Goal: Task Accomplishment & Management: Use online tool/utility

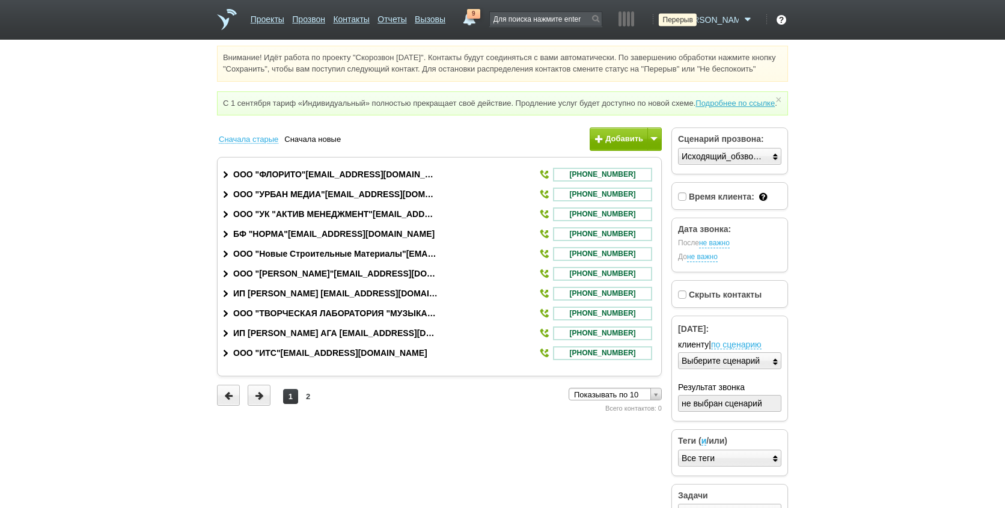
click at [677, 17] on icon at bounding box center [669, 20] width 16 height 12
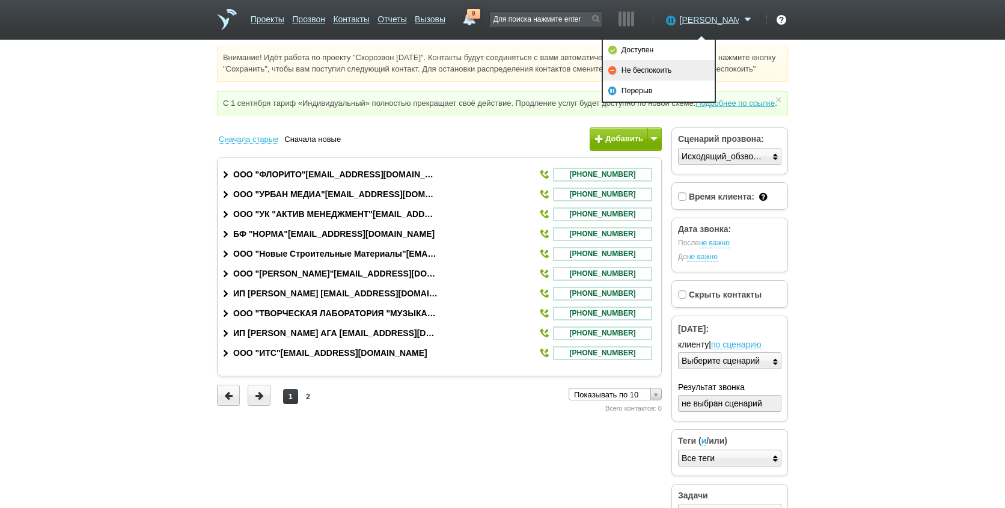
drag, startPoint x: 651, startPoint y: 73, endPoint x: 681, endPoint y: 53, distance: 35.5
click at [652, 73] on link "Не беспокоить" at bounding box center [659, 70] width 112 height 20
click at [868, 154] on html "Проекты Прозвон Контакты Отчеты Вызовы 9 [DATE] [DATE] неделя все Звонок [PERSO…" at bounding box center [502, 269] width 1005 height 538
click at [833, 324] on html "Проекты Прозвон Контакты Отчеты Вызовы 9 [DATE] [DATE] неделя все Звонок [PERSO…" at bounding box center [502, 269] width 1005 height 538
click at [480, 19] on link "9" at bounding box center [469, 16] width 22 height 14
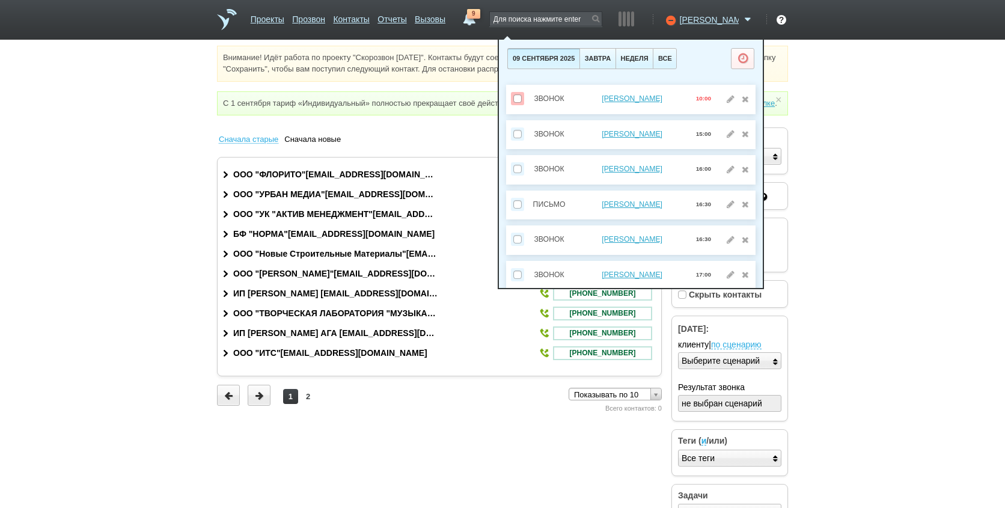
drag, startPoint x: 937, startPoint y: 231, endPoint x: 773, endPoint y: 90, distance: 216.1
click at [933, 225] on html "Проекты Прозвон Контакты Отчеты Вызовы 9 [DATE] [DATE] неделя все Звонок [PERSO…" at bounding box center [502, 269] width 1005 height 538
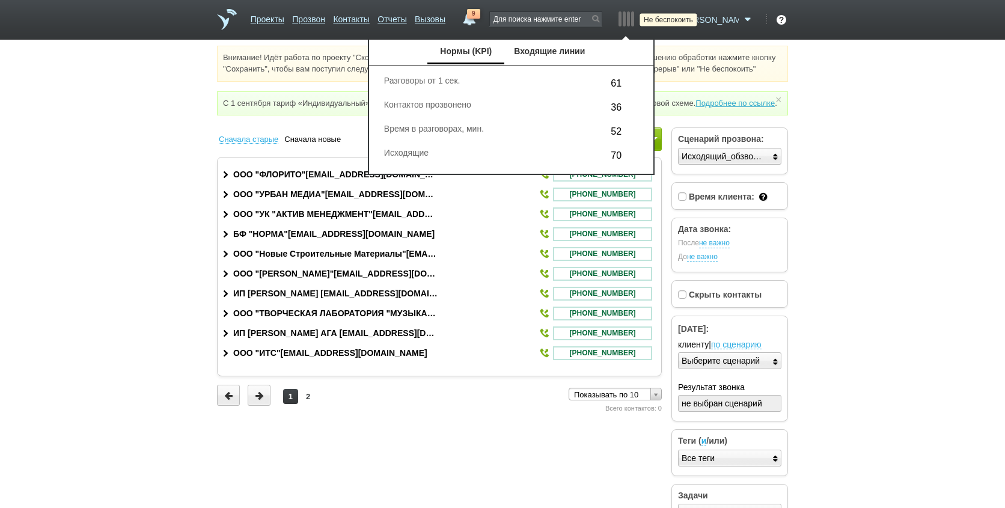
click at [677, 17] on icon at bounding box center [669, 20] width 16 height 12
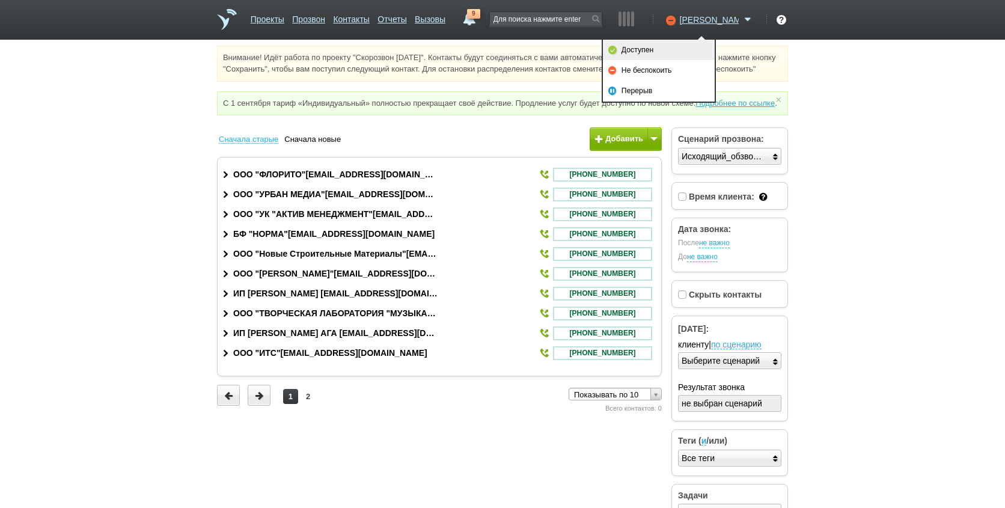
click at [699, 49] on link "Доступен" at bounding box center [659, 50] width 112 height 20
click at [889, 200] on html "Проекты Прозвон Контакты Отчеты Вызовы 9 [DATE] [DATE] неделя все Звонок [PERSO…" at bounding box center [502, 269] width 1005 height 538
click at [437, 478] on html "Проекты Прозвон Контакты Отчеты Вызовы 9 [DATE] [DATE] неделя все Звонок [PERSO…" at bounding box center [502, 269] width 1005 height 538
click at [858, 314] on html "Проекты Прозвон Контакты Отчеты Вызовы 9 [DATE] [DATE] неделя все Звонок [PERSO…" at bounding box center [502, 269] width 1005 height 538
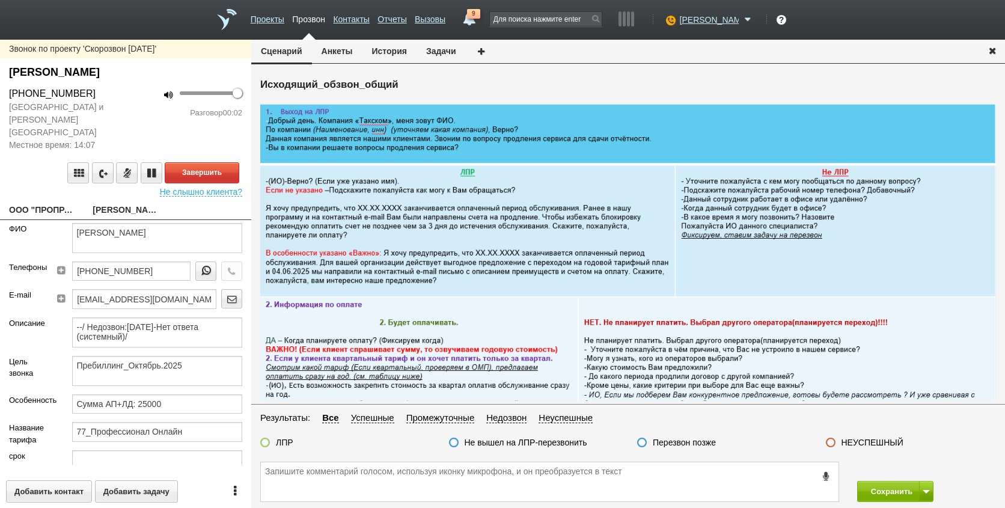
click at [47, 202] on link "ООО "ПРОПРАЙД"[EMAIL_ADDRESS][DOMAIN_NAME]" at bounding box center [41, 210] width 65 height 17
type textarea "ООО "ПРОПРАЙД"[EMAIL_ADDRESS][DOMAIN_NAME]"
type input "9715209222"
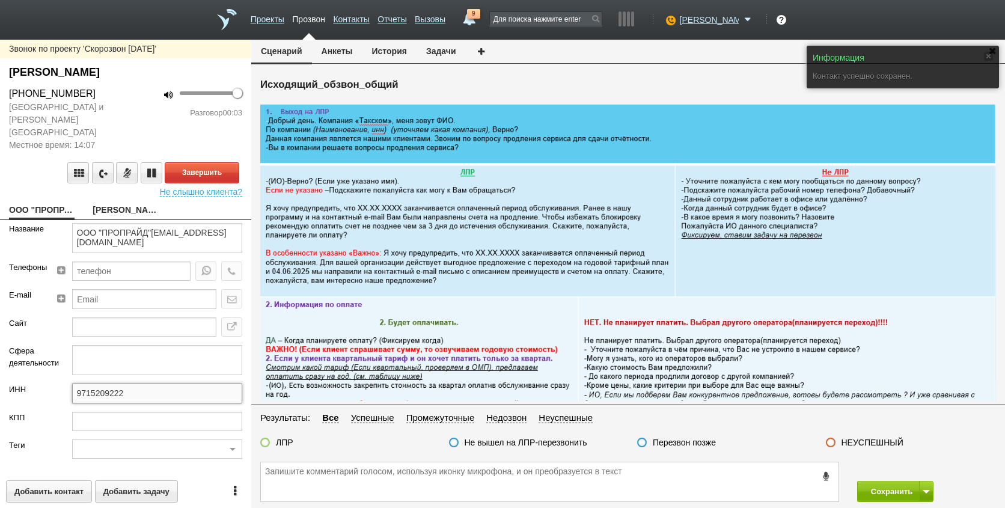
drag, startPoint x: 148, startPoint y: 377, endPoint x: 61, endPoint y: 385, distance: 87.4
click at [63, 385] on div "9715209222" at bounding box center [157, 397] width 189 height 28
click at [130, 202] on link "[PERSON_NAME]" at bounding box center [125, 210] width 65 height 17
type textarea "[PERSON_NAME]"
type textarea "Пребиллинг_Октябрь.2025"
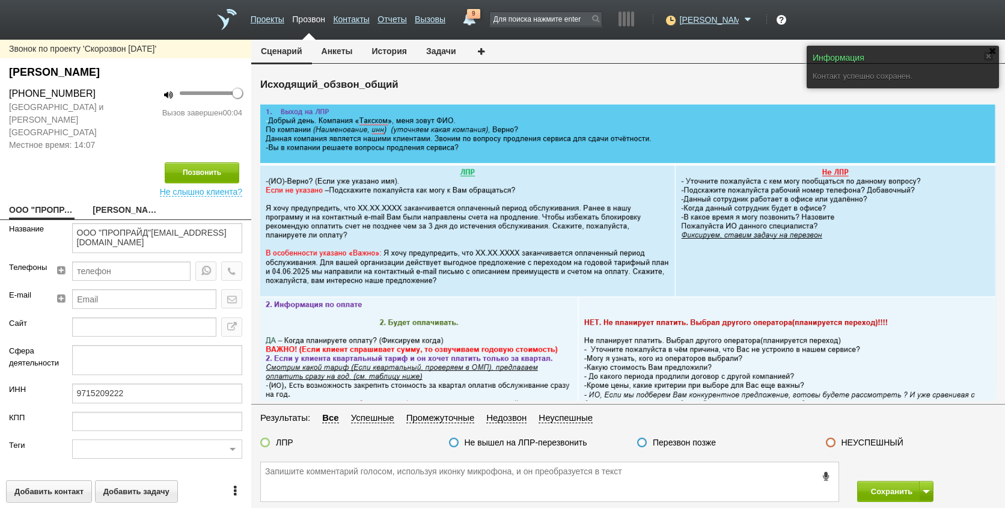
type input "Сумма АП+ЛД: 25000"
type input "77_Профессионал Онлайн"
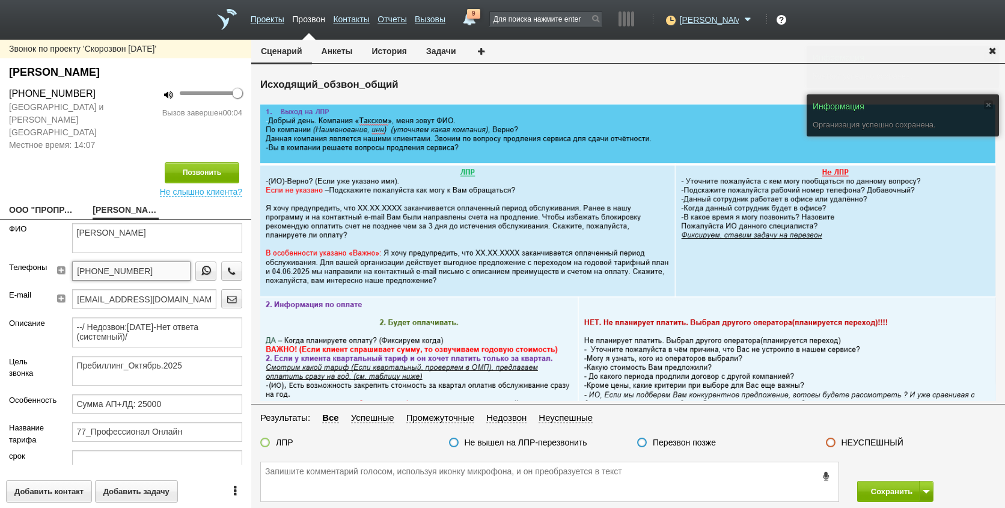
drag, startPoint x: 148, startPoint y: 256, endPoint x: 67, endPoint y: 259, distance: 81.8
click at [67, 261] on div "[PHONE_NUMBER]" at bounding box center [151, 275] width 181 height 28
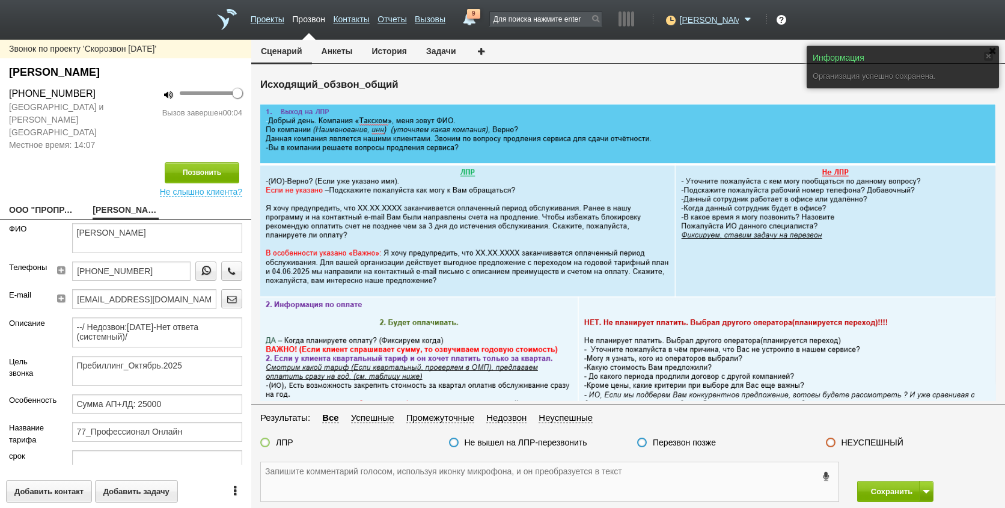
paste textarea "[PHONE_NUMBER]"
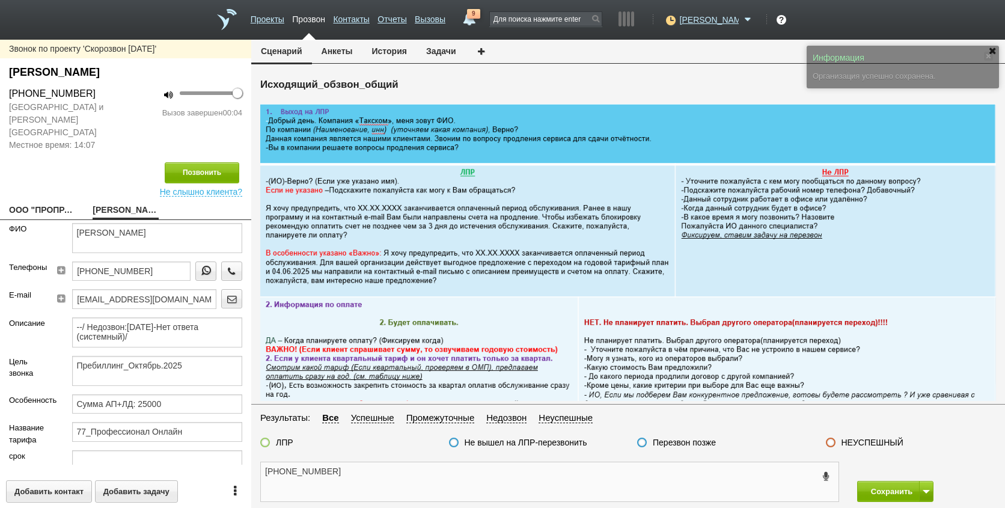
type textarea "[PHONE_NUMBER]"
click at [332, 53] on button "Анкеты" at bounding box center [337, 51] width 50 height 23
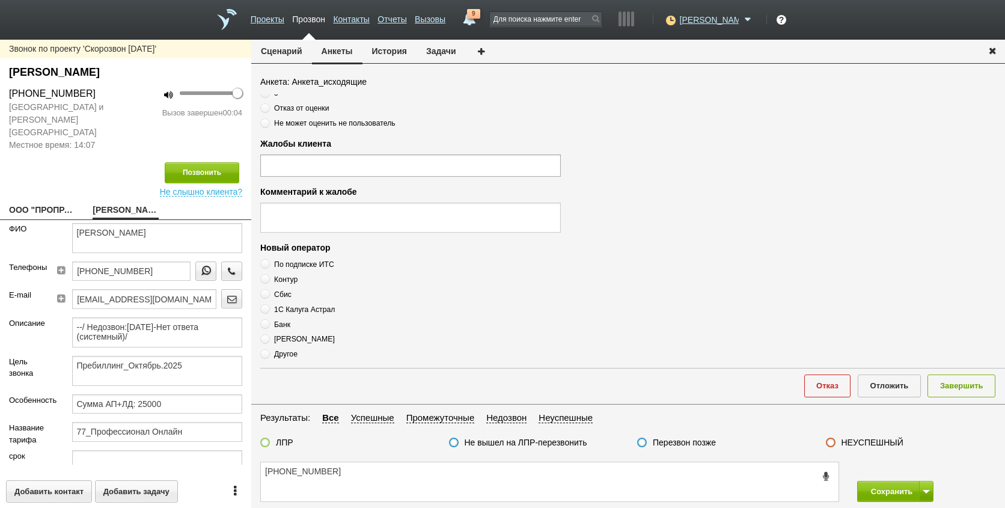
scroll to position [410, 0]
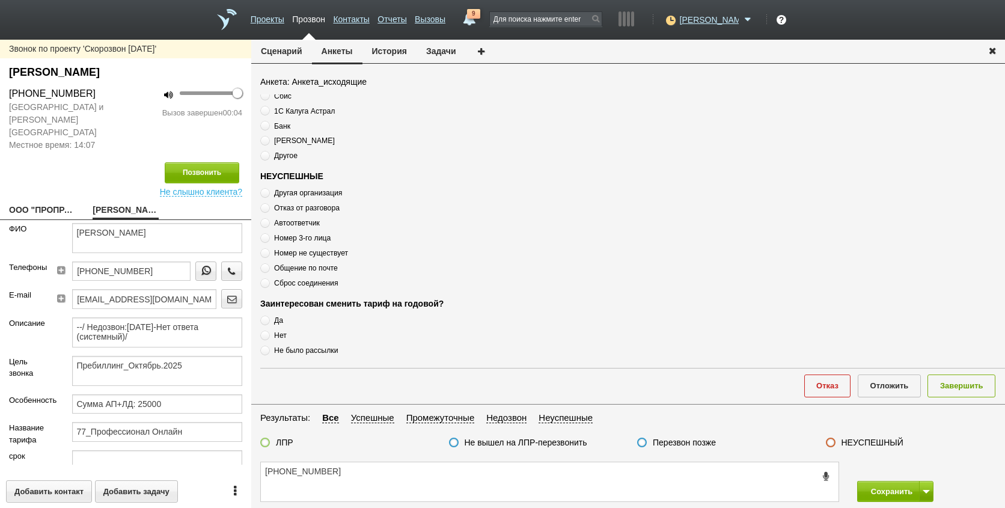
click at [298, 285] on span "Сброс соединения" at bounding box center [306, 283] width 64 height 8
radio input "true"
click at [298, 285] on span "Сброс соединения" at bounding box center [306, 283] width 64 height 8
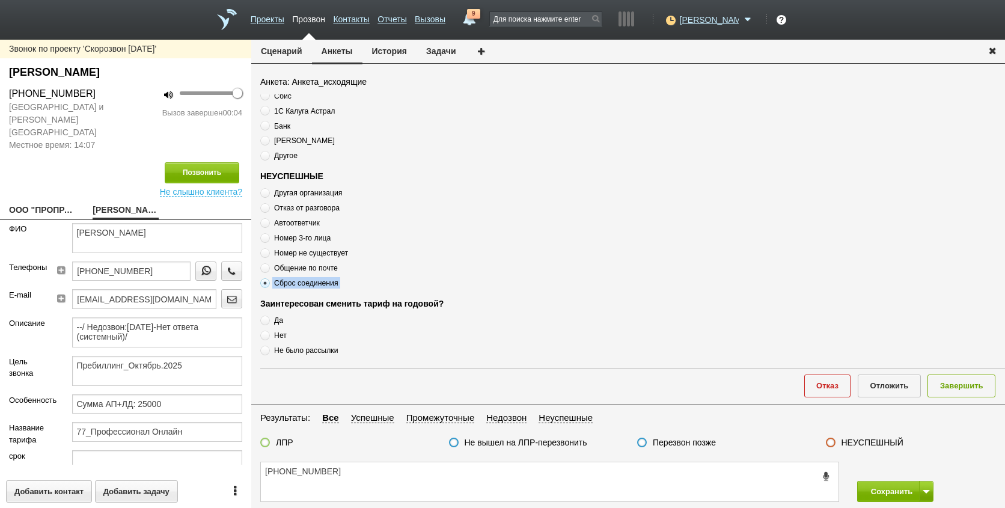
click at [298, 285] on span "Сброс соединения" at bounding box center [306, 283] width 64 height 8
copy div "Сброс соединения"
click at [992, 373] on div "Отказ Отложить Завершить" at bounding box center [632, 385] width 744 height 35
drag, startPoint x: 973, startPoint y: 386, endPoint x: 825, endPoint y: 421, distance: 151.9
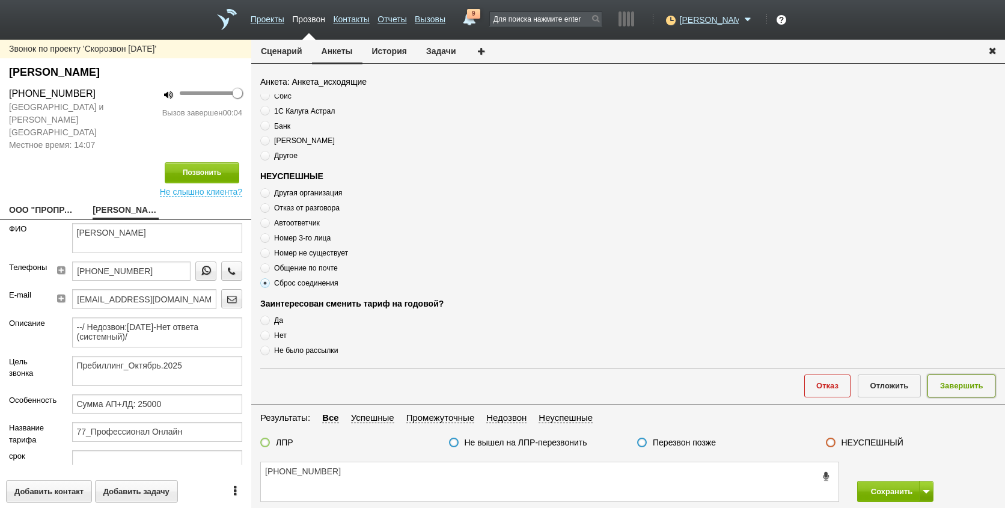
click at [972, 386] on button "Завершить" at bounding box center [961, 385] width 68 height 22
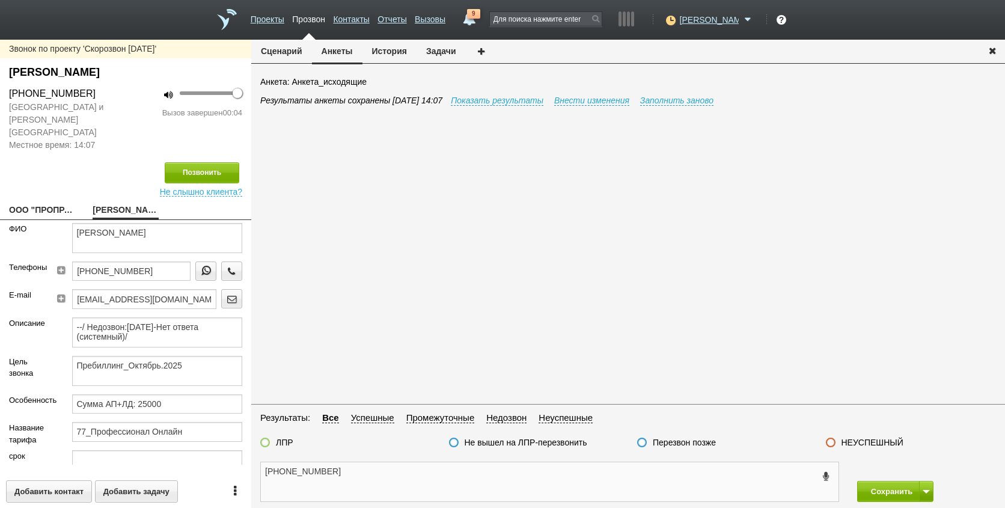
paste textarea "Сброс соединения"
type textarea "[PHONE_NUMBER] Сброс соединения"
click at [690, 442] on label "Перезвон позже" at bounding box center [684, 442] width 63 height 11
click at [0, 0] on input "Перезвон позже" at bounding box center [0, 0] width 0 height 0
drag, startPoint x: 900, startPoint y: 495, endPoint x: 892, endPoint y: 489, distance: 9.8
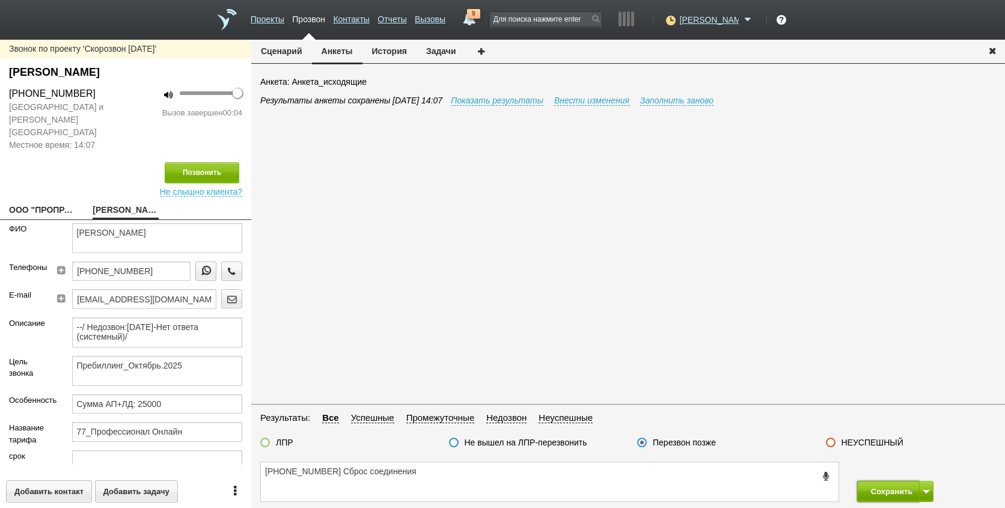
click at [899, 495] on button "Сохранить" at bounding box center [888, 491] width 63 height 21
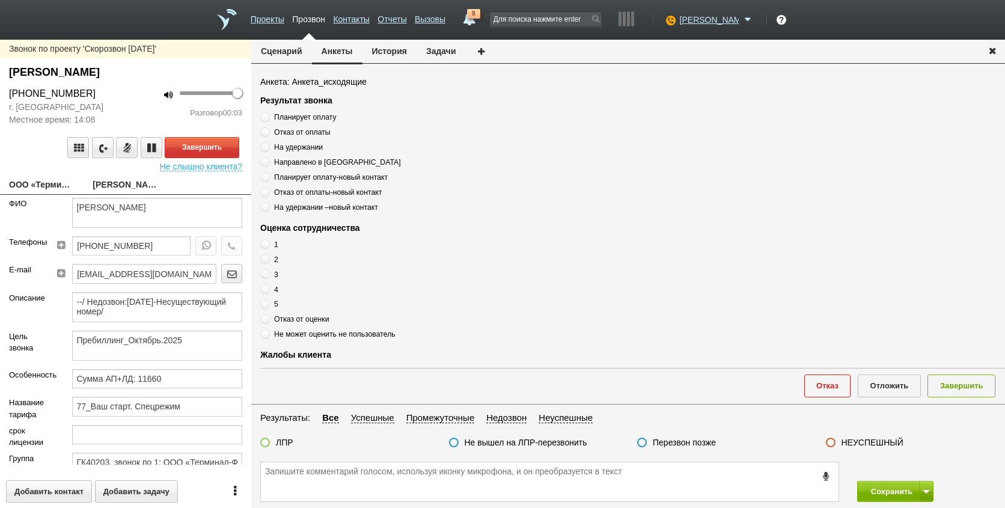
click at [25, 187] on link "ООО «Терминал-ФК»[EMAIL_ADDRESS][DOMAIN_NAME]" at bounding box center [41, 185] width 65 height 17
type textarea "ООО «Терминал-ФК»[EMAIL_ADDRESS][DOMAIN_NAME]"
type input "7719616761"
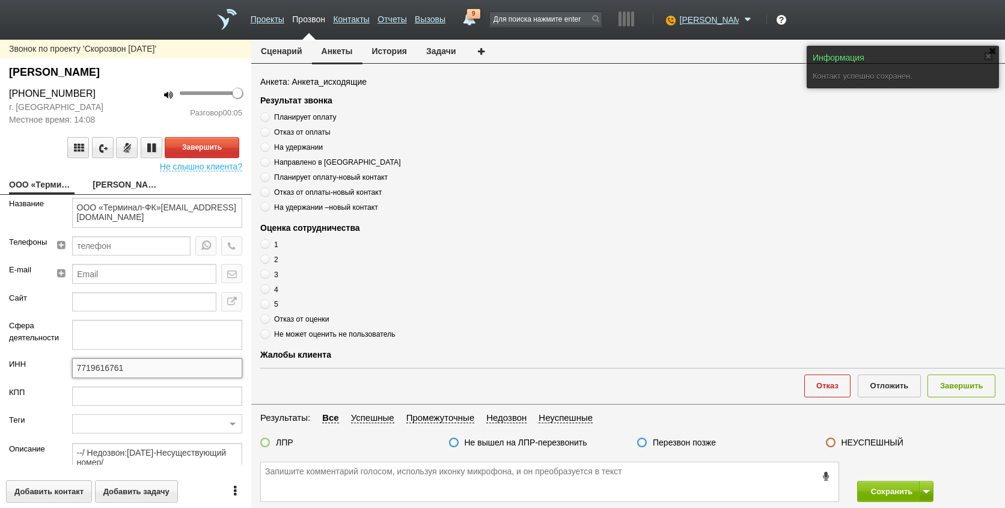
drag, startPoint x: 130, startPoint y: 377, endPoint x: 60, endPoint y: 375, distance: 70.3
click at [63, 375] on div "7719616761" at bounding box center [157, 372] width 189 height 28
click at [127, 187] on link "[PERSON_NAME]" at bounding box center [125, 185] width 65 height 17
type textarea "[PERSON_NAME]"
type textarea "Пребиллинг_Октябрь.2025"
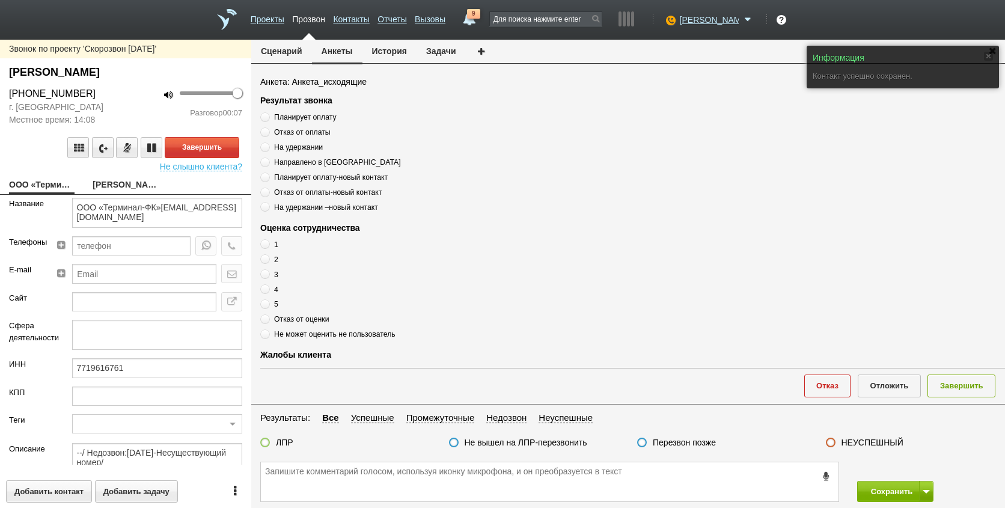
type input "Сумма АП+ЛД: 11660"
type input "77_Ваш старт. Спецрежим"
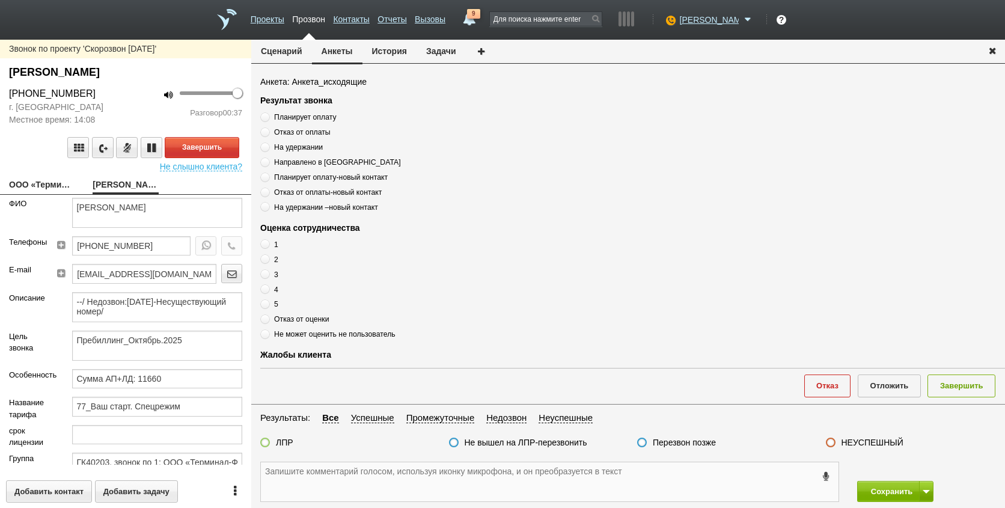
click at [380, 464] on textarea at bounding box center [549, 481] width 577 height 39
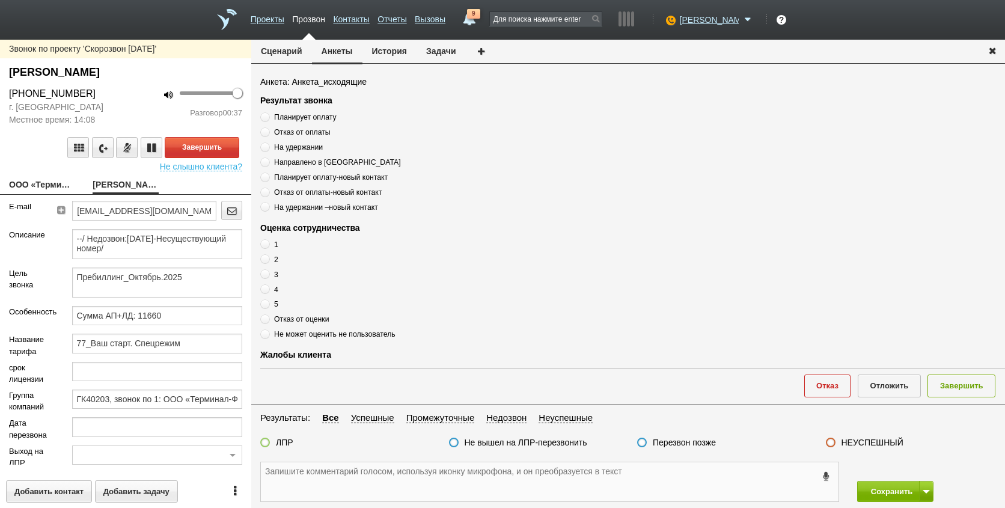
scroll to position [165, 0]
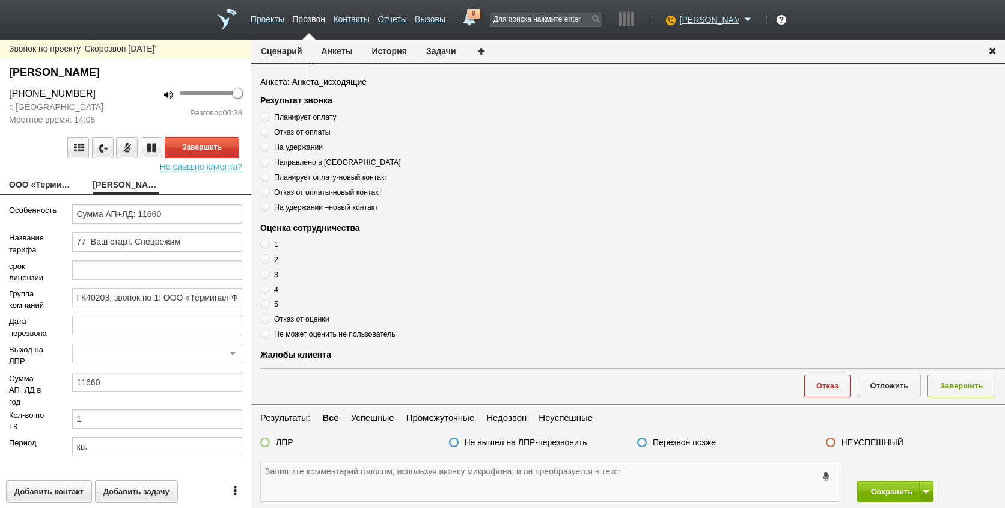
click at [323, 472] on textarea at bounding box center [549, 481] width 577 height 39
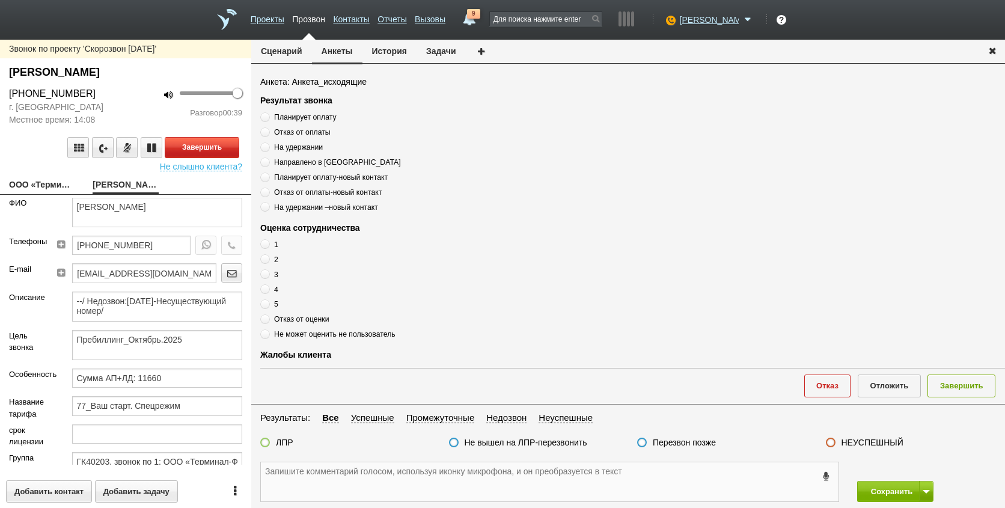
scroll to position [0, 0]
click at [205, 149] on button "Завершить" at bounding box center [202, 147] width 75 height 21
drag, startPoint x: 163, startPoint y: 248, endPoint x: 67, endPoint y: 245, distance: 96.8
click at [5, 248] on div "Телефоны [PHONE_NUMBER]" at bounding box center [125, 250] width 251 height 28
paste textarea "[PHONE_NUMBER]"
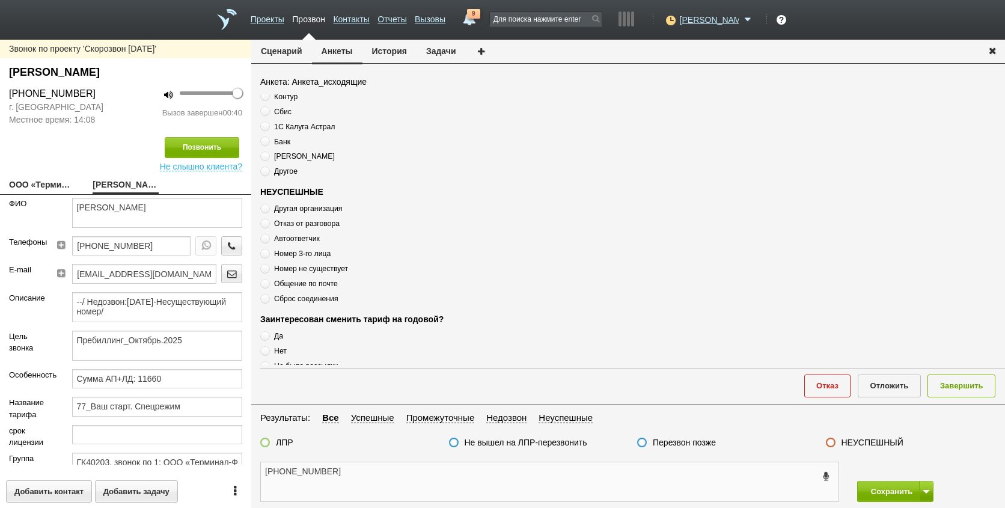
scroll to position [410, 0]
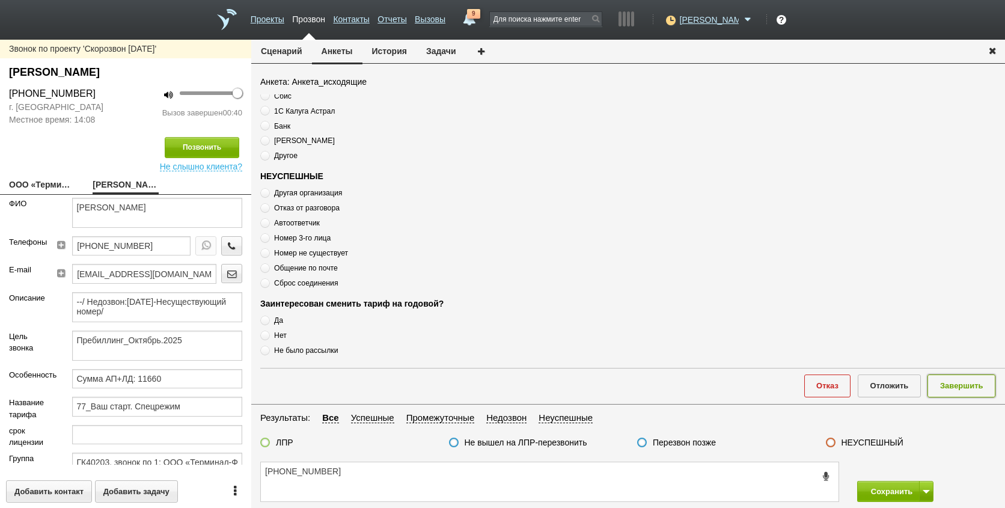
drag, startPoint x: 954, startPoint y: 388, endPoint x: 820, endPoint y: 419, distance: 137.0
click at [953, 388] on button "Завершить" at bounding box center [961, 385] width 68 height 22
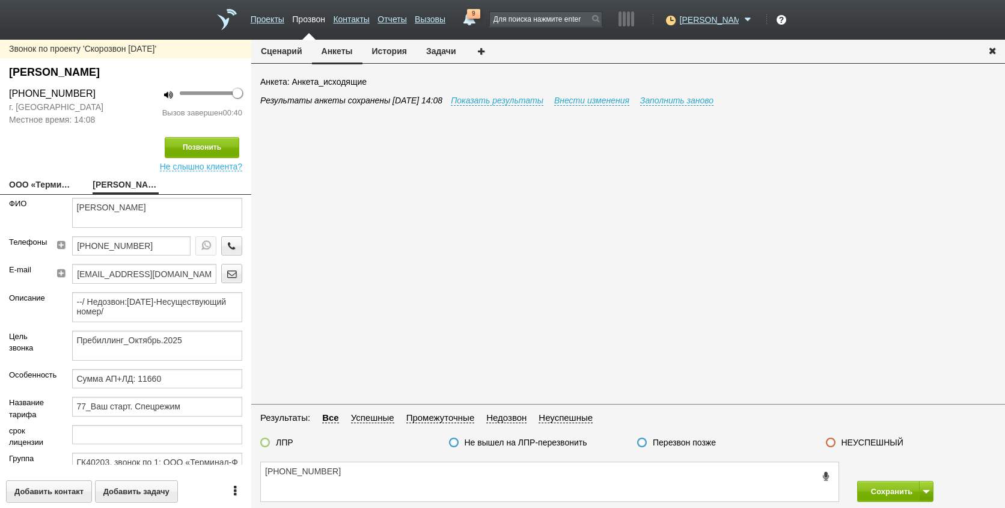
click at [693, 443] on label "Перезвон позже" at bounding box center [684, 442] width 63 height 11
click at [0, 0] on input "Перезвон позже" at bounding box center [0, 0] width 0 height 0
click at [662, 476] on textarea "[PHONE_NUMBER]" at bounding box center [549, 481] width 577 height 39
type textarea "[PHONE_NUMBER] сообщила что нет на месте лпр"
click at [929, 490] on span at bounding box center [925, 492] width 7 height 4
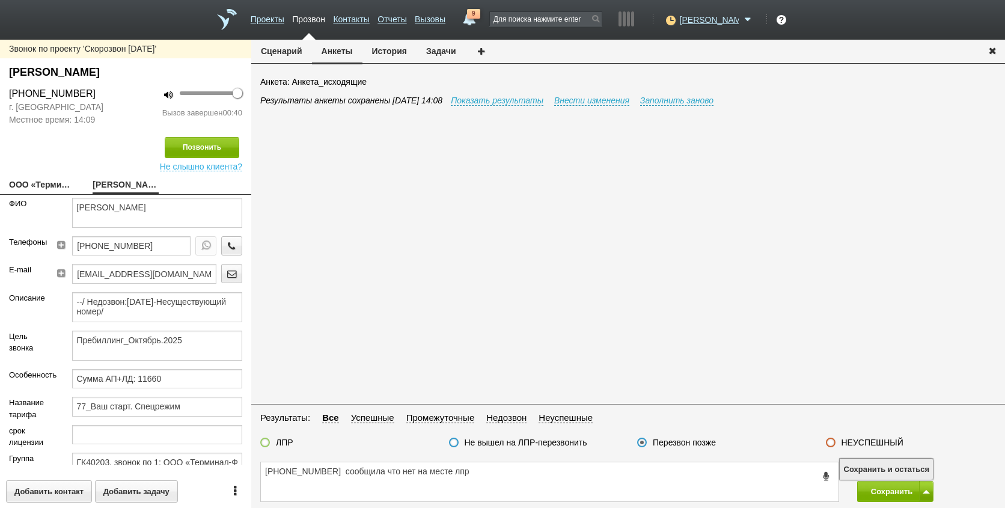
click at [917, 465] on button "Сохранить и остаться" at bounding box center [885, 468] width 93 height 21
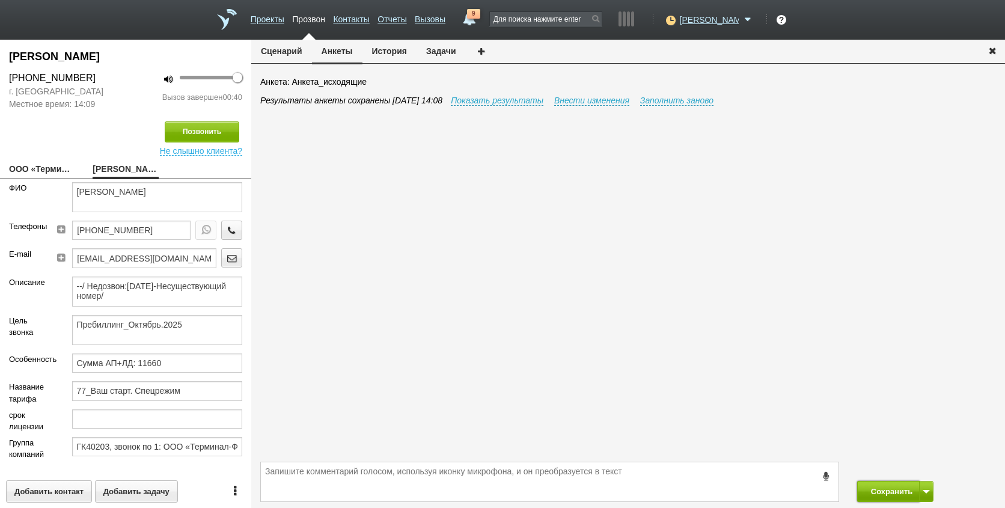
click at [889, 494] on button "Сохранить" at bounding box center [888, 491] width 63 height 21
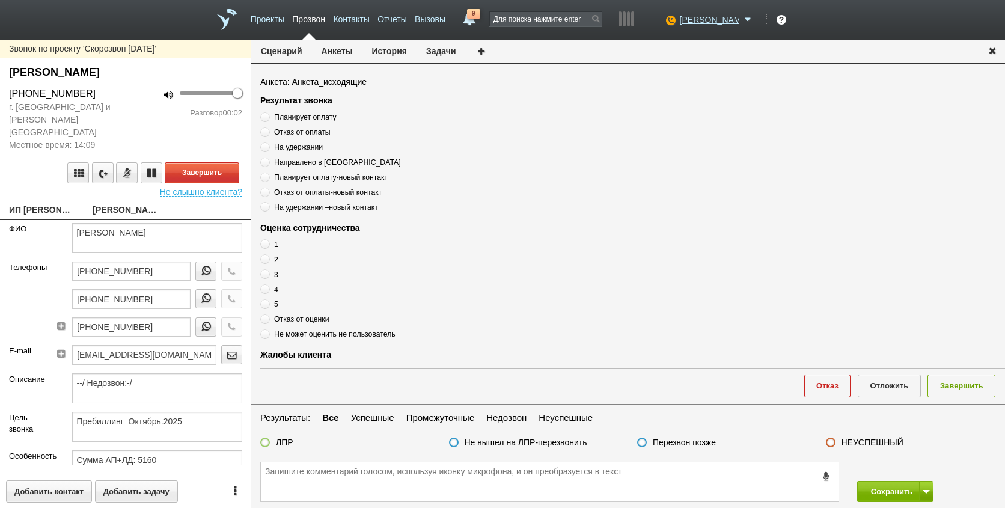
click at [47, 202] on link "ИП [PERSON_NAME] [EMAIL_ADDRESS][DOMAIN_NAME]" at bounding box center [41, 210] width 65 height 17
type textarea "ИП [PERSON_NAME] [EMAIL_ADDRESS][DOMAIN_NAME]"
type input "772603537032"
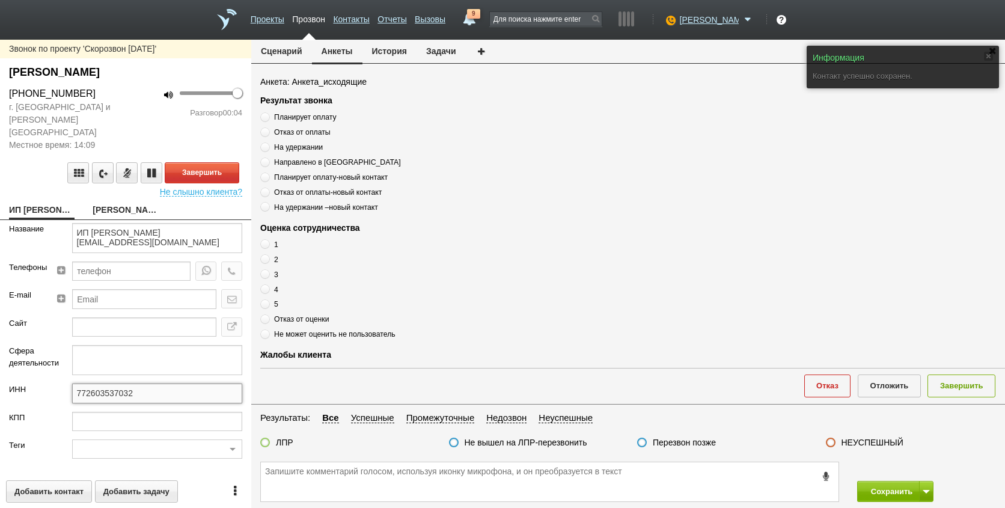
drag, startPoint x: 132, startPoint y: 382, endPoint x: 47, endPoint y: 386, distance: 84.8
click at [47, 386] on div "ИНН 772603537032" at bounding box center [125, 397] width 251 height 28
click at [121, 202] on link "[PERSON_NAME]" at bounding box center [125, 210] width 65 height 17
type textarea "[PERSON_NAME]"
type textarea "Пребиллинг_Октябрь.2025"
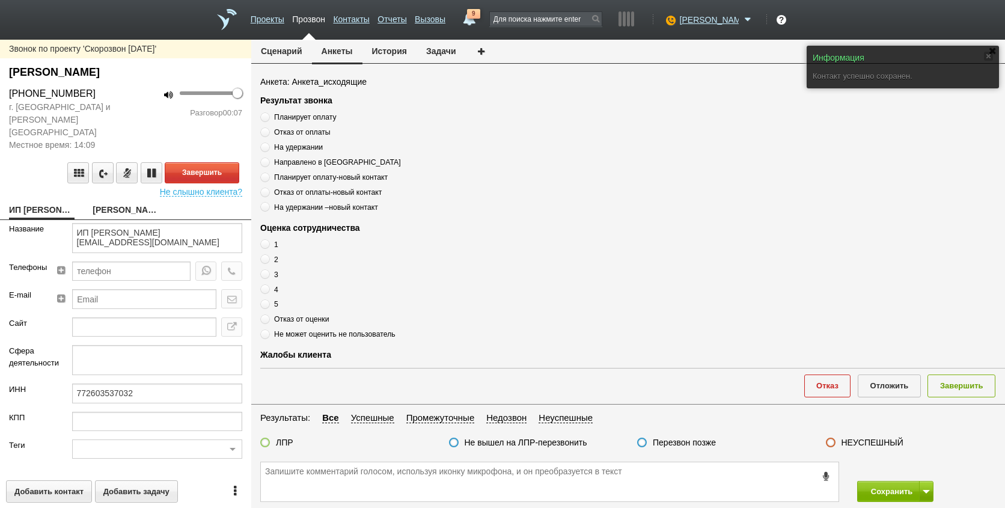
type input "Сумма АП+ЛД: 5160"
type input "77_Ваш старт. Спецрежим"
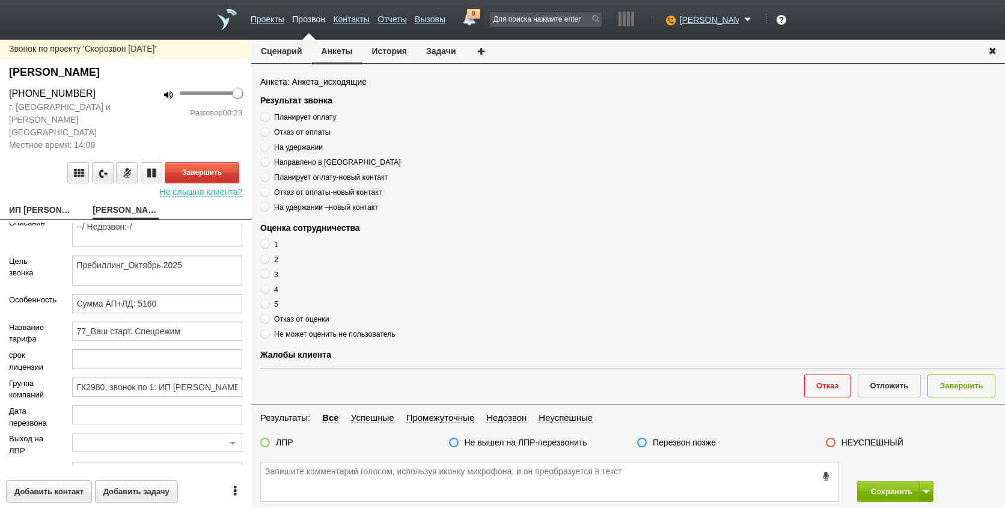
scroll to position [233, 0]
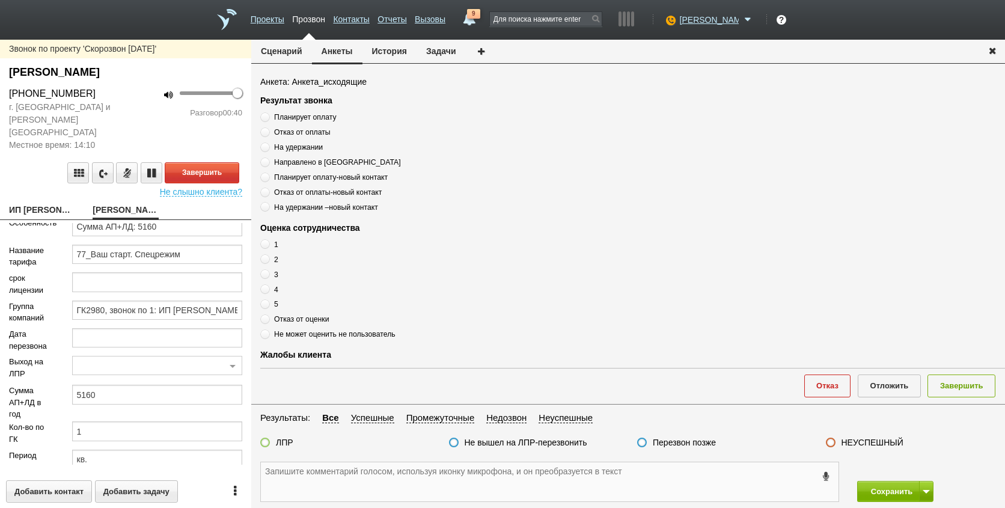
click at [498, 483] on textarea at bounding box center [549, 481] width 577 height 39
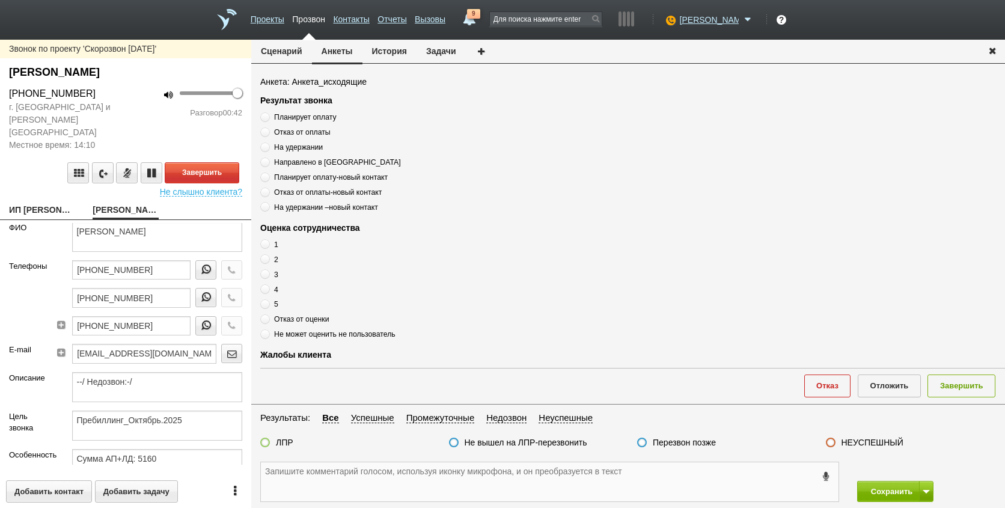
scroll to position [0, 0]
drag, startPoint x: 157, startPoint y: 260, endPoint x: 59, endPoint y: 260, distance: 97.9
click at [61, 261] on div "[PHONE_NUMBER] [PHONE_NUMBER] [PHONE_NUMBER]" at bounding box center [151, 303] width 181 height 84
paste textarea "[PHONE_NUMBER]"
click at [387, 484] on textarea "[PHONE_NUMBER]" at bounding box center [549, 481] width 577 height 39
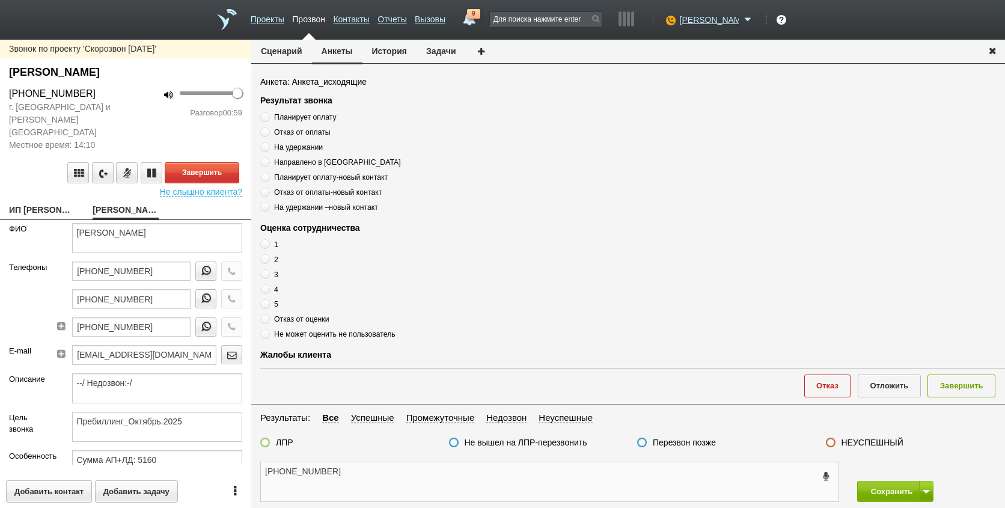
paste textarea "[EMAIL_ADDRESS][PERSON_NAME][DOMAIN_NAME]"
click at [442, 472] on textarea "[PHONE_NUMBER] [EMAIL_ADDRESS][PERSON_NAME][DOMAIN_NAME]" at bounding box center [549, 481] width 577 height 39
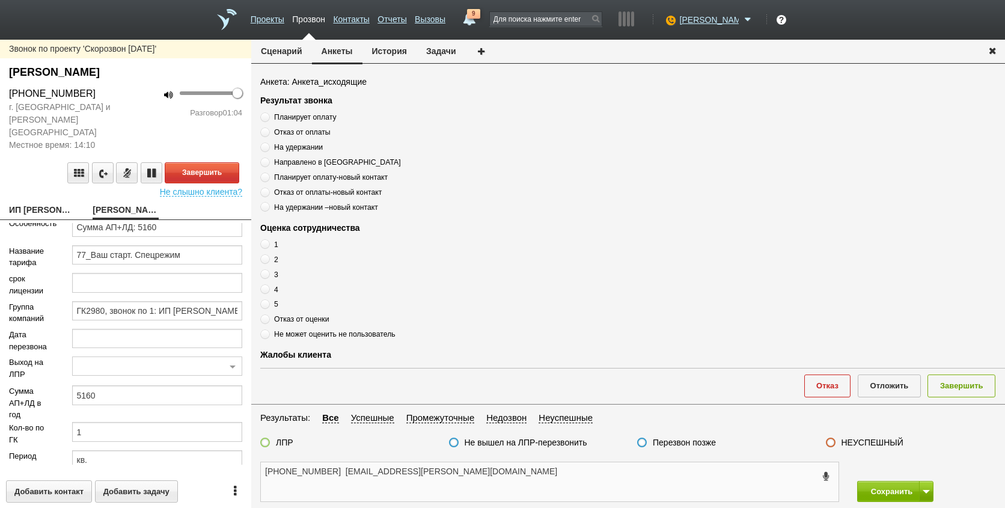
scroll to position [233, 0]
drag, startPoint x: 409, startPoint y: 473, endPoint x: 352, endPoint y: 475, distance: 57.7
click at [352, 475] on textarea "[PHONE_NUMBER] [EMAIL_ADDRESS][PERSON_NAME][DOMAIN_NAME]" at bounding box center [549, 481] width 577 height 39
drag, startPoint x: 342, startPoint y: 474, endPoint x: 435, endPoint y: 476, distance: 93.2
click at [435, 476] on textarea "[PHONE_NUMBER] [EMAIL_ADDRESS][PERSON_NAME][DOMAIN_NAME]" at bounding box center [549, 481] width 577 height 39
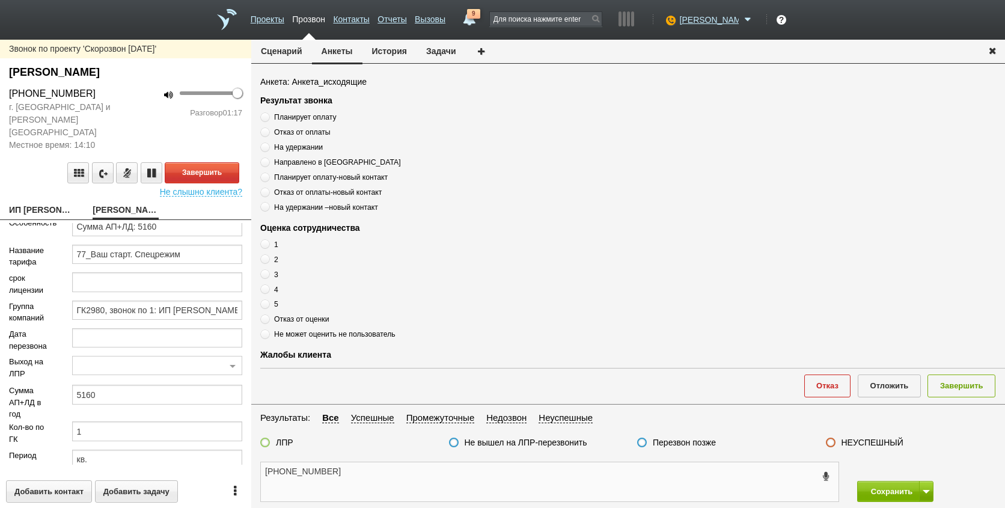
type textarea "[PHONE_NUMBER]"
click at [400, 485] on textarea "[PHONE_NUMBER]" at bounding box center [549, 481] width 577 height 39
click at [336, 473] on textarea "[PHONE_NUMBER]" at bounding box center [549, 481] width 577 height 39
drag, startPoint x: 323, startPoint y: 474, endPoint x: 260, endPoint y: 478, distance: 63.2
click at [260, 478] on div "[PHONE_NUMBER]" at bounding box center [549, 481] width 597 height 40
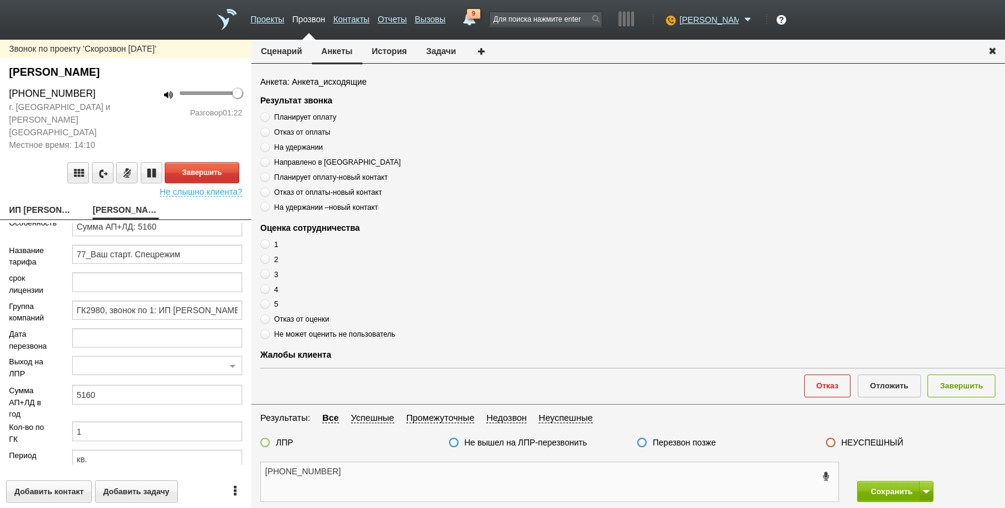
click at [348, 473] on textarea "[PHONE_NUMBER]" at bounding box center [549, 481] width 577 height 39
drag, startPoint x: 341, startPoint y: 470, endPoint x: 251, endPoint y: 481, distance: 90.7
click at [251, 481] on div "[PHONE_NUMBER]" at bounding box center [549, 481] width 597 height 40
click at [618, 486] on textarea "[PHONE_NUMBER]" at bounding box center [549, 481] width 577 height 39
click at [466, 492] on textarea "[PHONE_NUMBER]" at bounding box center [549, 481] width 577 height 39
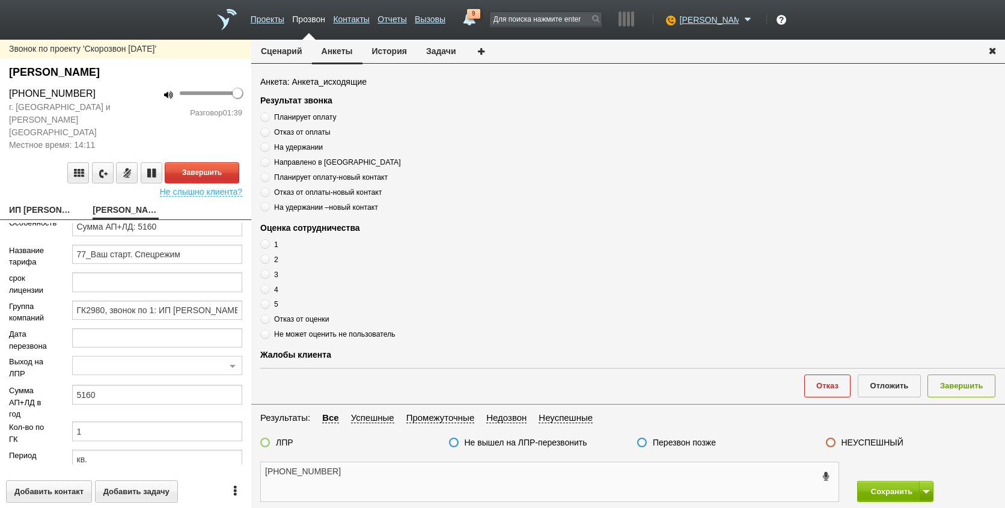
click at [481, 465] on textarea "[PHONE_NUMBER]" at bounding box center [549, 481] width 577 height 39
click at [481, 495] on textarea "[PHONE_NUMBER]" at bounding box center [549, 481] width 577 height 39
click at [426, 477] on textarea "[PHONE_NUMBER]" at bounding box center [549, 481] width 577 height 39
click at [553, 471] on textarea "[PHONE_NUMBER]" at bounding box center [549, 481] width 577 height 39
click at [371, 467] on textarea "[PHONE_NUMBER]" at bounding box center [549, 481] width 577 height 39
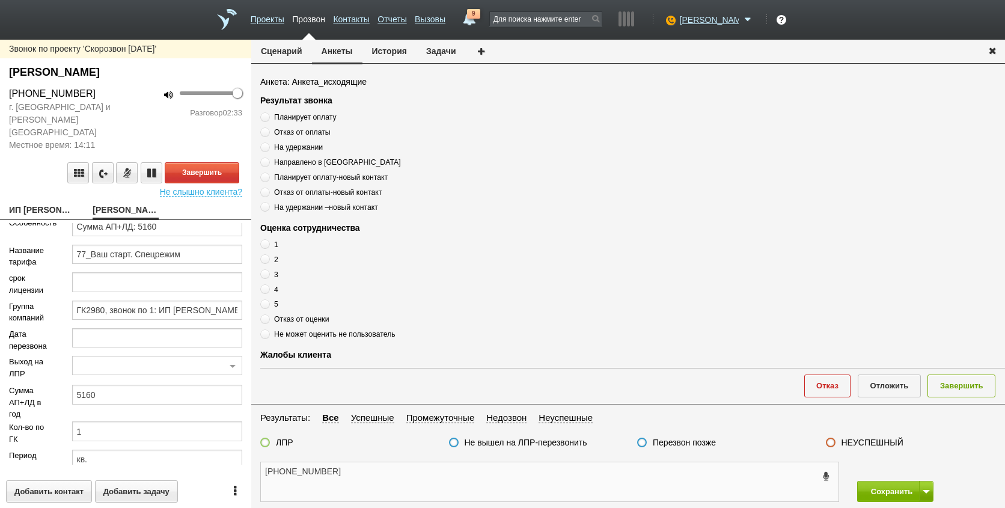
click at [371, 467] on textarea "[PHONE_NUMBER]" at bounding box center [549, 481] width 577 height 39
click at [303, 115] on span "Планирует оплату" at bounding box center [305, 117] width 62 height 8
click at [268, 115] on input "Планирует оплату" at bounding box center [264, 115] width 8 height 8
radio input "true"
click at [385, 479] on textarea "[PHONE_NUMBER]" at bounding box center [549, 481] width 577 height 39
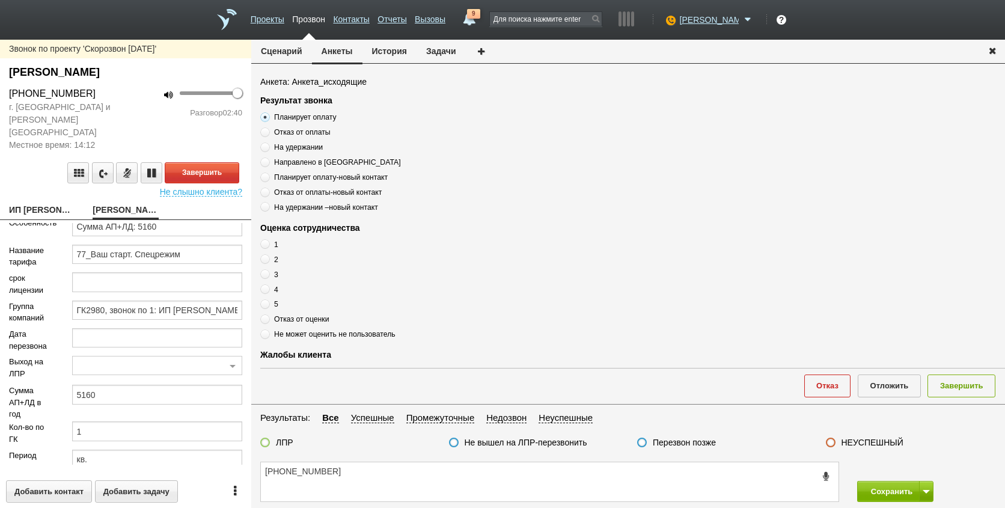
click at [296, 117] on span "Планирует оплату" at bounding box center [305, 117] width 62 height 8
click at [268, 117] on input "Планирует оплату" at bounding box center [264, 115] width 8 height 8
click at [296, 117] on span "Планирует оплату" at bounding box center [305, 117] width 62 height 8
click at [268, 117] on input "Планирует оплату" at bounding box center [264, 115] width 8 height 8
click at [296, 117] on span "Планирует оплату" at bounding box center [305, 117] width 62 height 8
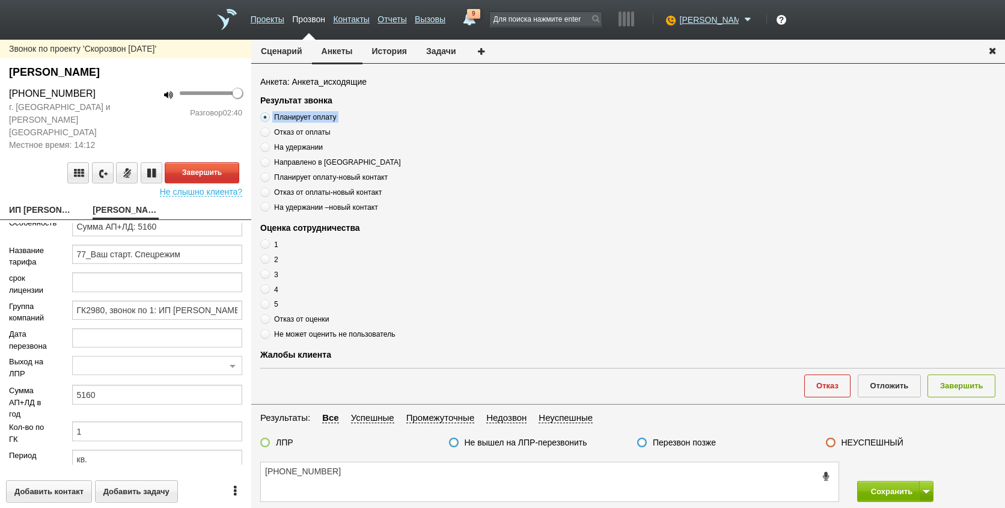
click at [268, 117] on input "Планирует оплату" at bounding box center [264, 115] width 8 height 8
copy div "Планирует оплату"
click at [388, 483] on textarea "[PHONE_NUMBER]" at bounding box center [549, 481] width 577 height 39
paste textarea "Планирует оплату"
type textarea "[PHONE_NUMBER] Планирует оплату"
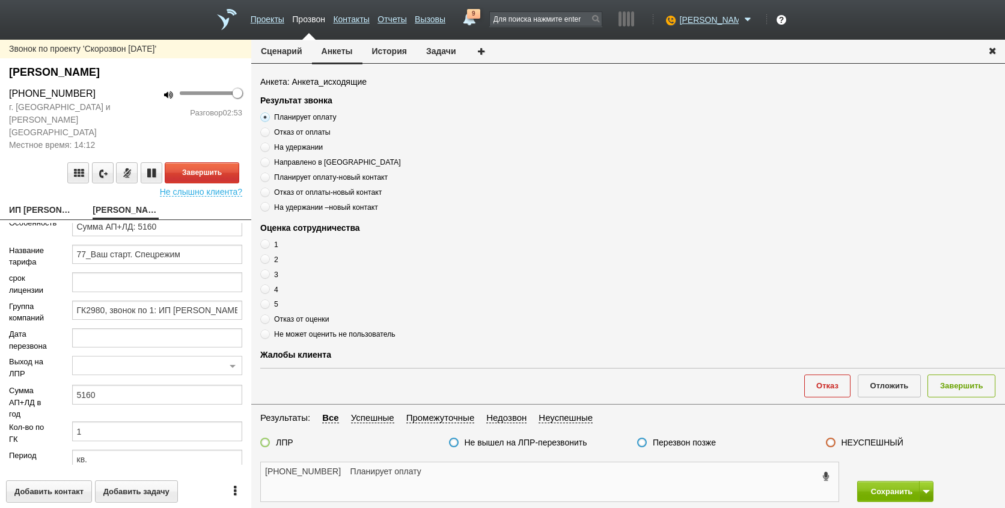
drag, startPoint x: 581, startPoint y: 482, endPoint x: 594, endPoint y: 455, distance: 29.6
click at [583, 481] on textarea "[PHONE_NUMBER] Планирует оплату" at bounding box center [549, 481] width 577 height 39
click at [442, 489] on textarea "[PHONE_NUMBER] Планирует оплату" at bounding box center [549, 481] width 577 height 39
click at [546, 484] on textarea "[PHONE_NUMBER] Планирует оплату" at bounding box center [549, 481] width 577 height 39
click at [50, 186] on div "Звонок по проекту 'Скорозвон [DEMOGRAPHIC_DATA]' [PERSON_NAME] [PHONE_NUMBER] г…" at bounding box center [125, 274] width 251 height 468
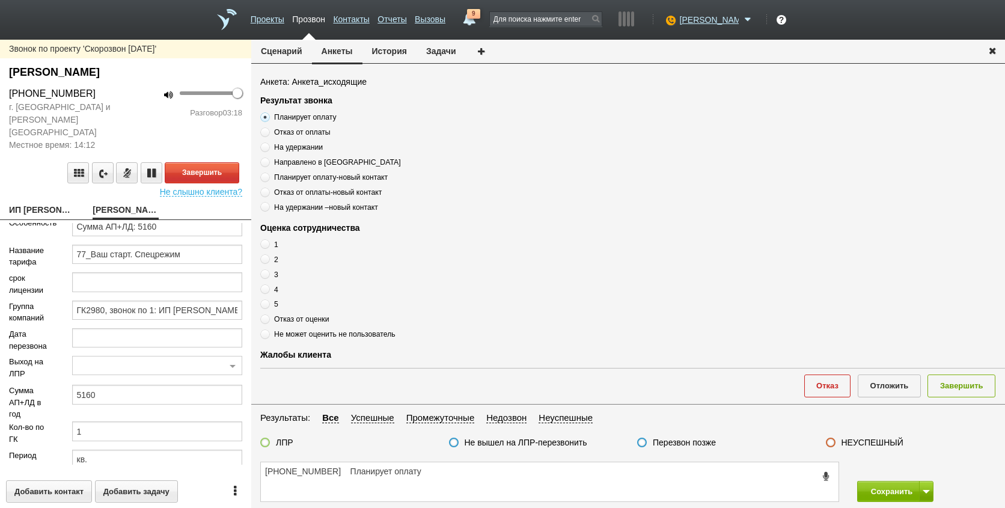
click at [55, 202] on link "ИП [PERSON_NAME] [EMAIL_ADDRESS][DOMAIN_NAME]" at bounding box center [41, 210] width 65 height 17
type textarea "ИП [PERSON_NAME] [EMAIL_ADDRESS][DOMAIN_NAME]"
type input "772603537032"
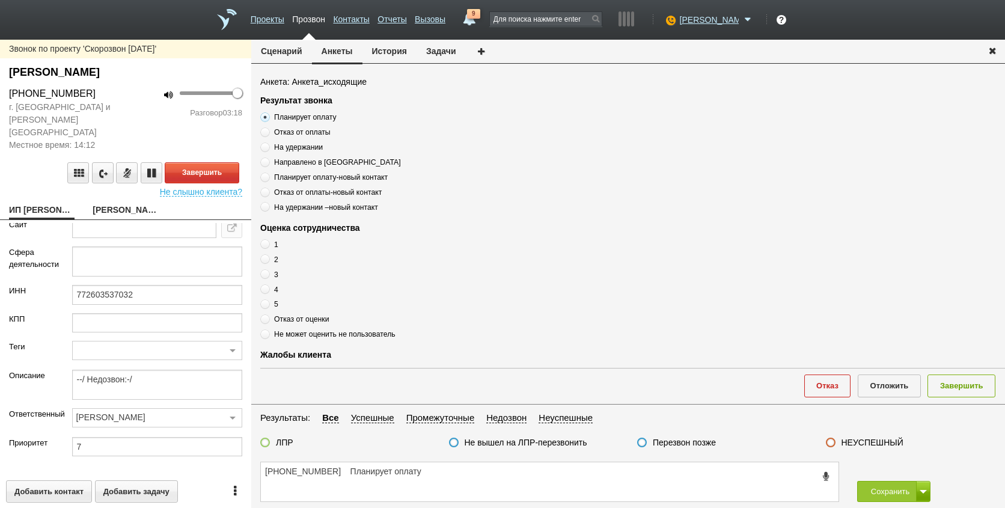
scroll to position [86, 0]
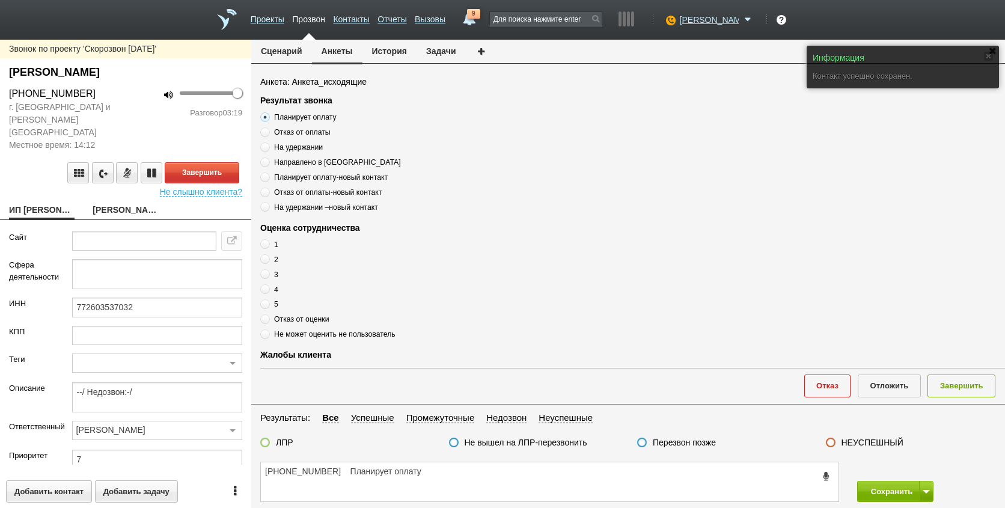
click at [128, 202] on link "[PERSON_NAME]" at bounding box center [125, 210] width 65 height 17
type textarea "[PERSON_NAME]"
type textarea "Пребиллинг_Октябрь.2025"
type input "Сумма АП+ЛД: 5160"
type input "77_Ваш старт. Спецрежим"
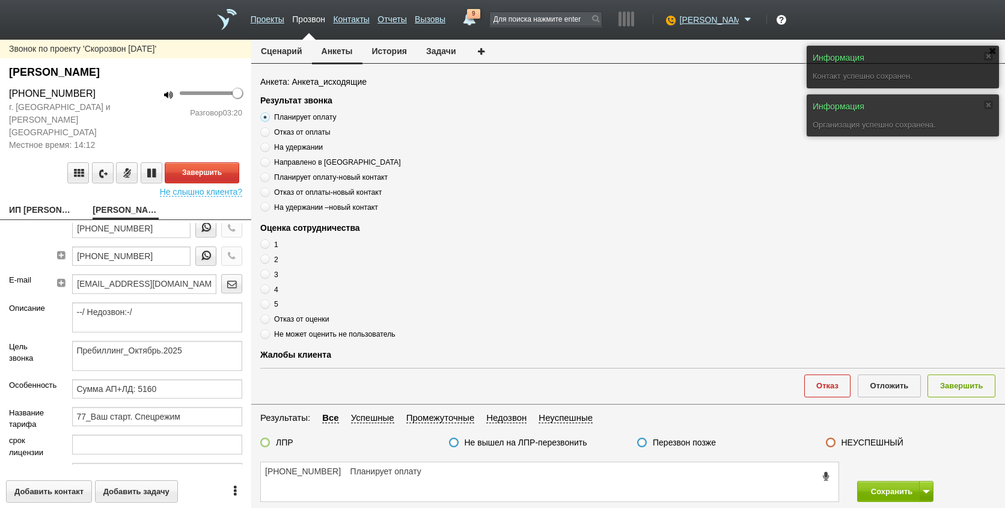
scroll to position [53, 0]
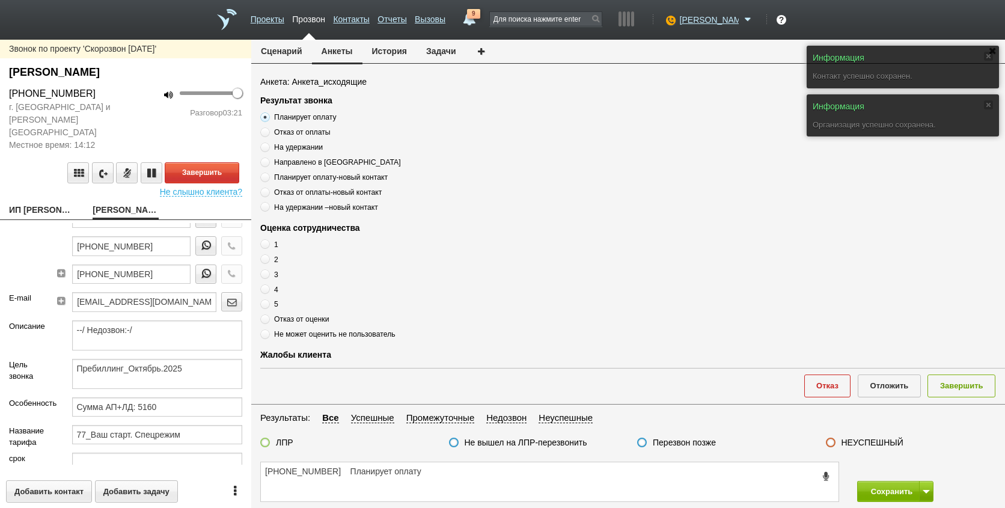
drag, startPoint x: 43, startPoint y: 192, endPoint x: 49, endPoint y: 212, distance: 20.9
click at [42, 202] on link "ИП [PERSON_NAME] [EMAIL_ADDRESS][DOMAIN_NAME]" at bounding box center [41, 210] width 65 height 17
type textarea "ИП [PERSON_NAME] [EMAIL_ADDRESS][DOMAIN_NAME]"
type input "772603537032"
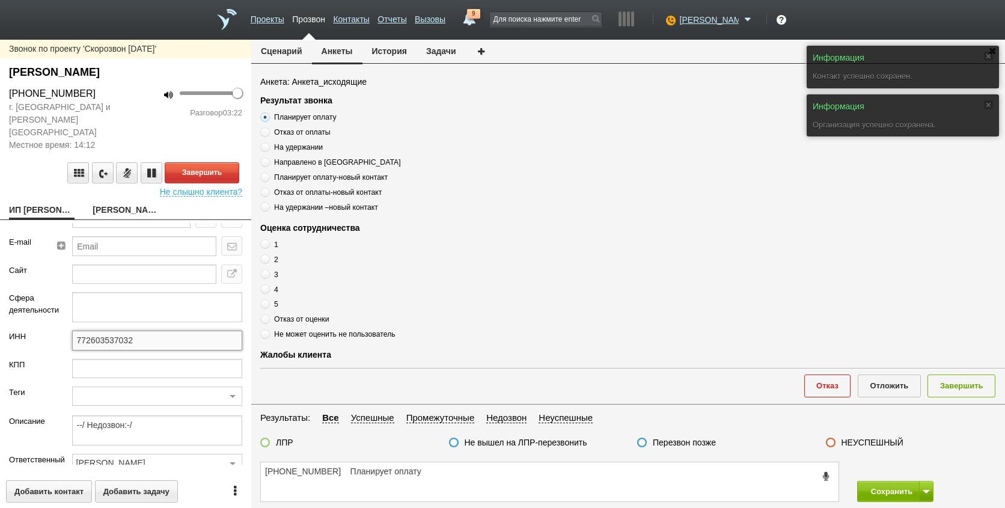
drag, startPoint x: 155, startPoint y: 329, endPoint x: 68, endPoint y: 327, distance: 86.5
click at [37, 330] on div "ИНН 772603537032" at bounding box center [125, 344] width 251 height 28
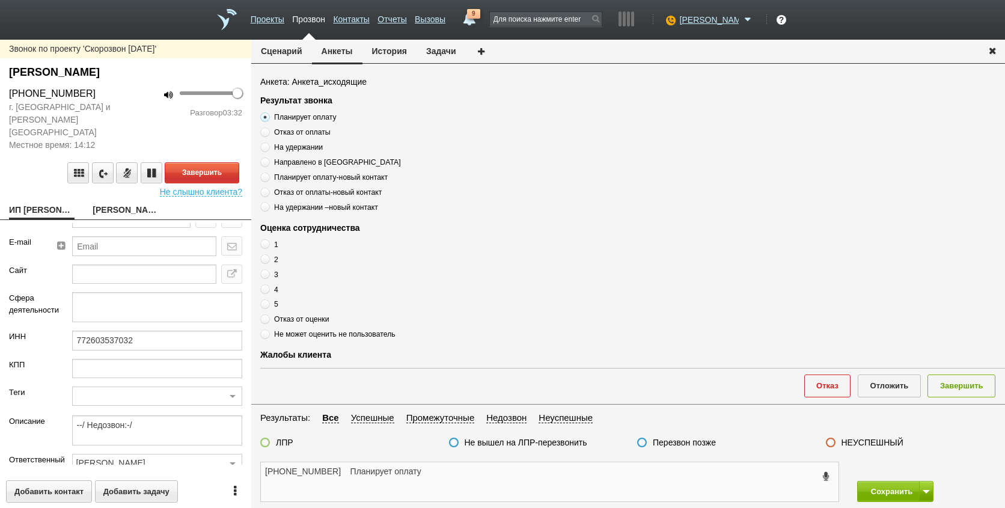
click at [426, 475] on textarea "[PHONE_NUMBER] Планирует оплату" at bounding box center [549, 481] width 577 height 39
click at [210, 162] on button "Завершить" at bounding box center [202, 172] width 75 height 21
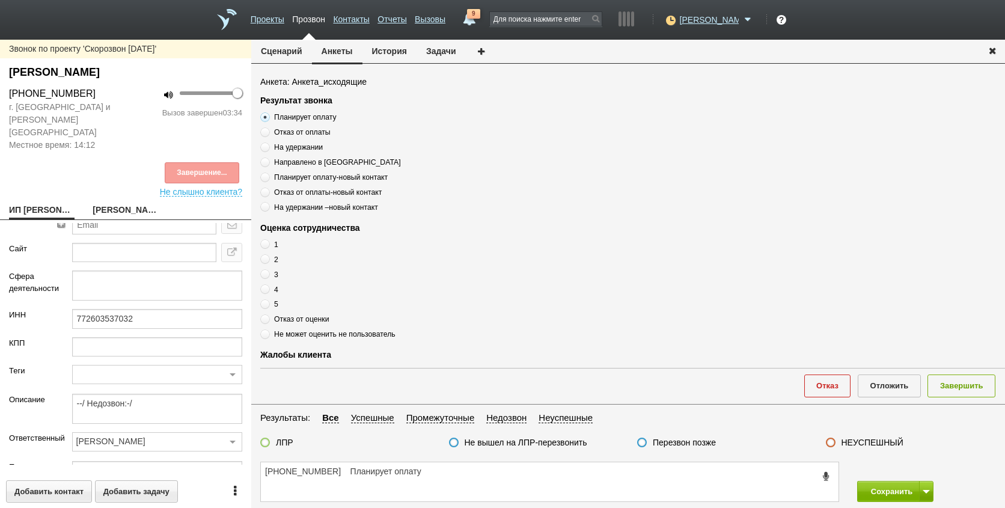
click at [200, 368] on div "недозвоны Акция_ранее: Акция_сейчас: Рассылки: Акция_ранее: Акция_сейчас: ПП_Ск…" at bounding box center [157, 379] width 189 height 29
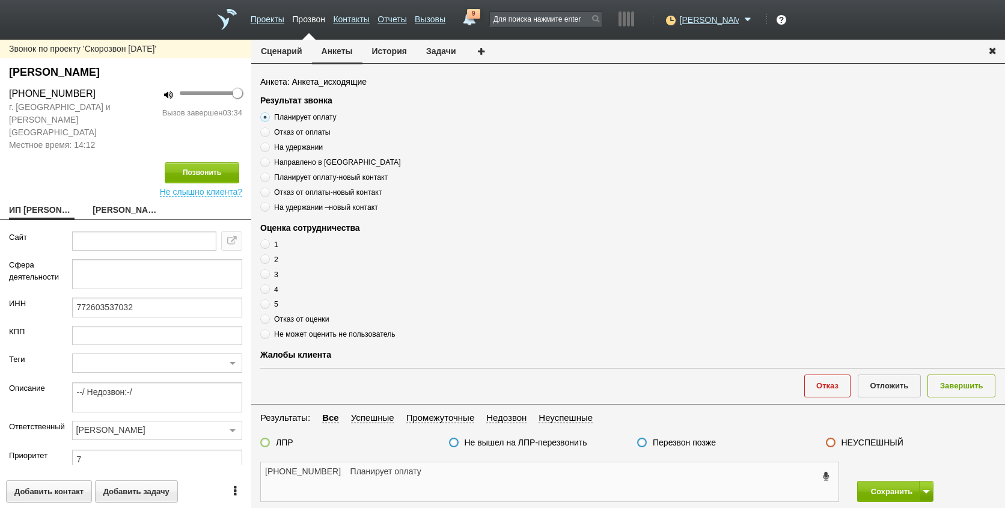
click at [454, 467] on textarea "[PHONE_NUMBER] Планирует оплату" at bounding box center [549, 481] width 577 height 39
drag, startPoint x: 358, startPoint y: 476, endPoint x: 348, endPoint y: 476, distance: 10.2
click at [349, 476] on textarea "[PHONE_NUMBER] Планирует оплату" at bounding box center [549, 481] width 577 height 39
click at [344, 475] on textarea "[PHONE_NUMBER] Планирует оплату" at bounding box center [549, 481] width 577 height 39
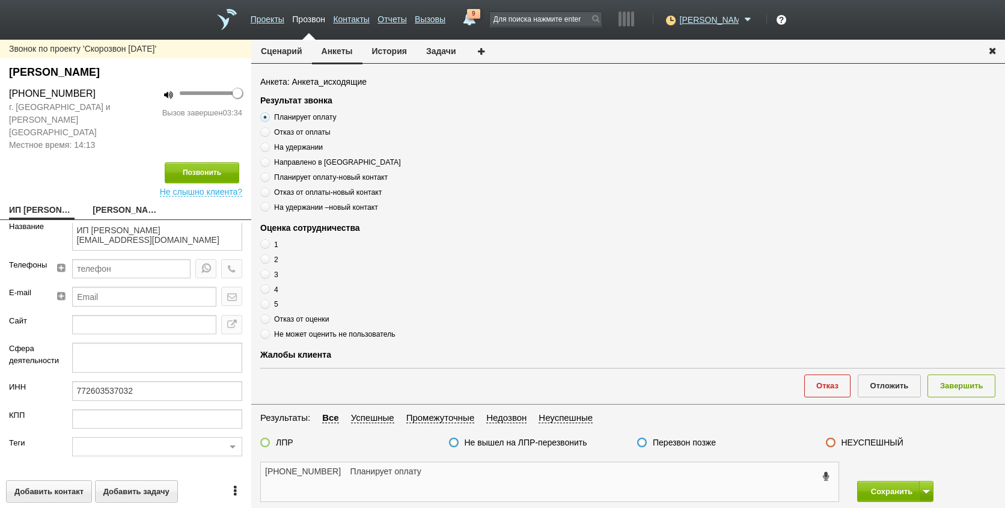
scroll to position [0, 0]
click at [117, 202] on link "[PERSON_NAME]" at bounding box center [125, 210] width 65 height 17
type textarea "[PERSON_NAME]"
type textarea "Пребиллинг_Октябрь.2025"
type input "Сумма АП+ЛД: 5160"
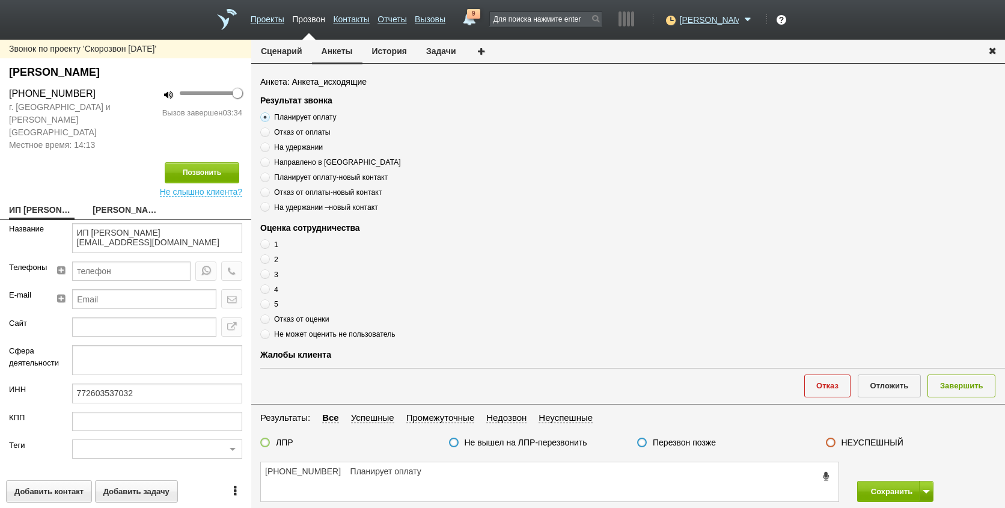
type input "77_Ваш старт. Спецрежим"
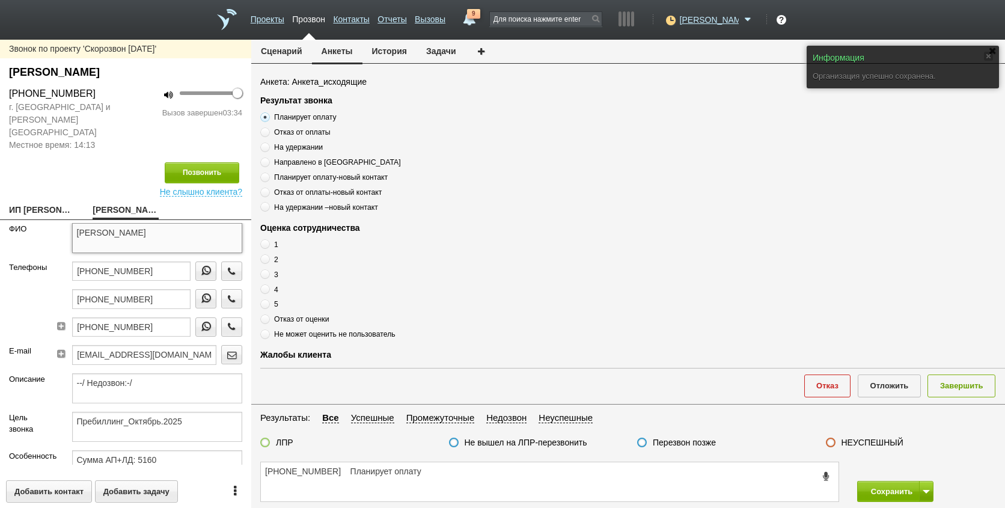
drag, startPoint x: 118, startPoint y: 221, endPoint x: 207, endPoint y: 221, distance: 88.9
click at [207, 223] on textarea "[PERSON_NAME]" at bounding box center [157, 238] width 171 height 30
click at [343, 475] on textarea "[PHONE_NUMBER] Планирует оплату" at bounding box center [549, 481] width 577 height 39
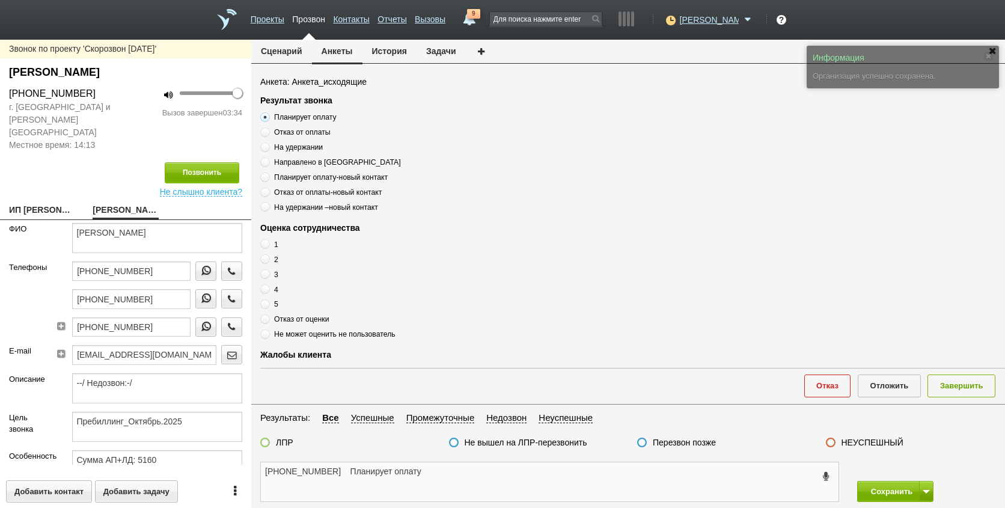
paste textarea "[PERSON_NAME]"
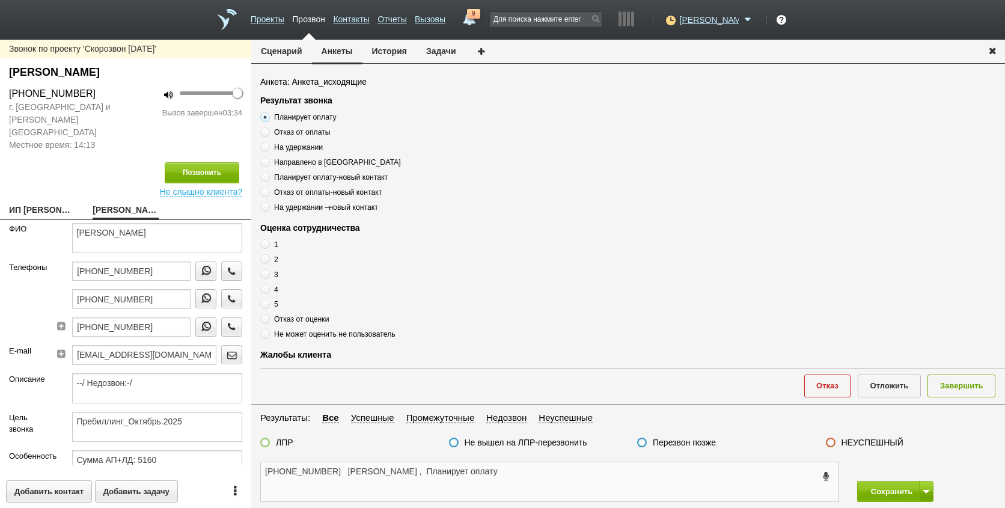
click at [550, 475] on textarea "[PHONE_NUMBER] [PERSON_NAME] , Планирует оплату" at bounding box center [549, 481] width 577 height 39
type textarea "[PHONE_NUMBER] [PERSON_NAME] , Планирует оплату( направить счет ) , оценка 5"
click at [270, 309] on label "5" at bounding box center [410, 303] width 300 height 11
click at [268, 306] on input "5" at bounding box center [264, 302] width 8 height 8
radio input "true"
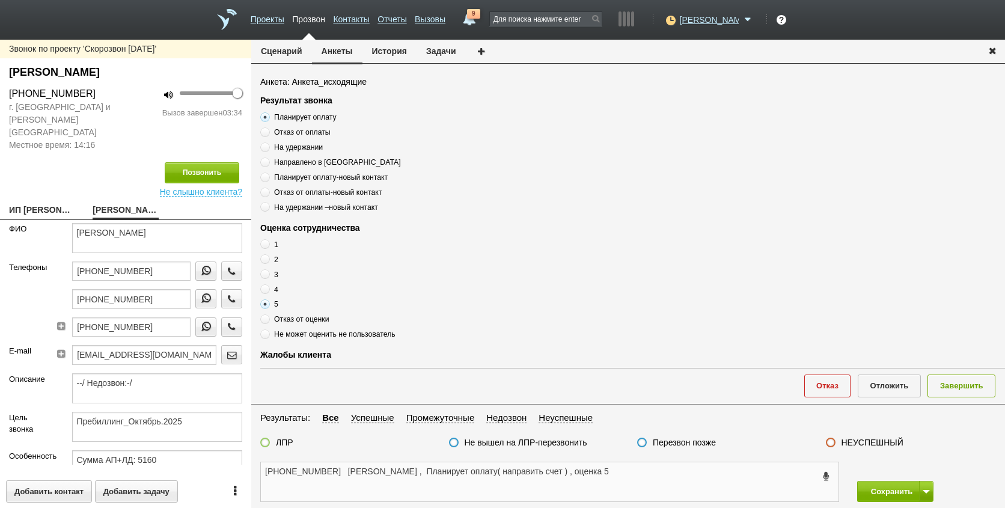
click at [662, 485] on textarea "[PHONE_NUMBER] [PERSON_NAME] , Планирует оплату( направить счет ) , оценка 5" at bounding box center [549, 481] width 577 height 39
click at [650, 475] on textarea "[PHONE_NUMBER] [PERSON_NAME] , Планирует оплату( направить счет ) , оценка 5" at bounding box center [549, 481] width 577 height 39
click at [272, 438] on div "ЛПР" at bounding box center [276, 443] width 33 height 13
click at [272, 439] on div "ЛПР" at bounding box center [276, 443] width 33 height 13
click at [267, 440] on label at bounding box center [265, 442] width 10 height 10
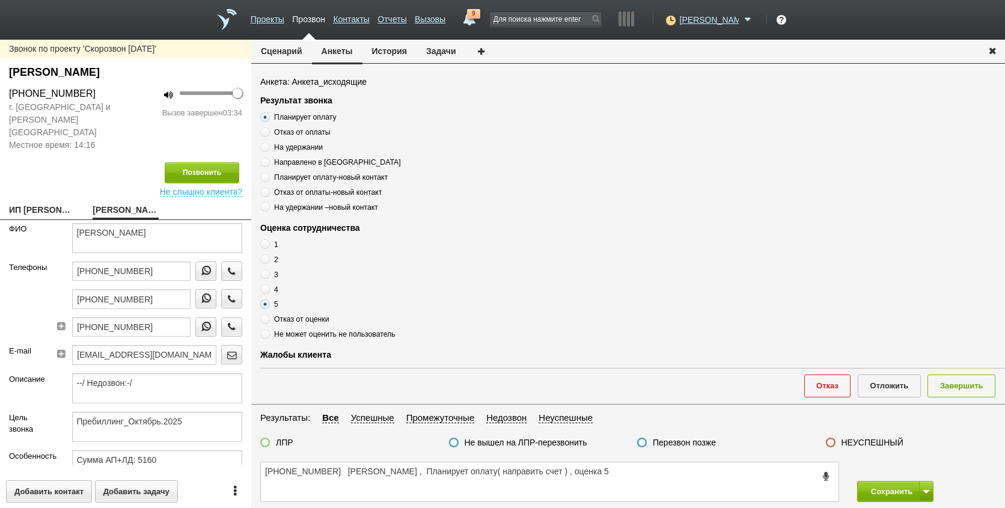
click at [0, 0] on input "ЛПР" at bounding box center [0, 0] width 0 height 0
click at [962, 388] on button "Завершить" at bounding box center [961, 385] width 68 height 22
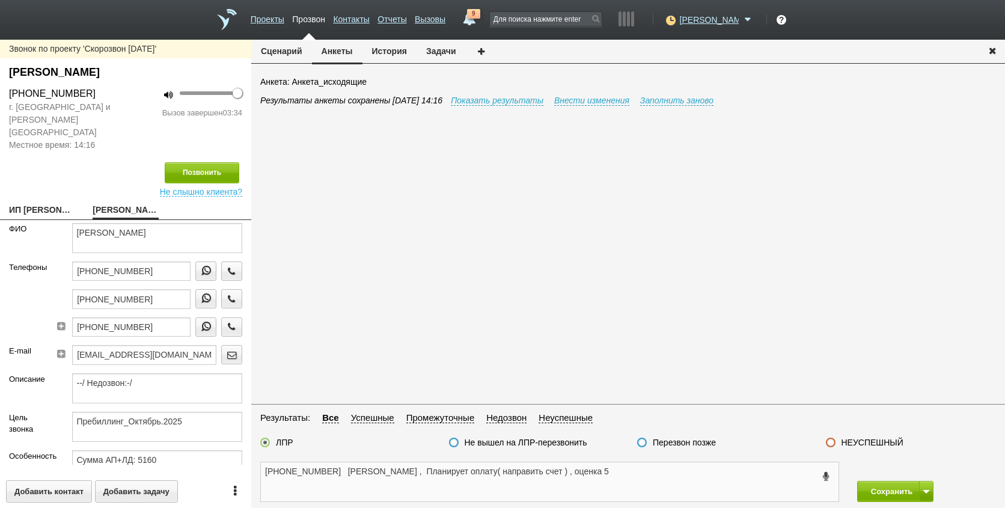
click at [700, 488] on textarea "[PHONE_NUMBER] [PERSON_NAME] , Планирует оплату( направить счет ) , оценка 5" at bounding box center [549, 481] width 577 height 39
click at [905, 497] on button "Сохранить" at bounding box center [888, 491] width 63 height 21
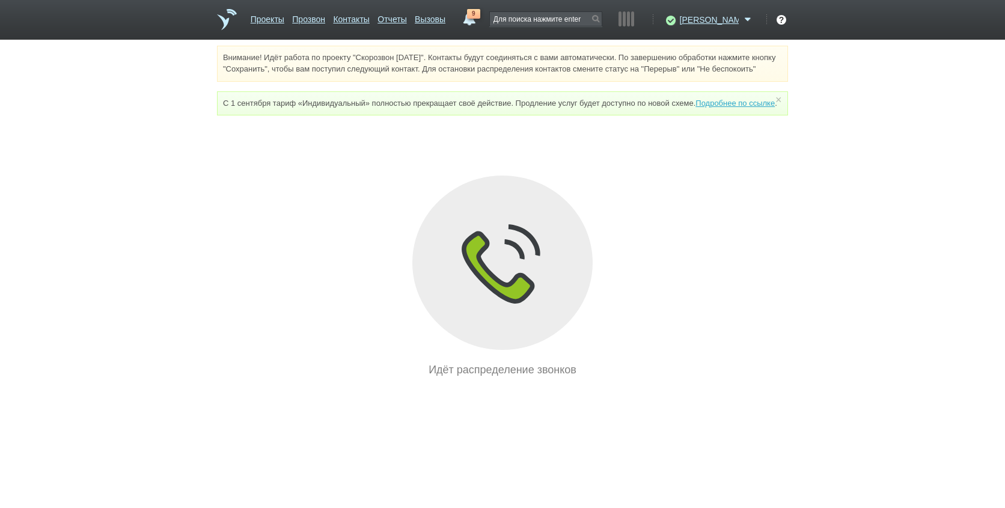
click at [741, 378] on html "Проекты Прозвон Контакты Отчеты Вызовы 9 [DATE] [DATE] неделя все Звонок [PERSO…" at bounding box center [502, 189] width 1005 height 378
click at [480, 26] on div "9 [DATE] [DATE] неделя все Звонок [PERSON_NAME] ХАТАМ ОГЛЫ 10:00 Звонок [PERSON…" at bounding box center [469, 20] width 22 height 22
click at [693, 378] on html "Проекты Прозвон Контакты Отчеты Вызовы 9 [DATE] [DATE] неделя все Звонок [PERSO…" at bounding box center [502, 189] width 1005 height 378
click at [601, 378] on html "Проекты Прозвон Контакты Отчеты Вызовы 9 [DATE] [DATE] неделя все Звонок [PERSO…" at bounding box center [502, 189] width 1005 height 378
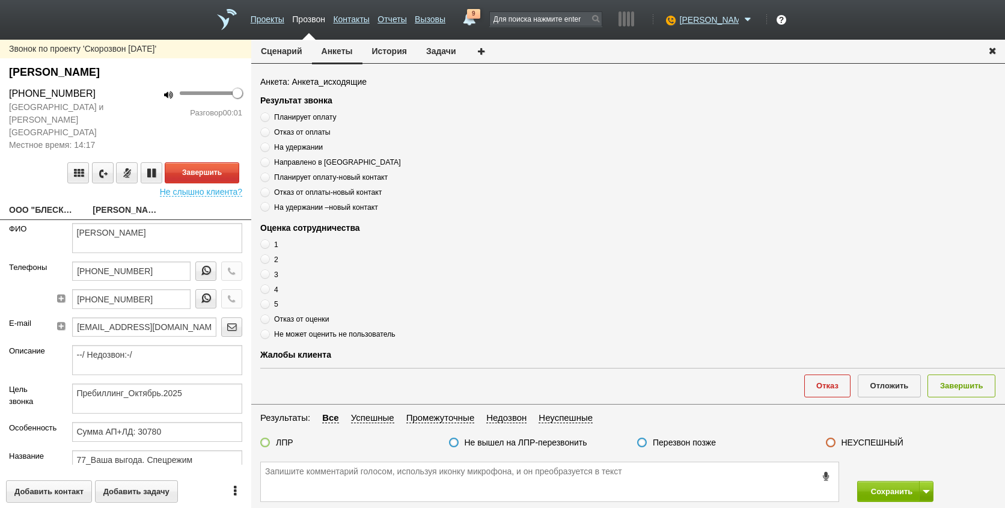
click at [31, 202] on link "ООО "БЛЕСК"[EMAIL_ADDRESS][DOMAIN_NAME]" at bounding box center [41, 210] width 65 height 17
type textarea "ООО "БЛЕСК"[EMAIL_ADDRESS][DOMAIN_NAME]"
type input "5020002319"
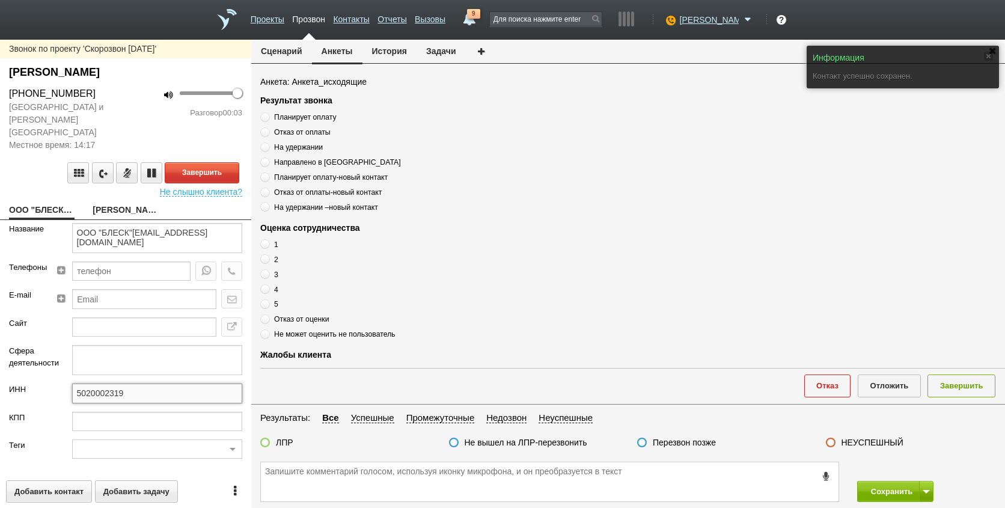
drag, startPoint x: 149, startPoint y: 384, endPoint x: 52, endPoint y: 384, distance: 96.7
click at [52, 384] on div "ИНН 5020002319" at bounding box center [125, 397] width 251 height 28
click at [109, 202] on link "[PERSON_NAME]" at bounding box center [125, 210] width 65 height 17
type textarea "[PERSON_NAME]"
type textarea "Пребиллинг_Октябрь.2025"
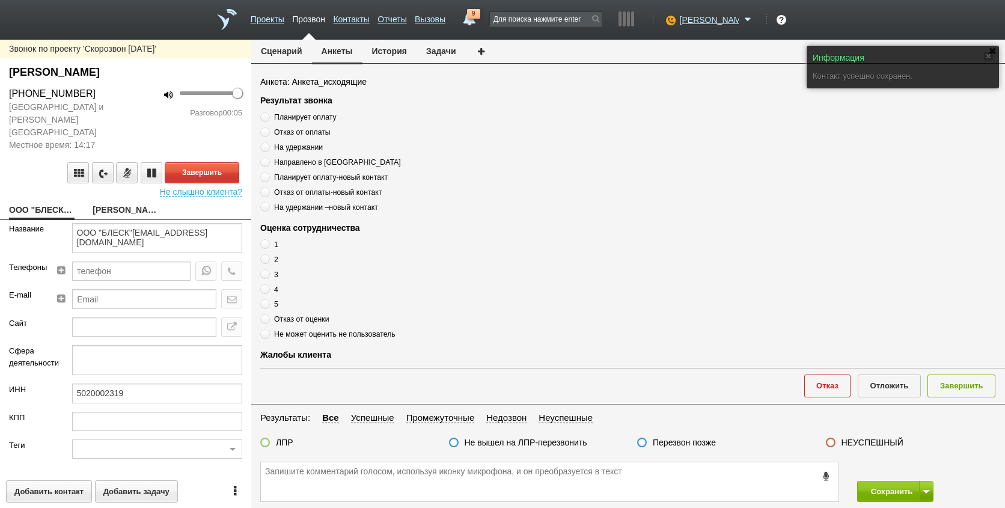
type input "Сумма АП+ЛД: 30780"
type input "77_Ваша выгода. Спецрежим"
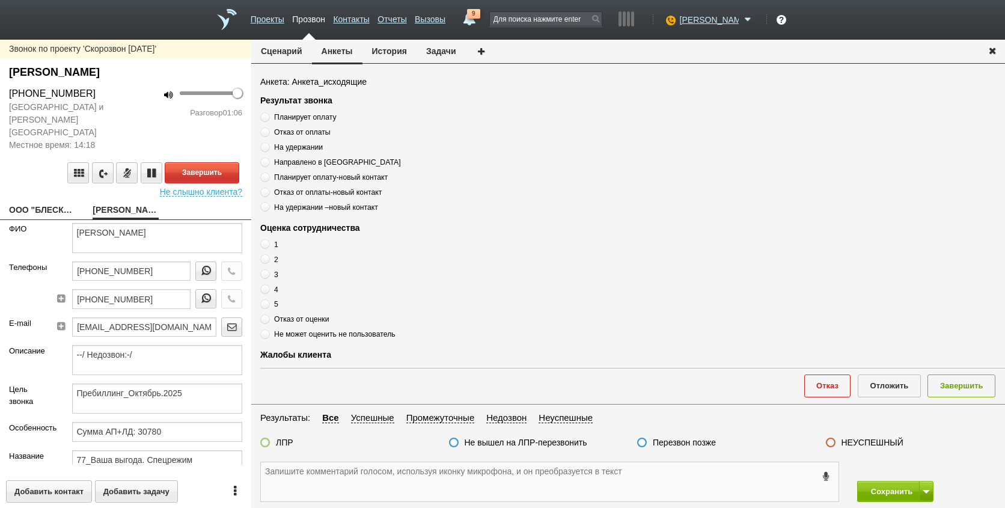
click at [697, 482] on textarea at bounding box center [549, 481] width 577 height 39
click at [368, 472] on textarea at bounding box center [549, 481] width 577 height 39
drag, startPoint x: 153, startPoint y: 288, endPoint x: 46, endPoint y: 290, distance: 106.4
click at [46, 290] on div "Телефоны [PHONE_NUMBER] [PHONE_NUMBER]" at bounding box center [125, 289] width 251 height 56
drag, startPoint x: 368, startPoint y: 461, endPoint x: 349, endPoint y: 478, distance: 26.4
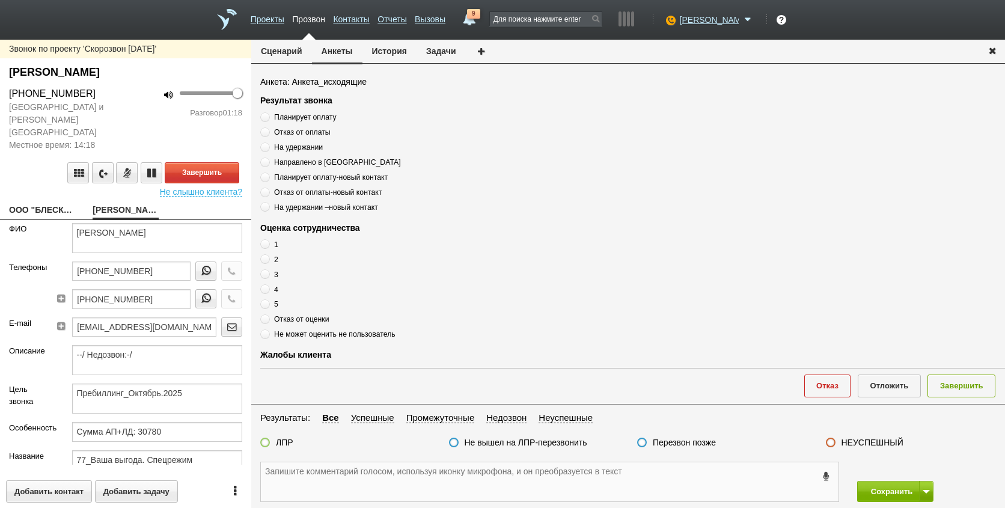
paste textarea "[PHONE_NUMBER]"
type textarea "[PHONE_NUMBER]"
click at [308, 117] on span "Планирует оплату" at bounding box center [305, 117] width 62 height 8
click at [268, 117] on input "Планирует оплату" at bounding box center [264, 115] width 8 height 8
radio input "true"
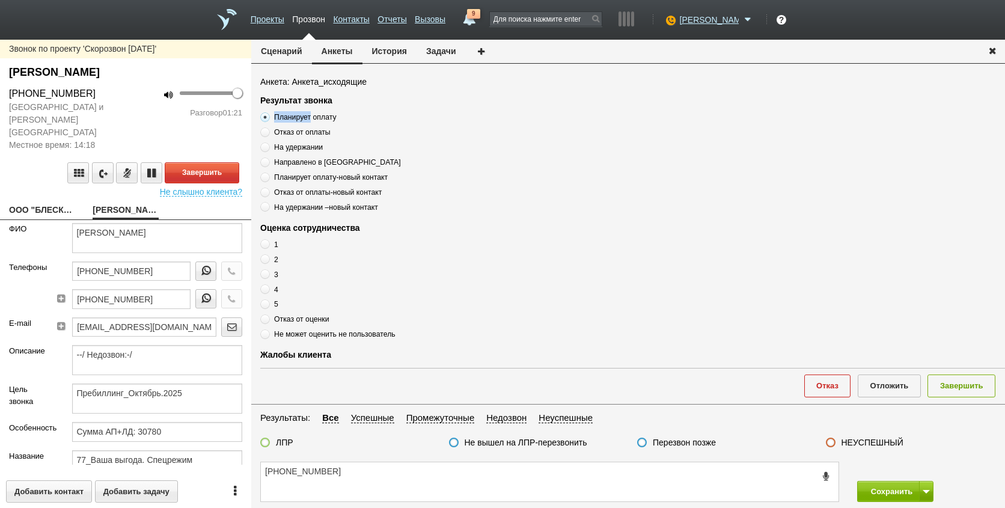
click at [308, 115] on span "Планирует оплату" at bounding box center [305, 117] width 62 height 8
click at [268, 115] on input "Планирует оплату" at bounding box center [264, 115] width 8 height 8
click at [308, 113] on span "Планирует оплату" at bounding box center [305, 117] width 62 height 8
click at [268, 113] on input "Планирует оплату" at bounding box center [264, 115] width 8 height 8
click at [308, 113] on span "Планирует оплату" at bounding box center [305, 117] width 62 height 8
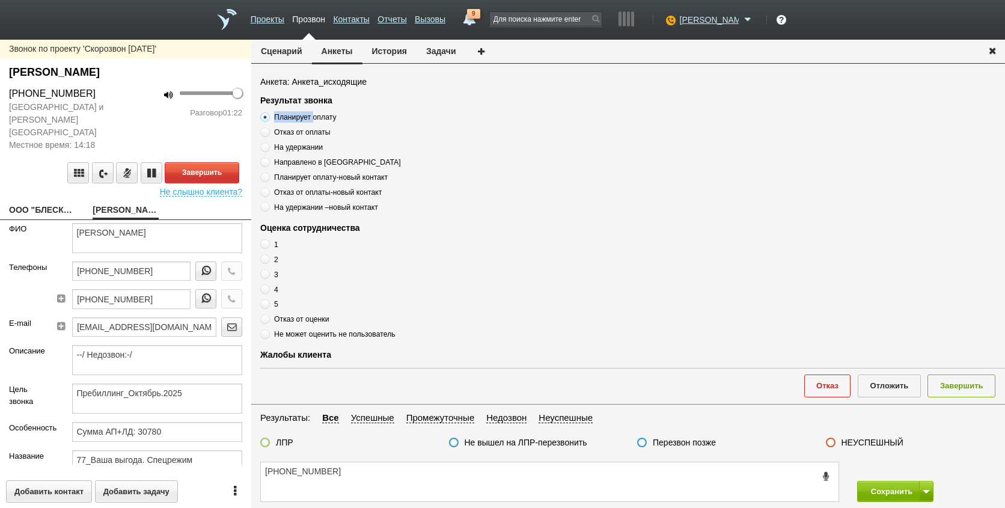
click at [268, 113] on input "Планирует оплату" at bounding box center [264, 115] width 8 height 8
click at [308, 113] on span "Планирует оплату" at bounding box center [305, 117] width 62 height 8
click at [268, 113] on input "Планирует оплату" at bounding box center [264, 115] width 8 height 8
click at [352, 481] on textarea "[PHONE_NUMBER]" at bounding box center [549, 481] width 577 height 39
paste textarea "Планирует оплату"
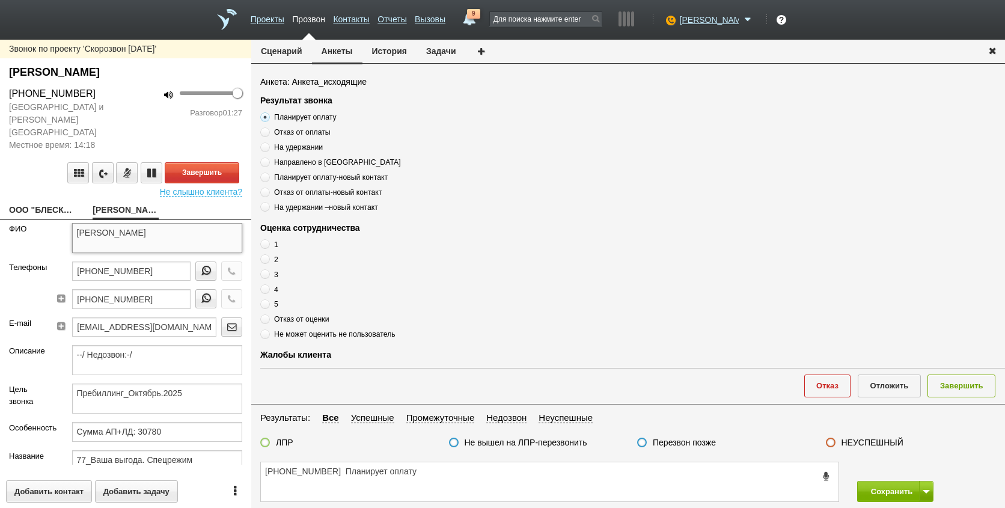
drag, startPoint x: 113, startPoint y: 218, endPoint x: 227, endPoint y: 221, distance: 113.6
click at [227, 223] on textarea "[PERSON_NAME]" at bounding box center [157, 238] width 171 height 30
click at [448, 473] on textarea "[PHONE_NUMBER] Планирует оплату" at bounding box center [549, 481] width 577 height 39
click at [338, 472] on textarea "[PHONE_NUMBER] Планирует оплату" at bounding box center [549, 481] width 577 height 39
paste textarea "А [PERSON_NAME]"
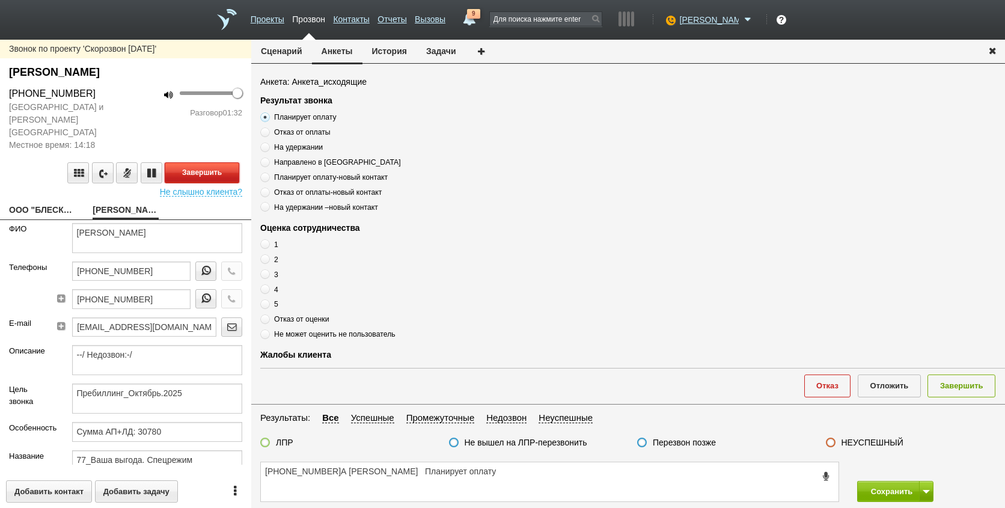
click at [201, 162] on button "Завершить" at bounding box center [202, 172] width 75 height 21
click at [449, 472] on textarea "[PHONE_NUMBER]А [PERSON_NAME] Планирует оплату" at bounding box center [549, 481] width 577 height 39
click at [541, 472] on textarea "[PHONE_NUMBER]А [PERSON_NAME] ,Планирует оплату" at bounding box center [549, 481] width 577 height 39
type textarea "[PHONE_NUMBER]А [PERSON_NAME] ,Планирует оплату , оценка 5"
click at [265, 303] on span at bounding box center [265, 304] width 10 height 10
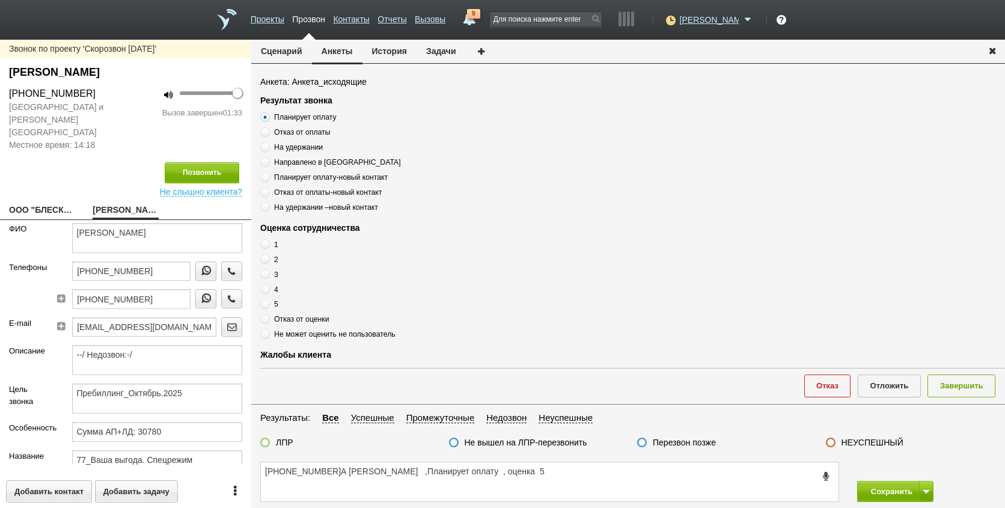
click at [265, 303] on input "5" at bounding box center [264, 302] width 8 height 8
radio input "true"
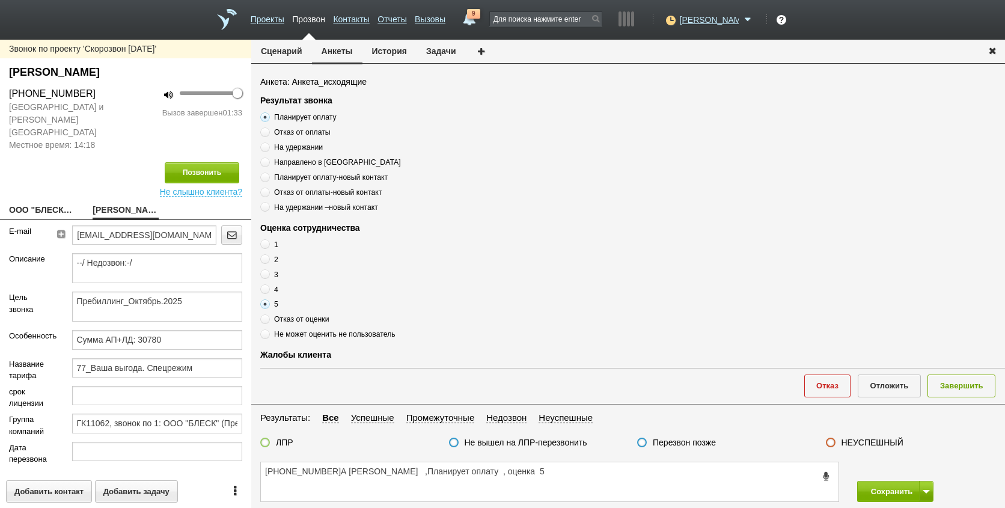
scroll to position [205, 0]
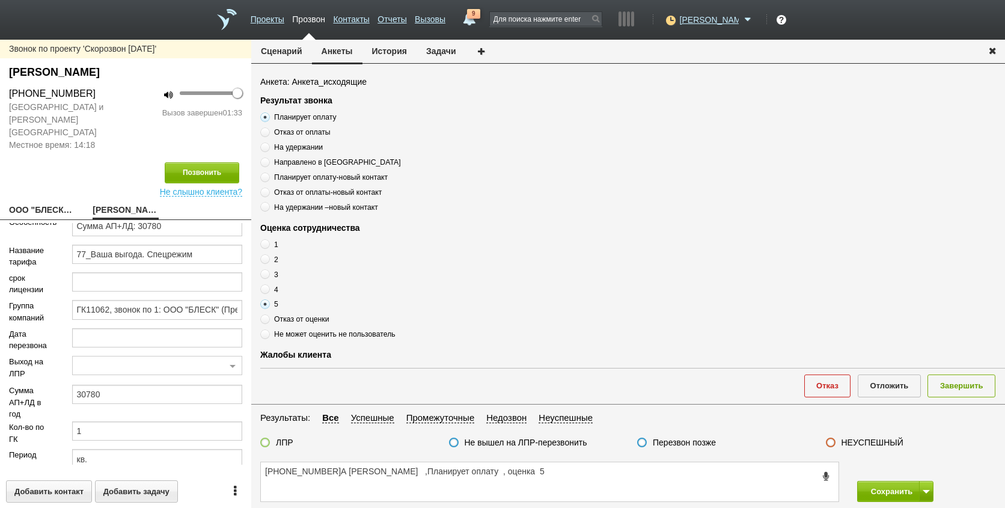
click at [268, 443] on label at bounding box center [265, 442] width 10 height 10
click at [0, 0] on input "ЛПР" at bounding box center [0, 0] width 0 height 0
click at [606, 475] on textarea "[PHONE_NUMBER]А [PERSON_NAME] ,Планирует оплату , оценка 5" at bounding box center [549, 481] width 577 height 39
click at [965, 384] on button "Завершить" at bounding box center [961, 385] width 68 height 22
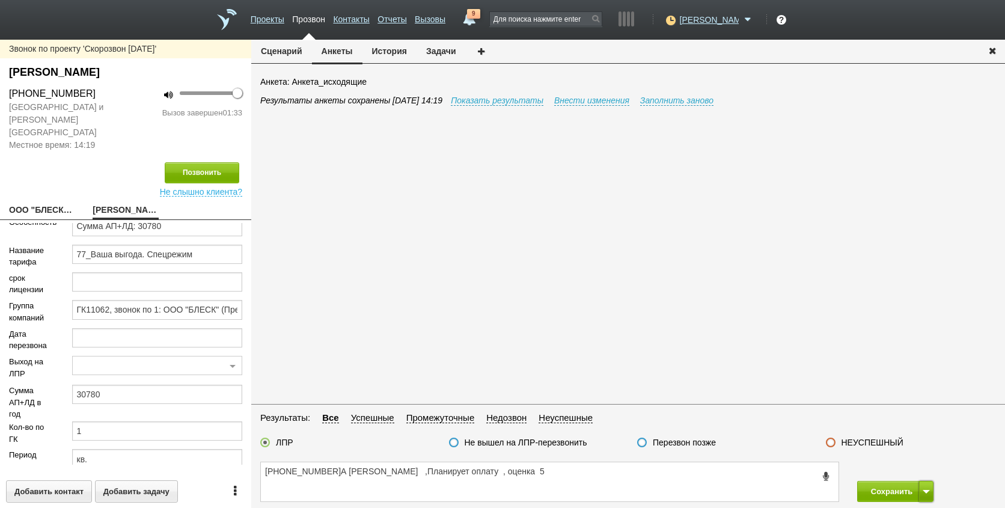
click at [927, 490] on span at bounding box center [925, 492] width 7 height 4
click at [909, 469] on button "Сохранить и остаться" at bounding box center [885, 468] width 93 height 21
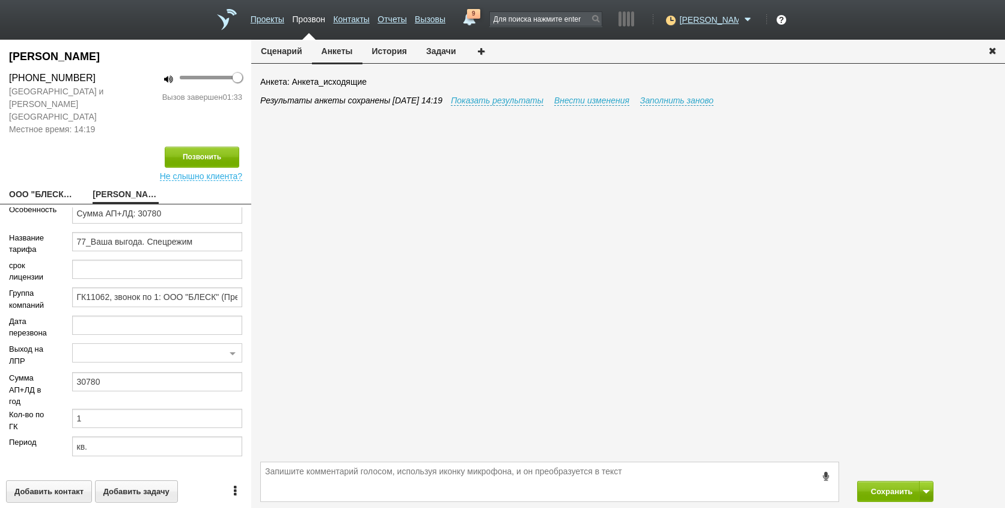
scroll to position [190, 0]
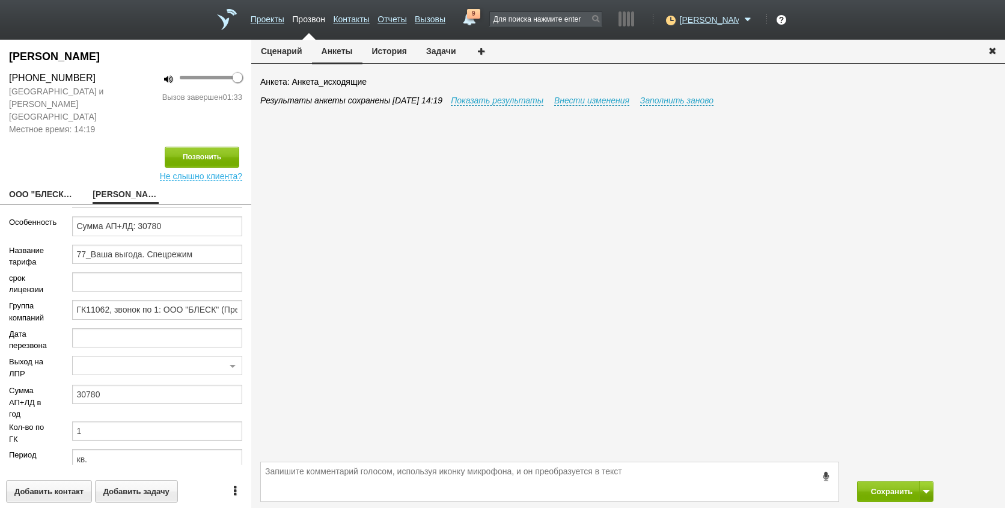
click at [51, 187] on link "ООО "БЛЕСК"[EMAIL_ADDRESS][DOMAIN_NAME]" at bounding box center [41, 195] width 65 height 17
type textarea "ООО "БЛЕСК"[EMAIL_ADDRESS][DOMAIN_NAME]"
type input "5020002319"
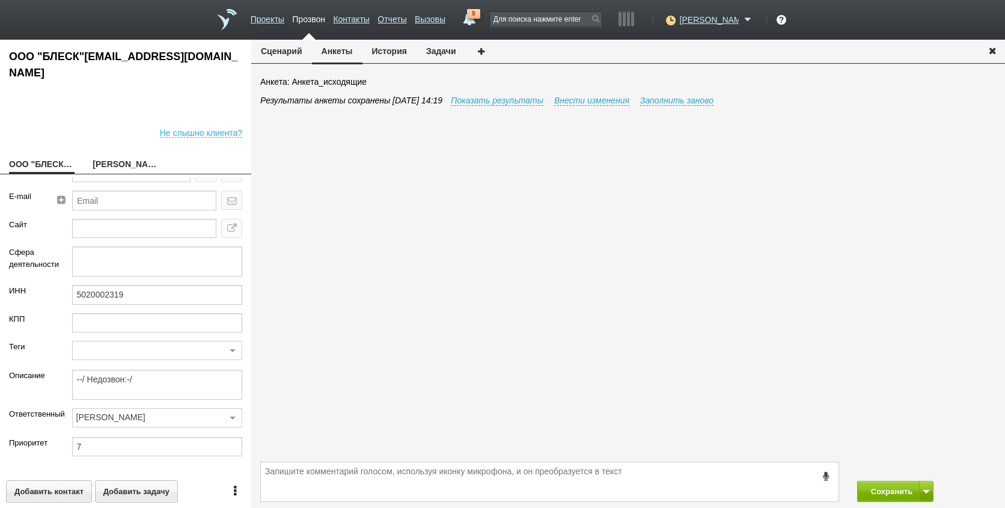
scroll to position [53, 0]
drag, startPoint x: 136, startPoint y: 287, endPoint x: 38, endPoint y: 288, distance: 98.0
click at [38, 288] on div "ИНН 5020002319" at bounding box center [125, 299] width 251 height 28
click at [381, 483] on textarea at bounding box center [549, 481] width 577 height 39
drag, startPoint x: 888, startPoint y: 495, endPoint x: 732, endPoint y: 504, distance: 156.5
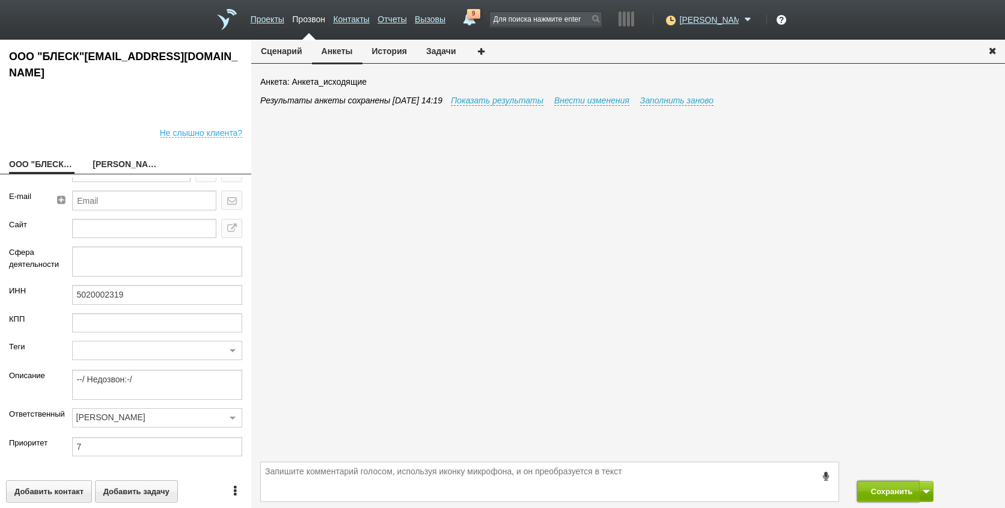
click at [889, 494] on button "Сохранить" at bounding box center [888, 491] width 63 height 21
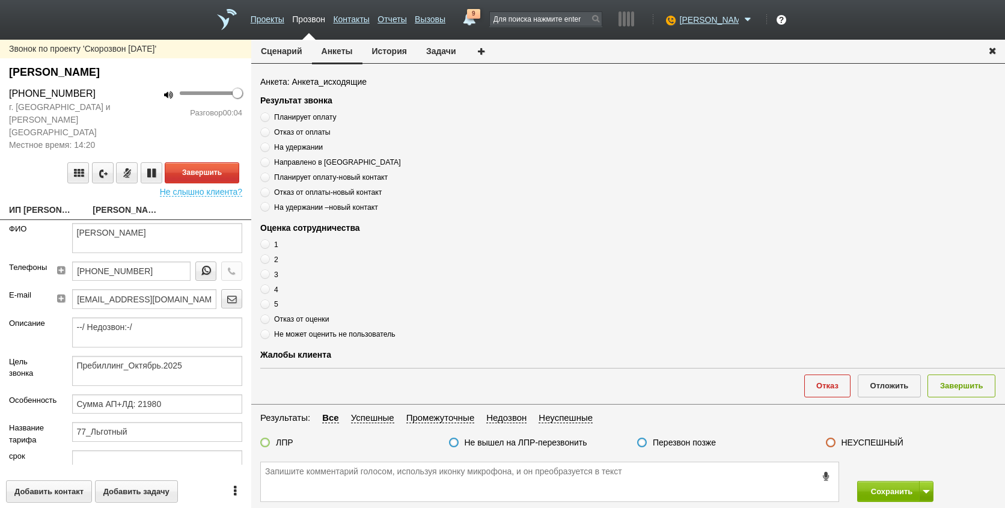
click at [40, 202] on link "ИП [PERSON_NAME] [EMAIL_ADDRESS][DOMAIN_NAME]" at bounding box center [41, 210] width 65 height 17
type textarea "ИП [PERSON_NAME] [EMAIL_ADDRESS][DOMAIN_NAME]"
type input "772865199920"
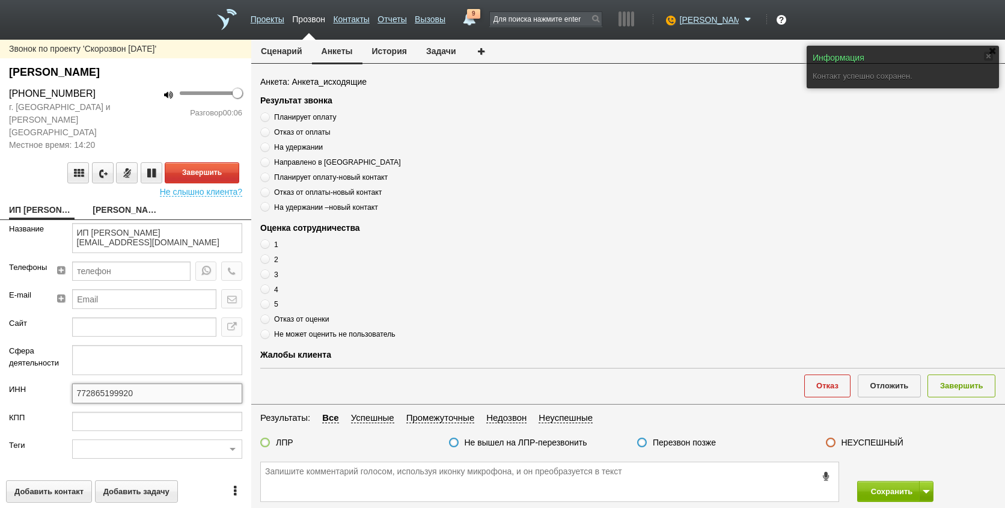
drag, startPoint x: 144, startPoint y: 384, endPoint x: 37, endPoint y: 383, distance: 107.0
click at [37, 383] on div "ИНН 772865199920" at bounding box center [125, 397] width 251 height 28
paste input "5020002319"
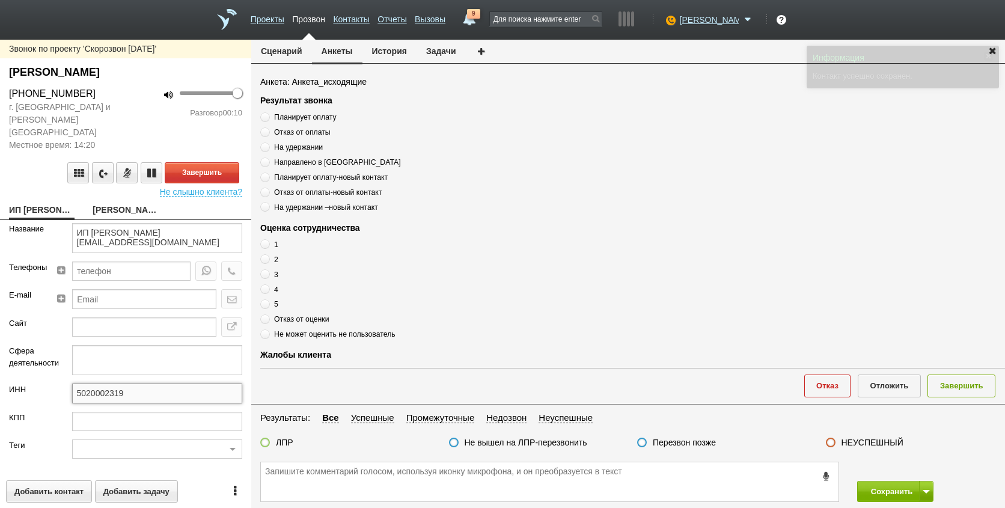
type input "5020002319"
click at [117, 202] on link "[PERSON_NAME]" at bounding box center [125, 210] width 65 height 17
type textarea "[PERSON_NAME]"
type textarea "Пребиллинг_Октябрь.2025"
type input "Сумма АП+ЛД: 21980"
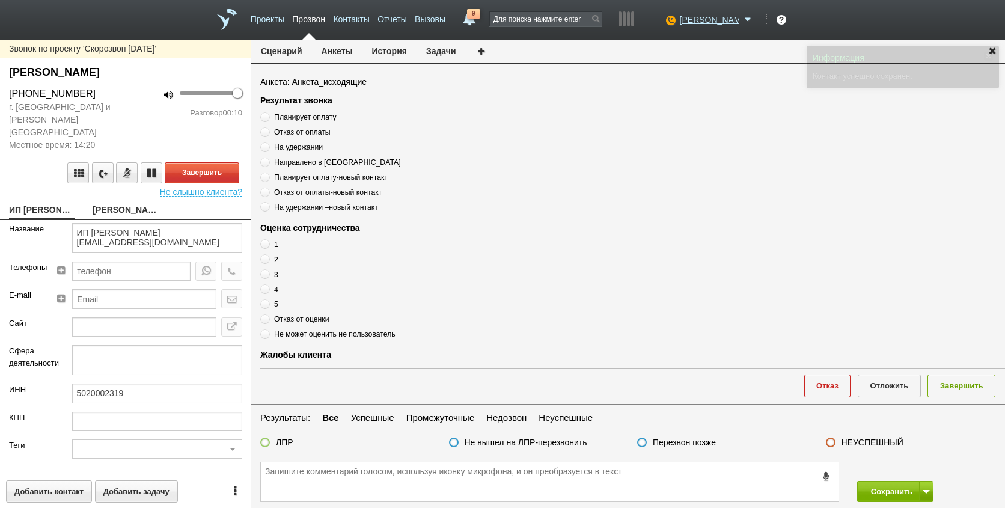
type input "77_Льготный"
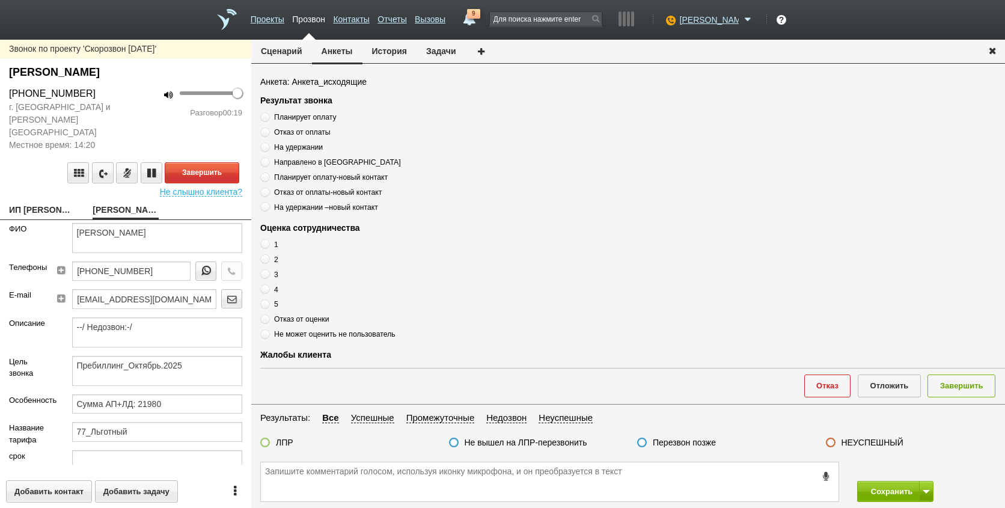
click at [37, 202] on link "ИП [PERSON_NAME] [EMAIL_ADDRESS][DOMAIN_NAME]" at bounding box center [41, 210] width 65 height 17
type textarea "ИП [PERSON_NAME] [EMAIL_ADDRESS][DOMAIN_NAME]"
type input "5020002319"
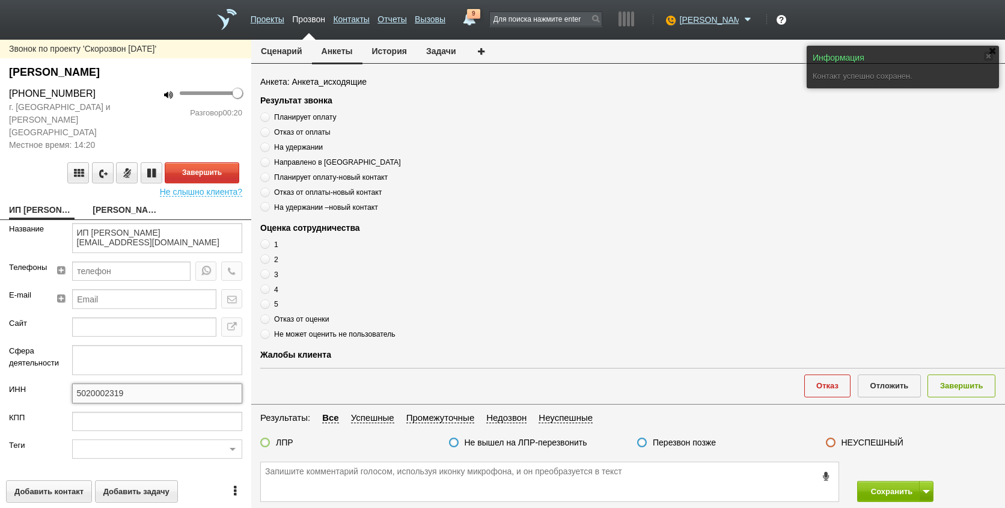
drag, startPoint x: 150, startPoint y: 387, endPoint x: 38, endPoint y: 387, distance: 112.4
click at [38, 387] on div "ИНН 5020002319" at bounding box center [125, 397] width 251 height 28
click at [117, 202] on link "[PERSON_NAME]" at bounding box center [125, 210] width 65 height 17
type textarea "[PERSON_NAME]"
type textarea "Пребиллинг_Октябрь.2025"
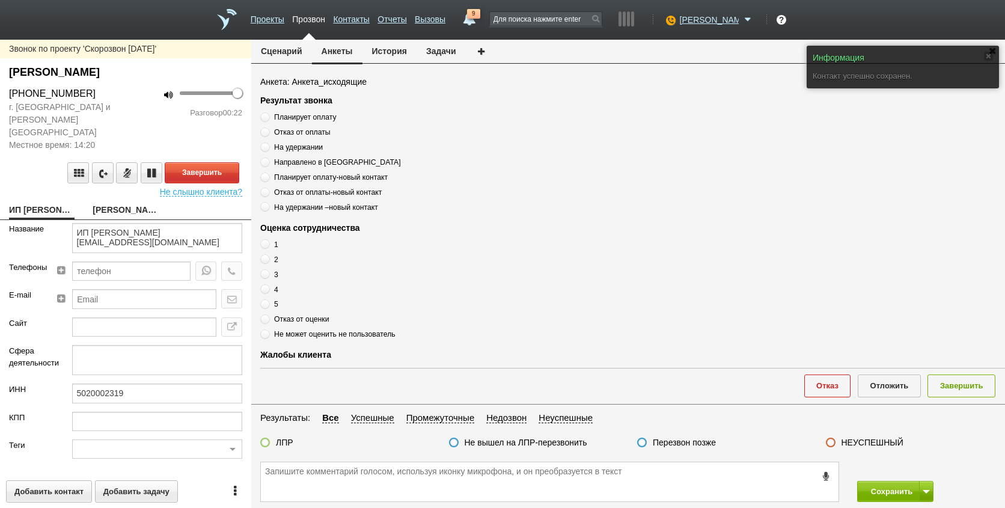
type input "Сумма АП+ЛД: 21980"
type input "77_Льготный"
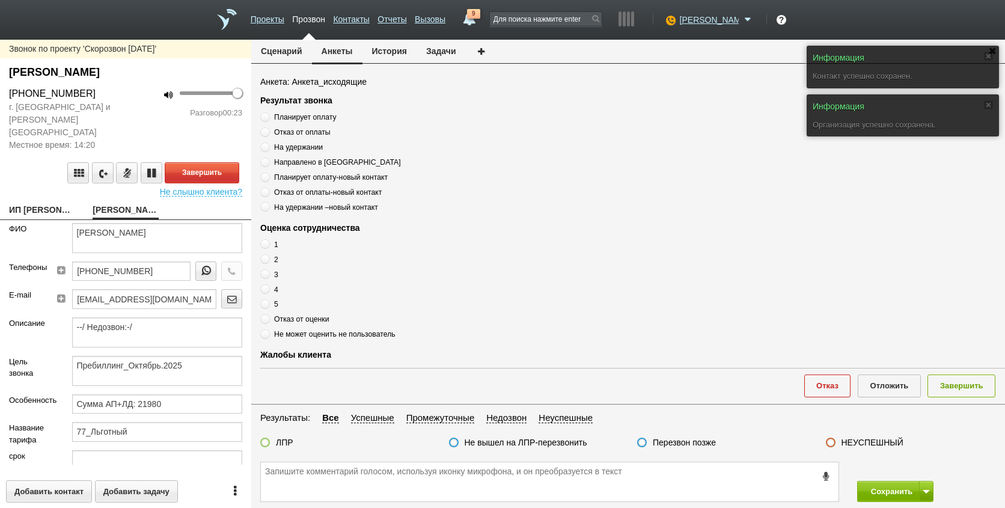
click at [43, 202] on link "ИП [PERSON_NAME] [EMAIL_ADDRESS][DOMAIN_NAME]" at bounding box center [41, 210] width 65 height 17
type textarea "ИП [PERSON_NAME] [EMAIL_ADDRESS][DOMAIN_NAME]"
type input "5020002319"
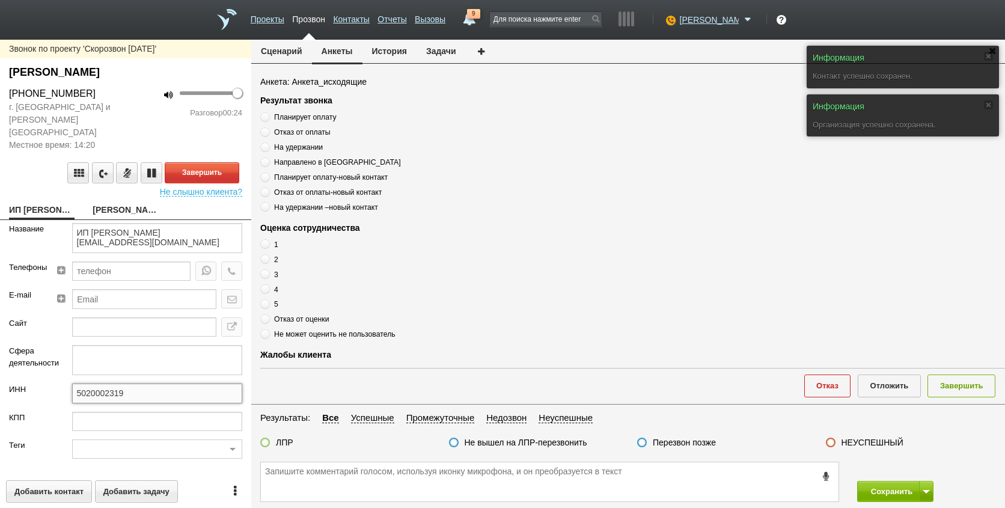
drag, startPoint x: 123, startPoint y: 384, endPoint x: 56, endPoint y: 390, distance: 67.6
click at [51, 389] on div "ИНН 5020002319" at bounding box center [125, 397] width 251 height 28
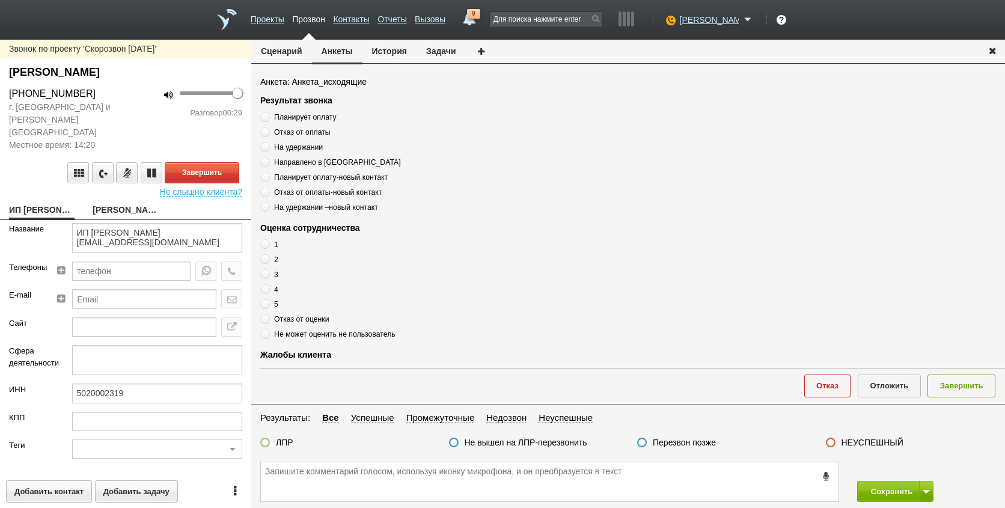
drag, startPoint x: 98, startPoint y: 388, endPoint x: 75, endPoint y: 370, distance: 29.6
click at [75, 370] on div at bounding box center [157, 364] width 189 height 38
click at [370, 480] on textarea at bounding box center [549, 481] width 577 height 39
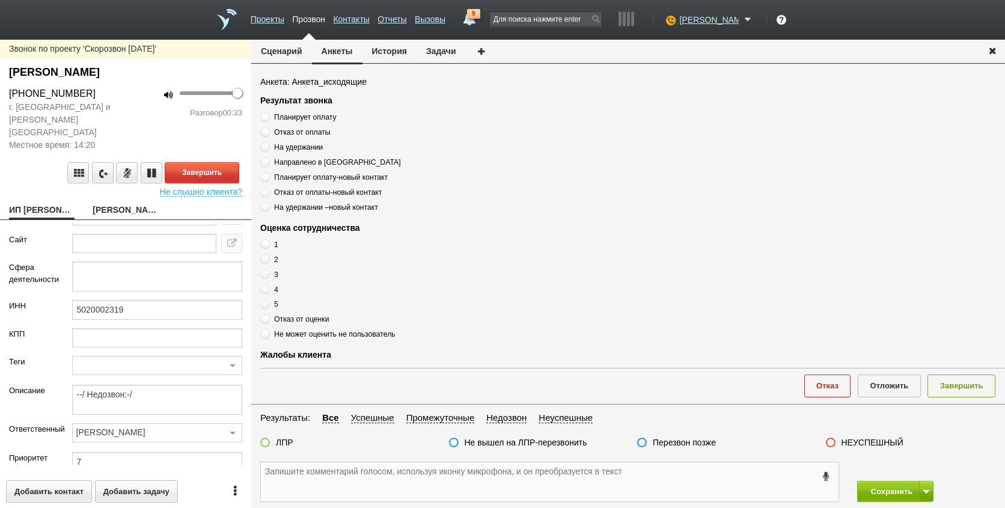
scroll to position [86, 0]
click at [382, 467] on textarea at bounding box center [549, 481] width 577 height 39
click at [414, 491] on textarea at bounding box center [549, 481] width 577 height 39
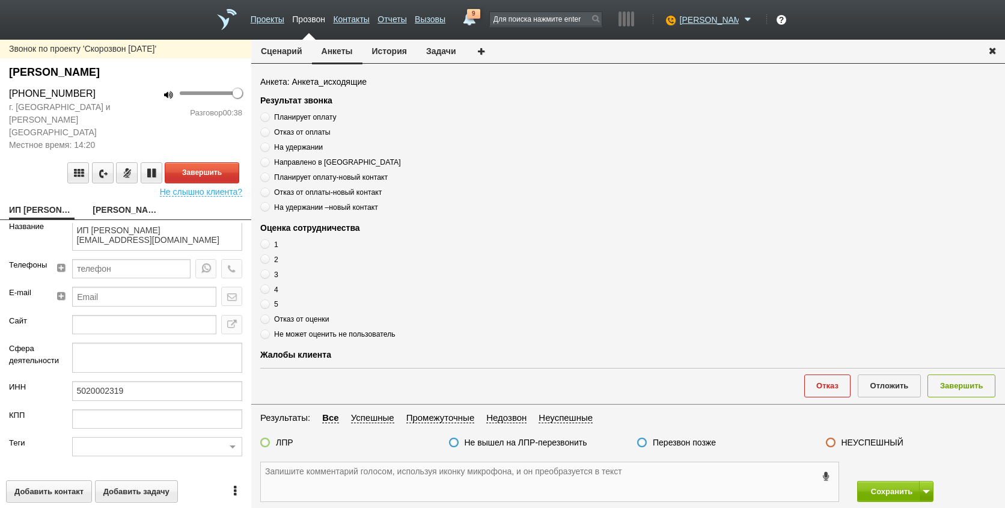
scroll to position [0, 0]
click at [130, 202] on link "[PERSON_NAME]" at bounding box center [125, 210] width 65 height 17
type textarea "[PERSON_NAME]"
type textarea "Пребиллинг_Октябрь.2025"
type input "Сумма АП+ЛД: 21980"
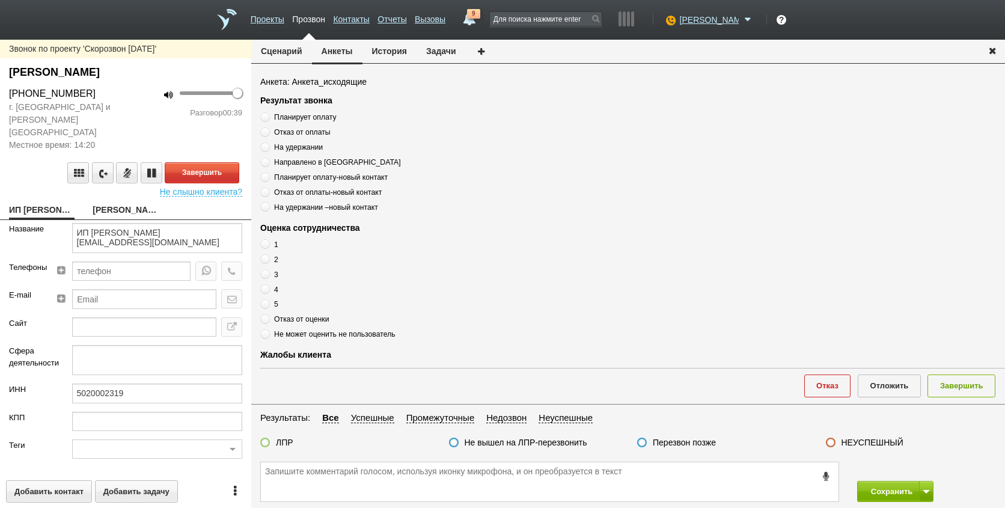
type input "77_Льготный"
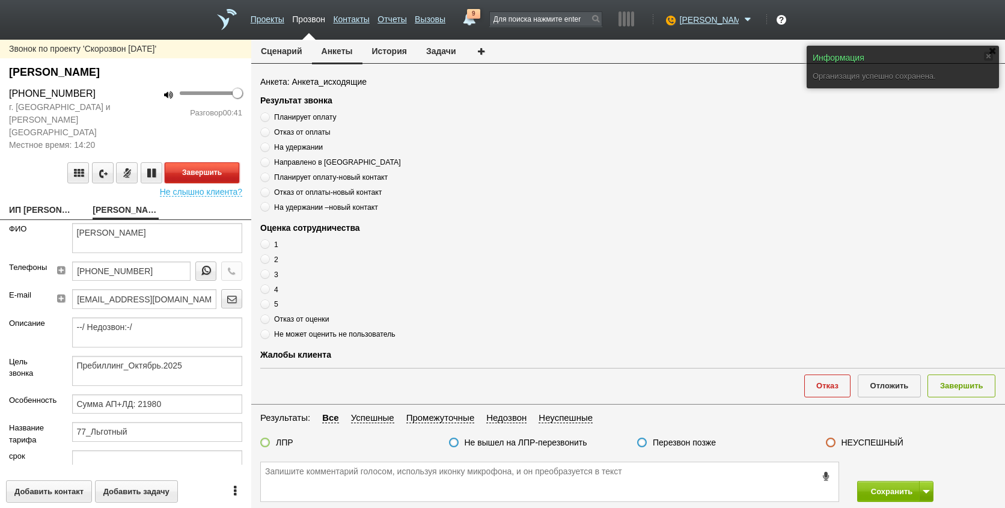
click at [199, 162] on button "Завершить" at bounding box center [202, 172] width 75 height 21
click at [46, 202] on link "ИП [PERSON_NAME] [EMAIL_ADDRESS][DOMAIN_NAME]" at bounding box center [41, 210] width 65 height 17
type textarea "ИП [PERSON_NAME] [EMAIL_ADDRESS][DOMAIN_NAME]"
type input "5020002319"
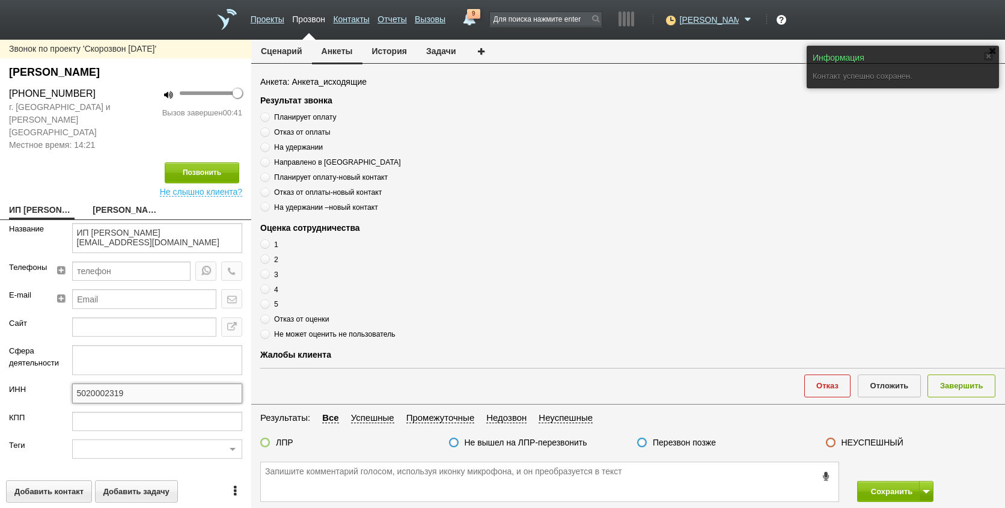
click at [136, 383] on input "5020002319" at bounding box center [157, 392] width 171 height 19
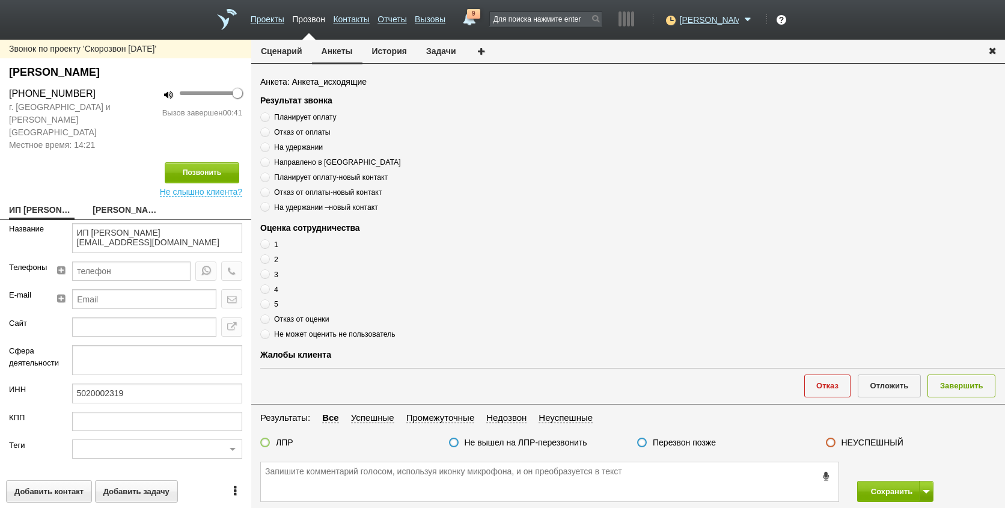
click at [108, 202] on link "[PERSON_NAME]" at bounding box center [125, 210] width 65 height 17
type textarea "[PERSON_NAME]"
type textarea "Пребиллинг_Октябрь.2025"
type input "Сумма АП+ЛД: 21980"
type input "77_Льготный"
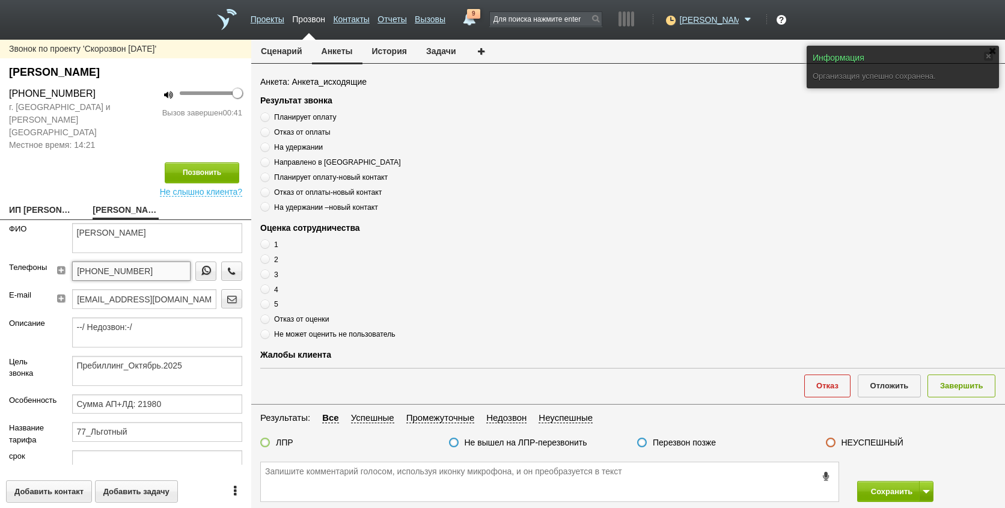
drag, startPoint x: 154, startPoint y: 260, endPoint x: 64, endPoint y: 258, distance: 90.8
click at [47, 261] on div "Телефоны [PHONE_NUMBER]" at bounding box center [125, 275] width 251 height 28
click at [52, 202] on link "ИП [PERSON_NAME] [EMAIL_ADDRESS][DOMAIN_NAME]" at bounding box center [41, 210] width 65 height 17
type textarea "ИП [PERSON_NAME] [EMAIL_ADDRESS][DOMAIN_NAME]"
type input "5020002319"
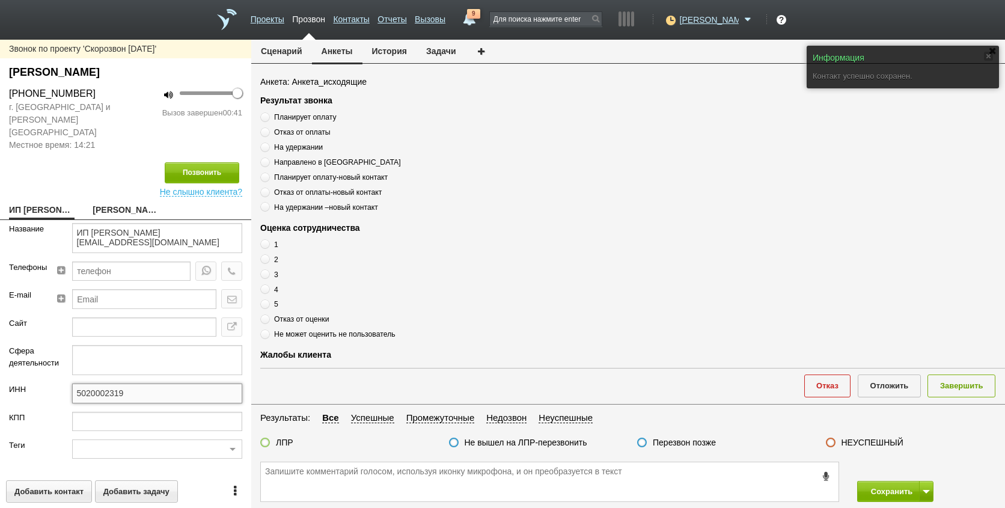
drag, startPoint x: 132, startPoint y: 379, endPoint x: 82, endPoint y: 388, distance: 50.2
click at [82, 388] on input "5020002319" at bounding box center [157, 392] width 171 height 19
click at [84, 386] on input "5020002319" at bounding box center [157, 392] width 171 height 19
click at [85, 386] on input "5020002319" at bounding box center [157, 392] width 171 height 19
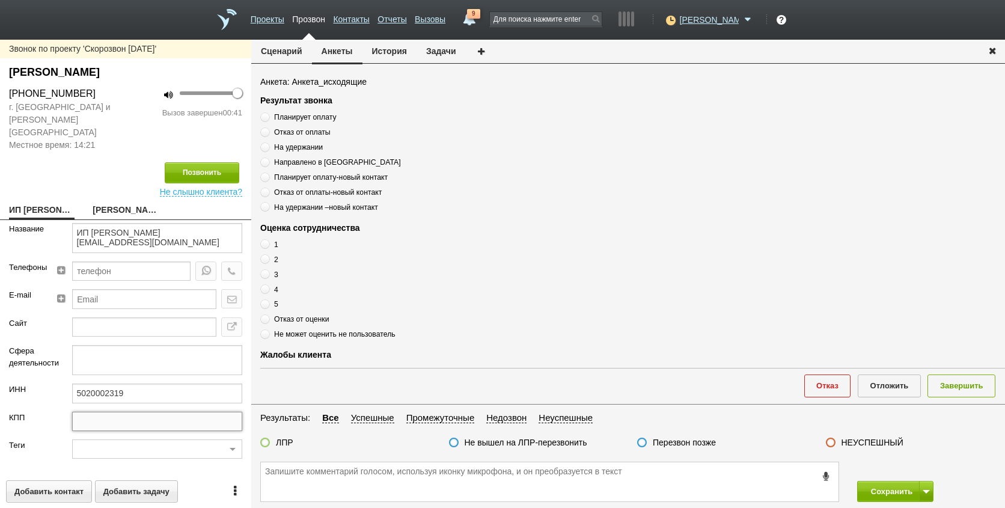
drag, startPoint x: 85, startPoint y: 386, endPoint x: 134, endPoint y: 406, distance: 53.3
click at [134, 412] on input "text" at bounding box center [157, 421] width 171 height 19
click at [398, 50] on button "История" at bounding box center [389, 51] width 54 height 23
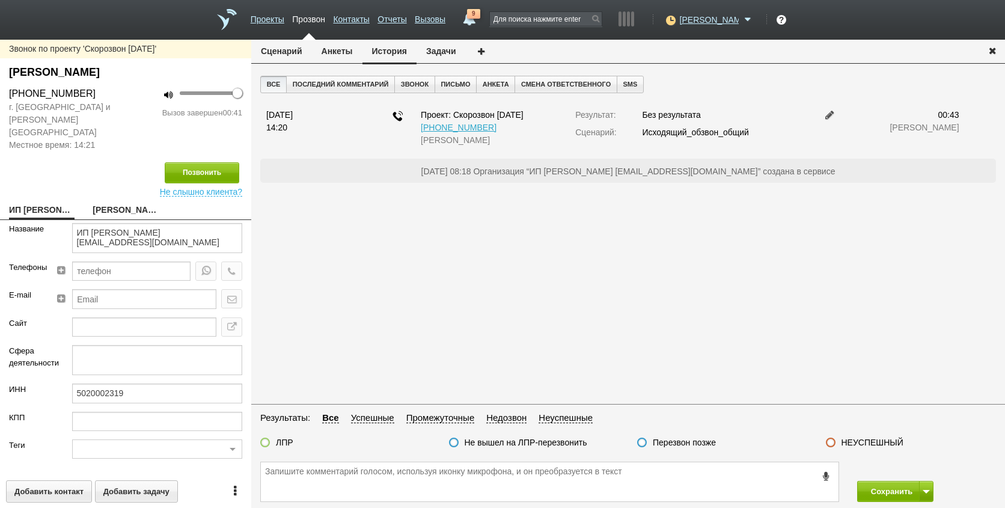
click at [100, 202] on link "[PERSON_NAME]" at bounding box center [125, 210] width 65 height 17
type textarea "[PERSON_NAME]"
type textarea "Пребиллинг_Октябрь.2025"
type input "Сумма АП+ЛД: 21980"
type input "77_Льготный"
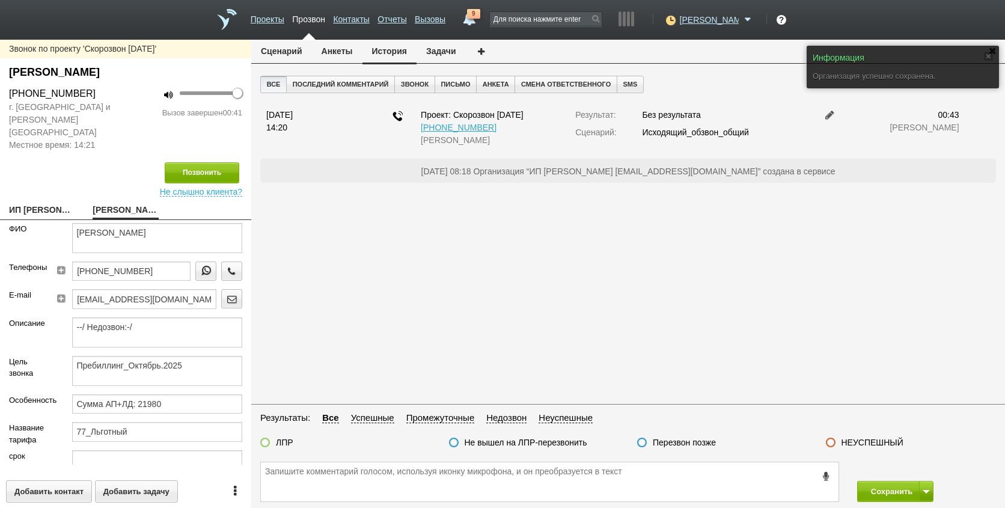
click at [56, 204] on link "ИП [PERSON_NAME] [EMAIL_ADDRESS][DOMAIN_NAME]" at bounding box center [41, 210] width 65 height 17
type textarea "ИП [PERSON_NAME] [EMAIL_ADDRESS][DOMAIN_NAME]"
type input "5020002319"
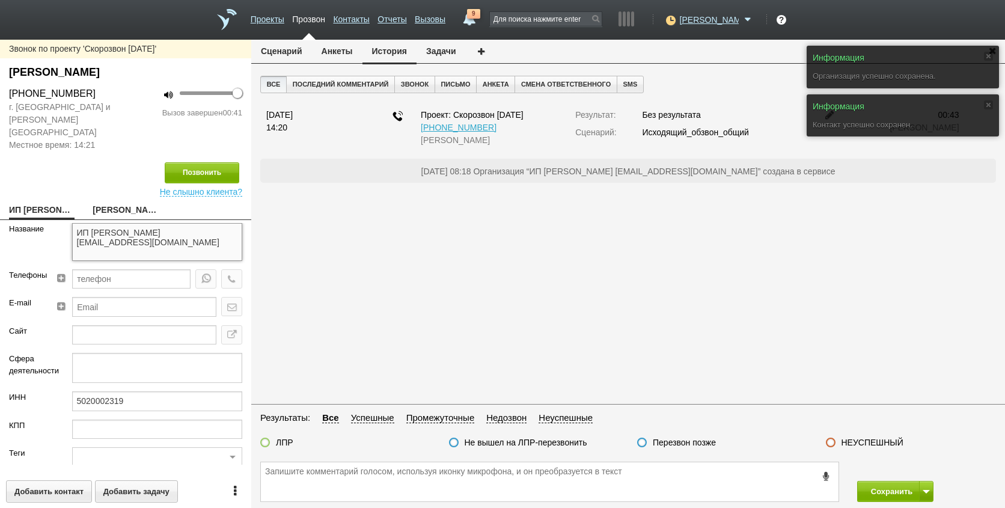
drag, startPoint x: 136, startPoint y: 228, endPoint x: 68, endPoint y: 209, distance: 70.4
click at [68, 209] on div "Звонок по проекту 'Скорозвон [DATE]' [PERSON_NAME] [PHONE_NUMBER] г. [GEOGRAPHI…" at bounding box center [125, 274] width 251 height 468
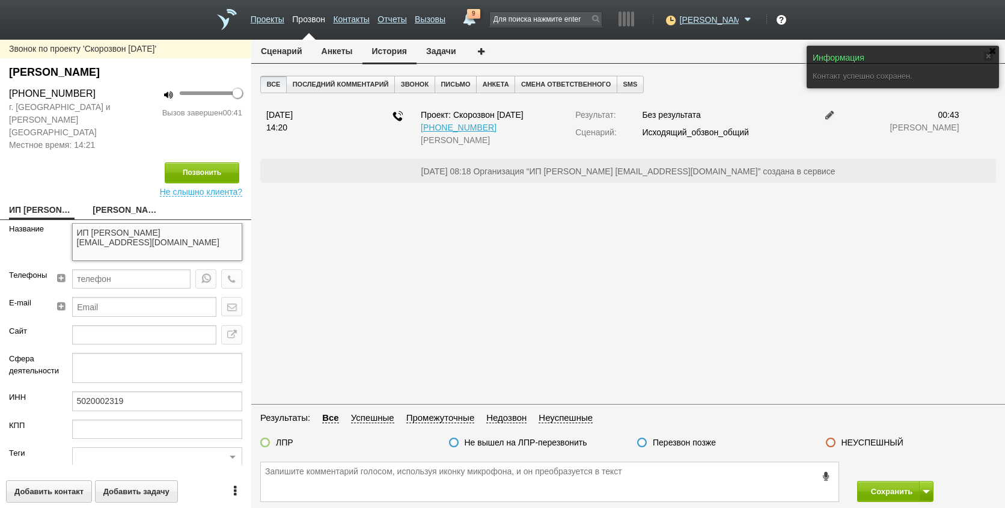
drag, startPoint x: 140, startPoint y: 225, endPoint x: 219, endPoint y: 237, distance: 79.6
click at [220, 237] on textarea "ИП [PERSON_NAME] [EMAIL_ADDRESS][DOMAIN_NAME]" at bounding box center [157, 242] width 171 height 38
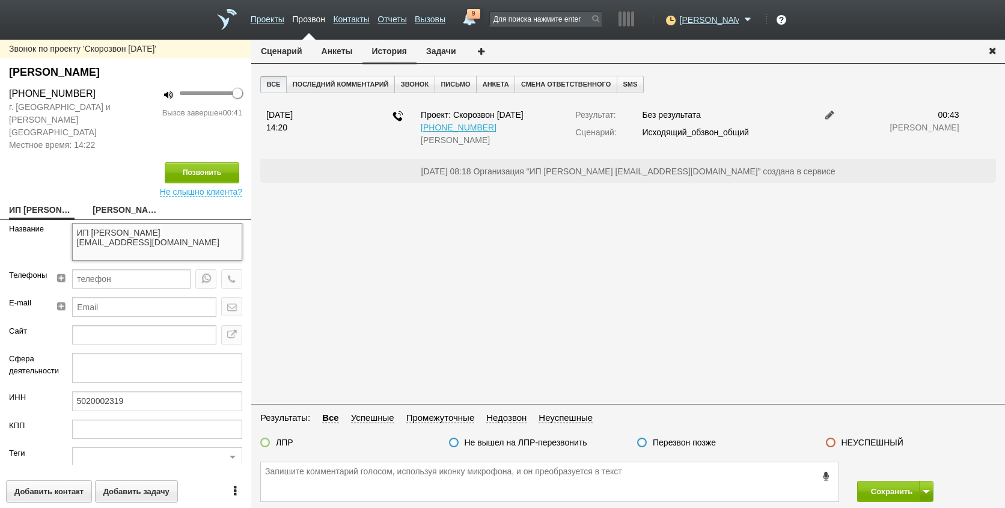
drag, startPoint x: 132, startPoint y: 226, endPoint x: 77, endPoint y: 220, distance: 55.0
click at [77, 223] on textarea "ИП [PERSON_NAME] [EMAIL_ADDRESS][DOMAIN_NAME]" at bounding box center [157, 242] width 171 height 38
drag, startPoint x: 141, startPoint y: 227, endPoint x: 145, endPoint y: 237, distance: 11.6
click at [145, 237] on textarea "ИП [PERSON_NAME] [EMAIL_ADDRESS][DOMAIN_NAME]" at bounding box center [157, 242] width 171 height 38
click at [117, 392] on input "5020002319" at bounding box center [157, 400] width 171 height 19
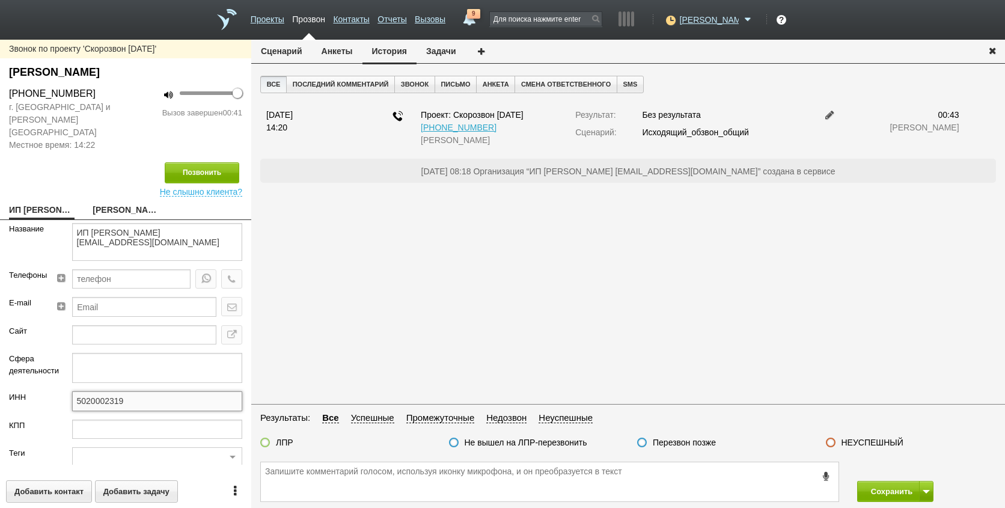
click at [120, 392] on input "5020002319" at bounding box center [157, 400] width 171 height 19
paste input "772865199920"
type input "772865199920"
click at [666, 258] on div "Все Последний комментарий Звонок Письмо Анкета Смена ответственного SMS [DATE] …" at bounding box center [627, 238] width 753 height 325
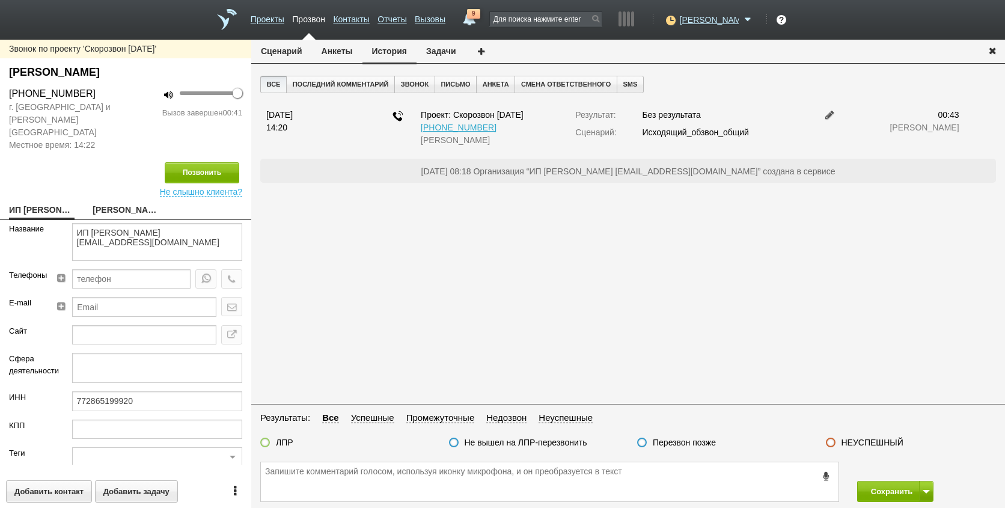
click at [124, 190] on div "Звонок по проекту 'Скорозвон [DATE]' [PERSON_NAME] [PHONE_NUMBER] г. [GEOGRAPHI…" at bounding box center [125, 274] width 251 height 468
click at [122, 202] on link "[PERSON_NAME]" at bounding box center [125, 210] width 65 height 17
type textarea "[PERSON_NAME]"
type textarea "Пребиллинг_Октябрь.2025"
type input "Сумма АП+ЛД: 21980"
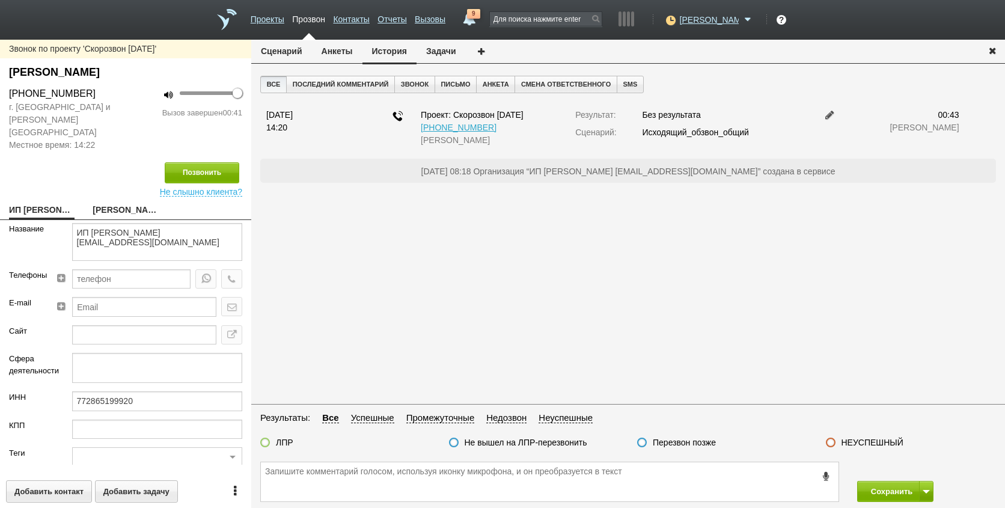
type input "77_Льготный"
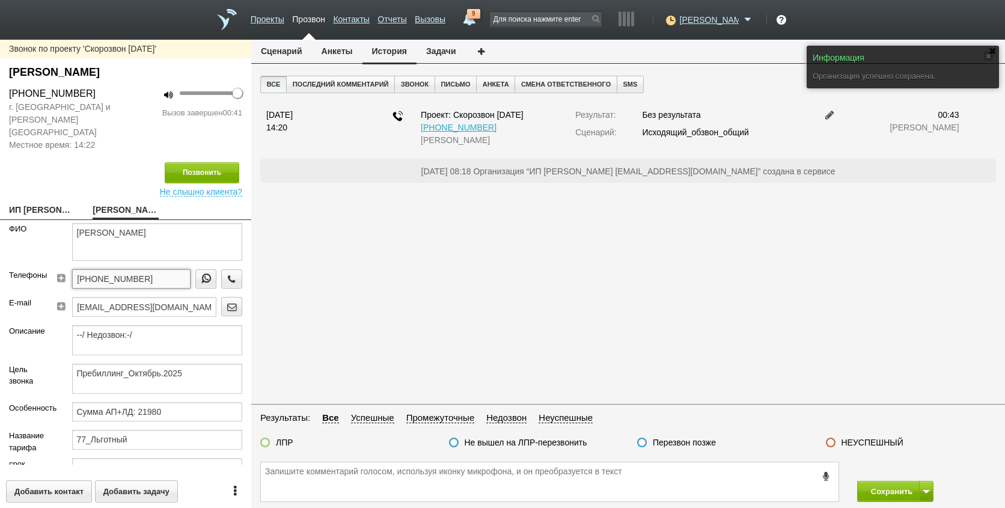
drag, startPoint x: 157, startPoint y: 266, endPoint x: 53, endPoint y: 265, distance: 103.4
click at [53, 269] on div "[PHONE_NUMBER]" at bounding box center [151, 283] width 199 height 28
drag, startPoint x: 333, startPoint y: 47, endPoint x: 357, endPoint y: 60, distance: 26.9
click at [338, 49] on button "Анкеты" at bounding box center [337, 51] width 50 height 23
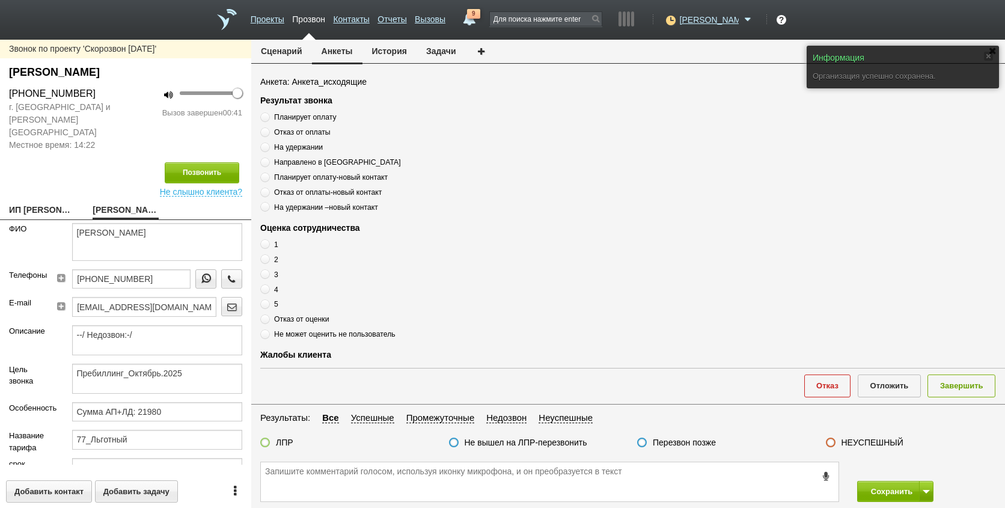
click at [303, 114] on span "Планирует оплату" at bounding box center [305, 117] width 62 height 8
click at [268, 114] on input "Планирует оплату" at bounding box center [264, 115] width 8 height 8
radio input "true"
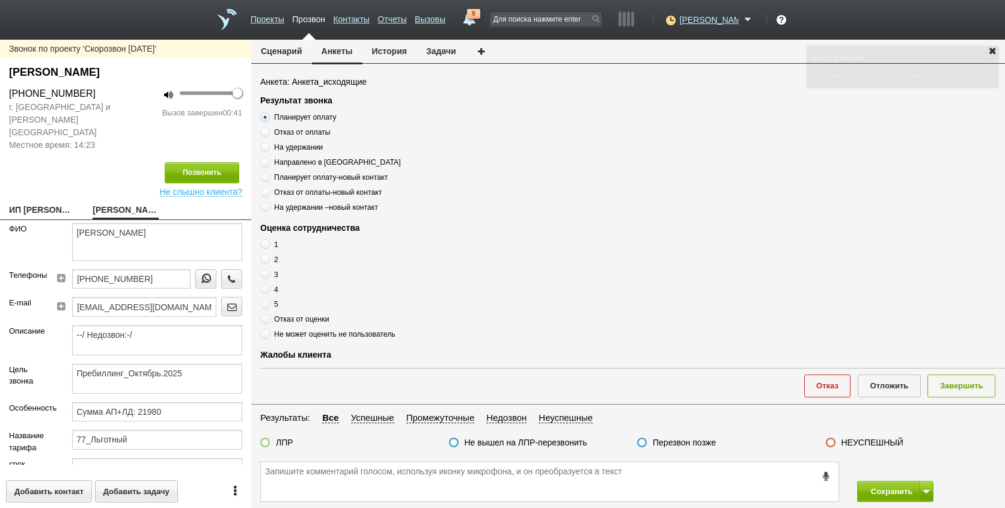
click at [267, 306] on span at bounding box center [265, 304] width 10 height 10
click at [267, 306] on input "5" at bounding box center [264, 302] width 8 height 8
radio input "true"
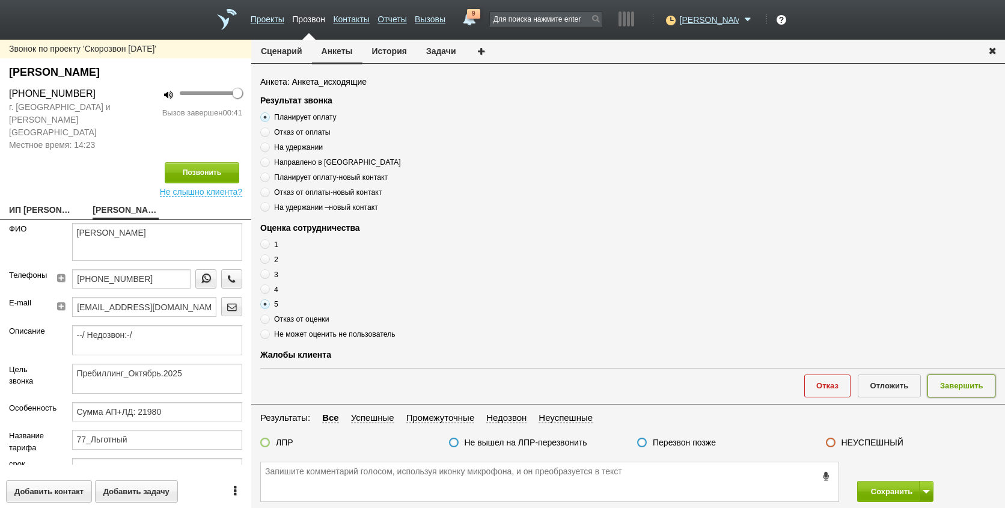
click at [938, 386] on button "Завершить" at bounding box center [961, 385] width 68 height 22
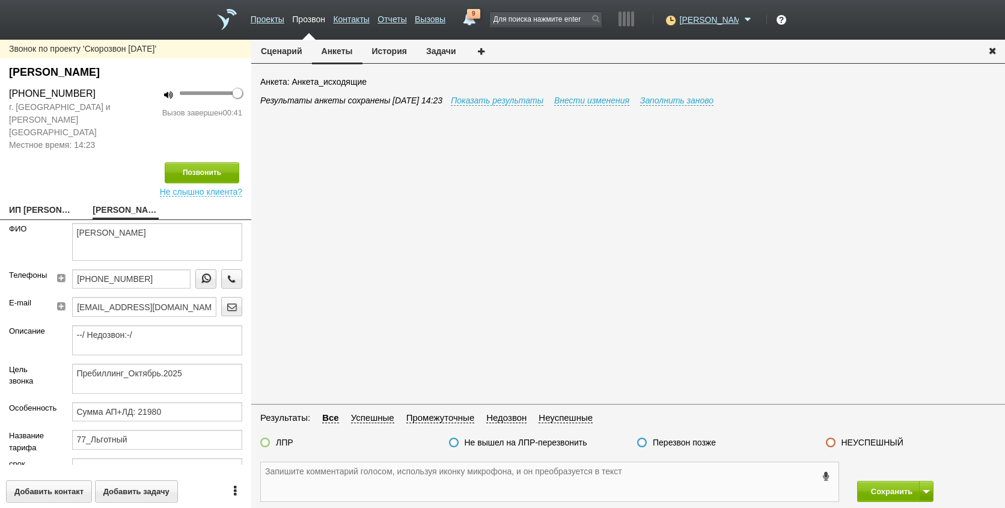
paste textarea "[PHONE_NUMBER]"
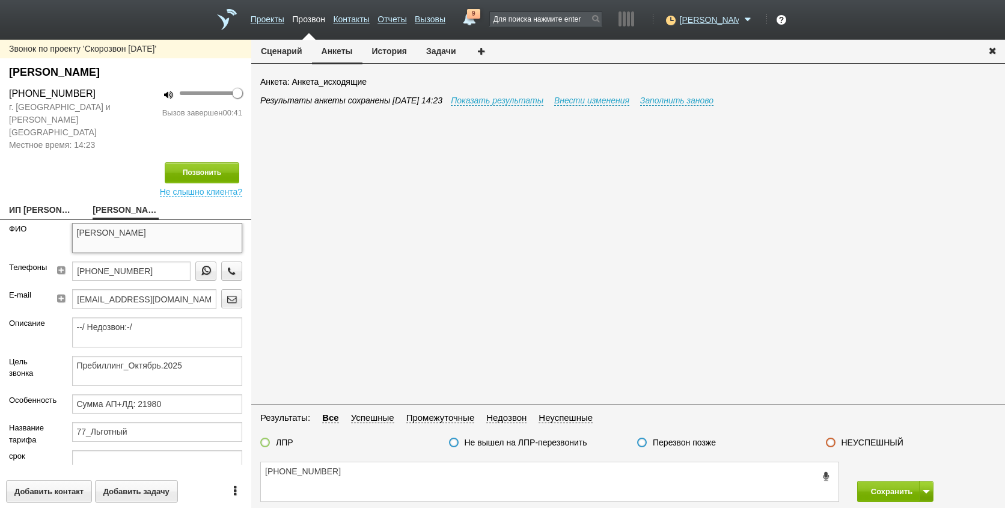
drag, startPoint x: 119, startPoint y: 228, endPoint x: 204, endPoint y: 225, distance: 85.4
click at [204, 225] on textarea "[PERSON_NAME]" at bounding box center [157, 238] width 171 height 30
click at [377, 469] on textarea "[PHONE_NUMBER]" at bounding box center [549, 481] width 577 height 39
paste textarea "[PERSON_NAME]"
click at [445, 455] on div "[PHONE_NUMBER] [PERSON_NAME]" at bounding box center [627, 481] width 753 height 52
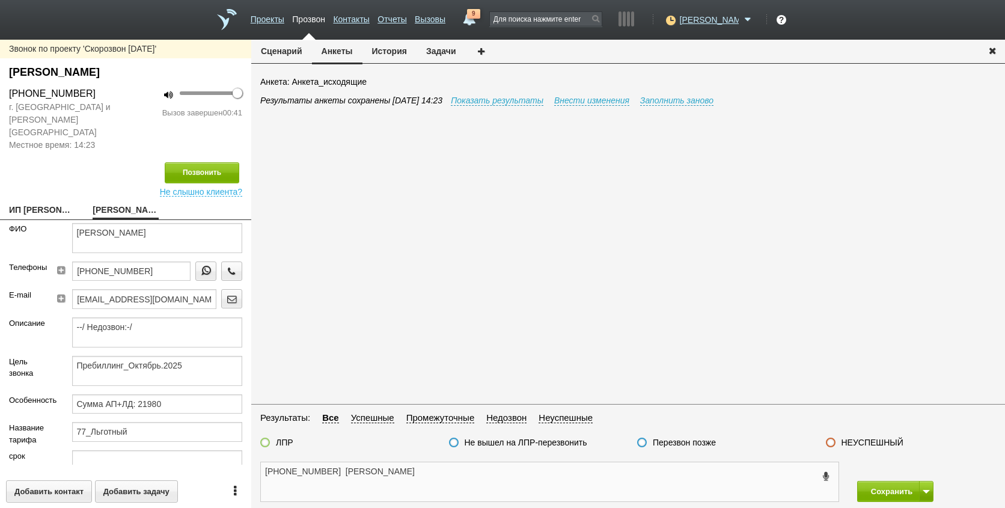
click at [446, 472] on textarea "[PHONE_NUMBER] [PERSON_NAME]" at bounding box center [549, 481] width 577 height 39
click at [531, 481] on textarea "[PHONE_NUMBER] [PERSON_NAME], Планрует оплату ," at bounding box center [549, 481] width 577 height 39
click at [568, 471] on textarea "[PHONE_NUMBER] [PERSON_NAME], Планирует оплату ," at bounding box center [549, 481] width 577 height 39
type textarea "[PHONE_NUMBER] [PERSON_NAME], Планирует оплату , оценка 5"
click at [279, 444] on label "ЛПР" at bounding box center [284, 442] width 17 height 11
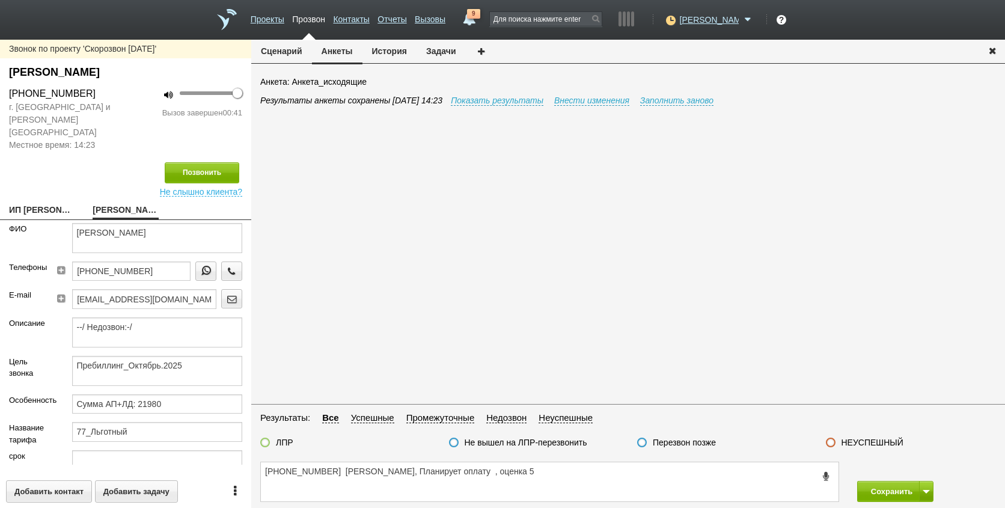
click at [0, 0] on input "ЛПР" at bounding box center [0, 0] width 0 height 0
click at [595, 467] on textarea "[PHONE_NUMBER] [PERSON_NAME], Планирует оплату , оценка 5" at bounding box center [549, 481] width 577 height 39
click at [894, 485] on button "Сохранить" at bounding box center [888, 491] width 63 height 21
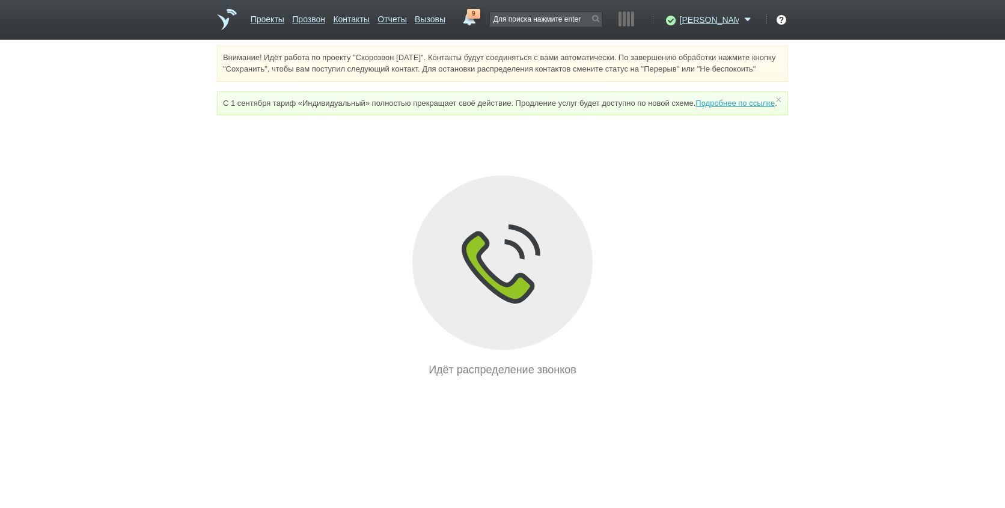
click at [826, 332] on div "Внимание! Идёт работа по проекту "Скорозвон [DATE]". Контакты будут соединяться…" at bounding box center [502, 212] width 1005 height 332
click at [667, 342] on div "Идёт распределение звонков" at bounding box center [502, 276] width 571 height 202
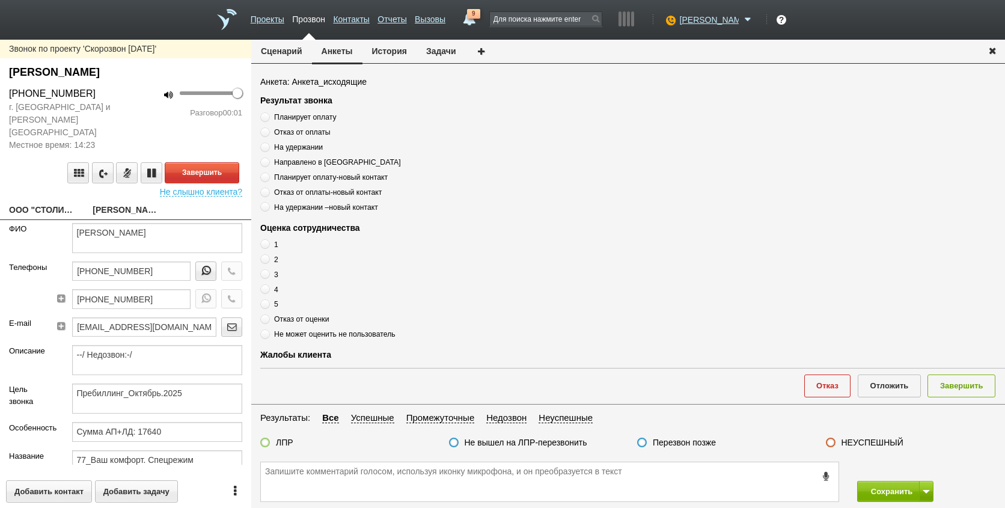
click at [35, 202] on link "ООО "СТОЛИЧНЫЕ ПОГРУЗЧИКИ"[EMAIL_ADDRESS][DOMAIN_NAME]" at bounding box center [41, 210] width 65 height 17
type textarea "ООО "СТОЛИЧНЫЕ ПОГРУЗЧИКИ"[EMAIL_ADDRESS][DOMAIN_NAME]"
type input "7725315561"
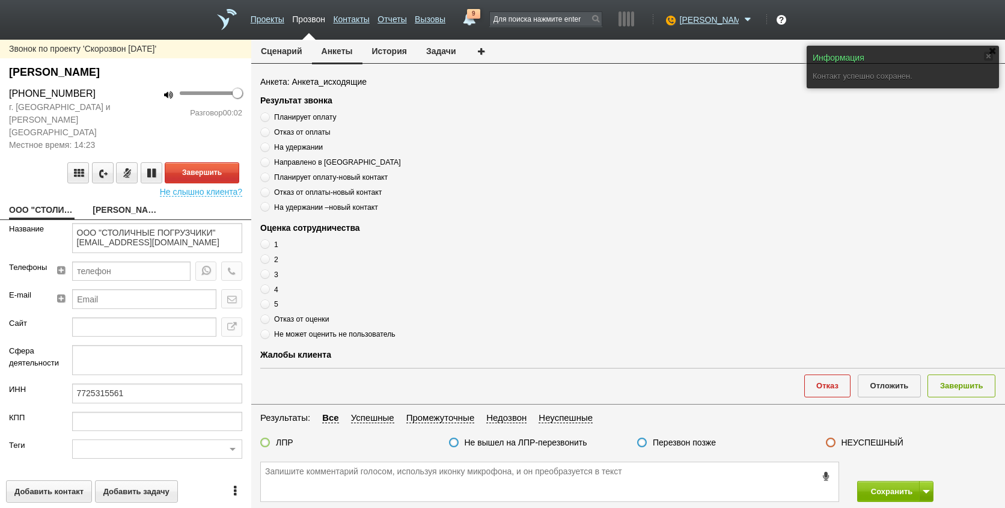
click at [109, 202] on link "[PERSON_NAME]" at bounding box center [125, 210] width 65 height 17
type textarea "[PERSON_NAME]"
type textarea "Пребиллинг_Октябрь.2025"
type input "Сумма АП+ЛД: 17640"
type input "77_Ваш комфорт. Спецрежим"
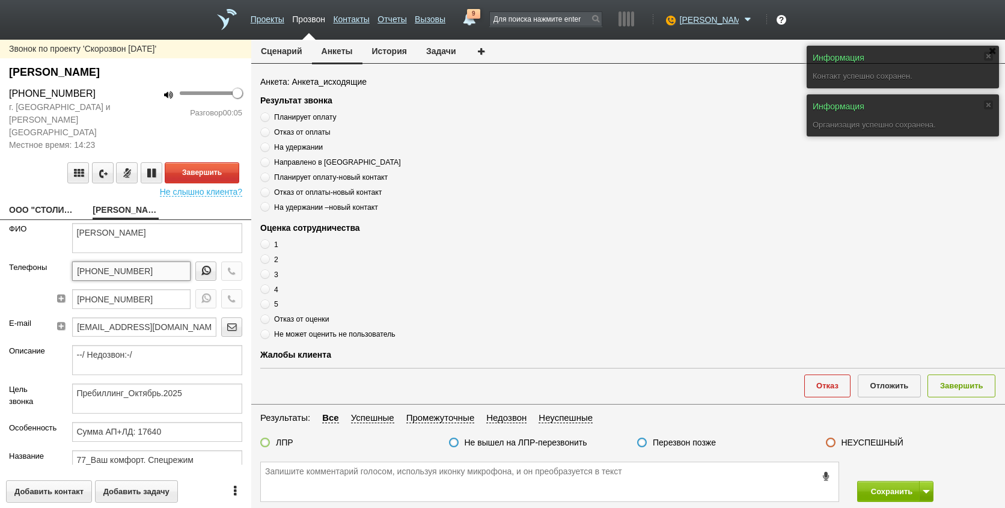
drag, startPoint x: 150, startPoint y: 260, endPoint x: 75, endPoint y: 260, distance: 74.5
click at [75, 261] on input "[PHONE_NUMBER]" at bounding box center [131, 270] width 118 height 19
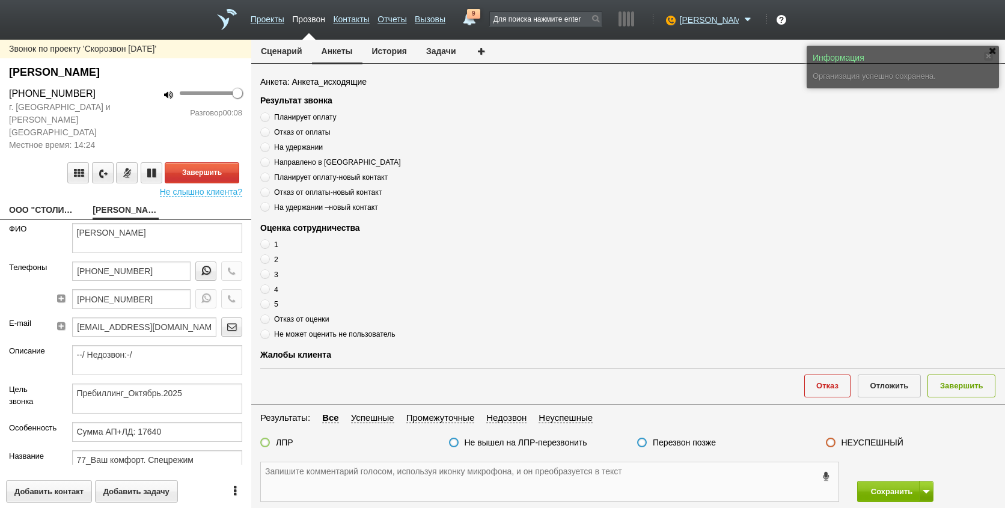
paste textarea "[PHONE_NUMBER]"
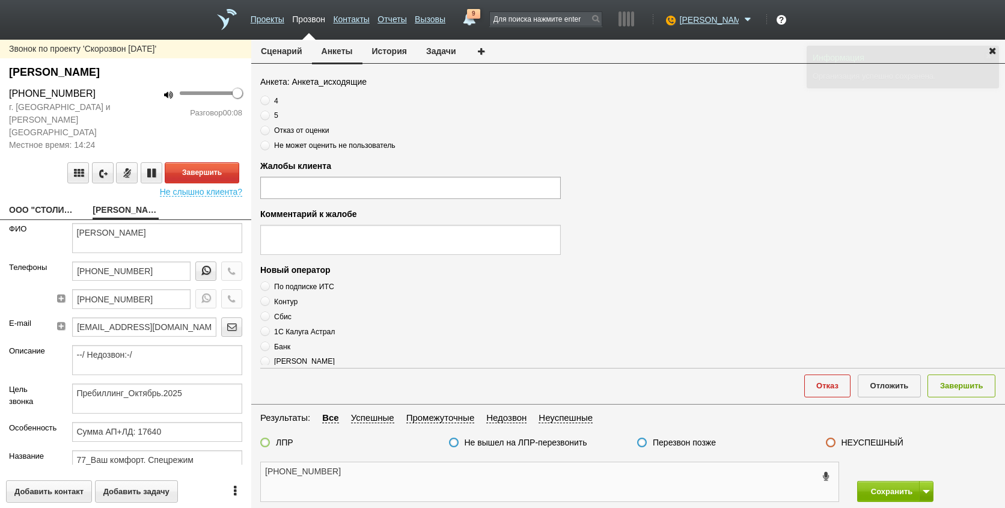
scroll to position [410, 0]
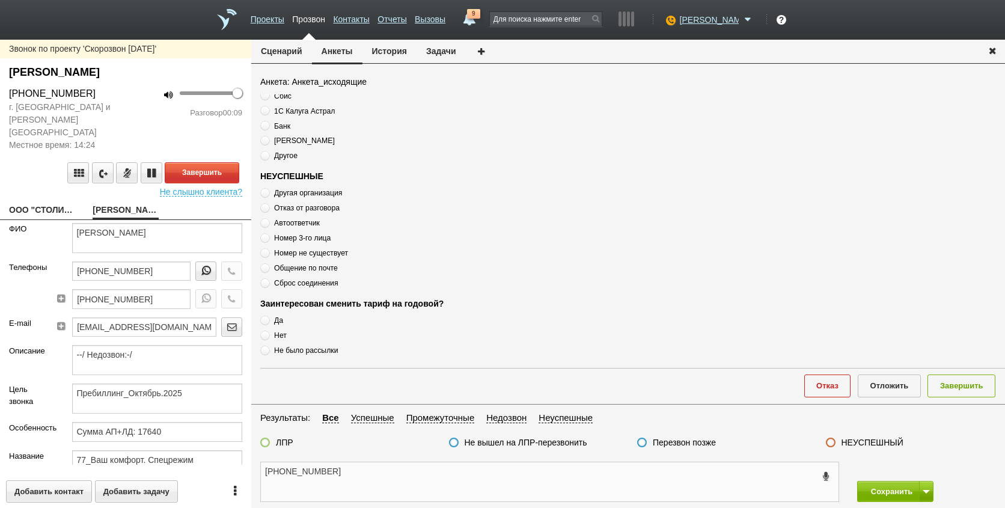
type textarea "[PHONE_NUMBER]"
click at [296, 222] on span "Автоответчик" at bounding box center [297, 223] width 46 height 8
radio input "true"
click at [296, 222] on span "Автоответчик" at bounding box center [297, 223] width 46 height 8
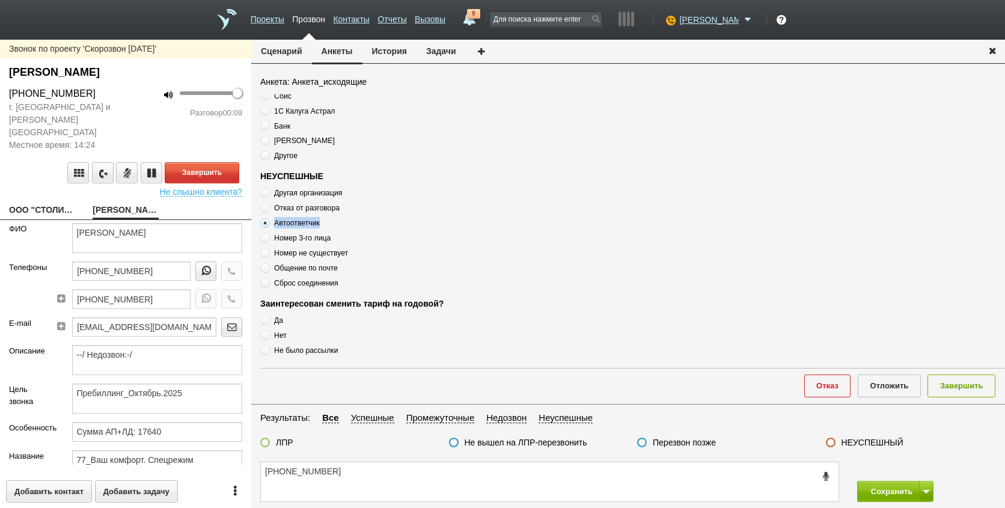
click at [296, 222] on span "Автоответчик" at bounding box center [297, 223] width 46 height 8
copy div "Автоответчик"
click at [382, 469] on textarea "[PHONE_NUMBER]" at bounding box center [549, 481] width 577 height 39
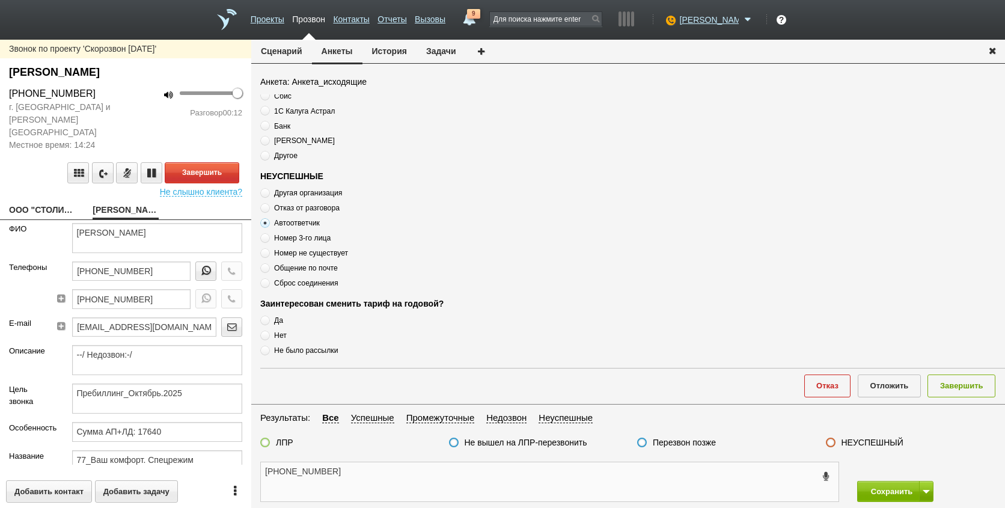
paste textarea "Автоответчик"
click at [409, 474] on textarea "[PHONE_NUMBER] Автоответчик" at bounding box center [549, 481] width 577 height 39
type textarea "[PHONE_NUMBER] Автоответчик / не в сети"
click at [952, 389] on button "Завершить" at bounding box center [961, 385] width 68 height 22
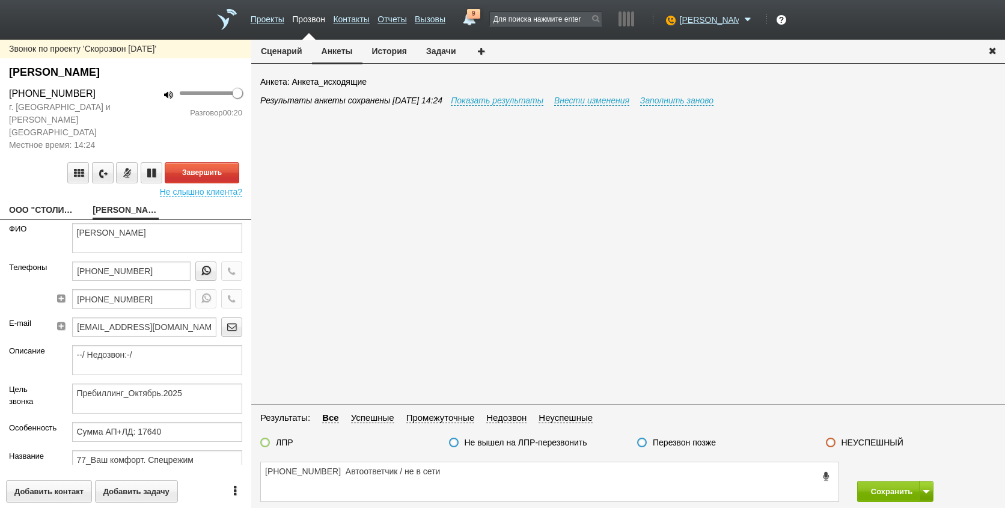
click at [689, 440] on label "Перезвон позже" at bounding box center [684, 442] width 63 height 11
click at [0, 0] on input "Перезвон позже" at bounding box center [0, 0] width 0 height 0
click at [196, 162] on button "Завершить" at bounding box center [202, 172] width 75 height 21
click at [924, 491] on span at bounding box center [925, 492] width 7 height 4
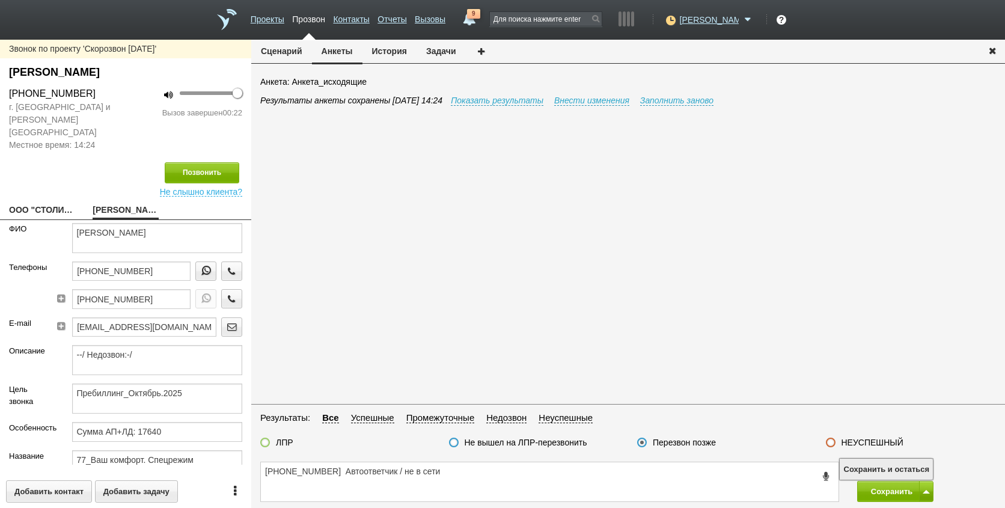
click at [906, 469] on button "Сохранить и остаться" at bounding box center [885, 468] width 93 height 21
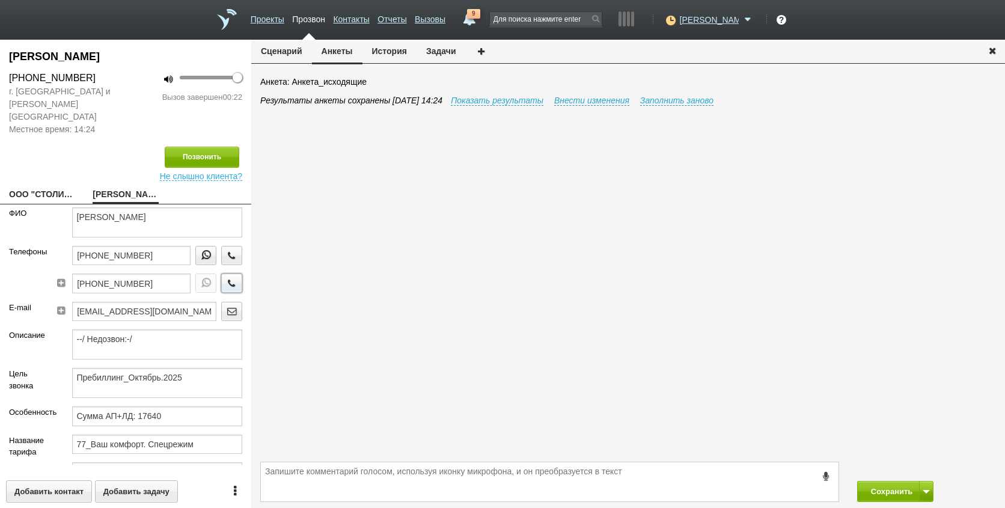
click at [225, 278] on icon "button" at bounding box center [231, 282] width 13 height 9
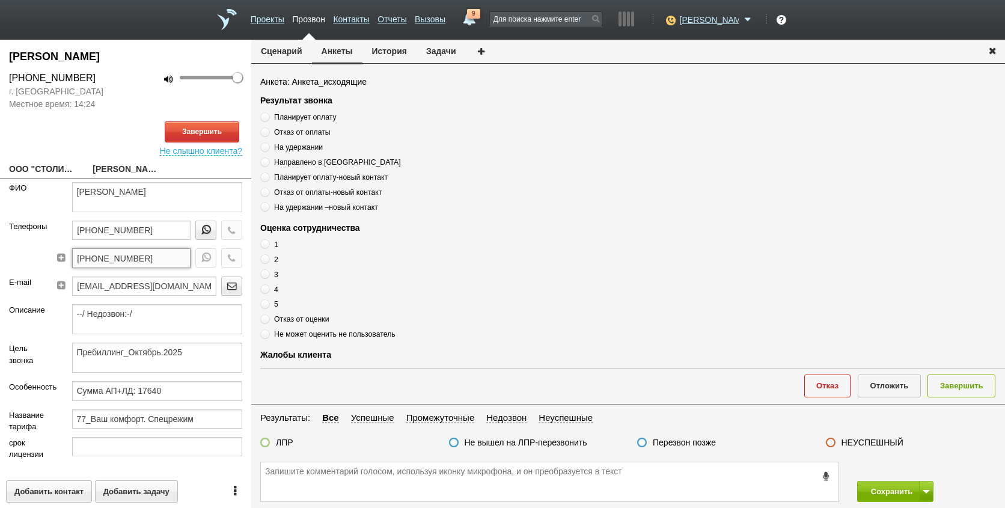
drag, startPoint x: 154, startPoint y: 256, endPoint x: 38, endPoint y: 261, distance: 116.1
click at [31, 261] on div "Телефоны [PHONE_NUMBER] [PHONE_NUMBER]" at bounding box center [125, 249] width 251 height 56
paste textarea "[PHONE_NUMBER]"
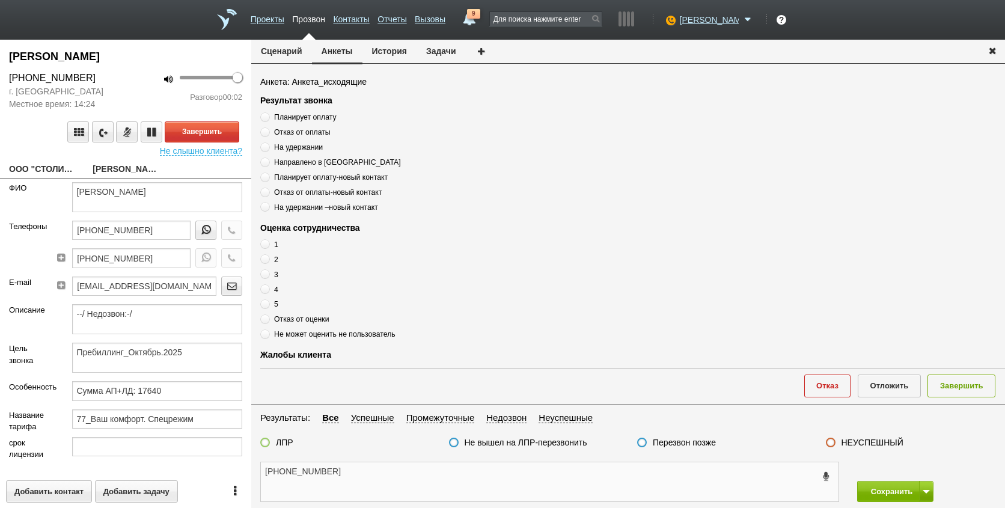
type textarea "[PHONE_NUMBER]"
drag, startPoint x: 30, startPoint y: 163, endPoint x: 40, endPoint y: 180, distance: 19.9
click at [31, 162] on link "ООО "СТОЛИЧНЫЕ ПОГРУЗЧИКИ"[EMAIL_ADDRESS][DOMAIN_NAME]" at bounding box center [41, 170] width 65 height 17
type textarea "ООО "СТОЛИЧНЫЕ ПОГРУЗЧИКИ"[EMAIL_ADDRESS][DOMAIN_NAME]"
type input "7725315561"
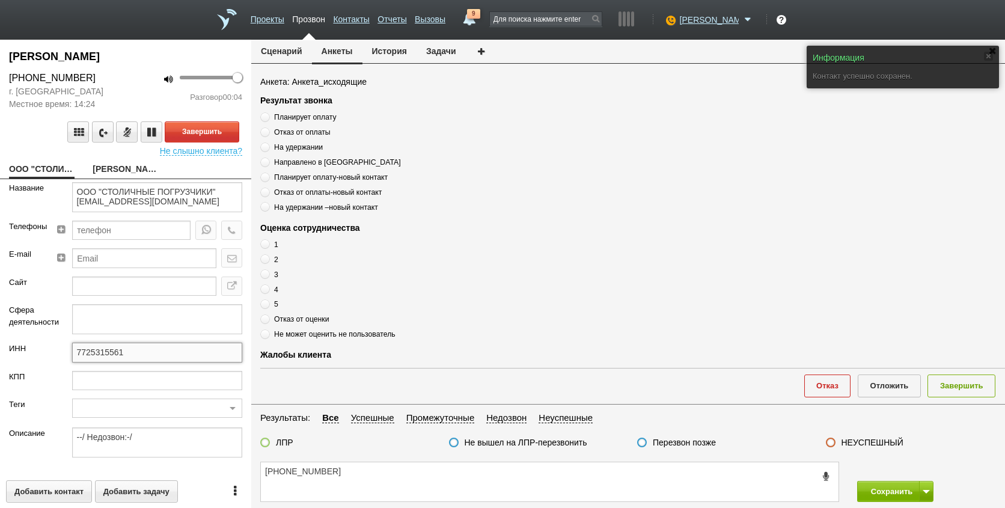
drag, startPoint x: 156, startPoint y: 349, endPoint x: 70, endPoint y: 353, distance: 86.0
click at [40, 351] on div "ИНН 7725315561" at bounding box center [125, 356] width 251 height 28
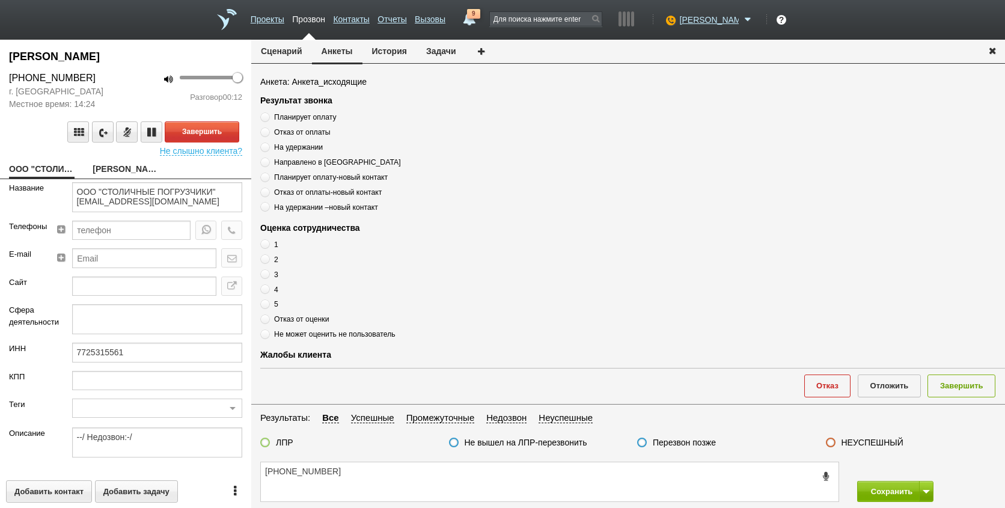
click at [120, 169] on link "[PERSON_NAME]" at bounding box center [125, 170] width 65 height 17
type textarea "[PERSON_NAME]"
type textarea "Пребиллинг_Октябрь.2025"
type input "Сумма АП+ЛД: 17640"
type input "77_Ваш комфорт. Спецрежим"
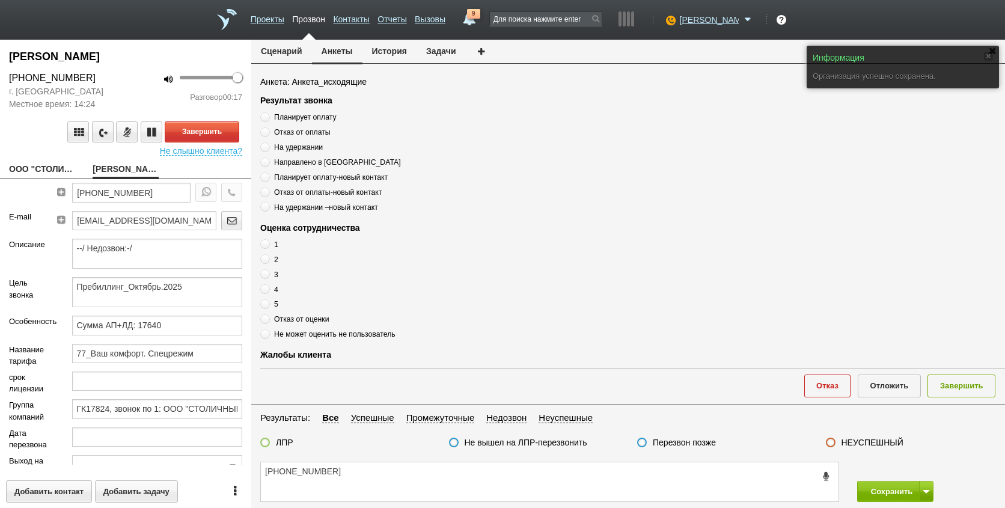
scroll to position [177, 0]
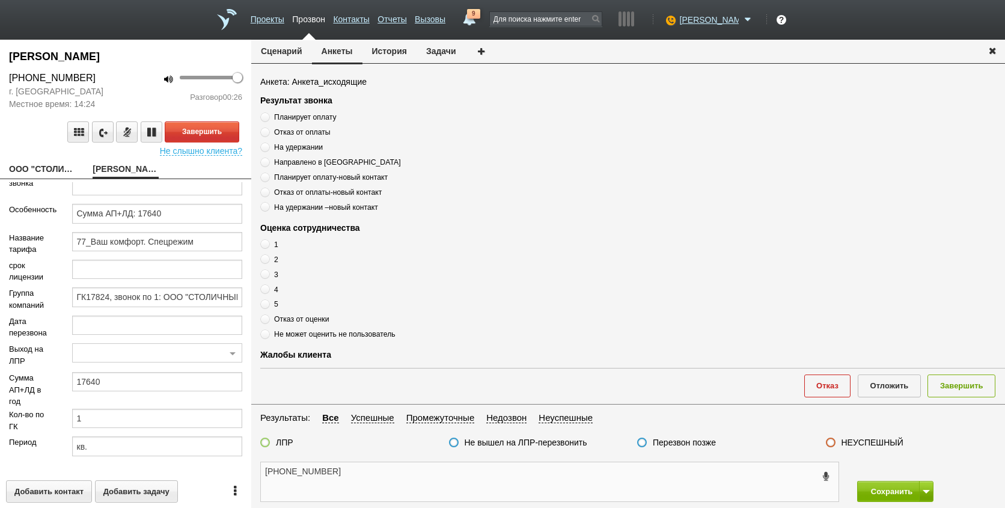
click at [377, 471] on textarea "[PHONE_NUMBER]" at bounding box center [549, 481] width 577 height 39
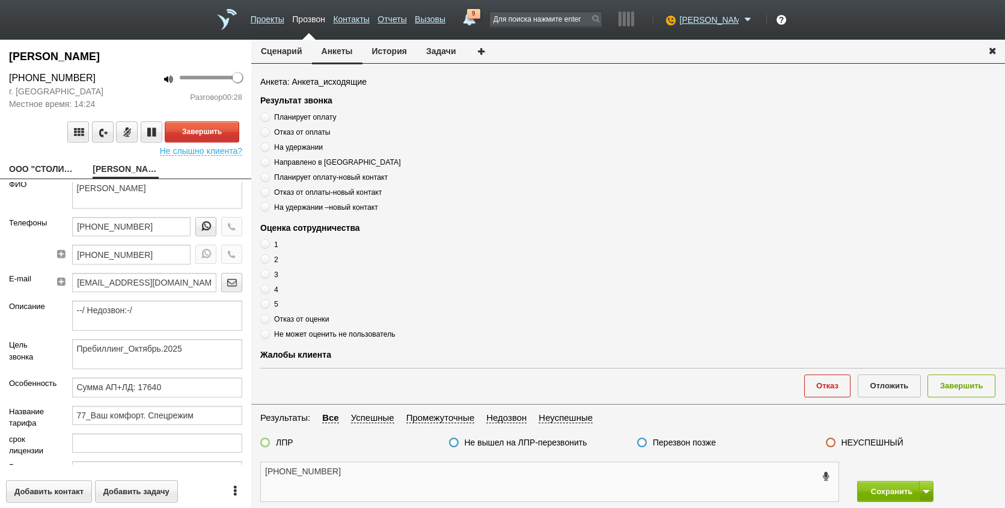
scroll to position [0, 0]
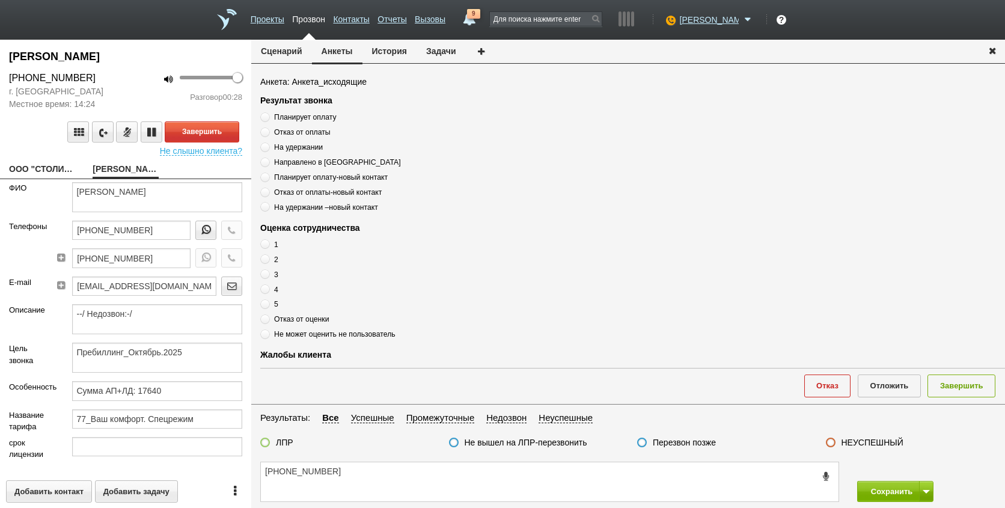
click at [163, 218] on div "[PERSON_NAME]" at bounding box center [157, 201] width 189 height 38
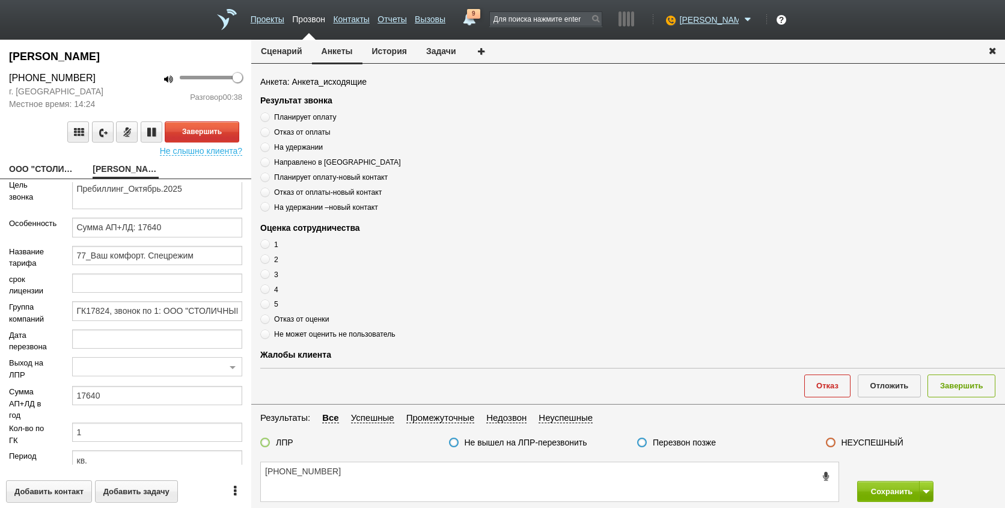
scroll to position [177, 0]
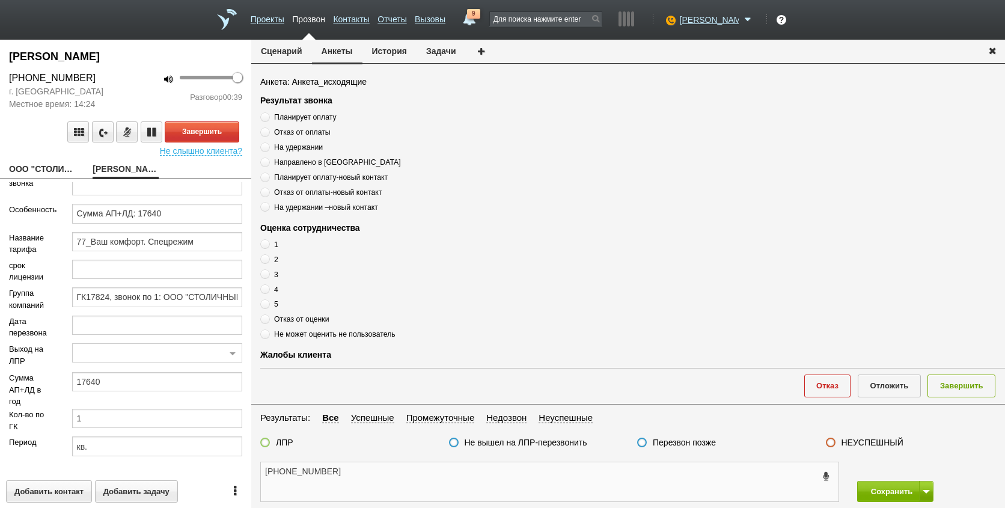
click at [361, 481] on textarea "[PHONE_NUMBER]" at bounding box center [549, 481] width 577 height 39
click at [386, 489] on textarea "[PHONE_NUMBER]" at bounding box center [549, 481] width 577 height 39
click at [382, 488] on textarea "[PHONE_NUMBER]" at bounding box center [549, 481] width 577 height 39
type textarea "[PHONE_NUMBER] аутсосрс"
click at [29, 167] on link "ООО "СТОЛИЧНЫЕ ПОГРУЗЧИКИ"[EMAIL_ADDRESS][DOMAIN_NAME]" at bounding box center [41, 170] width 65 height 17
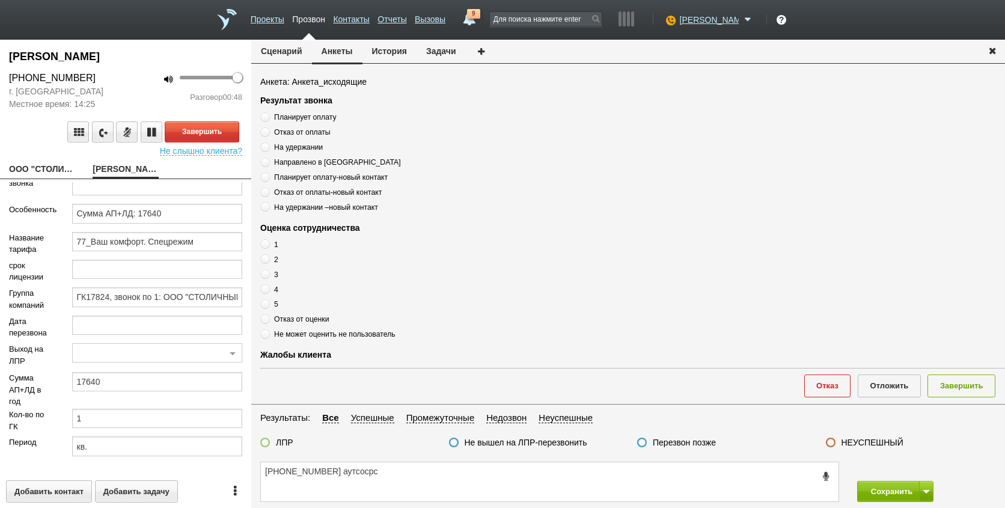
type textarea "ООО "СТОЛИЧНЫЕ ПОГРУЗЧИКИ"[EMAIL_ADDRESS][DOMAIN_NAME]"
type input "7725315561"
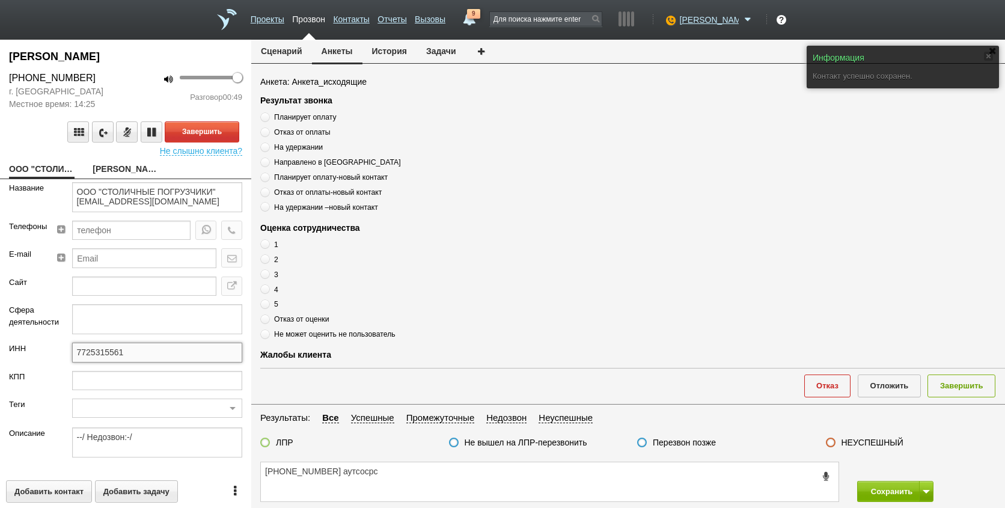
drag, startPoint x: 149, startPoint y: 358, endPoint x: 71, endPoint y: 361, distance: 78.2
click at [25, 358] on div "ИНН 7725315561" at bounding box center [125, 356] width 251 height 28
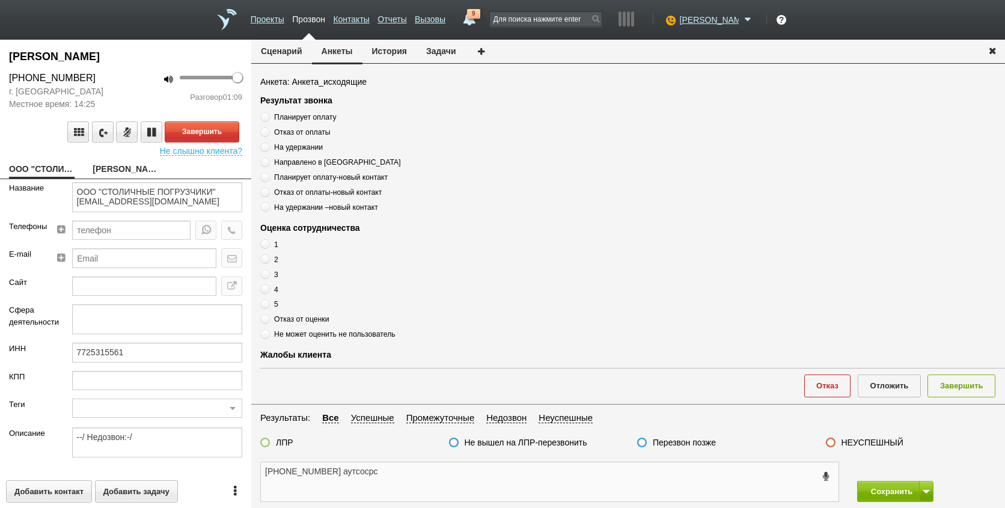
click at [415, 476] on textarea "[PHONE_NUMBER] аутсосрс" at bounding box center [549, 481] width 577 height 39
click at [412, 496] on textarea "[PHONE_NUMBER] аутсосрс" at bounding box center [549, 481] width 577 height 39
click at [427, 469] on textarea "[PHONE_NUMBER] аутсосрс" at bounding box center [549, 481] width 577 height 39
drag, startPoint x: 336, startPoint y: 474, endPoint x: 369, endPoint y: 470, distance: 32.6
click at [346, 473] on textarea "[PHONE_NUMBER] аутсосрс" at bounding box center [549, 481] width 577 height 39
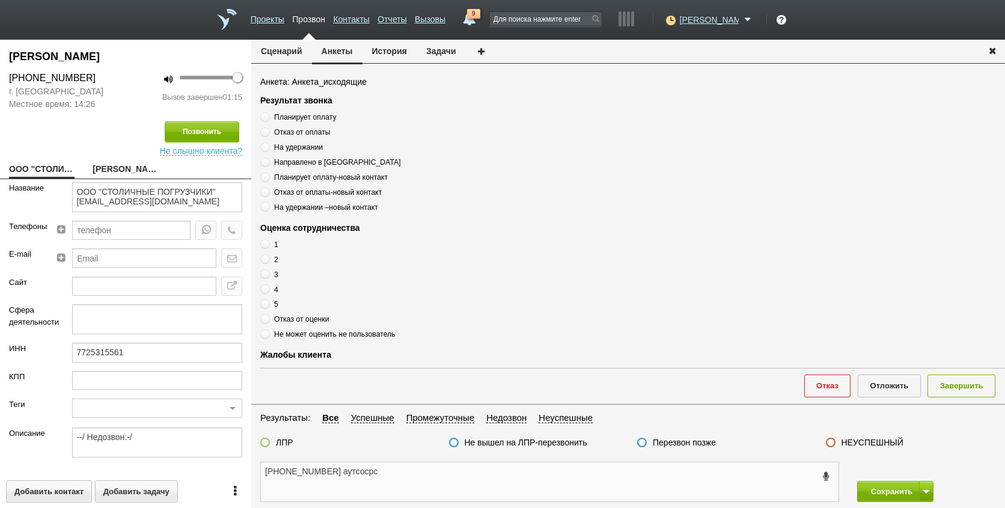
click at [396, 472] on textarea "[PHONE_NUMBER] аутсосрс" at bounding box center [549, 481] width 577 height 39
paste textarea "аутсорсинг бухгалтерия"
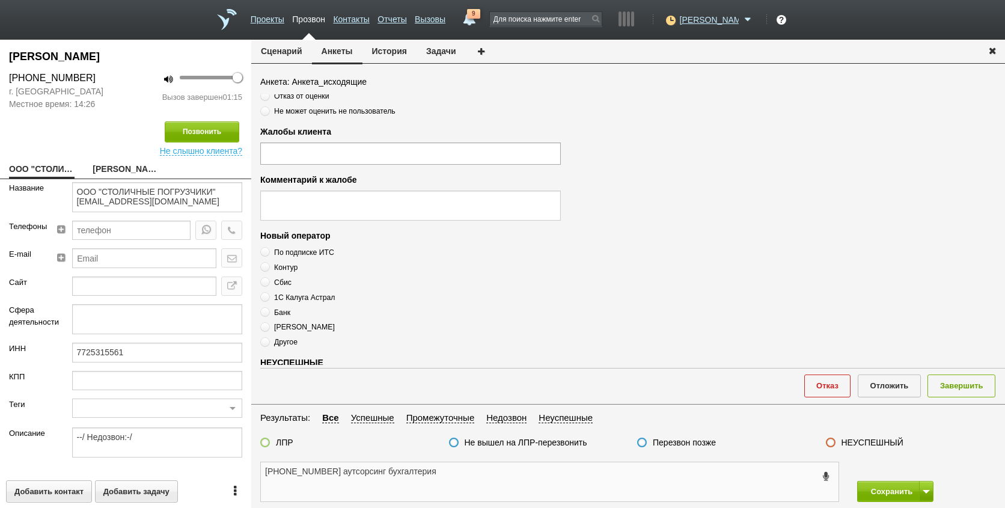
scroll to position [410, 0]
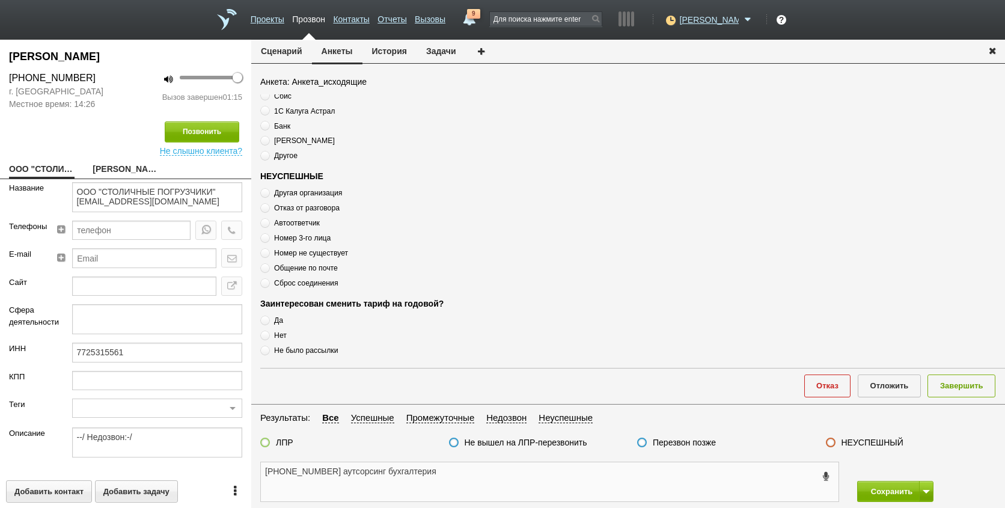
type textarea "[PHONE_NUMBER] аутсорсинг бухгалтерия"
click at [306, 269] on span "Общение по почте" at bounding box center [306, 268] width 64 height 8
radio input "true"
click at [306, 269] on span "Общение по почте" at bounding box center [306, 268] width 64 height 8
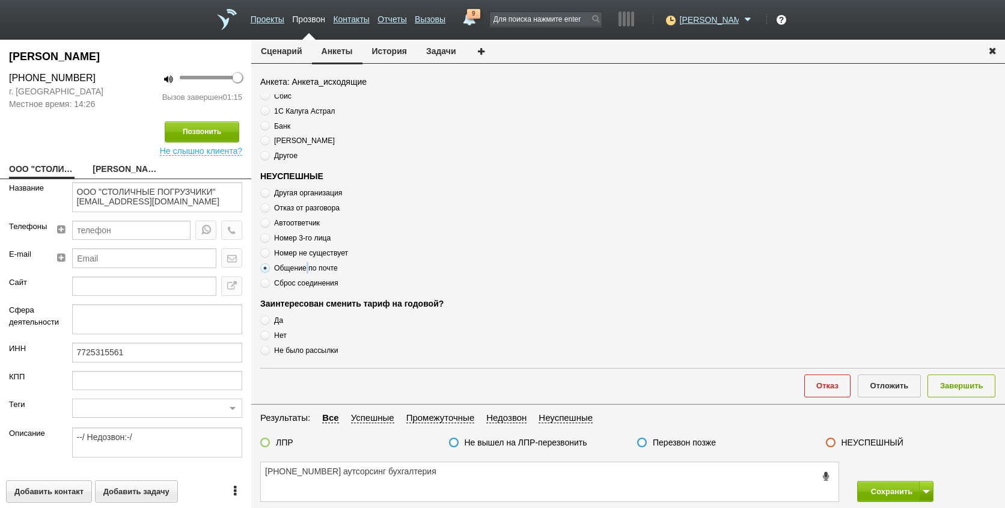
click at [306, 269] on span "Общение по почте" at bounding box center [306, 268] width 64 height 8
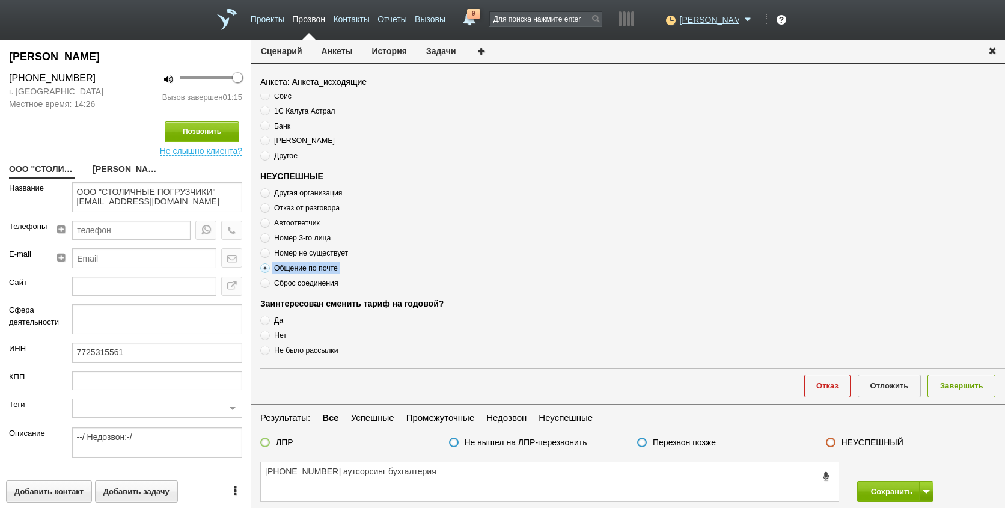
copy div "Общение по почте"
click at [487, 479] on textarea "[PHONE_NUMBER] аутсорсинг бухгалтерия" at bounding box center [549, 481] width 577 height 39
click at [332, 469] on textarea "[PHONE_NUMBER] аутсорсинг бухгалтерия" at bounding box center [549, 481] width 577 height 39
click at [341, 471] on textarea "[PHONE_NUMBER] аутсорсинг бухгалтерия" at bounding box center [549, 481] width 577 height 39
click at [492, 473] on textarea "[PHONE_NUMBER] у них ведет аутсорсинг бухгалтерия" at bounding box center [549, 481] width 577 height 39
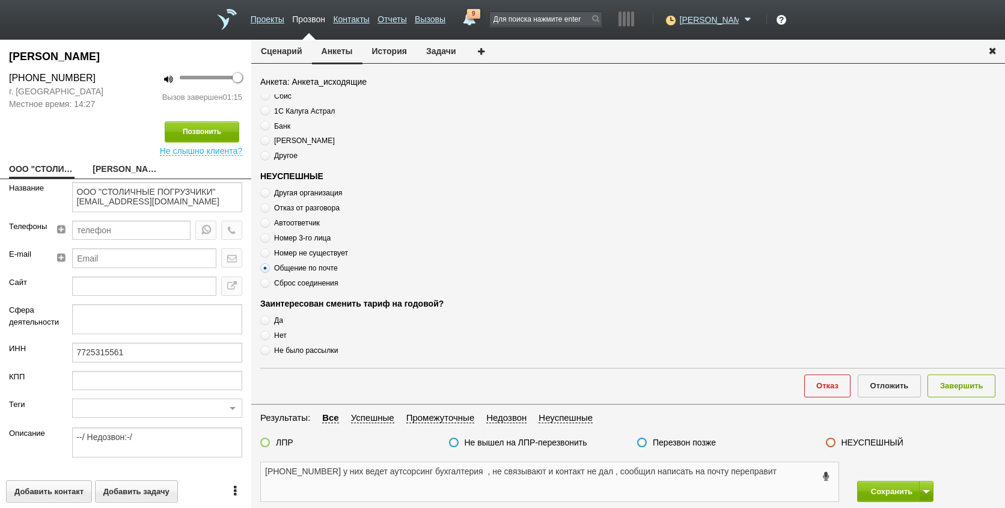
type textarea "[PHONE_NUMBER] у них ведет аутсорсинг бухгалтерия , не связывают и контакт не д…"
click at [863, 445] on label "НЕУСПЕШНЫЙ" at bounding box center [872, 442] width 62 height 11
click at [0, 0] on input "НЕУСПЕШНЫЙ" at bounding box center [0, 0] width 0 height 0
click at [981, 386] on button "Завершить" at bounding box center [961, 385] width 68 height 22
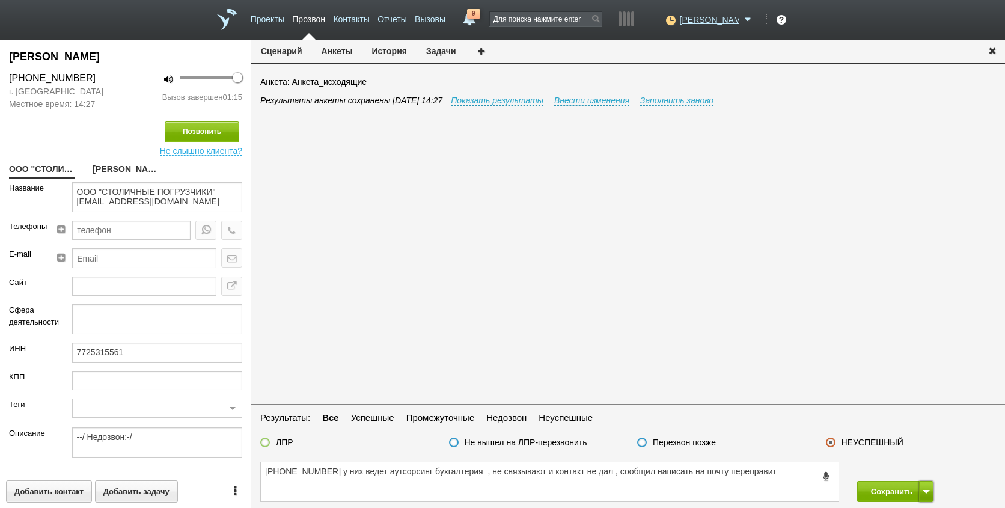
drag, startPoint x: 930, startPoint y: 492, endPoint x: 909, endPoint y: 471, distance: 29.3
click at [927, 491] on span at bounding box center [925, 492] width 7 height 4
click at [909, 471] on button "Сохранить и остаться" at bounding box center [885, 468] width 93 height 21
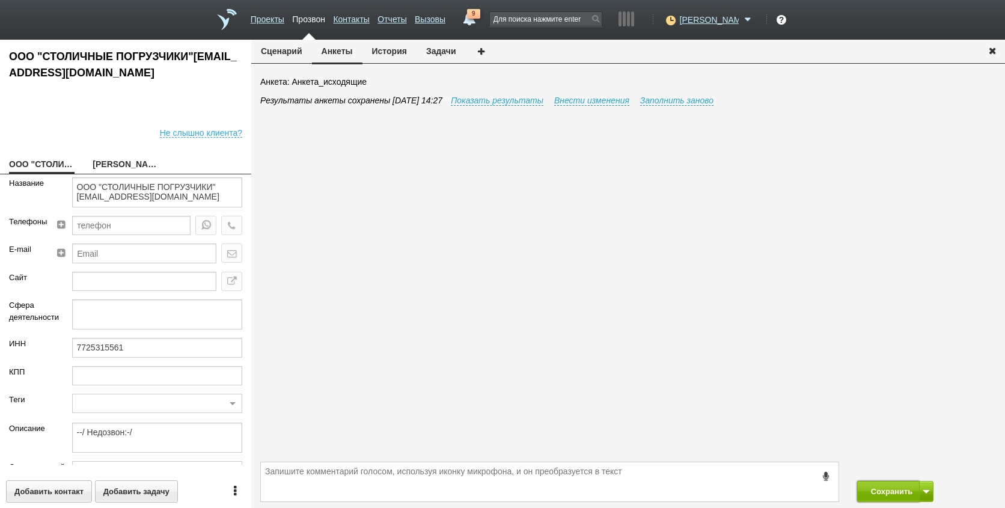
click at [877, 490] on button "Сохранить" at bounding box center [888, 491] width 63 height 21
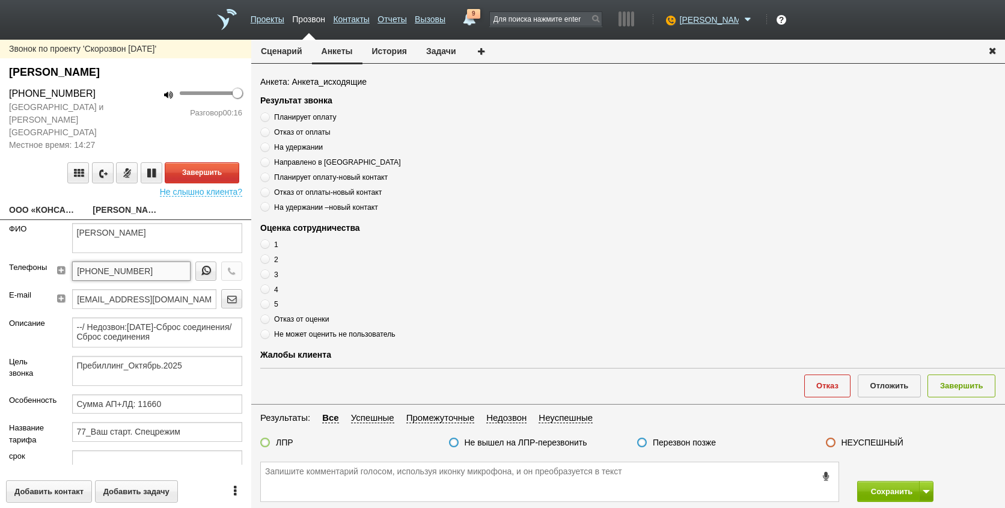
drag, startPoint x: 137, startPoint y: 265, endPoint x: 143, endPoint y: 260, distance: 7.7
click at [138, 264] on input "[PHONE_NUMBER]" at bounding box center [131, 270] width 118 height 19
click at [153, 261] on input "[PHONE_NUMBER]" at bounding box center [131, 270] width 118 height 19
click at [154, 261] on input "[PHONE_NUMBER]" at bounding box center [131, 270] width 118 height 19
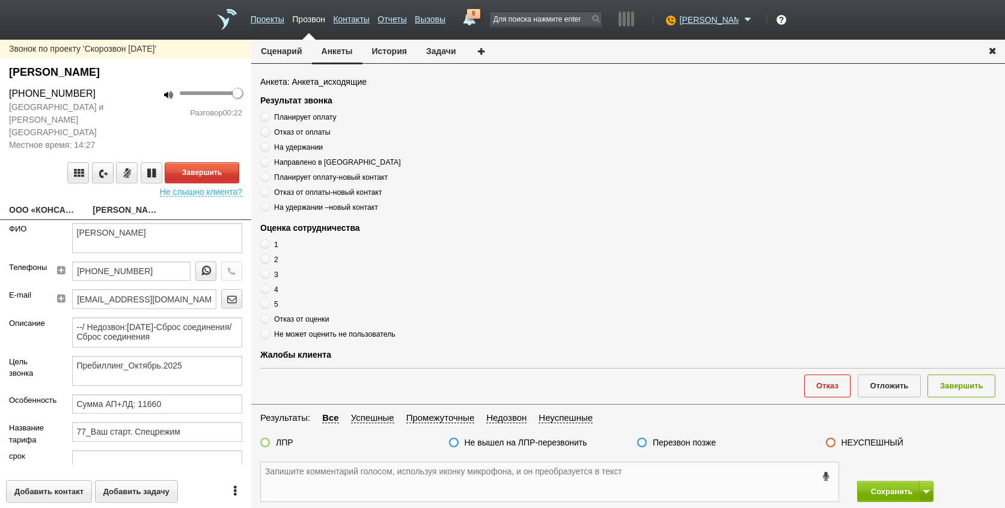
paste textarea "[PHONE_NUMBER]"
type textarea "[PHONE_NUMBER]"
click at [190, 162] on button "Завершить" at bounding box center [202, 172] width 75 height 21
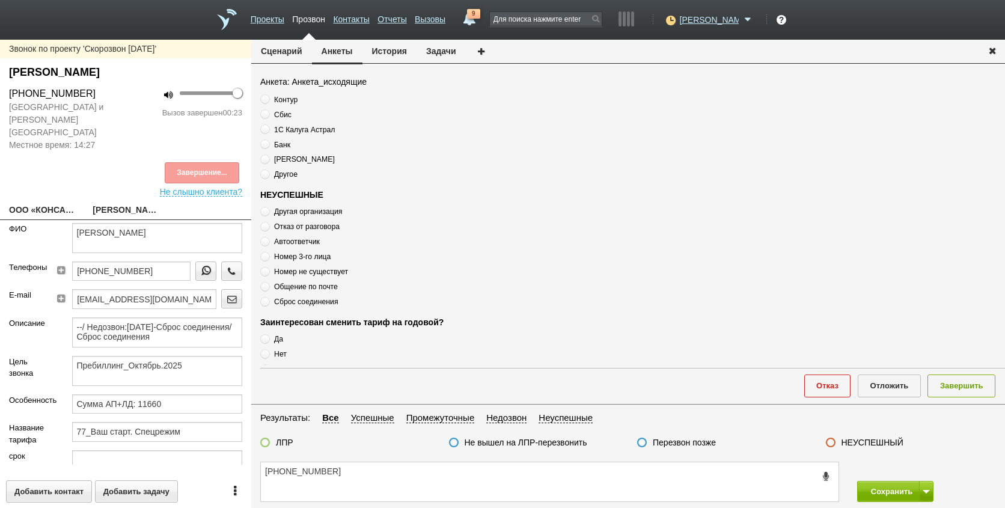
scroll to position [410, 0]
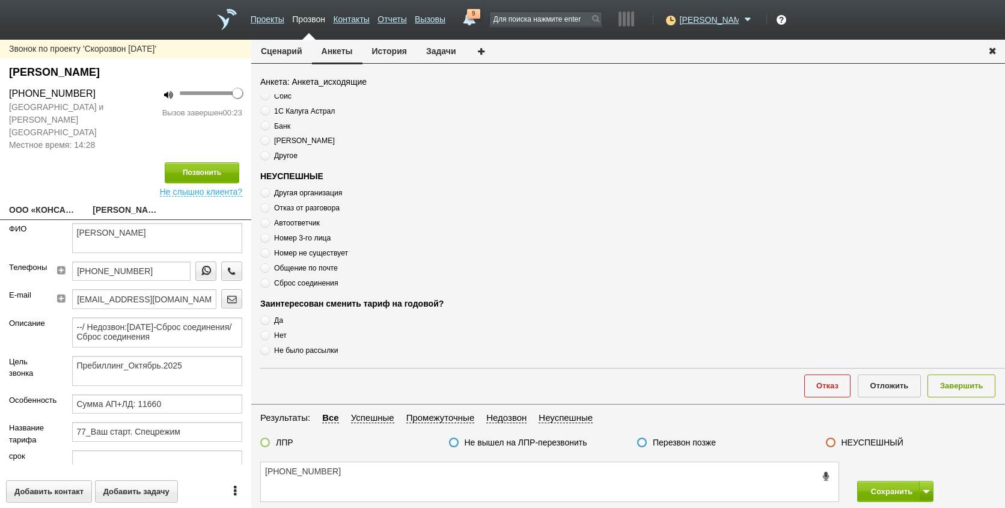
click at [307, 227] on label "Автоответчик" at bounding box center [410, 222] width 300 height 11
radio input "true"
click at [307, 227] on label "Автоответчик" at bounding box center [410, 222] width 300 height 11
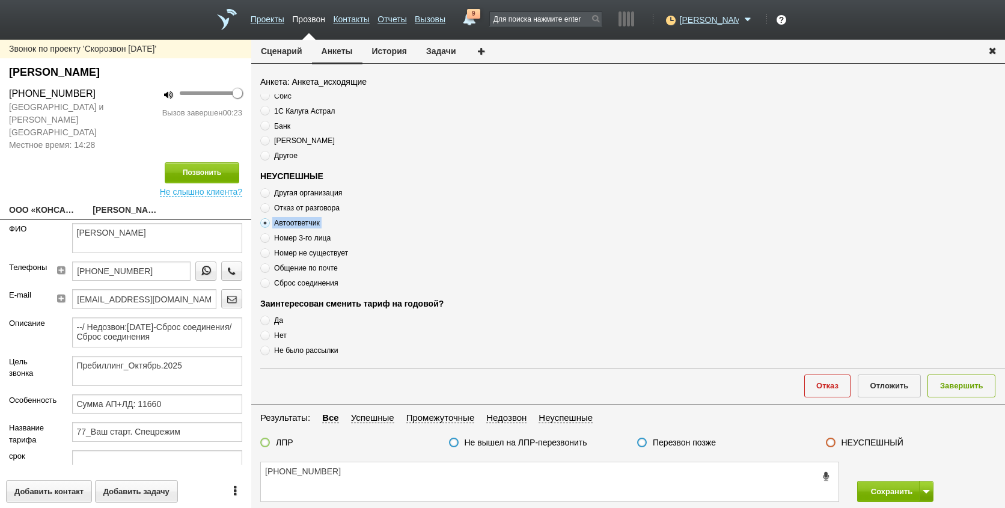
click at [307, 227] on label "Автоответчик" at bounding box center [410, 222] width 300 height 11
copy div "Автоответчик"
drag, startPoint x: 398, startPoint y: 495, endPoint x: 398, endPoint y: 488, distance: 7.2
click at [398, 493] on textarea "[PHONE_NUMBER]" at bounding box center [549, 481] width 577 height 39
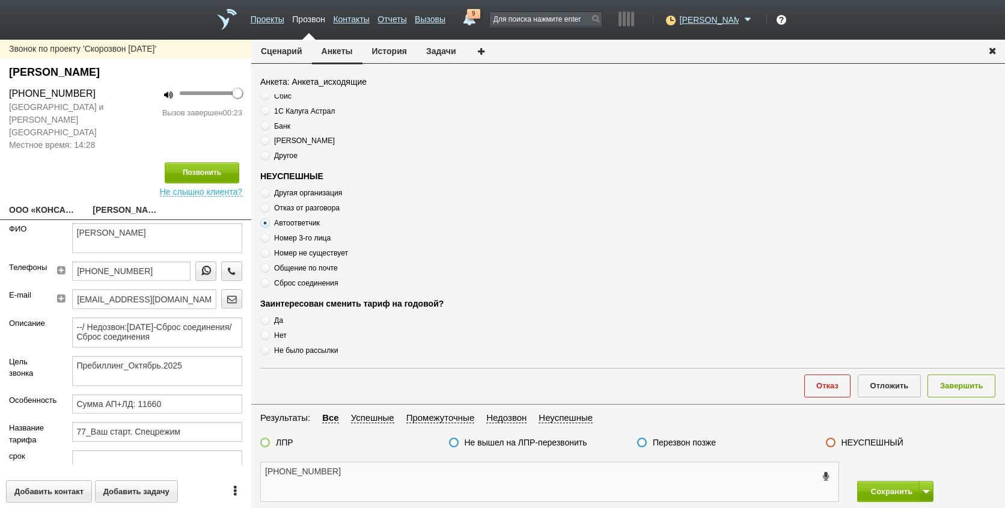
paste textarea "Автоответчик"
type textarea "[PHONE_NUMBER] Автоответчик"
click at [836, 443] on div "НЕУСПЕШНЫЙ" at bounding box center [865, 443] width 78 height 13
click at [856, 433] on fieldset "Результаты: Все Успешные Промежуточные Недозвон Неуспешные ЛПР Не вышел на ЛПР-…" at bounding box center [627, 432] width 753 height 45
drag, startPoint x: 856, startPoint y: 433, endPoint x: 853, endPoint y: 442, distance: 10.1
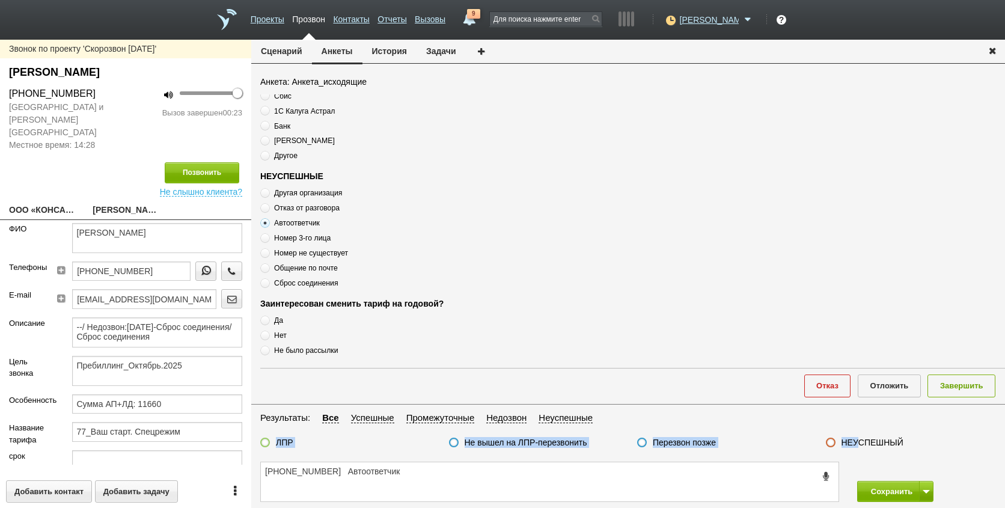
click at [853, 438] on label "НЕУСПЕШНЫЙ" at bounding box center [872, 442] width 62 height 11
click at [0, 0] on input "НЕУСПЕШНЫЙ" at bounding box center [0, 0] width 0 height 0
click at [949, 386] on button "Завершить" at bounding box center [961, 385] width 68 height 22
click at [894, 493] on button "Сохранить" at bounding box center [888, 491] width 63 height 21
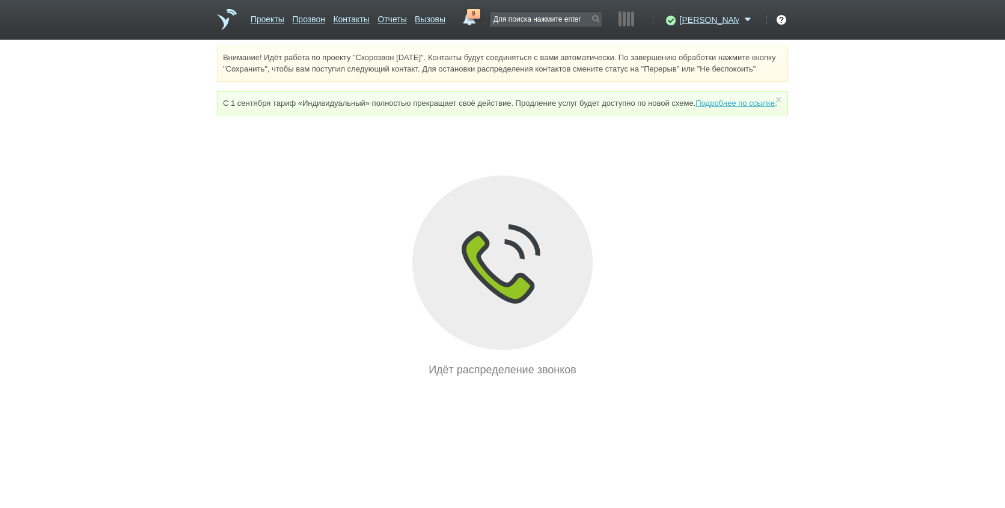
click at [883, 312] on div "Внимание! Идёт работа по проекту "Скорозвон [DATE]". Контакты будут соединяться…" at bounding box center [502, 212] width 1005 height 332
click at [838, 292] on div "Внимание! Идёт работа по проекту "Скорозвон [DATE]". Контакты будут соединяться…" at bounding box center [502, 212] width 1005 height 332
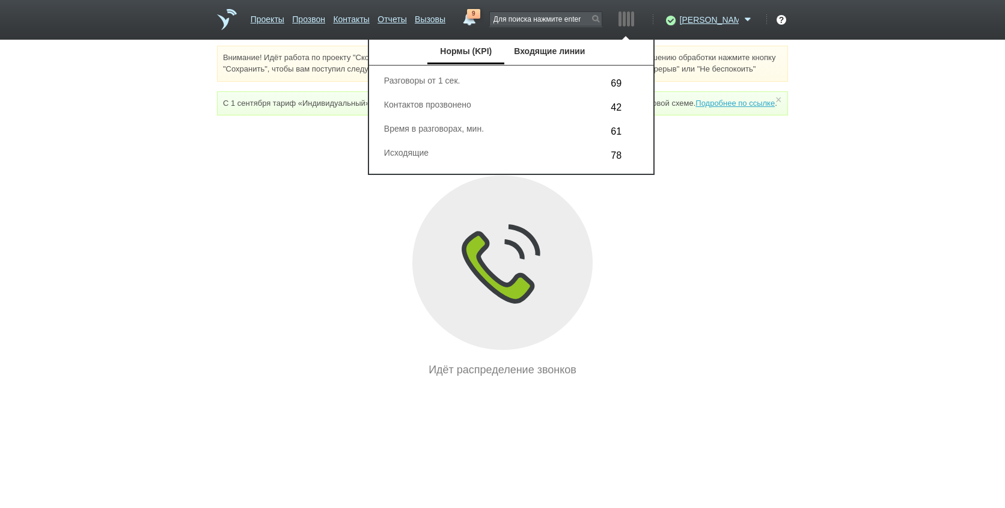
click at [722, 378] on html "Проекты Прозвон Контакты Отчеты Вызовы 9 [DATE] [DATE] неделя все Звонок [PERSO…" at bounding box center [502, 189] width 1005 height 378
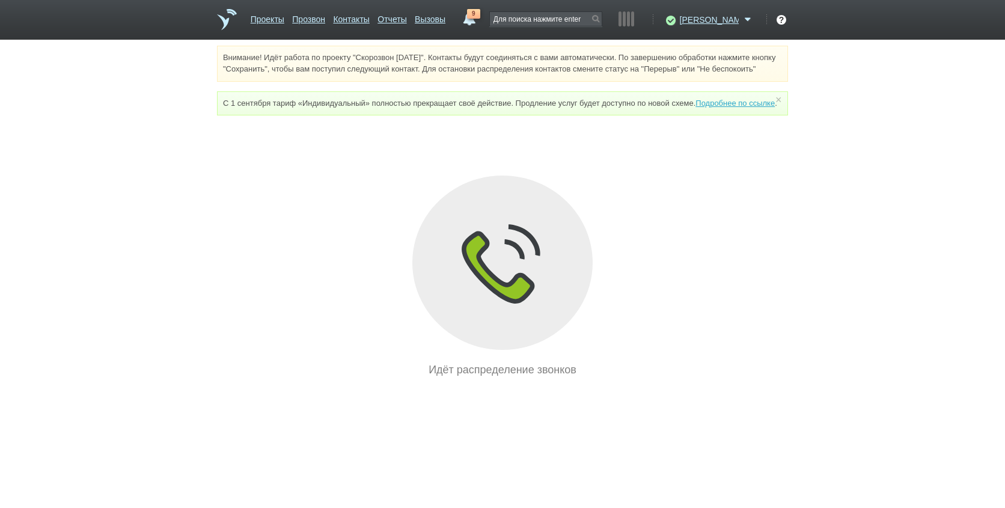
click at [679, 378] on html "Проекты Прозвон Контакты Отчеты Вызовы 9 [DATE] [DATE] неделя все Звонок [PERSO…" at bounding box center [502, 189] width 1005 height 378
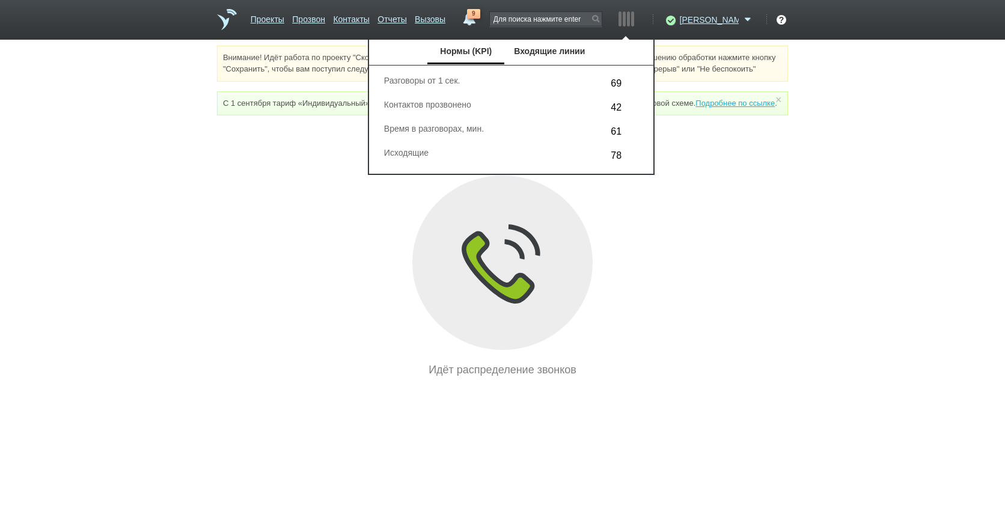
click at [626, 13] on div at bounding box center [624, 18] width 3 height 15
click at [621, 17] on div at bounding box center [619, 18] width 3 height 15
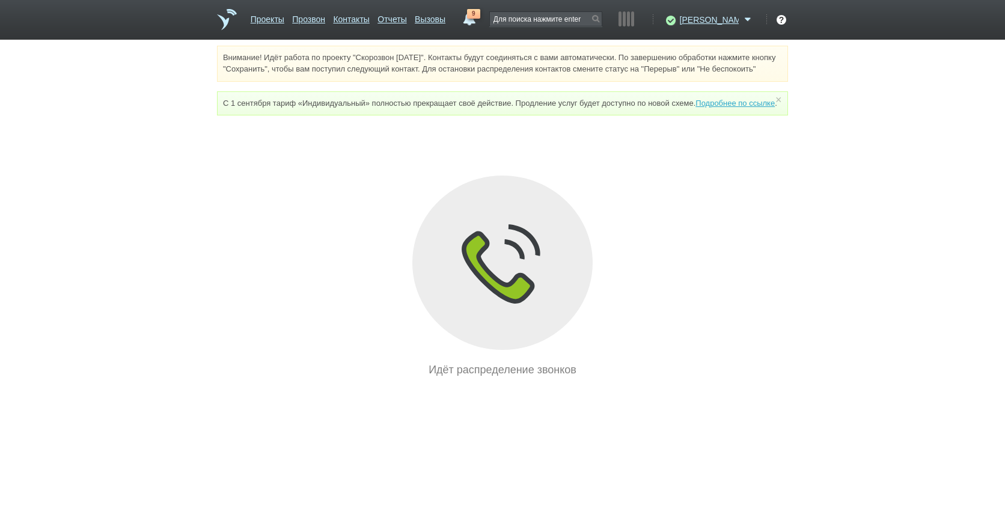
click at [480, 19] on link "9" at bounding box center [469, 16] width 22 height 14
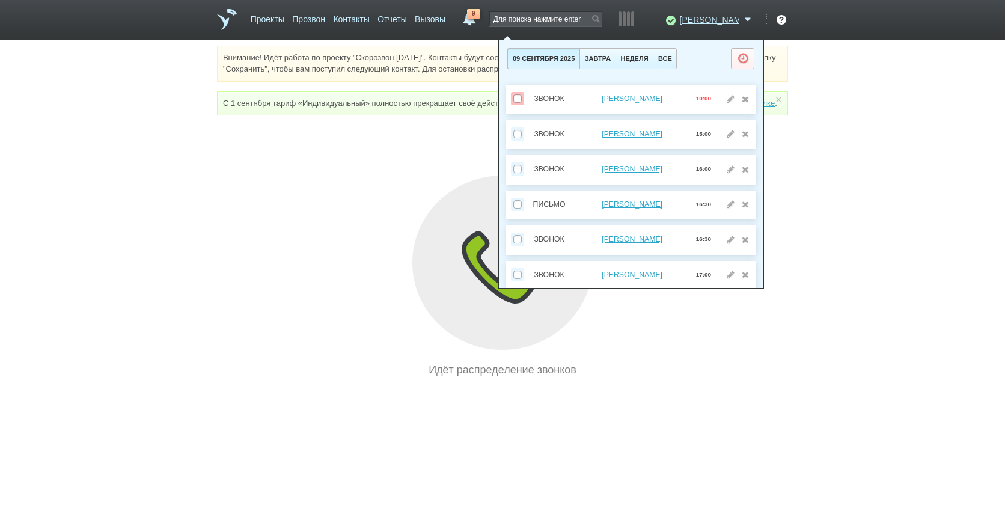
click at [892, 199] on div "Внимание! Идёт работа по проекту "Скорозвон [DATE]". Контакты будут соединяться…" at bounding box center [502, 212] width 1005 height 332
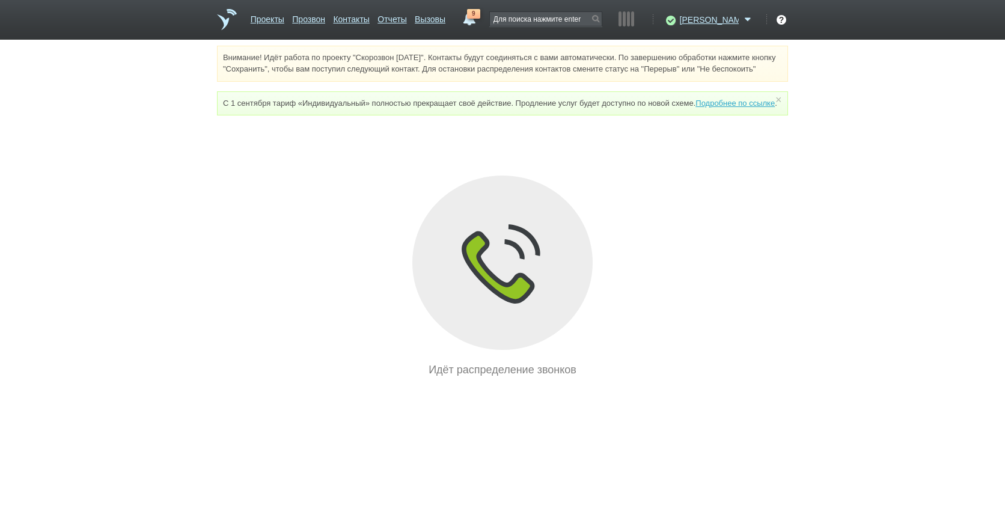
drag, startPoint x: 441, startPoint y: 19, endPoint x: 434, endPoint y: 19, distance: 6.6
click at [441, 19] on ul "Проекты Прозвон Контакты Отчеты Вызовы" at bounding box center [347, 23] width 203 height 31
click at [406, 19] on link "Отчеты" at bounding box center [391, 16] width 29 height 17
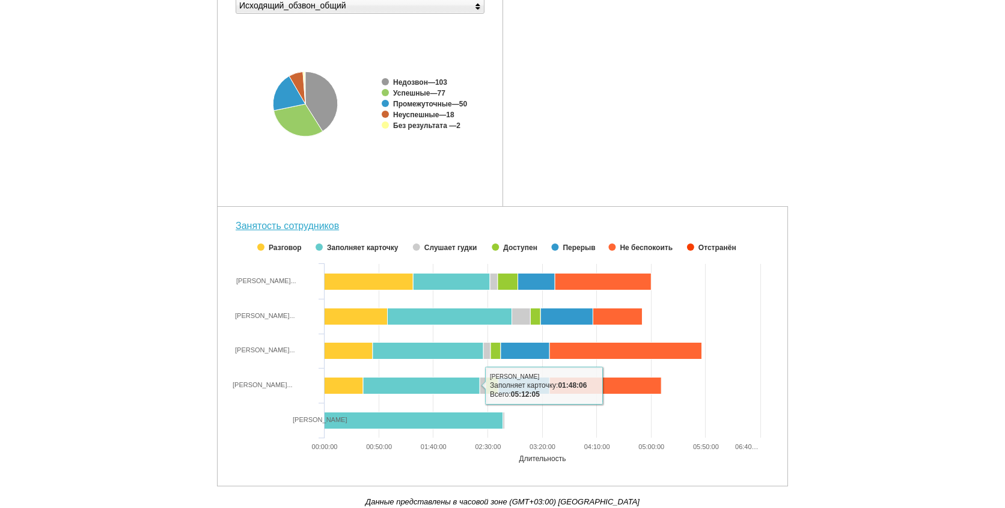
scroll to position [430, 0]
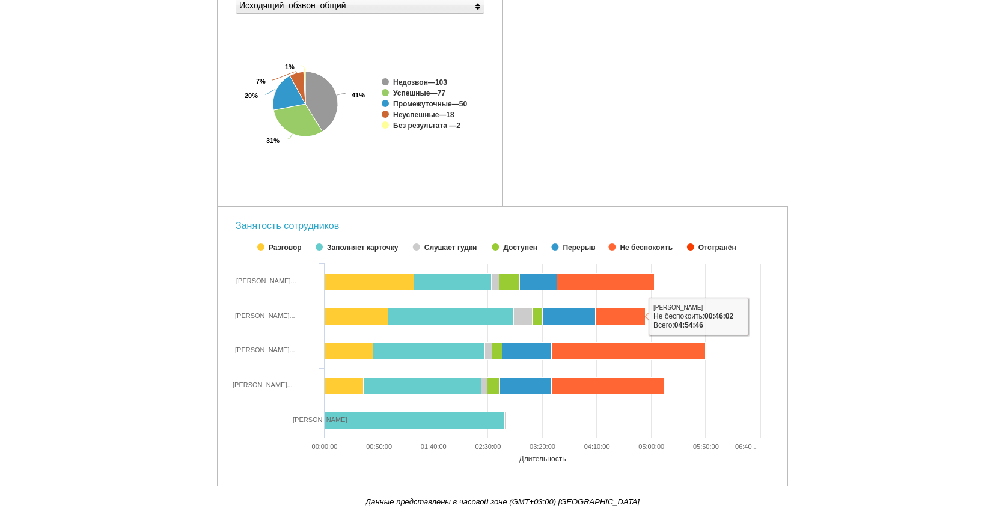
click at [722, 156] on div "Количество вызовов Created with Highcharts 5.0.11 0 200 400 600 Вызовы ● Пропущ…" at bounding box center [502, 115] width 571 height 741
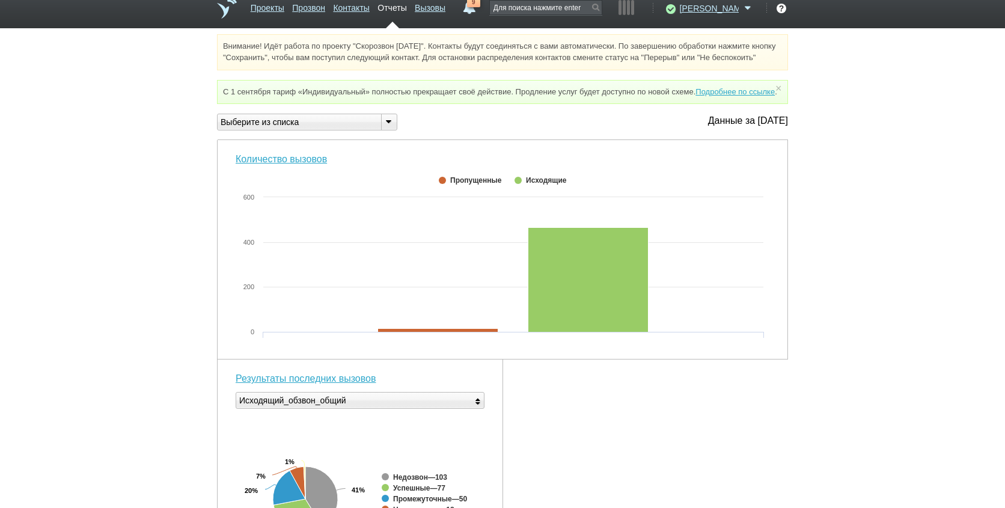
scroll to position [0, 0]
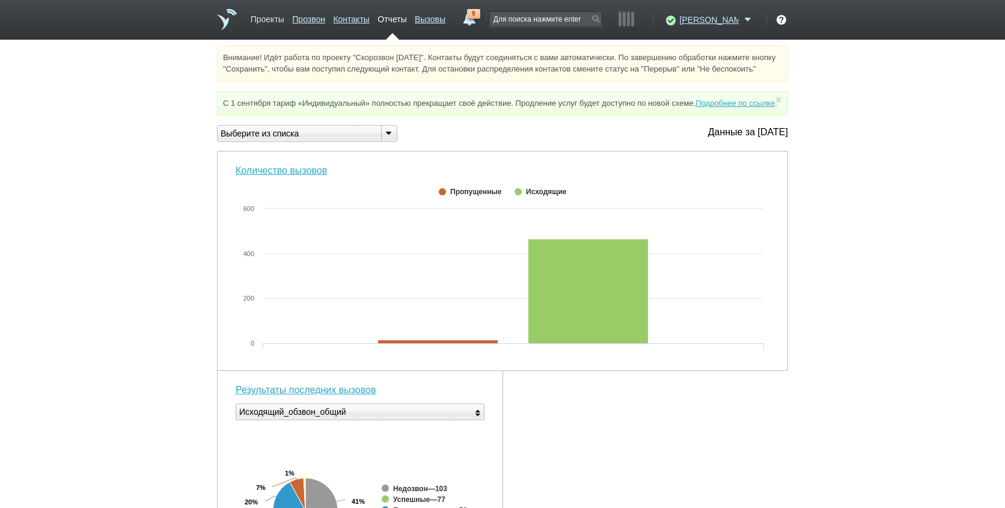
click at [284, 21] on link "Проекты" at bounding box center [268, 16] width 34 height 17
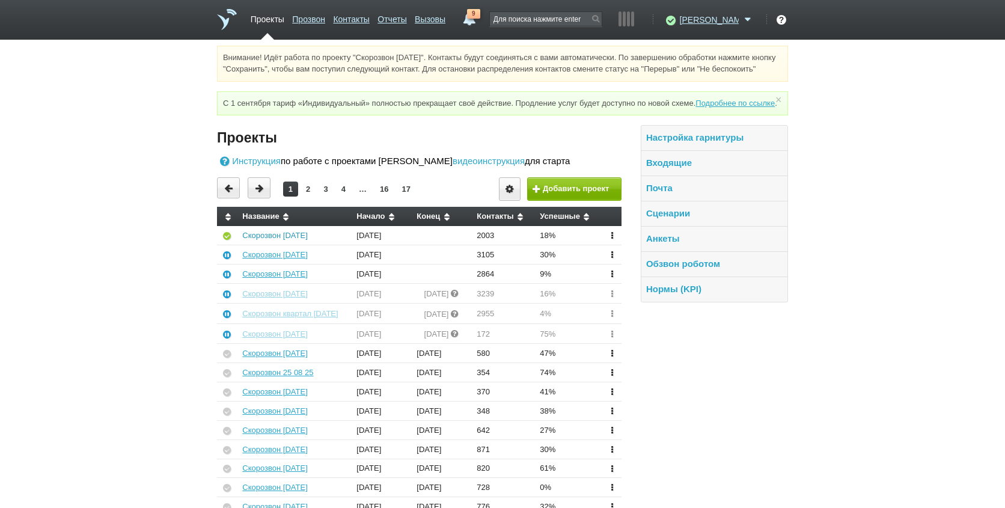
click at [273, 240] on link "Скорозвон [DATE]" at bounding box center [274, 235] width 65 height 9
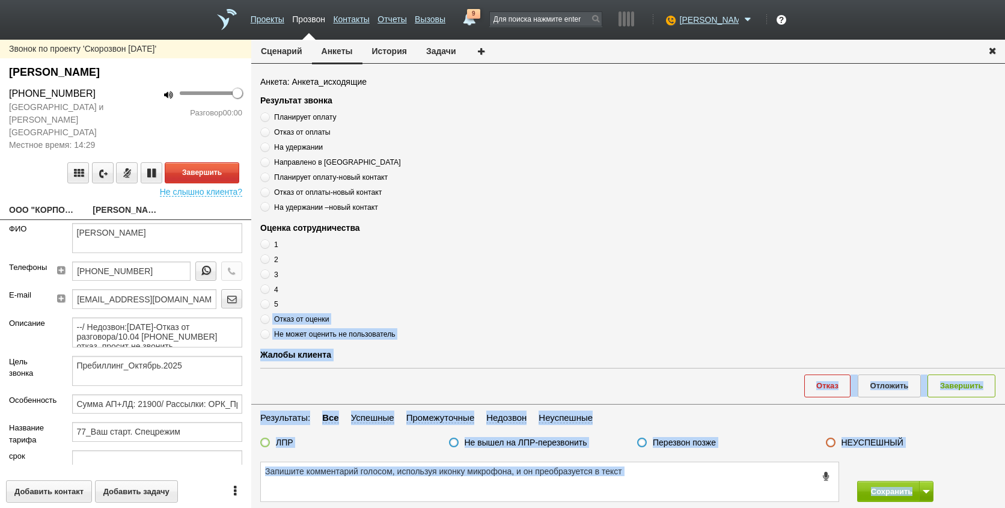
drag, startPoint x: 562, startPoint y: 278, endPoint x: 577, endPoint y: 302, distance: 28.0
click at [44, 202] on link "ООО "КОРПОРАЦИЯ БКС"[EMAIL_ADDRESS][DOMAIN_NAME]" at bounding box center [41, 210] width 65 height 17
type textarea "ООО "КОРПОРАЦИЯ БКС"[EMAIL_ADDRESS][DOMAIN_NAME]"
type input "7708291487"
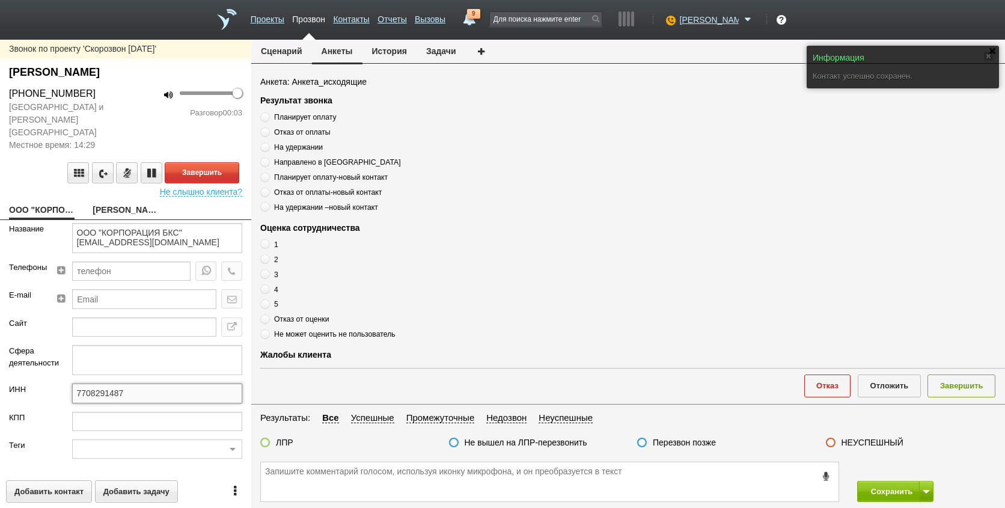
drag, startPoint x: 139, startPoint y: 377, endPoint x: 85, endPoint y: 380, distance: 54.2
click at [64, 383] on div "7708291487" at bounding box center [157, 397] width 189 height 28
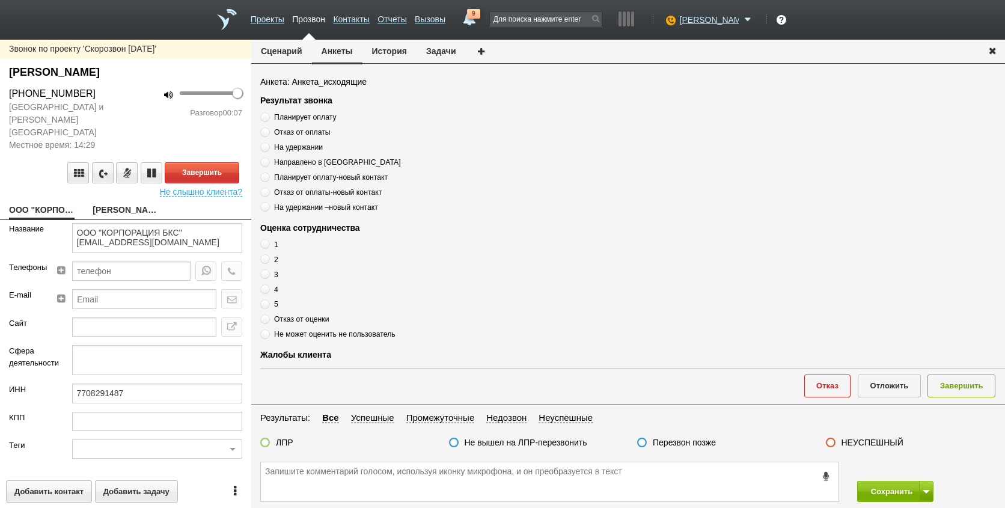
click at [110, 202] on link "[PERSON_NAME]" at bounding box center [125, 210] width 65 height 17
type textarea "[PERSON_NAME]"
type textarea "Пребиллинг_Октябрь.2025"
type input "Сумма АП+ЛД: 21900/ Рассылки: ОРК_Предложение перейти с кв на год, рассылка [DA…"
type input "77_Ваш старт. Спецрежим"
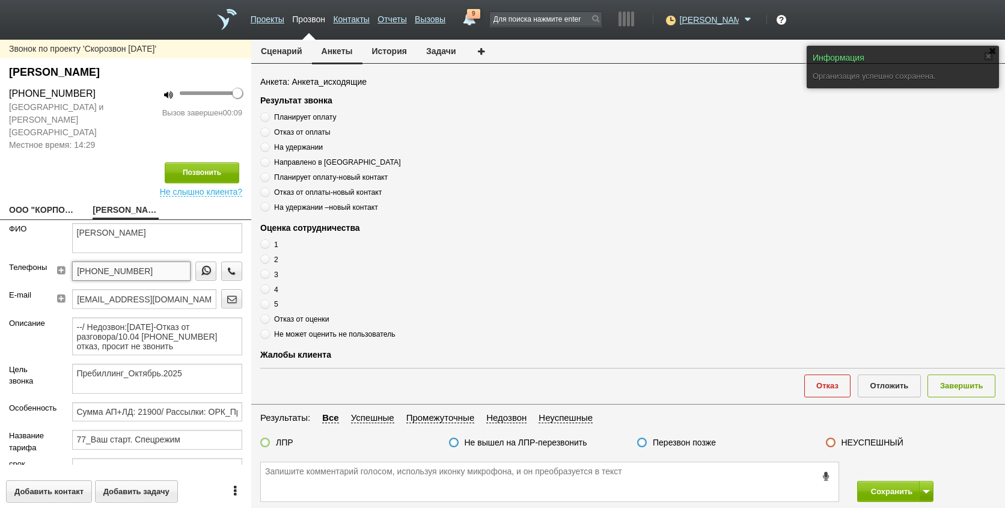
drag, startPoint x: 146, startPoint y: 257, endPoint x: 60, endPoint y: 255, distance: 85.9
click at [61, 261] on div "[PHONE_NUMBER]" at bounding box center [151, 275] width 181 height 28
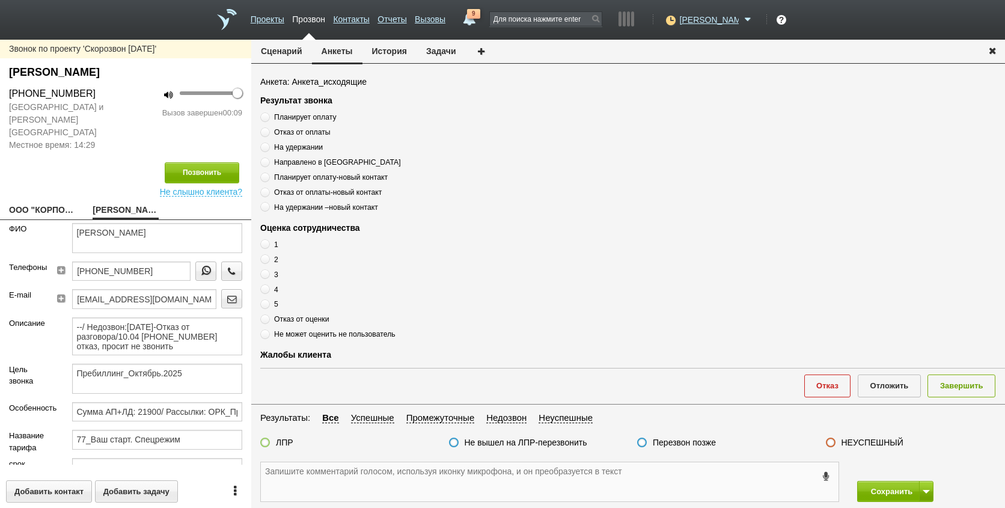
paste textarea "[PHONE_NUMBER]"
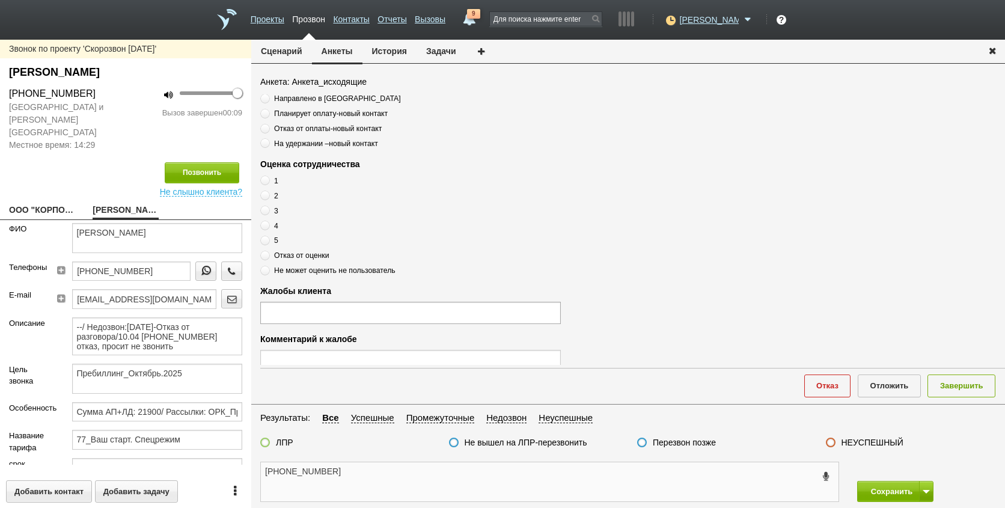
scroll to position [410, 0]
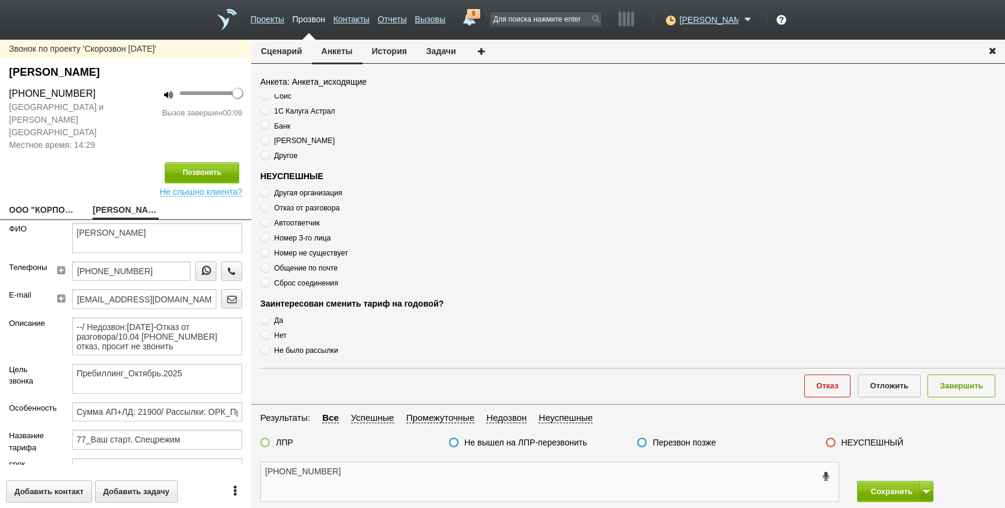
type textarea "[PHONE_NUMBER]"
click at [314, 281] on span "Сброс соединения" at bounding box center [306, 283] width 64 height 8
radio input "true"
click at [314, 281] on span "Сброс соединения" at bounding box center [306, 283] width 64 height 8
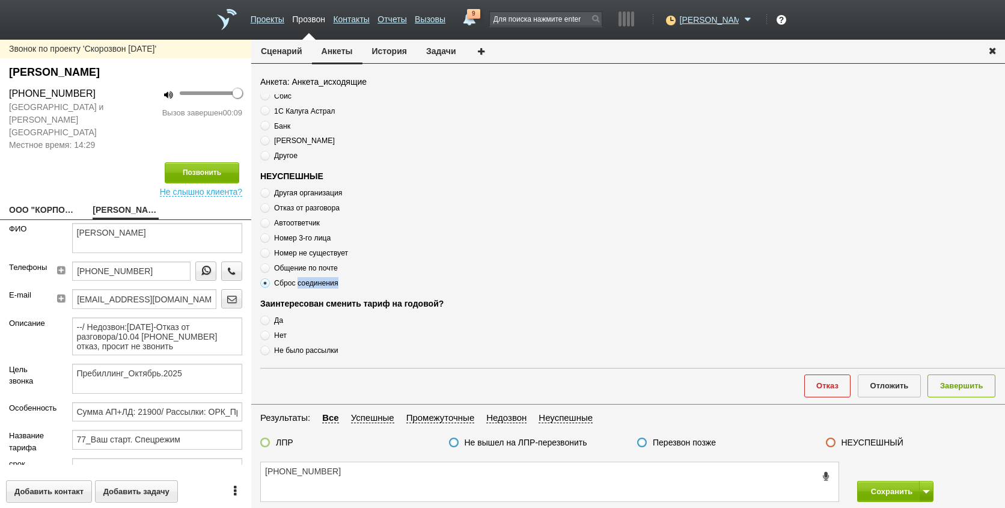
click at [314, 281] on span "Сброс соединения" at bounding box center [306, 283] width 64 height 8
copy div "Сброс соединения"
click at [392, 475] on textarea "[PHONE_NUMBER]" at bounding box center [549, 481] width 577 height 39
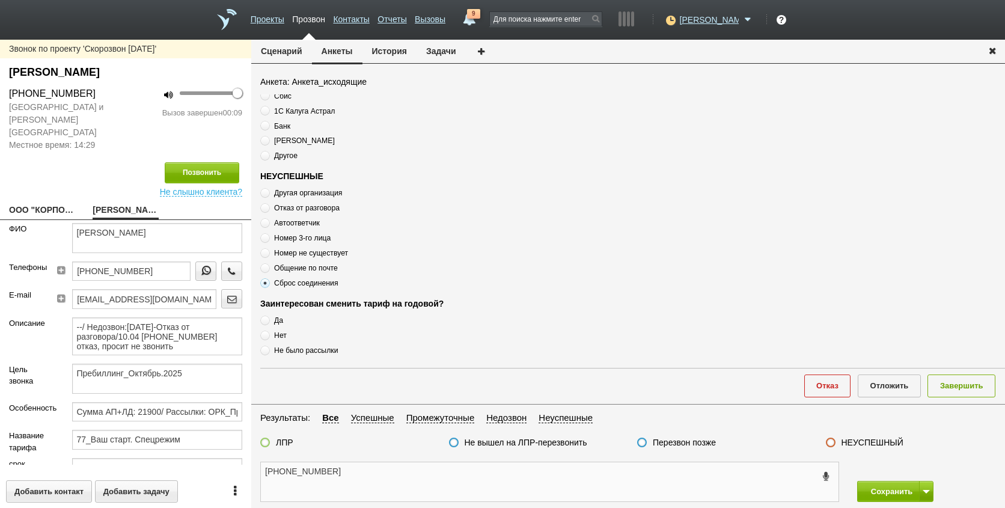
paste textarea "Сброс соединения"
type textarea "[PHONE_NUMBER] Сброс соединения"
drag, startPoint x: 693, startPoint y: 442, endPoint x: 846, endPoint y: 430, distance: 153.1
click at [693, 440] on label "Перезвон позже" at bounding box center [684, 442] width 63 height 11
click at [0, 0] on input "Перезвон позже" at bounding box center [0, 0] width 0 height 0
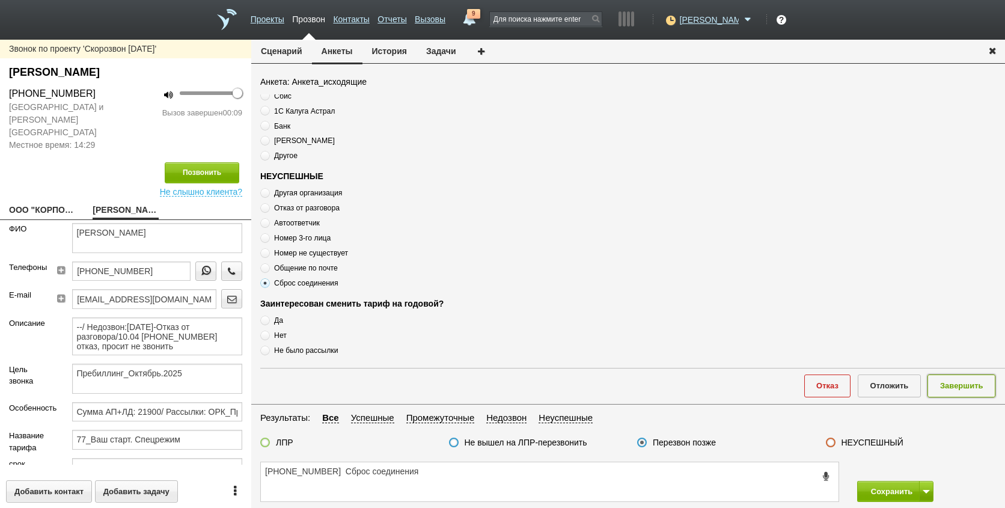
click at [955, 385] on button "Завершить" at bounding box center [961, 385] width 68 height 22
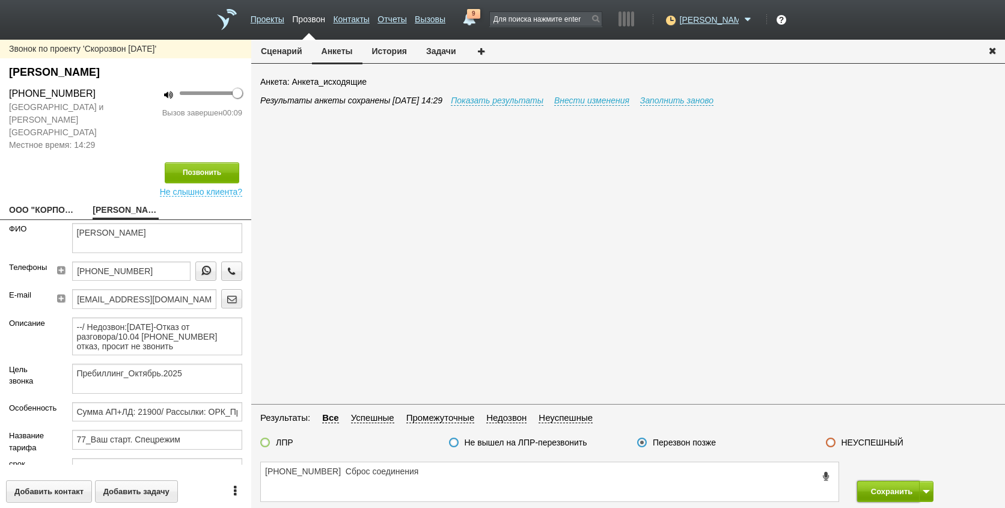
click at [900, 495] on button "Сохранить" at bounding box center [888, 491] width 63 height 21
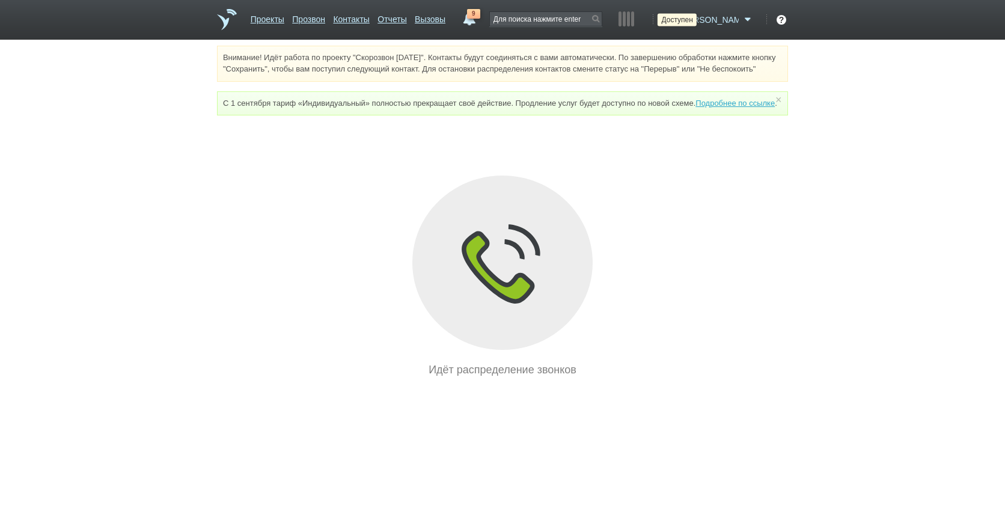
click at [677, 21] on icon at bounding box center [669, 20] width 16 height 12
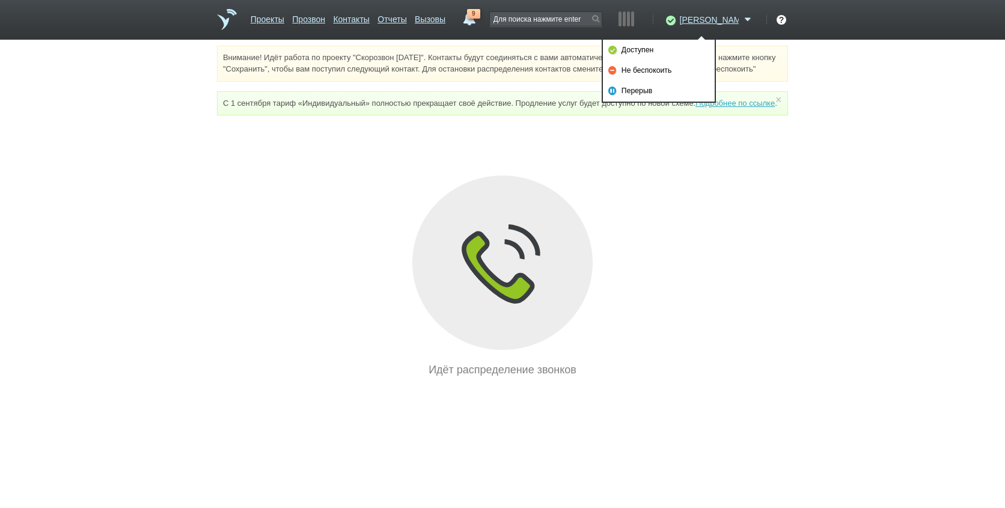
click at [684, 68] on link "Не беспокоить" at bounding box center [659, 70] width 112 height 20
drag, startPoint x: 696, startPoint y: 281, endPoint x: 672, endPoint y: 323, distance: 48.7
click at [686, 303] on div "Идёт распределение звонков" at bounding box center [502, 276] width 571 height 202
click at [521, 17] on div "Проекты Прозвон Контакты Отчеты Вызовы 9 [DATE] [DATE] неделя все Звонок [PERSO…" at bounding box center [502, 20] width 571 height 40
click at [480, 15] on span "9" at bounding box center [473, 14] width 13 height 10
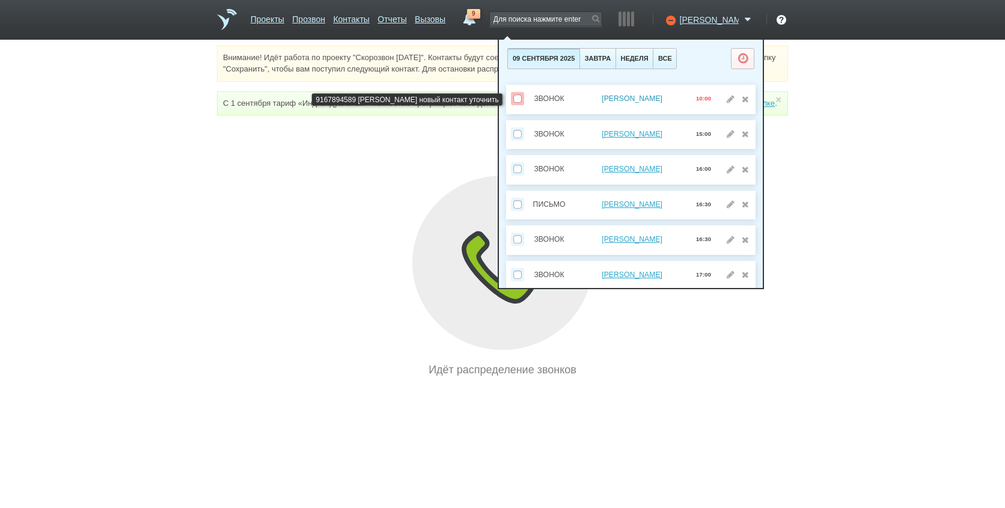
click at [662, 97] on link "[PERSON_NAME]" at bounding box center [631, 98] width 61 height 8
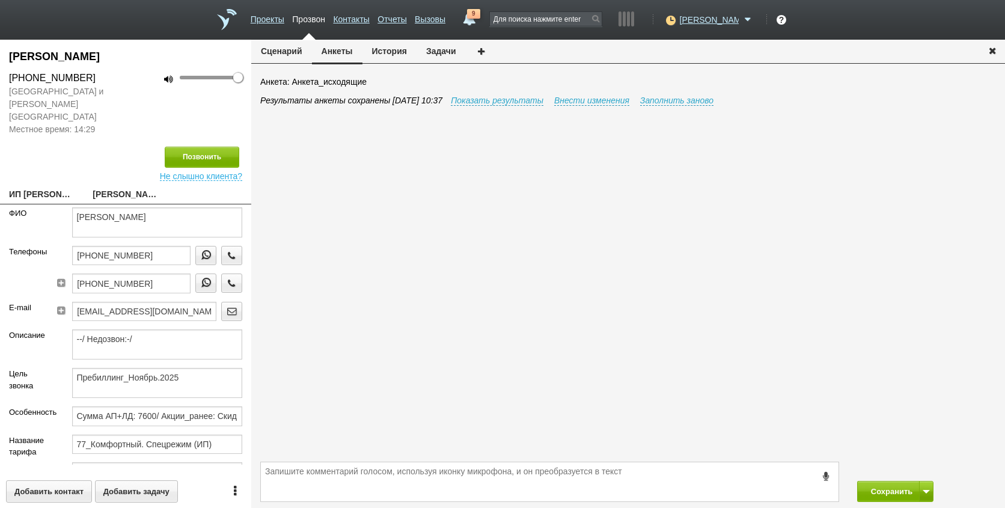
click at [445, 52] on button "Задачи" at bounding box center [440, 51] width 49 height 23
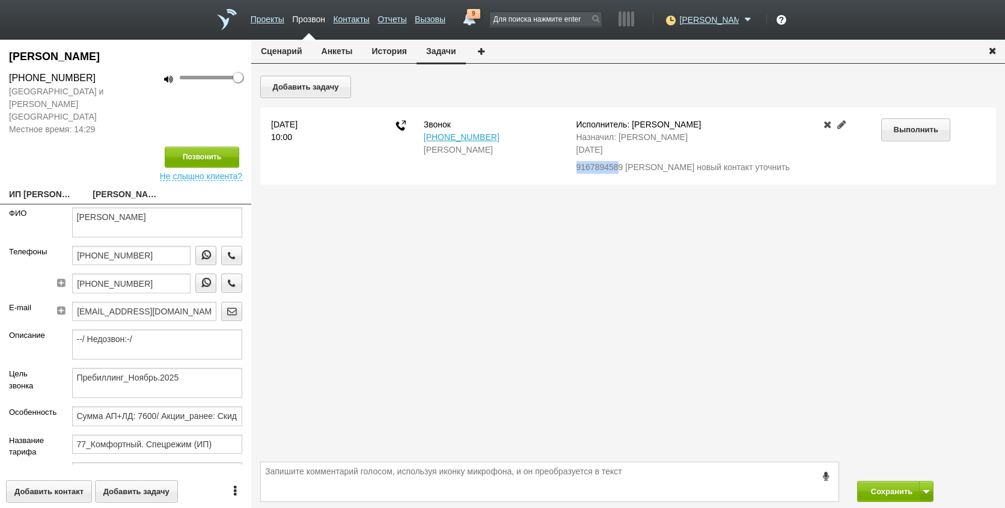
drag, startPoint x: 576, startPoint y: 165, endPoint x: 618, endPoint y: 166, distance: 42.1
click at [618, 166] on div "9167894589 [PERSON_NAME] новый контакт уточнить" at bounding box center [689, 167] width 226 height 13
click at [592, 166] on div "9167894589 [PERSON_NAME] новый контакт уточнить" at bounding box center [689, 167] width 226 height 13
drag, startPoint x: 577, startPoint y: 168, endPoint x: 621, endPoint y: 169, distance: 44.5
click at [621, 169] on div "Исполнитель: [PERSON_NAME]: [PERSON_NAME] [DATE] 9167894589 [PERSON_NAME] новый…" at bounding box center [689, 145] width 244 height 55
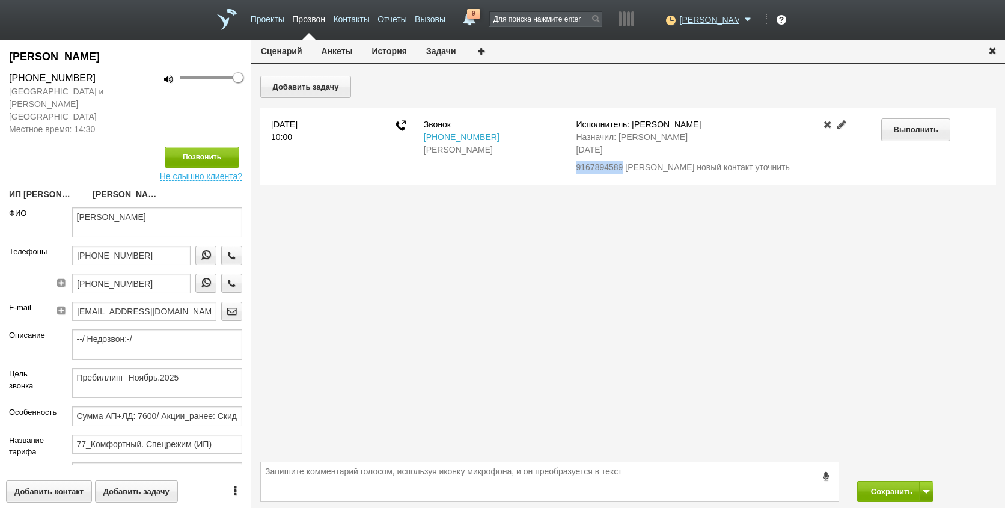
drag, startPoint x: 621, startPoint y: 169, endPoint x: 612, endPoint y: 170, distance: 9.6
copy div "9167894589"
click at [321, 50] on button "Анкеты" at bounding box center [337, 51] width 50 height 23
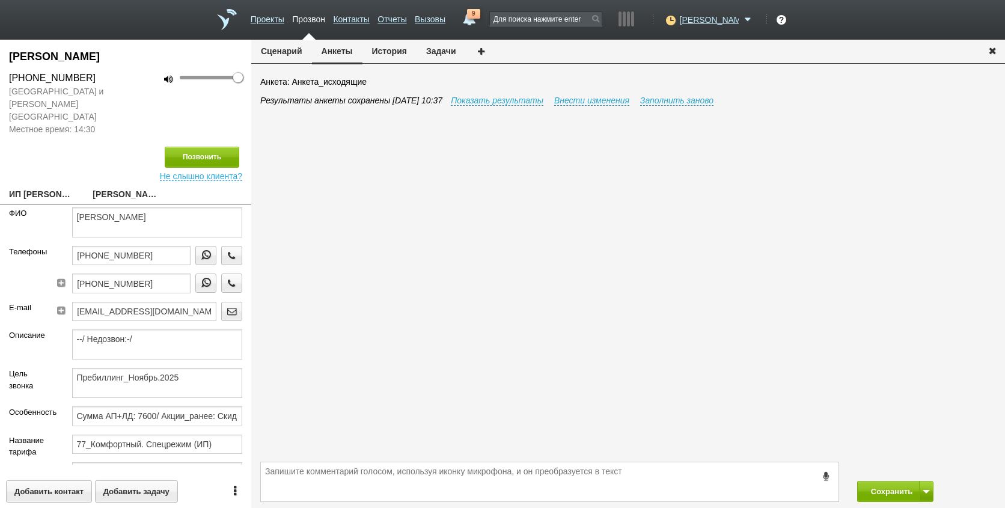
click at [379, 52] on button "История" at bounding box center [389, 51] width 54 height 23
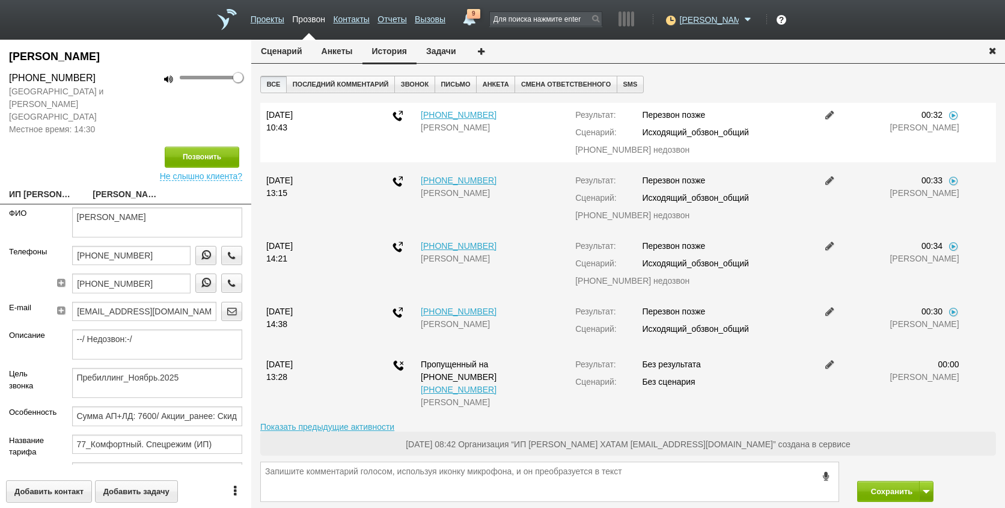
drag, startPoint x: 646, startPoint y: 149, endPoint x: 560, endPoint y: 149, distance: 85.9
click at [560, 149] on div "[DATE] 10:43 [PHONE_NUMBER] [PERSON_NAME] ХАТАМ ОГЛЫ Результат: Перезвон позже …" at bounding box center [627, 132] width 741 height 47
drag, startPoint x: 560, startPoint y: 149, endPoint x: 591, endPoint y: 148, distance: 30.7
click at [591, 148] on div "[PHONE_NUMBER] недозвон" at bounding box center [689, 150] width 229 height 13
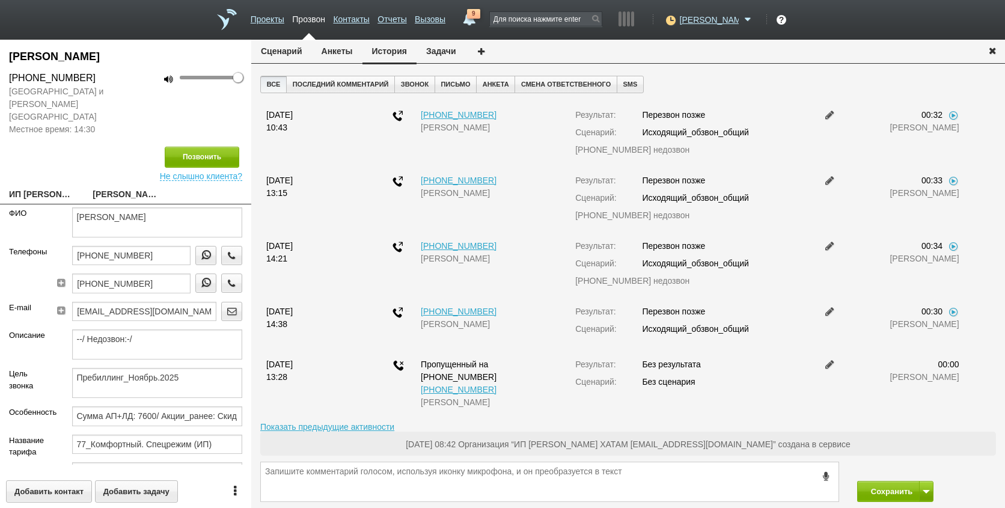
click at [50, 187] on link "ИП [PERSON_NAME] ХАТАМ [EMAIL_ADDRESS][DOMAIN_NAME]" at bounding box center [41, 195] width 65 height 17
type textarea "ИП [PERSON_NAME] ХАТАМ [EMAIL_ADDRESS][DOMAIN_NAME]"
type input "772072369235"
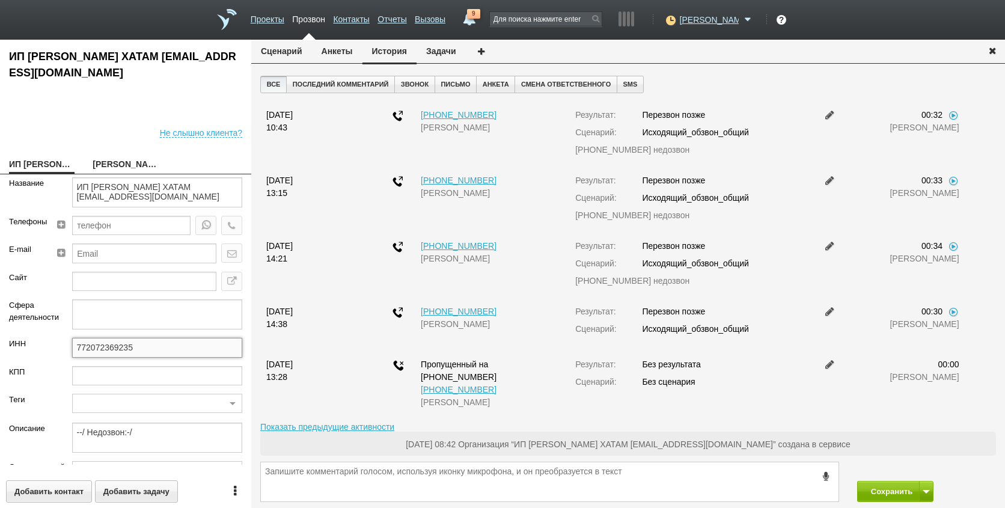
drag, startPoint x: 142, startPoint y: 353, endPoint x: 64, endPoint y: 352, distance: 77.5
click at [28, 355] on div "ИНН 772072369235" at bounding box center [125, 352] width 251 height 28
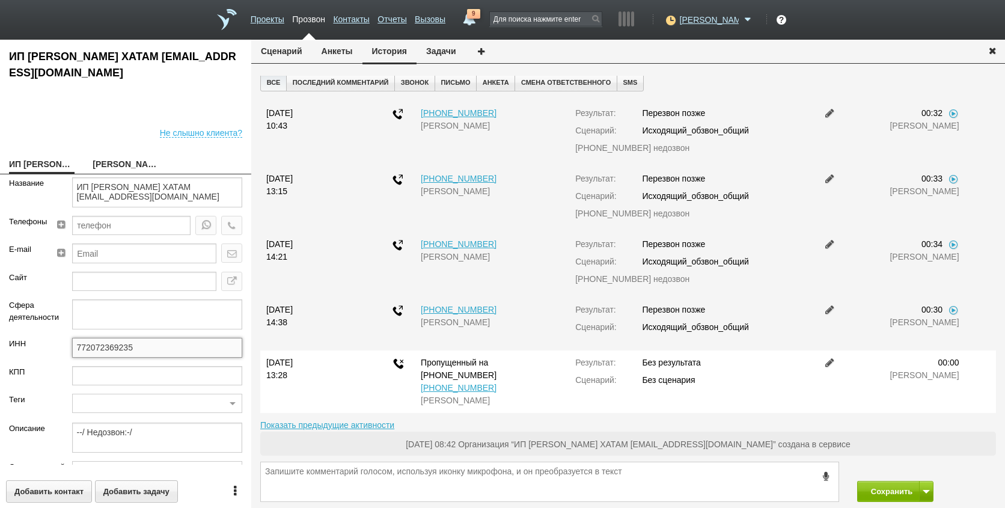
scroll to position [5, 0]
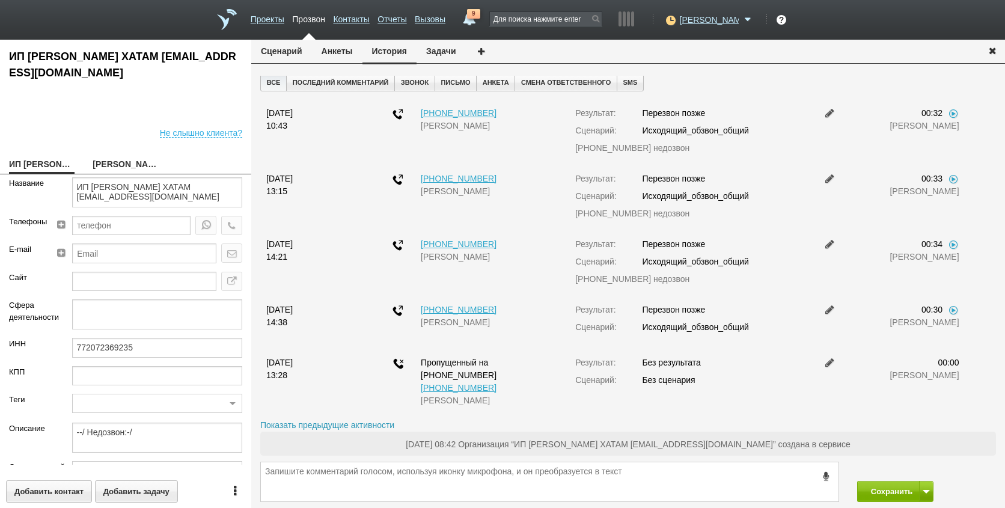
click at [330, 424] on link "Показать предыдущие активности" at bounding box center [327, 425] width 134 height 10
click at [103, 168] on link "[PERSON_NAME]" at bounding box center [125, 165] width 65 height 17
type textarea "[PERSON_NAME]"
type textarea "Пребиллинг_Ноябрь.2025"
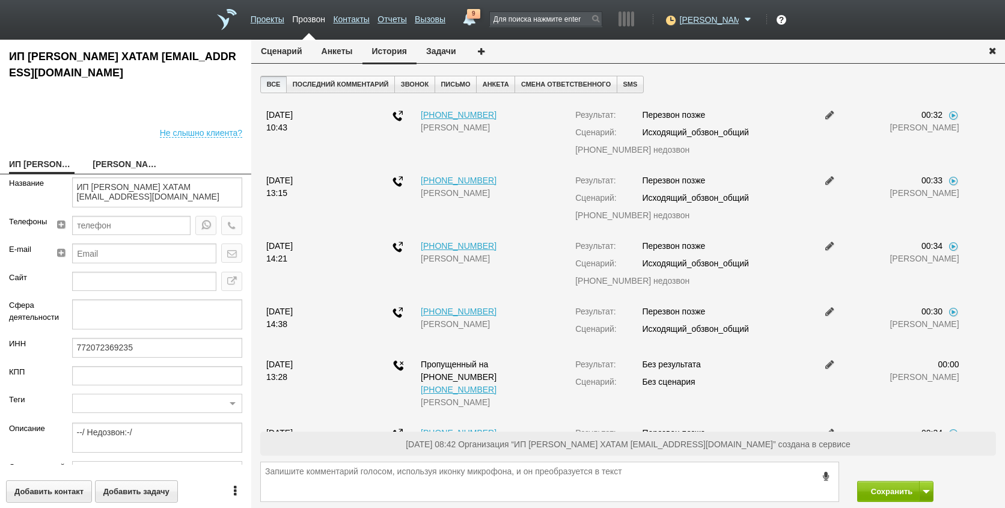
type input "Сумма АП+ЛД: 7600/ Акции_ранее: Скидка 70%-2023а;"
type input "77_Комфортный. Спецрежим (ИП)"
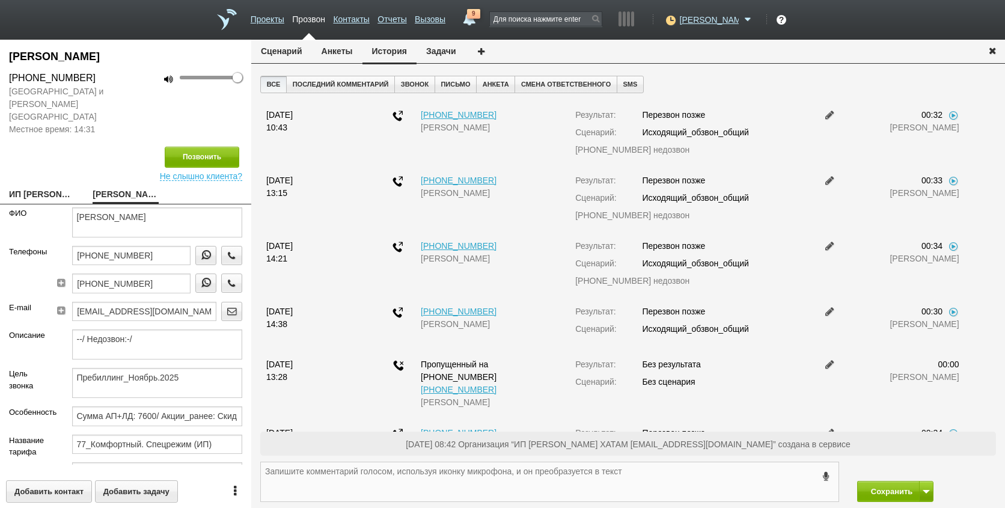
click at [447, 490] on textarea at bounding box center [549, 481] width 577 height 39
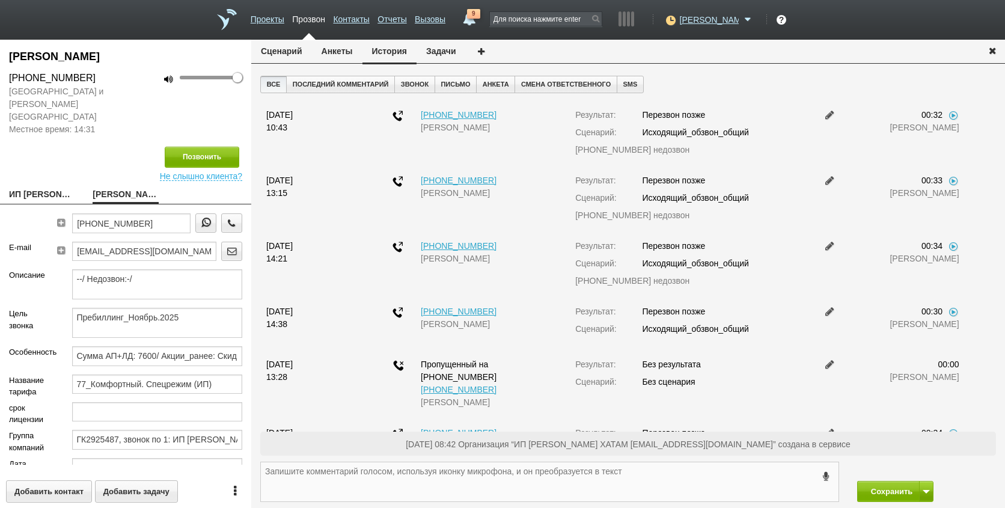
scroll to position [190, 0]
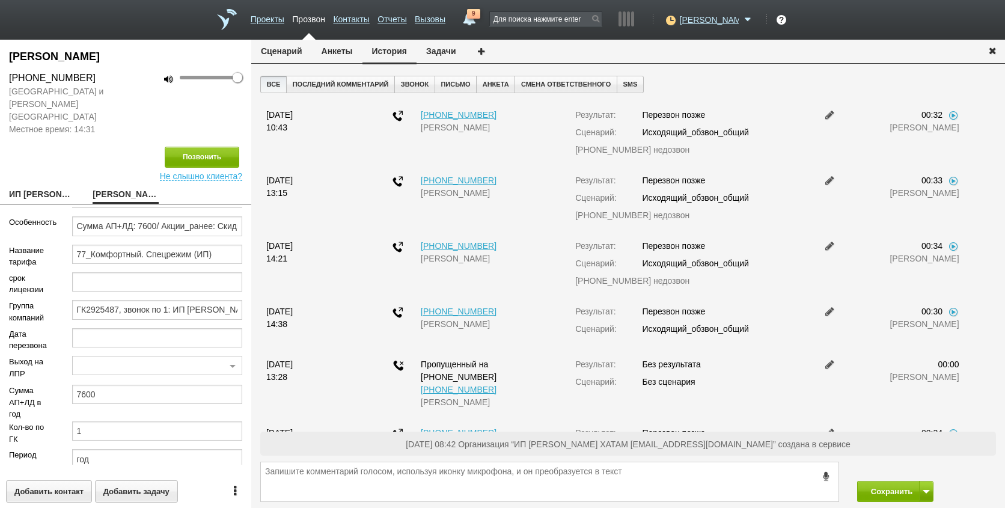
click at [28, 187] on link "ИП [PERSON_NAME] ХАТАМ [EMAIL_ADDRESS][DOMAIN_NAME]" at bounding box center [41, 195] width 65 height 17
type textarea "ИП [PERSON_NAME] ХАТАМ [EMAIL_ADDRESS][DOMAIN_NAME]"
type input "772072369235"
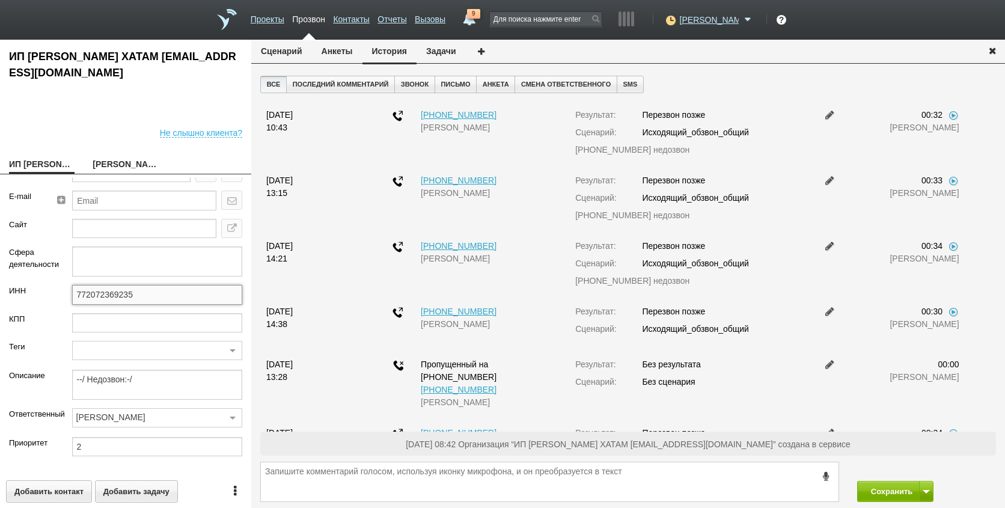
drag, startPoint x: 156, startPoint y: 290, endPoint x: 59, endPoint y: 293, distance: 96.8
click at [59, 293] on div "ИНН 772072369235" at bounding box center [125, 299] width 251 height 28
click at [547, 486] on textarea at bounding box center [549, 481] width 577 height 39
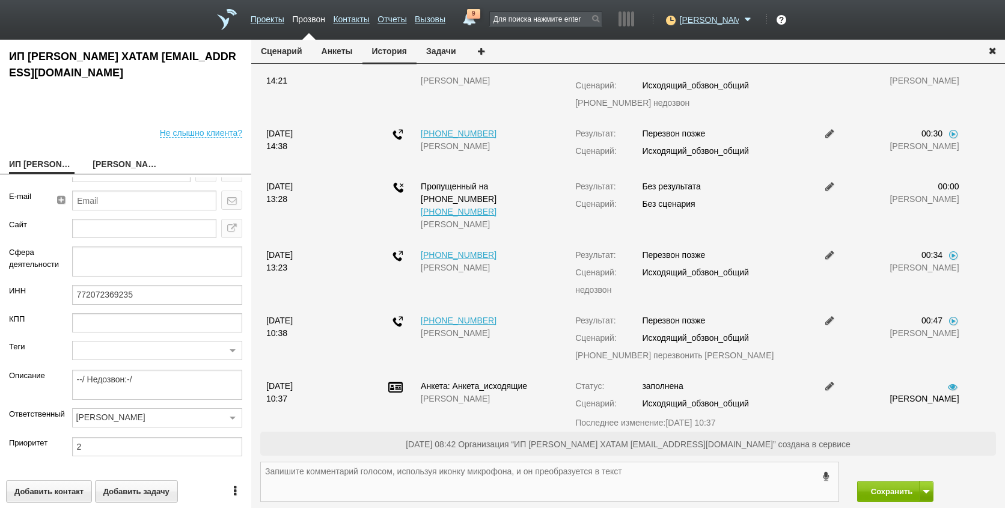
scroll to position [256, 0]
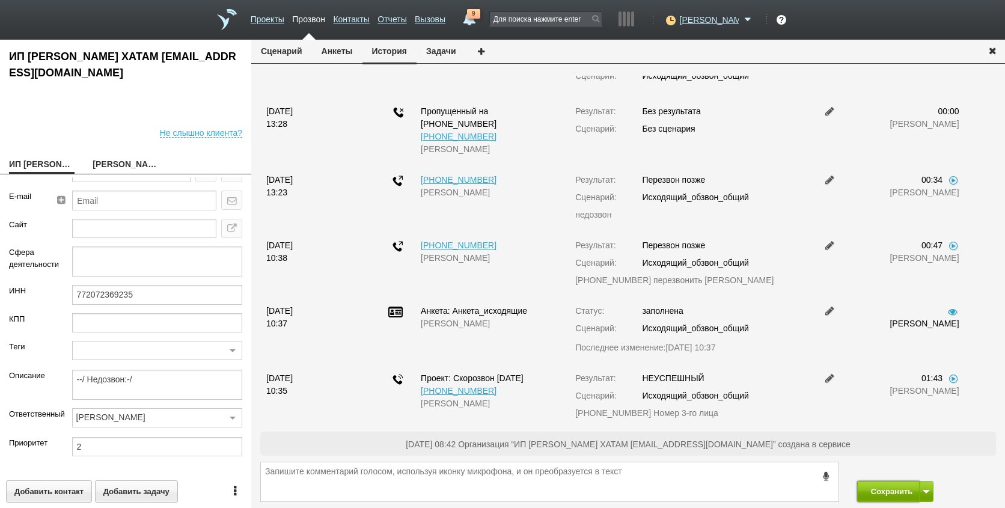
click at [897, 497] on button "Сохранить" at bounding box center [888, 491] width 63 height 21
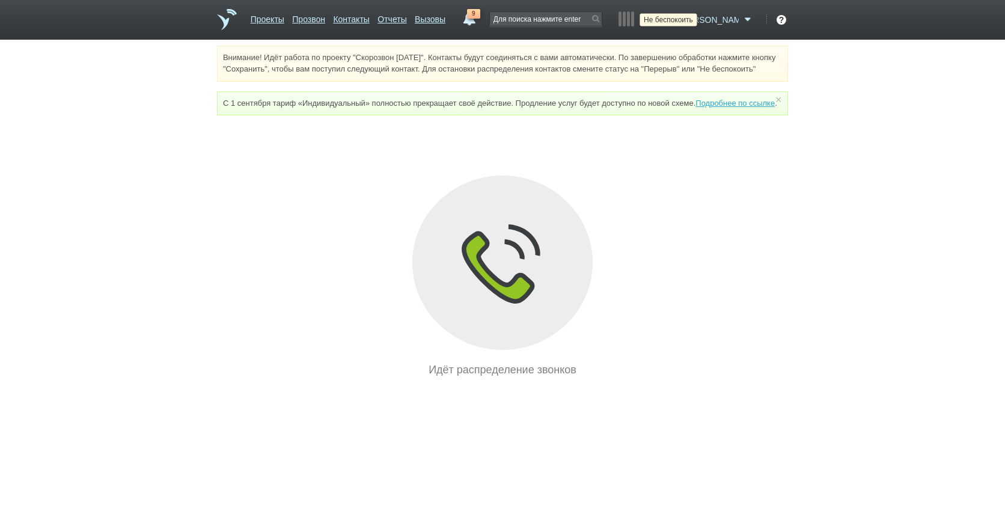
click at [677, 19] on icon at bounding box center [669, 20] width 16 height 12
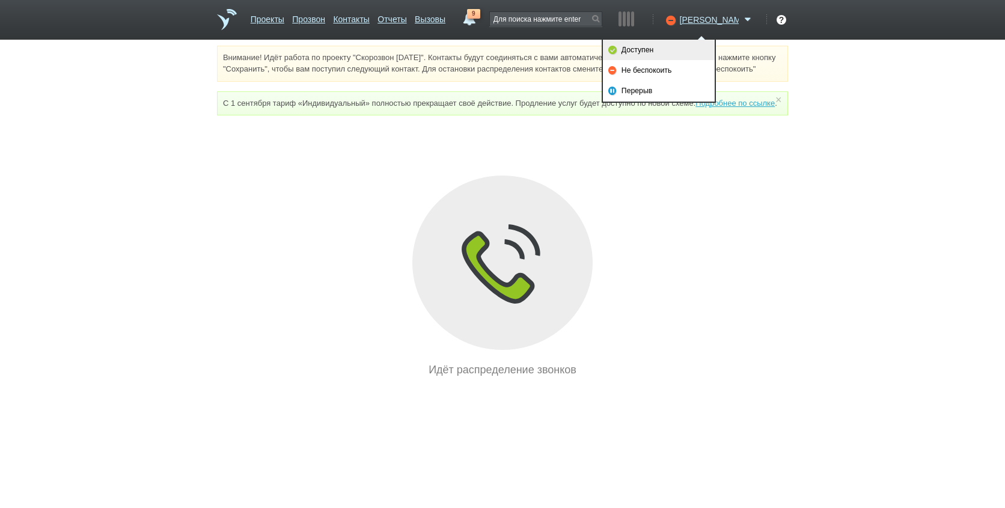
click at [690, 45] on link "Доступен" at bounding box center [659, 50] width 112 height 20
drag, startPoint x: 699, startPoint y: 151, endPoint x: 585, endPoint y: 502, distance: 369.6
click at [701, 376] on div "Идёт распределение звонков" at bounding box center [502, 276] width 571 height 202
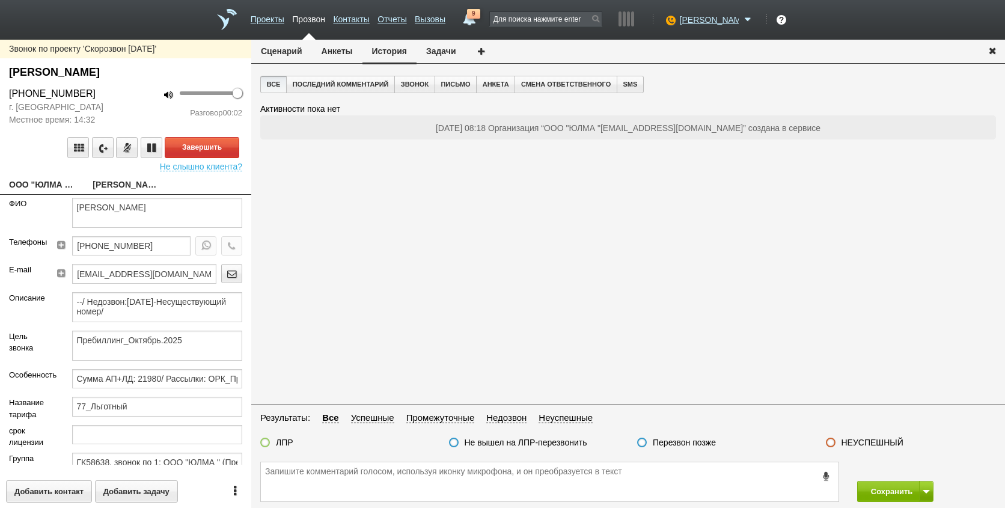
click at [32, 185] on link "ООО "ЮЛМА "[EMAIL_ADDRESS][DOMAIN_NAME]" at bounding box center [41, 185] width 65 height 17
type textarea "ООО "ЮЛМА "[EMAIL_ADDRESS][DOMAIN_NAME]"
type input "5024101960"
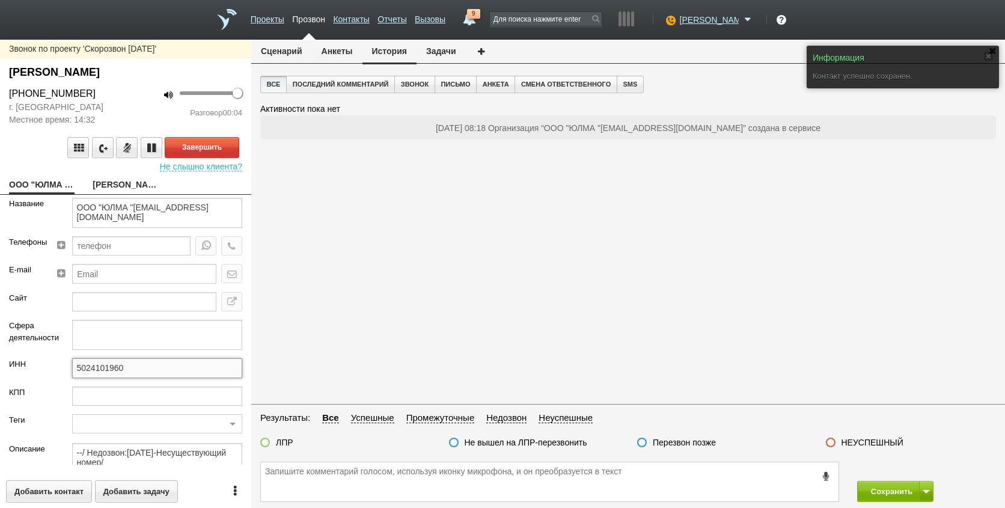
drag, startPoint x: 127, startPoint y: 365, endPoint x: 40, endPoint y: 368, distance: 86.6
click at [40, 368] on div "ИНН 5024101960" at bounding box center [125, 372] width 251 height 28
click at [112, 183] on link "[PERSON_NAME]" at bounding box center [125, 185] width 65 height 17
type textarea "[PERSON_NAME]"
type textarea "Пребиллинг_Октябрь.2025"
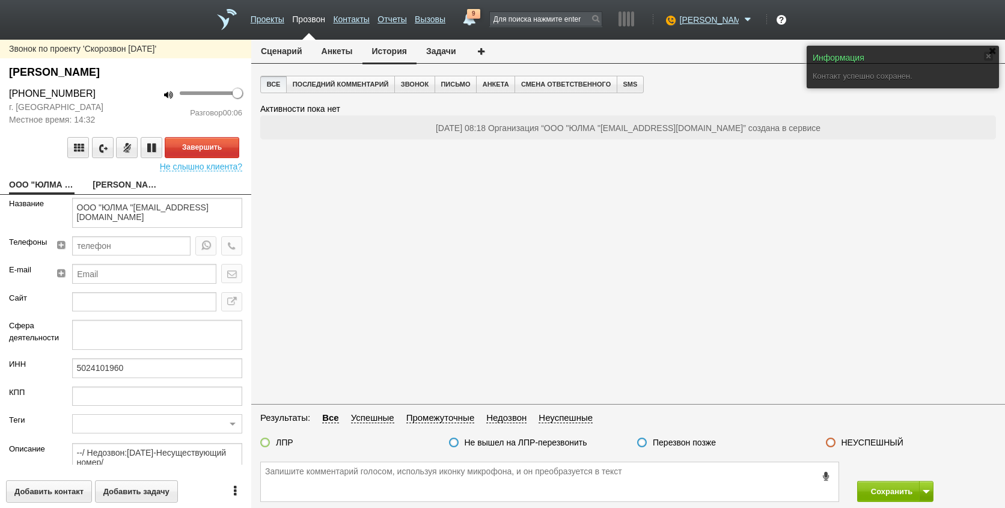
type input "Сумма АП+ЛД: 21980/ Рассылки: ОРК_Предложение перейти с кв на год, рассылка [DA…"
type input "77_Льготный"
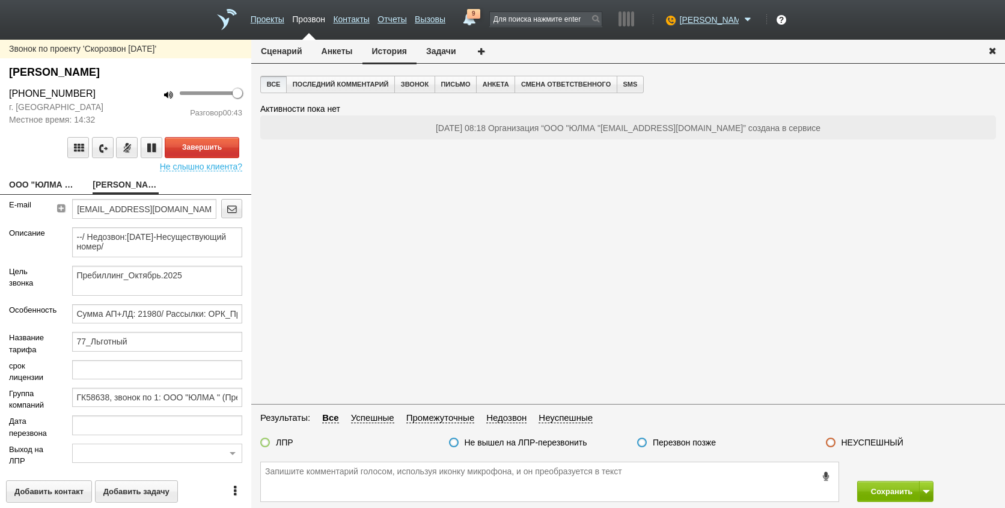
scroll to position [165, 0]
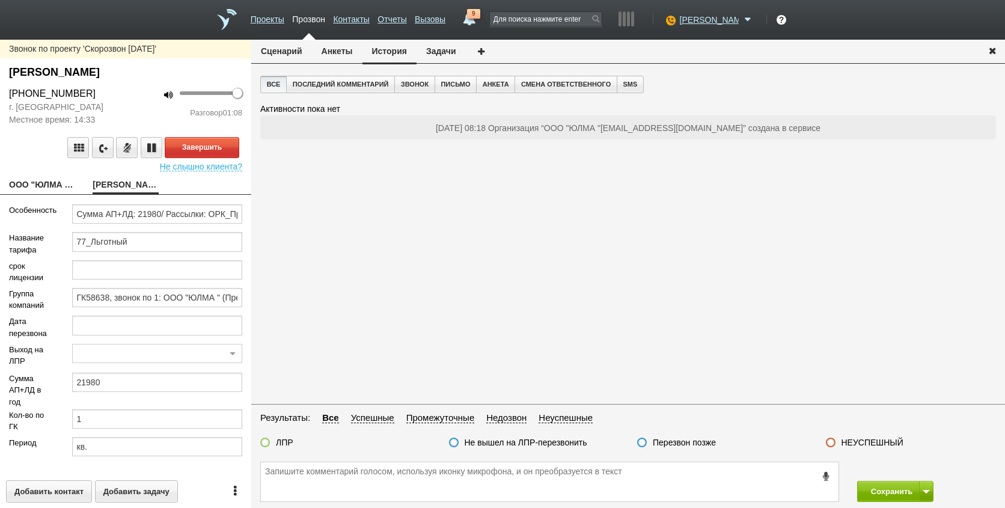
click at [460, 507] on div "Сохранить" at bounding box center [627, 481] width 753 height 52
click at [464, 490] on textarea at bounding box center [549, 481] width 577 height 39
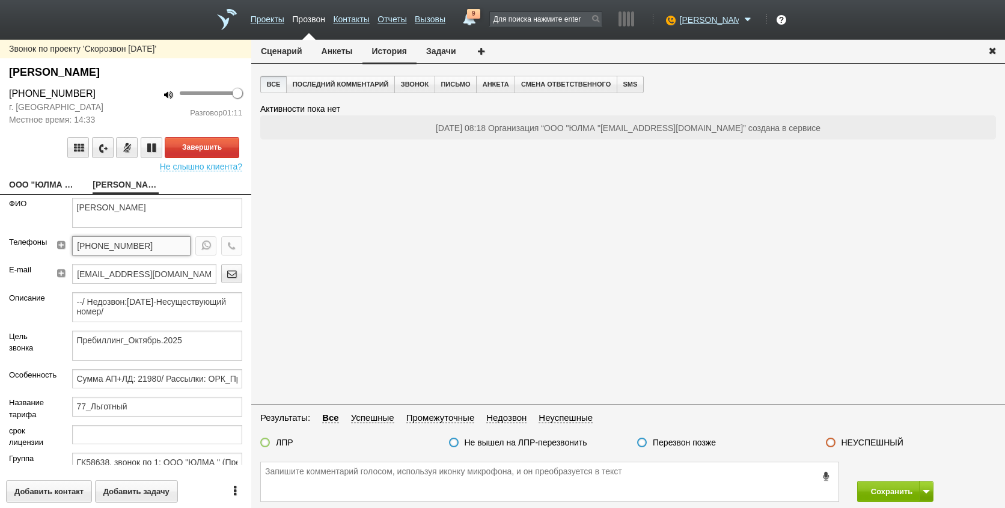
drag, startPoint x: 160, startPoint y: 246, endPoint x: -15, endPoint y: 245, distance: 174.9
click at [0, 245] on html "Проекты Прозвон Контакты Отчеты Вызовы 9 [DATE] [DATE] неделя все Звонок [PERSO…" at bounding box center [502, 254] width 1005 height 508
paste textarea "[PHONE_NUMBER]"
type textarea "[PHONE_NUMBER]"
click at [585, 477] on textarea "[PHONE_NUMBER]" at bounding box center [549, 481] width 577 height 39
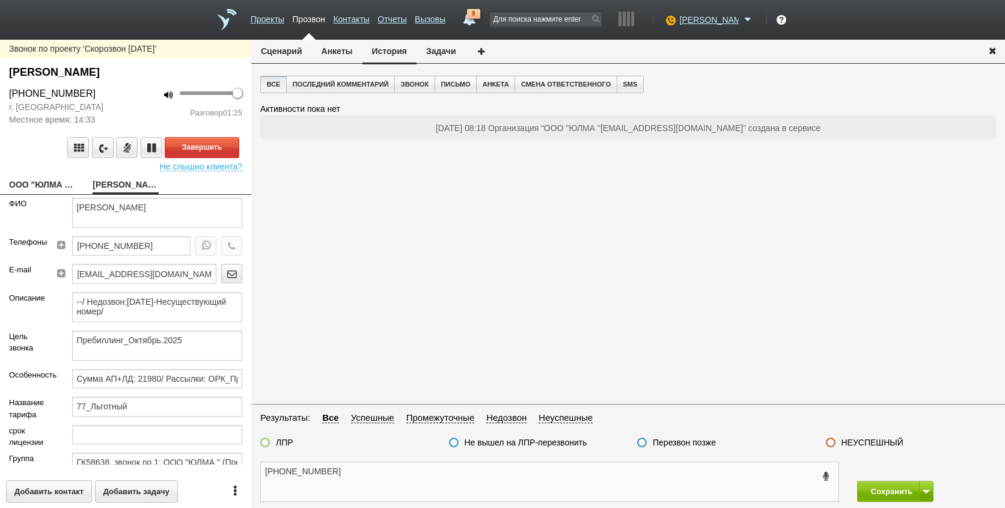
click at [507, 485] on textarea "[PHONE_NUMBER]" at bounding box center [549, 481] width 577 height 39
click at [430, 490] on textarea "[PHONE_NUMBER]" at bounding box center [549, 481] width 577 height 39
click at [504, 487] on textarea "[PHONE_NUMBER]" at bounding box center [549, 481] width 577 height 39
click at [398, 483] on textarea "[PHONE_NUMBER]" at bounding box center [549, 481] width 577 height 39
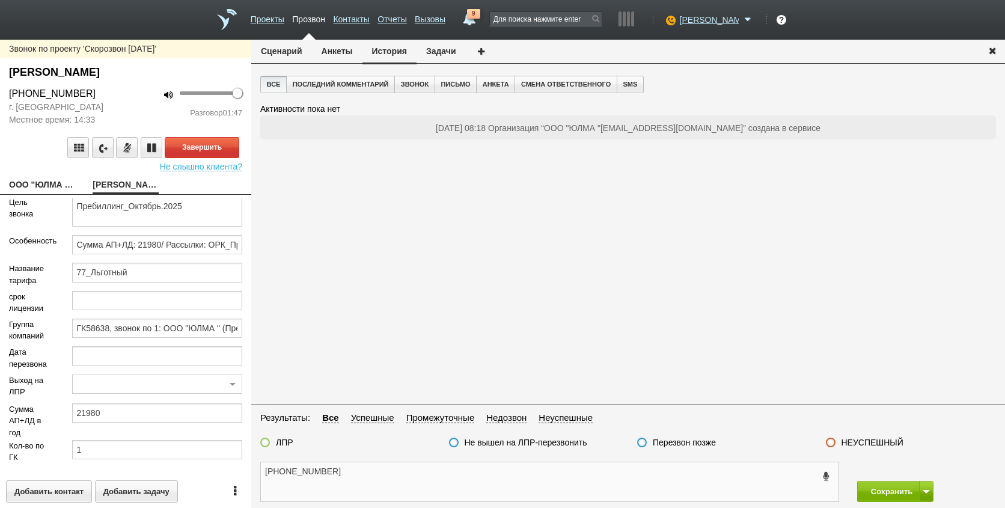
scroll to position [165, 0]
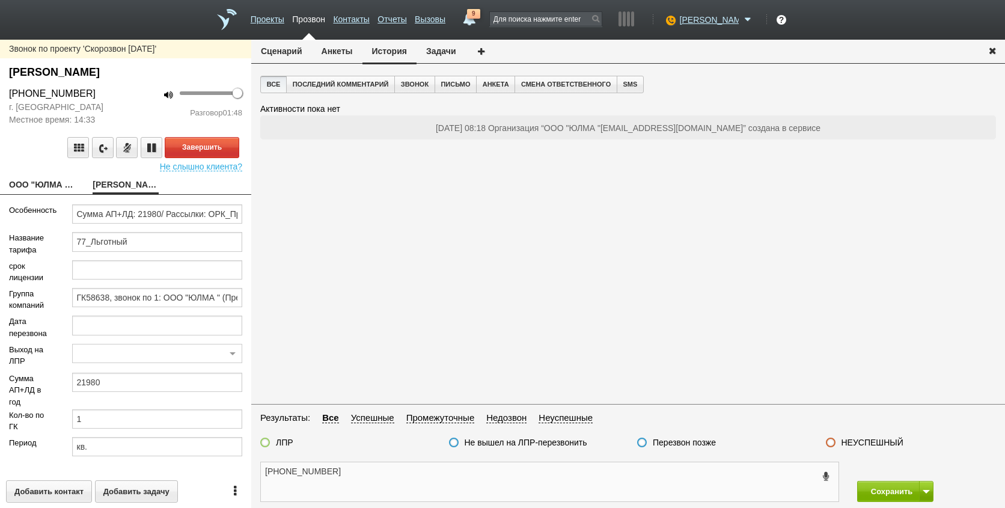
click at [368, 467] on textarea "[PHONE_NUMBER]" at bounding box center [549, 481] width 577 height 39
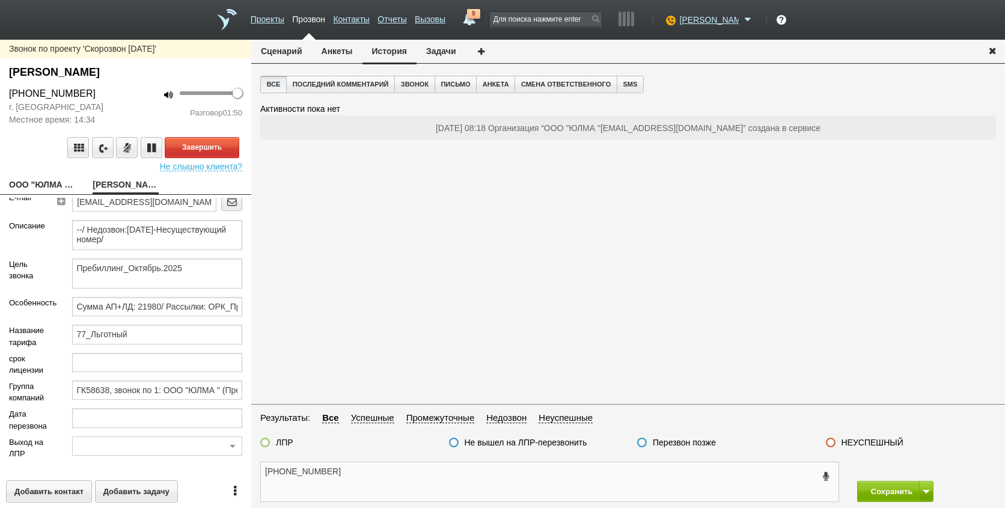
scroll to position [0, 0]
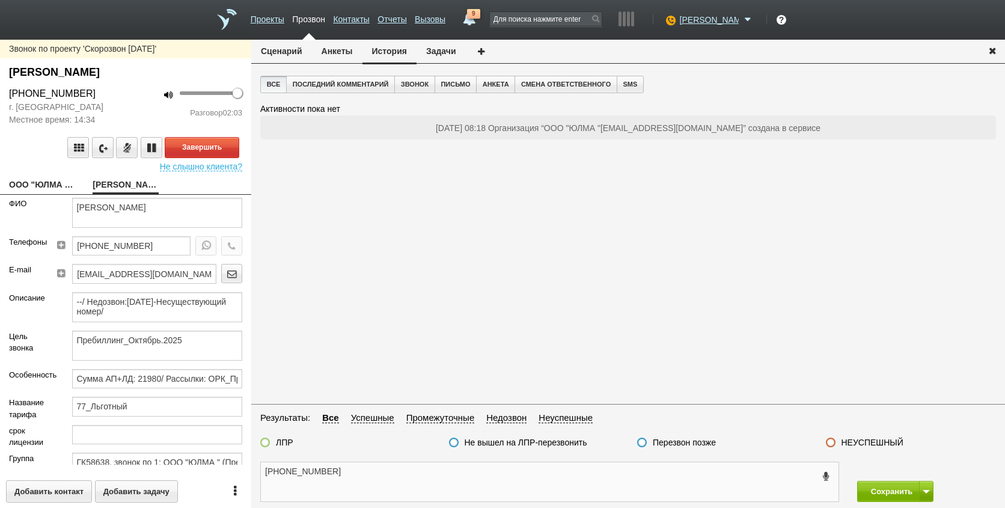
click at [428, 470] on textarea "[PHONE_NUMBER]" at bounding box center [549, 481] width 577 height 39
click at [151, 245] on input "[PHONE_NUMBER]" at bounding box center [131, 245] width 118 height 19
drag, startPoint x: 159, startPoint y: 241, endPoint x: 39, endPoint y: 242, distance: 120.2
click at [39, 241] on div "Телефоны [PHONE_NUMBER]" at bounding box center [125, 250] width 251 height 28
click at [376, 484] on textarea "[PHONE_NUMBER]" at bounding box center [549, 481] width 577 height 39
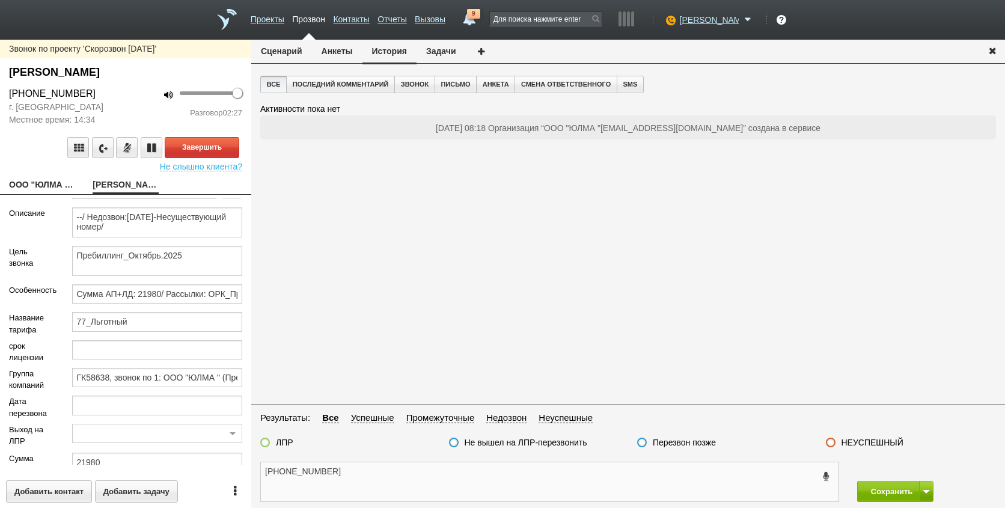
scroll to position [165, 0]
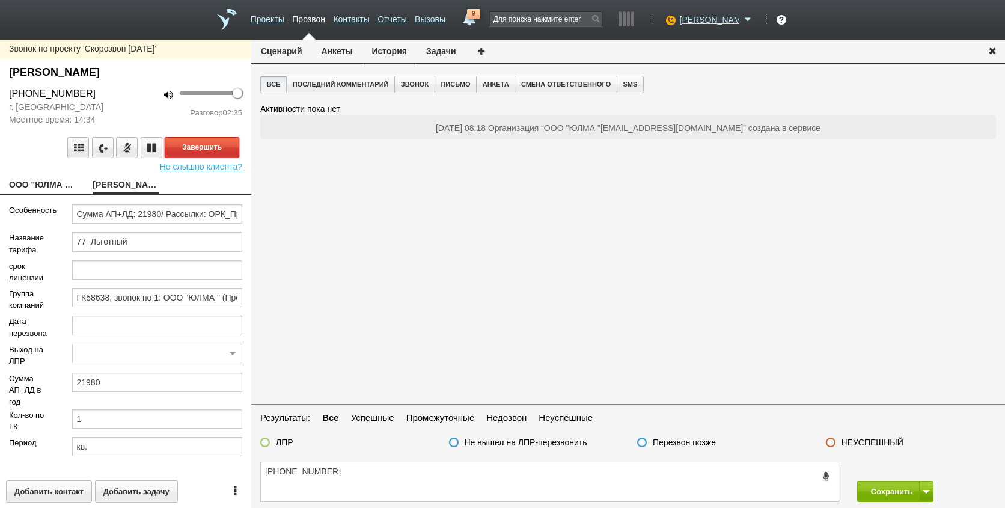
drag, startPoint x: 199, startPoint y: 146, endPoint x: 394, endPoint y: 139, distance: 195.4
click at [394, 139] on div "Звонок по проекту 'Скорозвон [DATE]' [PERSON_NAME] [PHONE_NUMBER] г. [GEOGRAPHI…" at bounding box center [502, 274] width 1005 height 468
click at [342, 47] on button "Анкеты" at bounding box center [337, 51] width 50 height 23
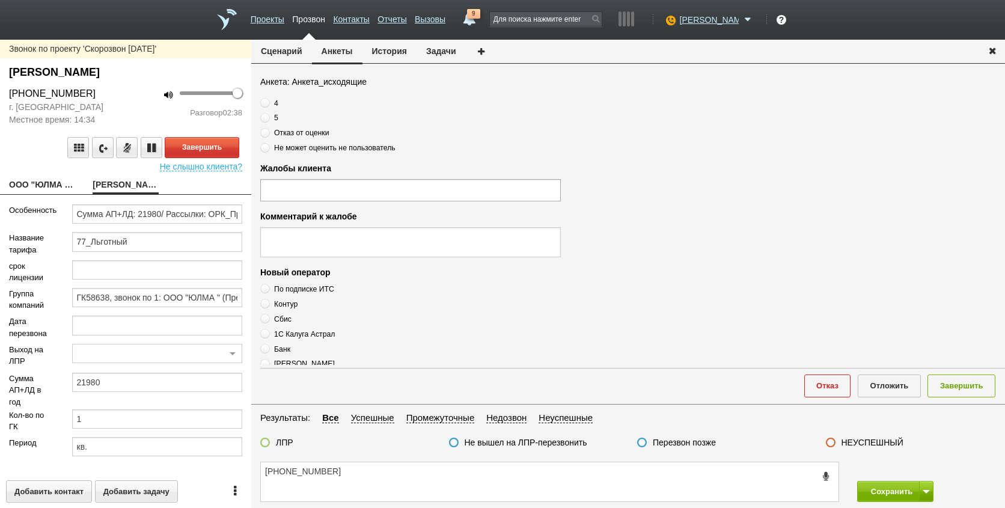
scroll to position [300, 0]
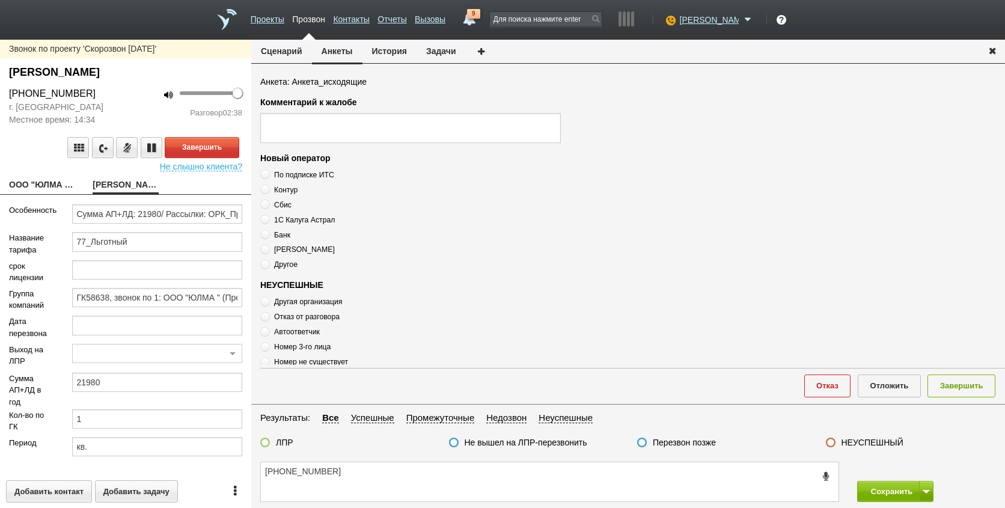
click at [302, 304] on span "Другая организация" at bounding box center [308, 301] width 68 height 8
radio input "true"
click at [302, 304] on span "Другая организация" at bounding box center [308, 301] width 68 height 8
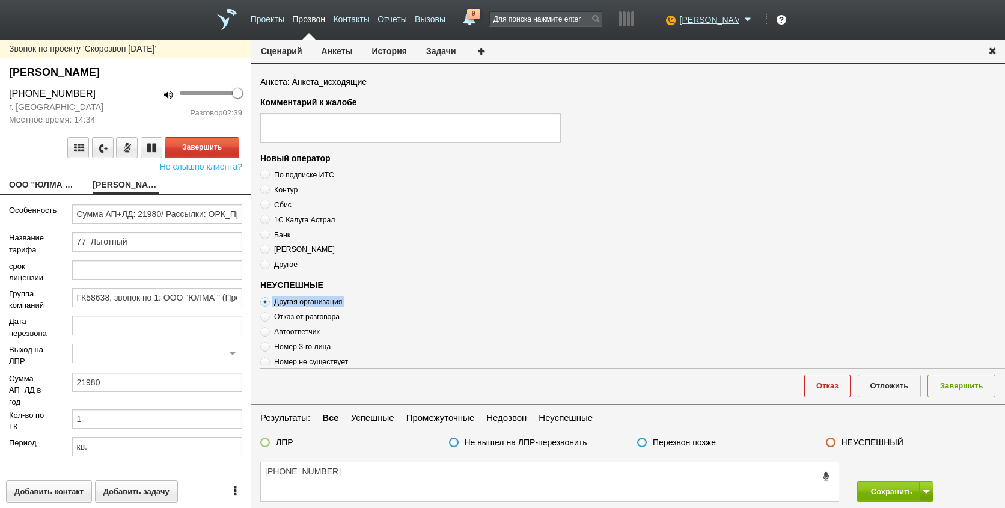
click at [302, 304] on span "Другая организация" at bounding box center [308, 301] width 68 height 8
copy div "Другая организация"
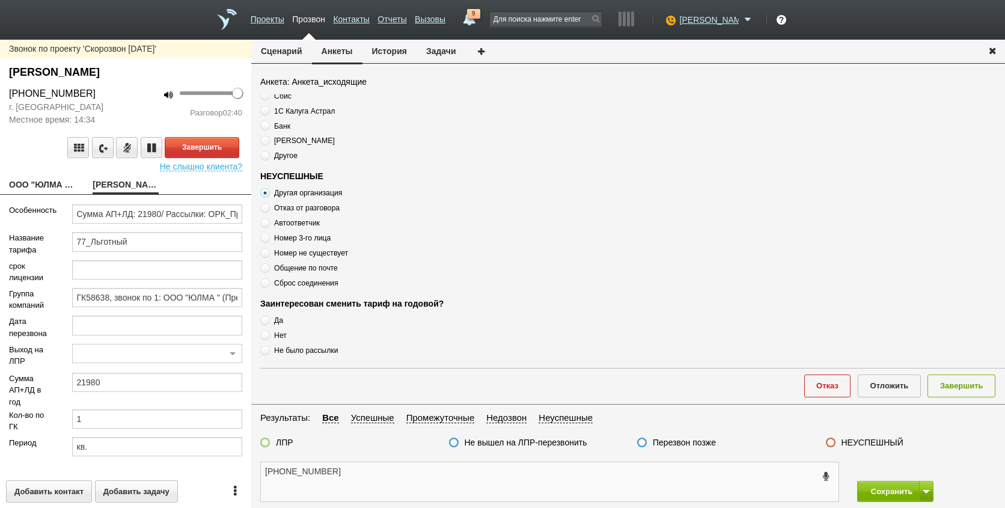
click at [387, 480] on textarea "[PHONE_NUMBER]" at bounding box center [549, 481] width 577 height 39
paste textarea "Другая организация"
click at [450, 472] on textarea "[PHONE_NUMBER] Другая организация" at bounding box center [549, 481] width 577 height 39
type textarea "[PHONE_NUMBER] Другая организация"
click at [199, 142] on button "Завершить" at bounding box center [202, 147] width 75 height 21
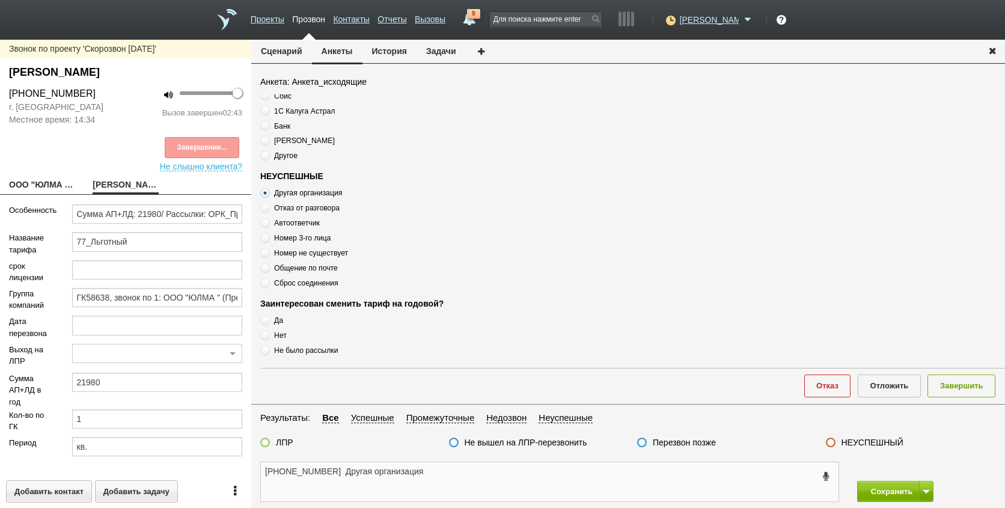
click at [514, 474] on textarea "[PHONE_NUMBER] Другая организация" at bounding box center [549, 481] width 577 height 39
drag, startPoint x: 877, startPoint y: 447, endPoint x: 883, endPoint y: 446, distance: 6.1
click at [878, 446] on label "НЕУСПЕШНЫЙ" at bounding box center [872, 442] width 62 height 11
click at [0, 0] on input "НЕУСПЕШНЫЙ" at bounding box center [0, 0] width 0 height 0
click at [971, 386] on button "Завершить" at bounding box center [961, 385] width 68 height 22
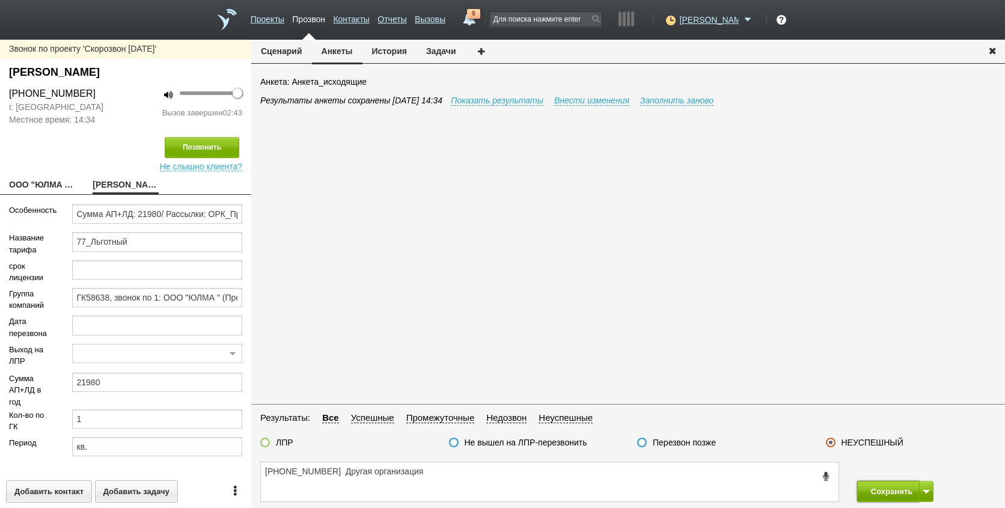
click at [905, 487] on button "Сохранить" at bounding box center [888, 491] width 63 height 21
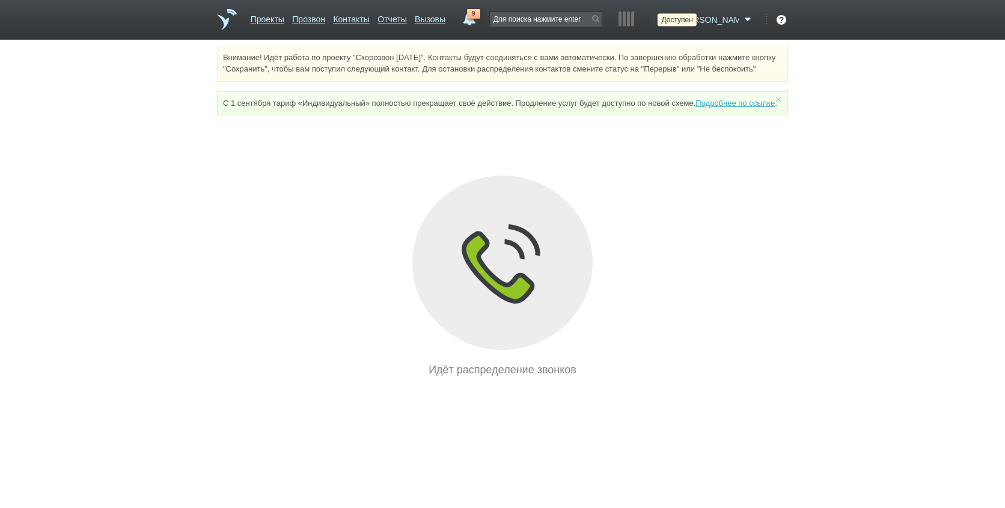
click at [677, 19] on icon at bounding box center [669, 20] width 16 height 12
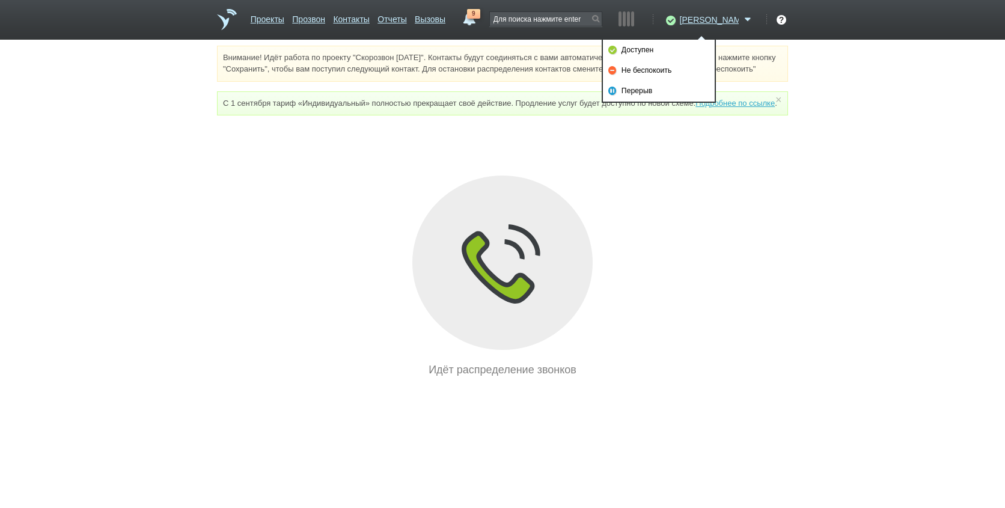
click at [798, 316] on div "Внимание! Идёт работа по проекту "Скорозвон [DATE]". Контакты будут соединяться…" at bounding box center [502, 212] width 1005 height 332
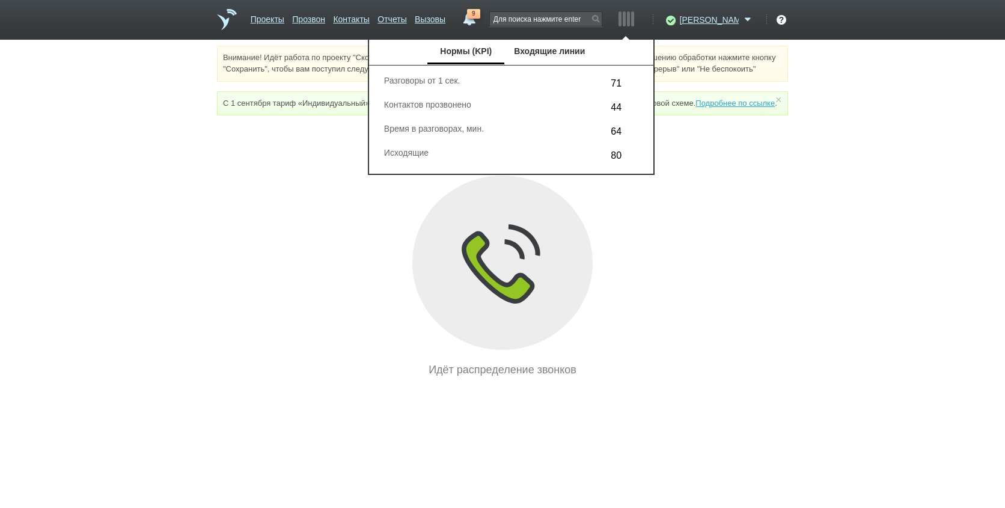
drag, startPoint x: 848, startPoint y: 400, endPoint x: 840, endPoint y: 392, distance: 11.5
click at [848, 378] on div "Внимание! Идёт работа по проекту "Скорозвон [DATE]". Контакты будут соединяться…" at bounding box center [502, 212] width 1005 height 332
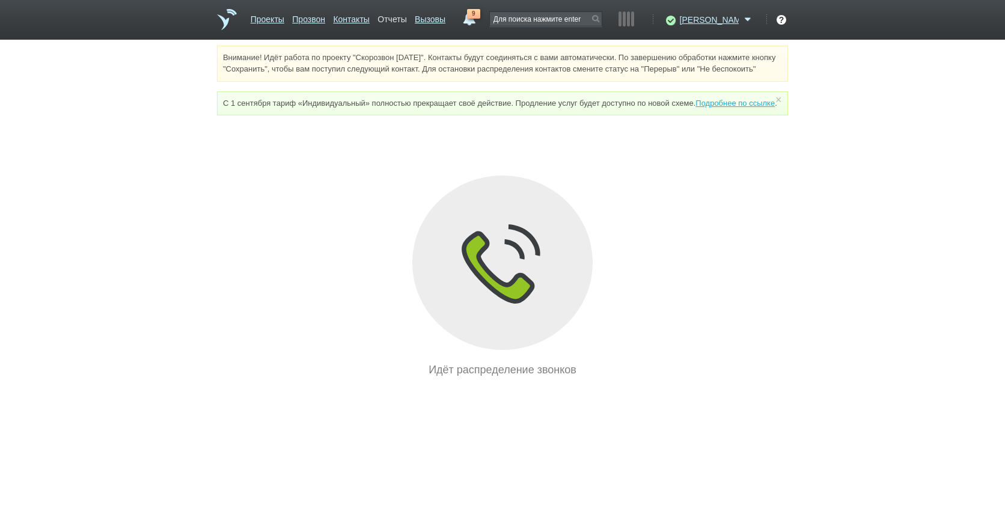
click at [406, 17] on link "Отчеты" at bounding box center [391, 16] width 29 height 17
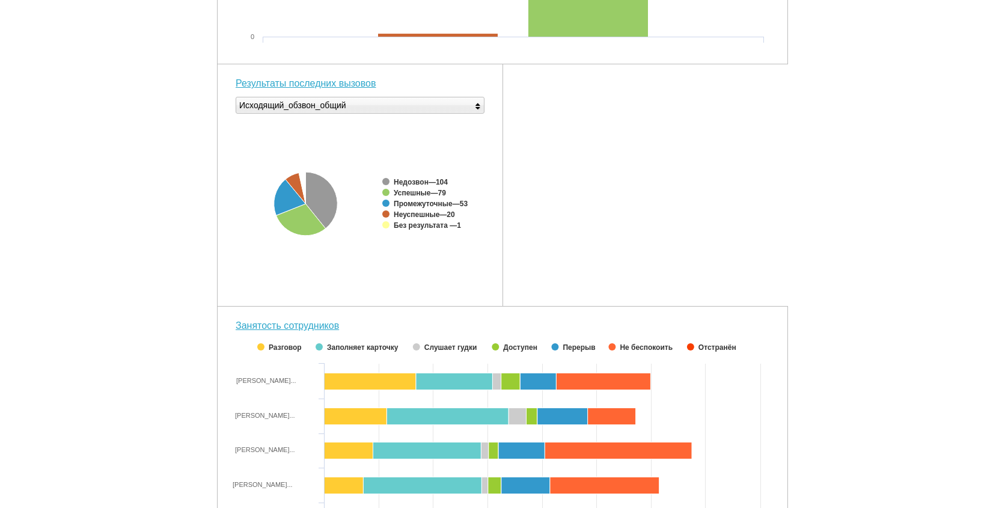
scroll to position [430, 0]
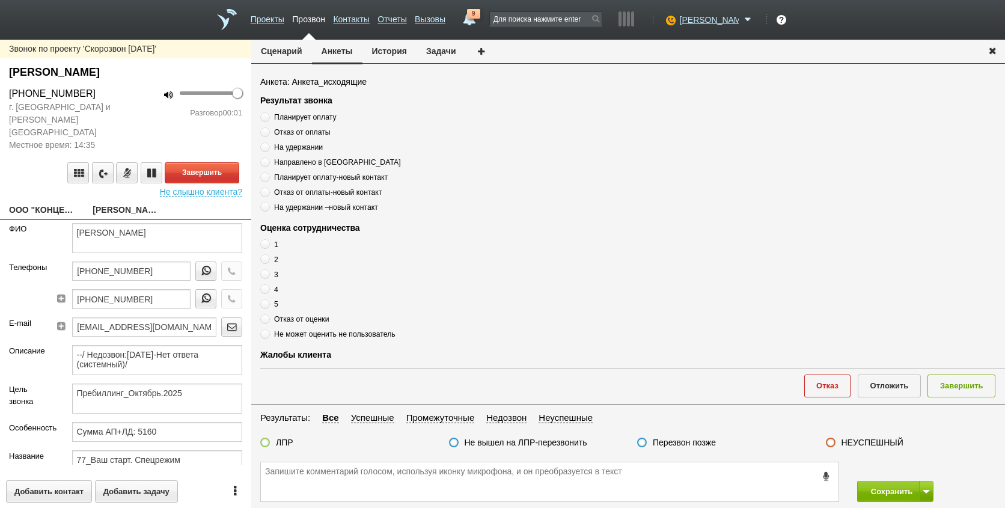
click at [47, 186] on div "Звонок по проекту 'Скорозвон [DATE]' [PERSON_NAME] [PHONE_NUMBER] г. [GEOGRAPHI…" at bounding box center [125, 274] width 251 height 468
click at [48, 202] on link "ООО "КОНЦЕПТ"[EMAIL_ADDRESS][DOMAIN_NAME]" at bounding box center [41, 210] width 65 height 17
type textarea "ООО "КОНЦЕПТ"[EMAIL_ADDRESS][DOMAIN_NAME]"
type input "5047159758"
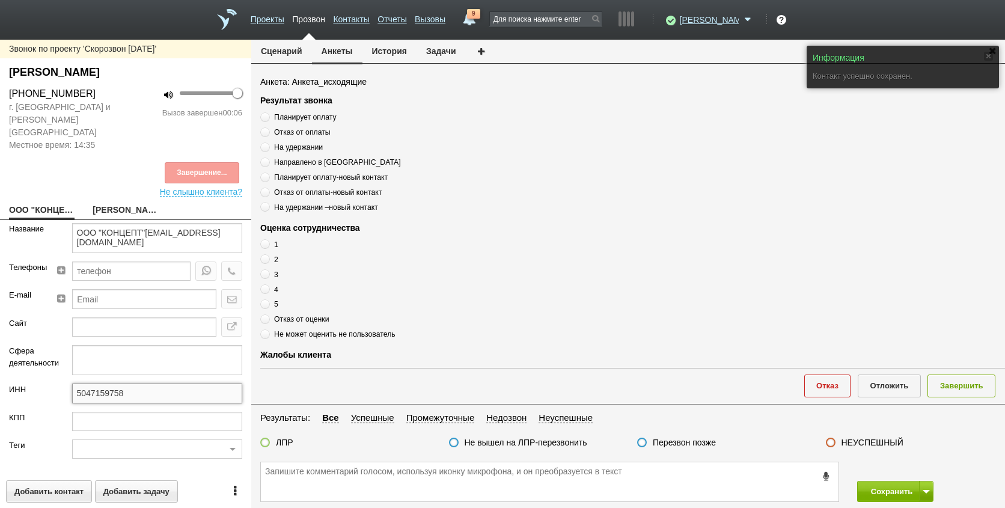
drag, startPoint x: 135, startPoint y: 382, endPoint x: 49, endPoint y: 380, distance: 86.5
click at [49, 383] on div "ИНН 5047159758" at bounding box center [125, 397] width 251 height 28
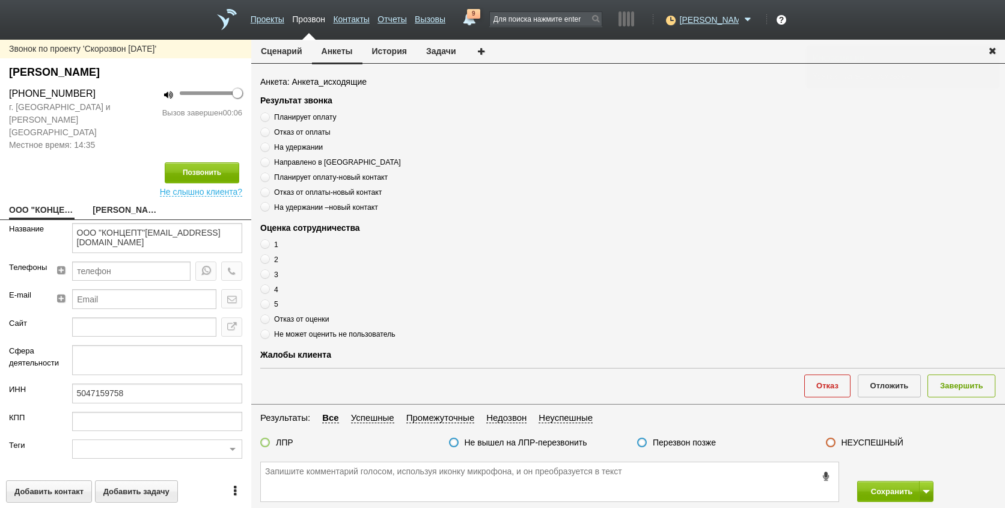
click at [130, 202] on link "[PERSON_NAME]" at bounding box center [125, 210] width 65 height 17
type textarea "[PERSON_NAME]"
type textarea "Пребиллинг_Октябрь.2025"
type input "Сумма АП+ЛД: 5160"
type input "77_Ваш старт. Спецрежим"
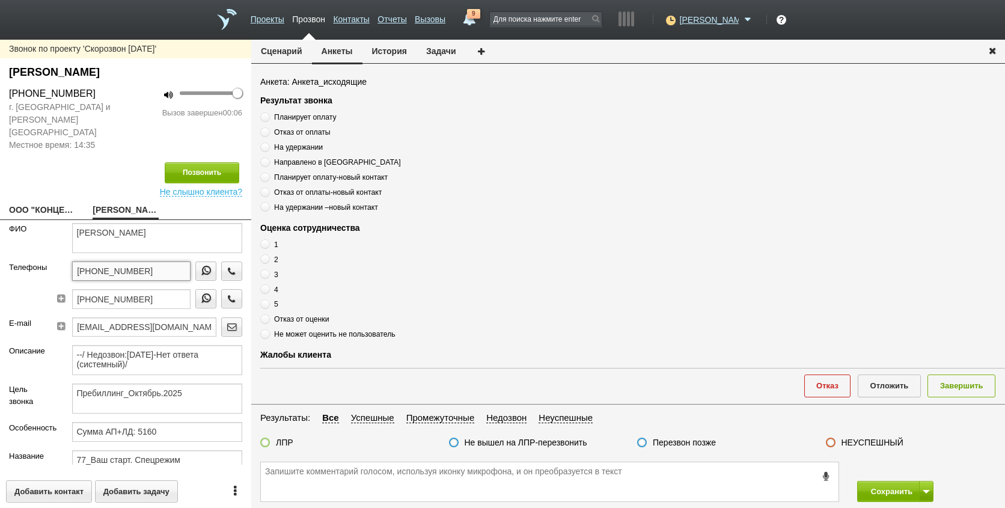
drag, startPoint x: 151, startPoint y: 260, endPoint x: 59, endPoint y: 250, distance: 92.4
click at [61, 261] on div "[PHONE_NUMBER] [PHONE_NUMBER]" at bounding box center [151, 289] width 181 height 56
paste textarea "[PHONE_NUMBER]"
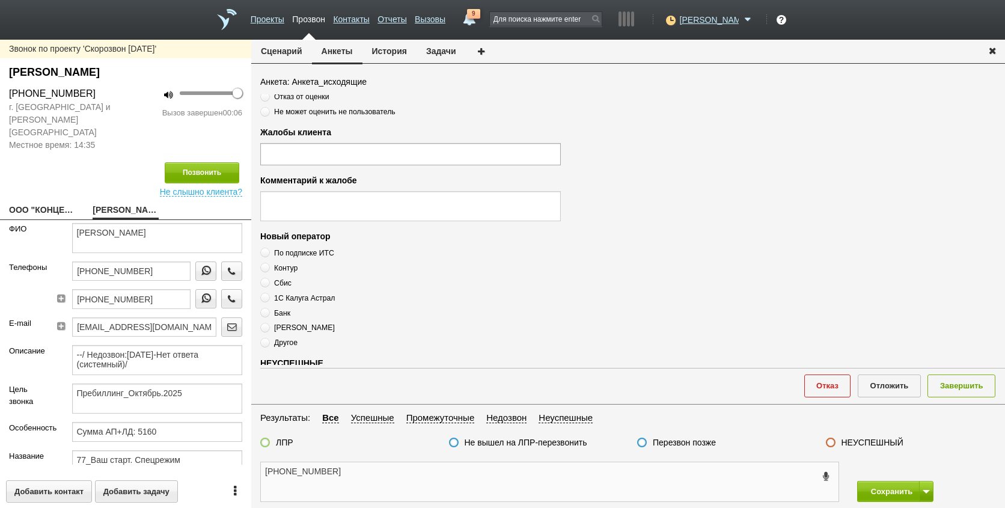
scroll to position [410, 0]
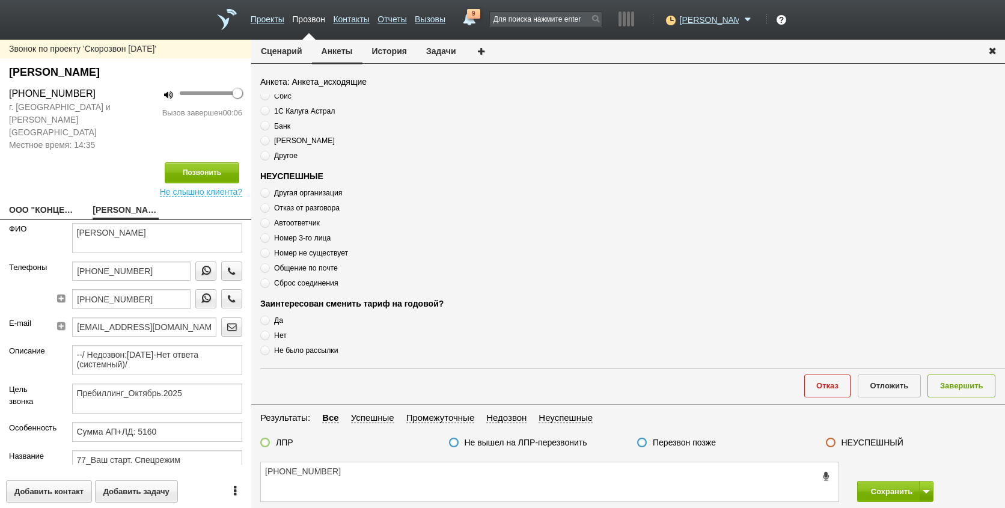
click at [306, 243] on label "Номер 3-го лица" at bounding box center [410, 237] width 300 height 11
click at [301, 252] on span "Номер не существует" at bounding box center [311, 253] width 74 height 8
click at [308, 277] on label "Сброс соединения" at bounding box center [410, 282] width 300 height 11
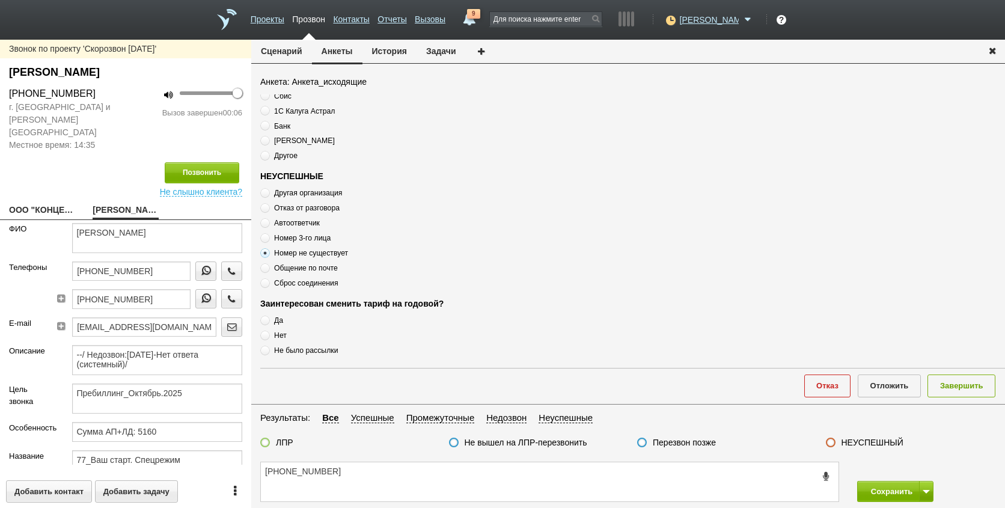
click at [311, 287] on span "Сброс соединения" at bounding box center [306, 283] width 64 height 8
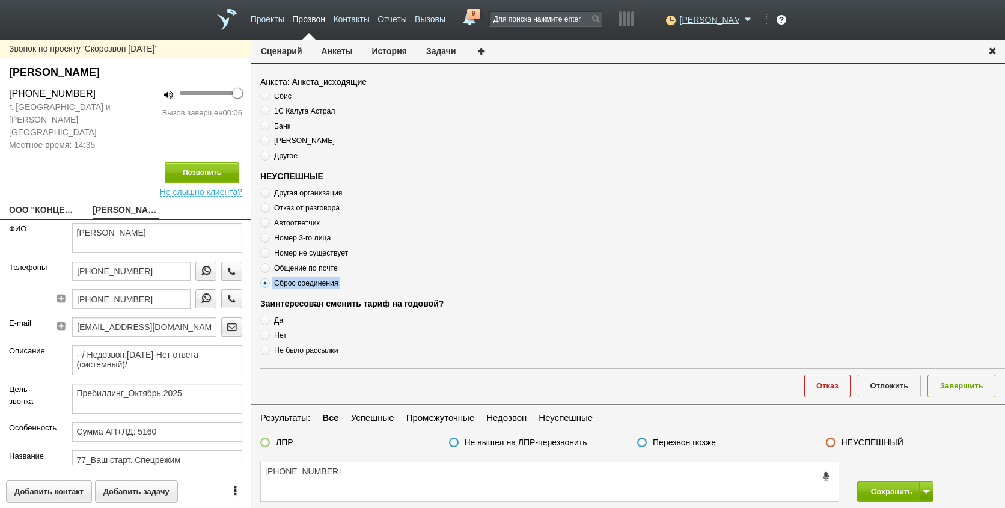
click at [311, 287] on span "Сброс соединения" at bounding box center [306, 283] width 64 height 8
copy div "Сброс соединения"
click at [430, 482] on textarea "[PHONE_NUMBER]" at bounding box center [549, 481] width 577 height 39
paste textarea "Сброс соединения"
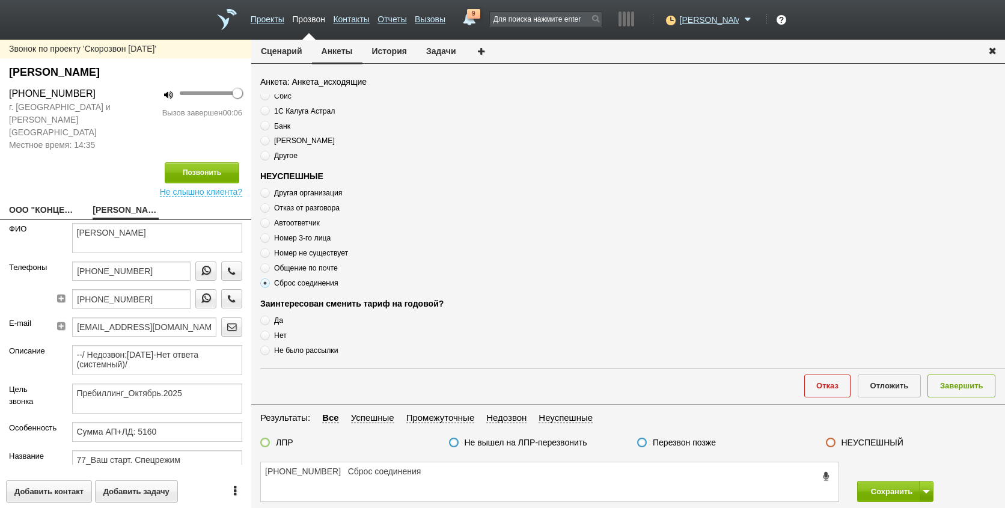
click at [716, 443] on div "Перезвон позже" at bounding box center [722, 443] width 189 height 13
click at [715, 438] on label "Перезвон позже" at bounding box center [684, 442] width 63 height 11
click at [0, 0] on input "Перезвон позже" at bounding box center [0, 0] width 0 height 0
drag, startPoint x: 964, startPoint y: 392, endPoint x: 914, endPoint y: 464, distance: 87.7
click at [964, 391] on button "Завершить" at bounding box center [961, 385] width 68 height 22
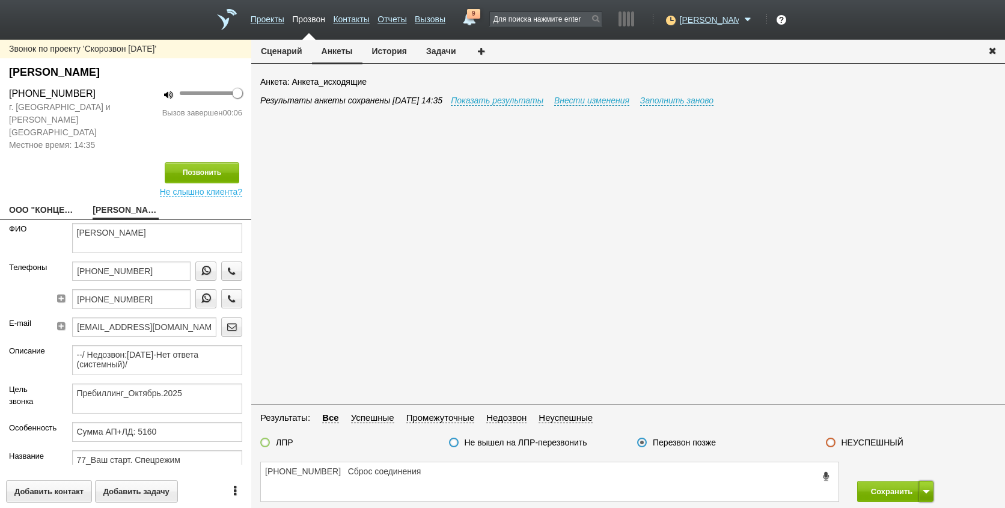
click at [928, 494] on button at bounding box center [926, 491] width 14 height 21
click at [915, 470] on button "Сохранить и остаться" at bounding box center [885, 468] width 93 height 21
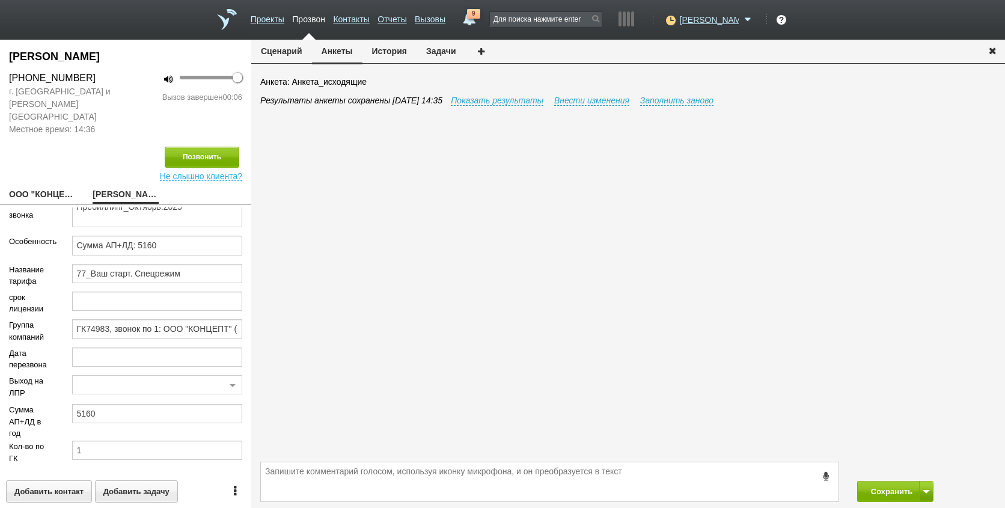
scroll to position [190, 0]
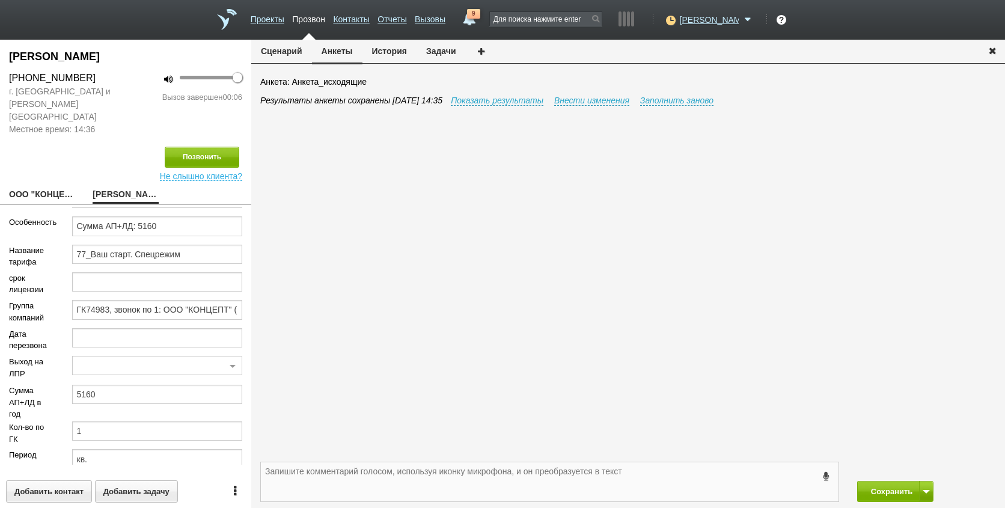
drag, startPoint x: 316, startPoint y: 493, endPoint x: 306, endPoint y: 475, distance: 21.0
click at [316, 493] on textarea at bounding box center [549, 481] width 577 height 39
drag, startPoint x: 380, startPoint y: 63, endPoint x: 382, endPoint y: 56, distance: 7.4
click at [382, 58] on li "История" at bounding box center [389, 52] width 54 height 25
click at [382, 56] on button "История" at bounding box center [389, 51] width 54 height 23
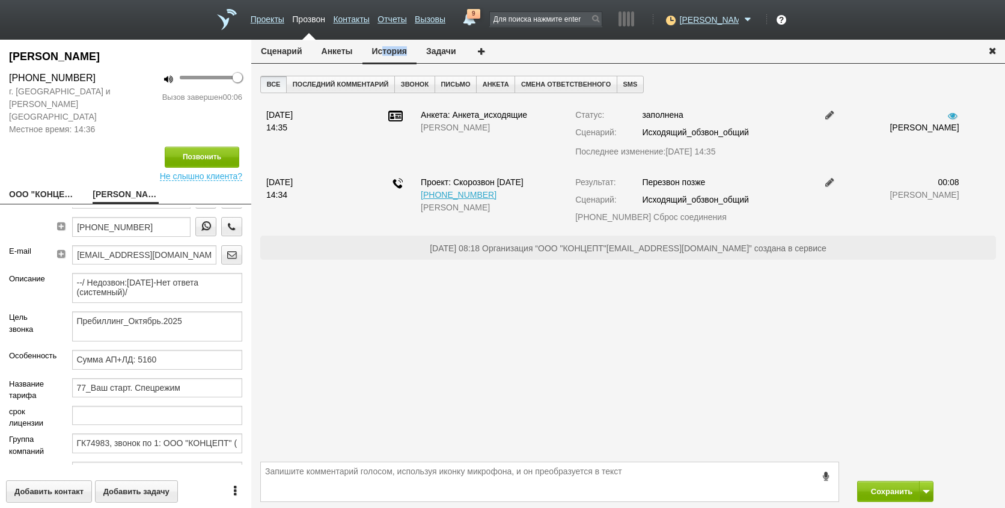
scroll to position [0, 0]
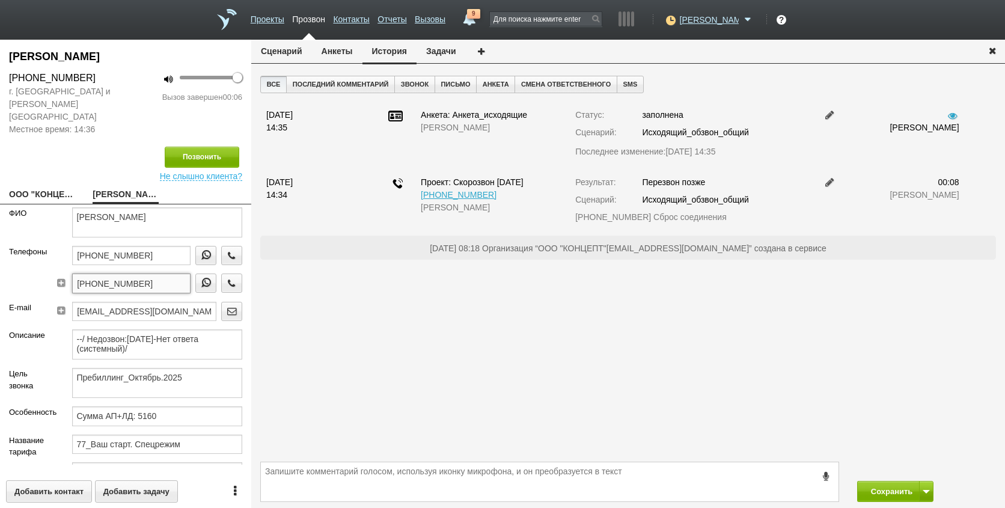
click at [162, 276] on input "[PHONE_NUMBER]" at bounding box center [131, 282] width 118 height 19
click at [227, 278] on icon "button" at bounding box center [231, 282] width 13 height 9
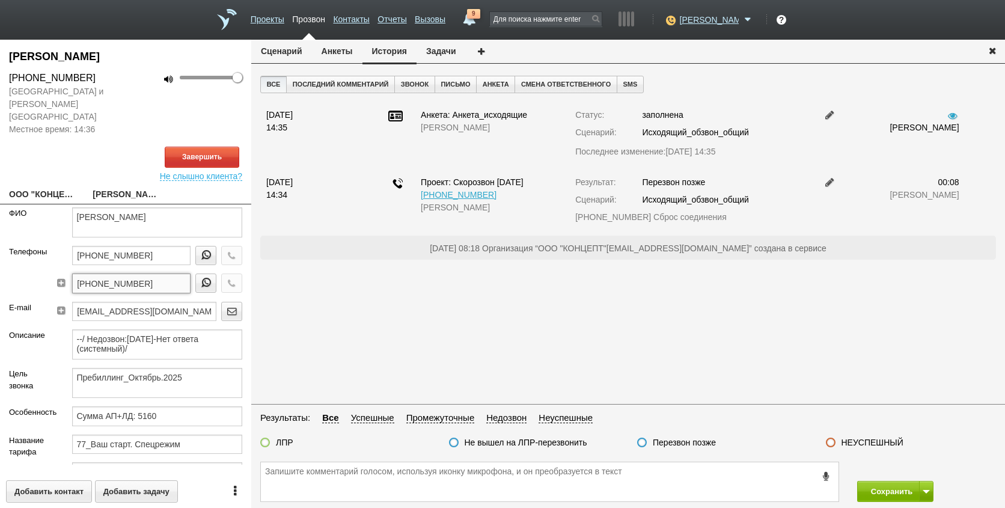
drag, startPoint x: 169, startPoint y: 273, endPoint x: 38, endPoint y: 266, distance: 131.8
click at [38, 266] on div "Телефоны [PHONE_NUMBER] [PHONE_NUMBER]" at bounding box center [125, 274] width 251 height 56
paste textarea "[PHONE_NUMBER]"
click at [60, 187] on link "ООО "КОНЦЕПТ"[EMAIL_ADDRESS][DOMAIN_NAME]" at bounding box center [41, 195] width 65 height 17
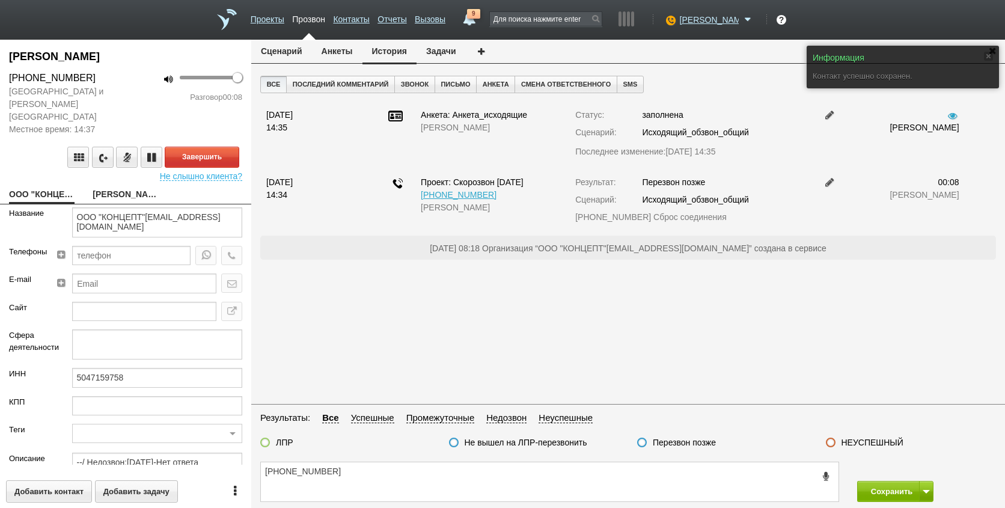
click at [115, 187] on link "[PERSON_NAME]" at bounding box center [125, 195] width 65 height 17
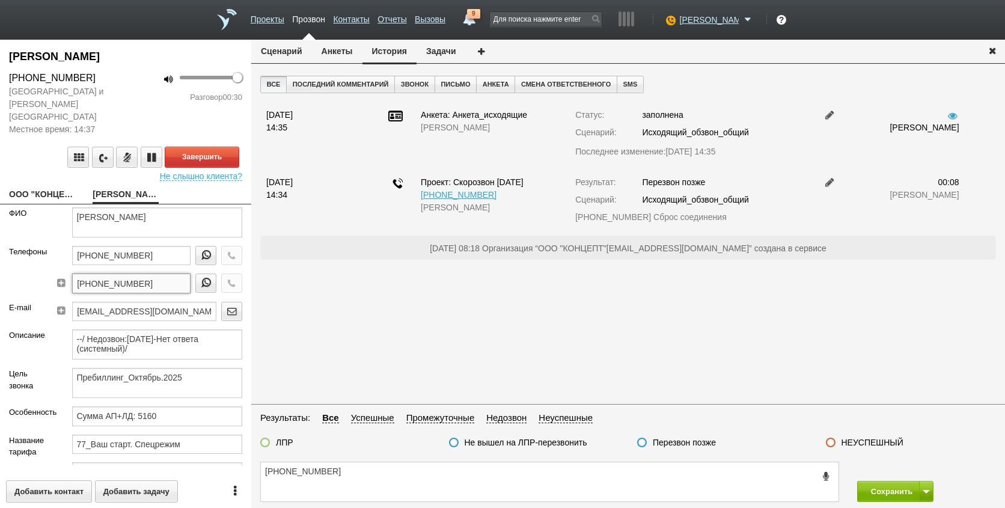
drag, startPoint x: 139, startPoint y: 270, endPoint x: 34, endPoint y: 269, distance: 105.8
click at [34, 269] on div "Телефоны [PHONE_NUMBER] [PHONE_NUMBER]" at bounding box center [125, 274] width 251 height 56
drag, startPoint x: 326, startPoint y: 472, endPoint x: 364, endPoint y: 478, distance: 39.0
click at [364, 478] on textarea "[PHONE_NUMBER]" at bounding box center [549, 481] width 577 height 39
click at [321, 46] on button "Анкеты" at bounding box center [337, 51] width 50 height 23
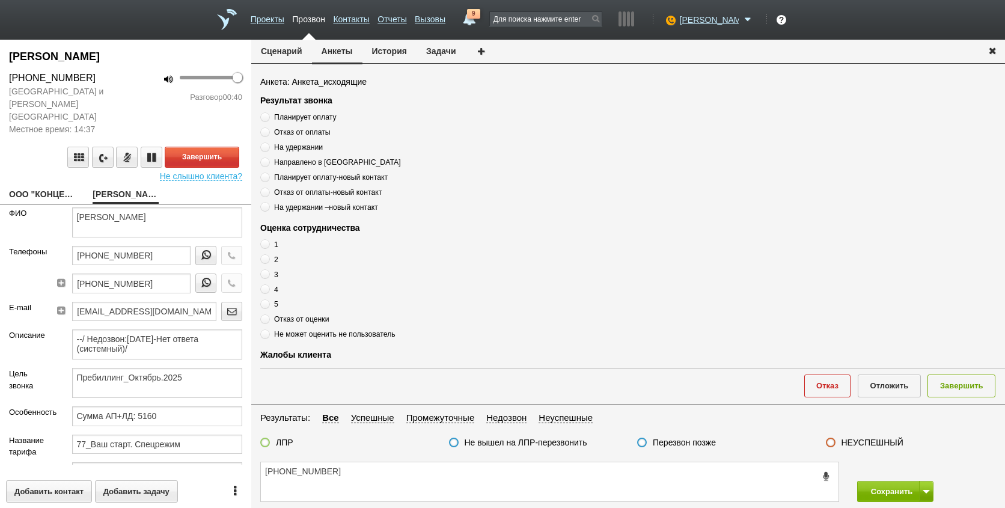
click at [303, 120] on span "Планирует оплату" at bounding box center [305, 117] width 62 height 8
click at [268, 119] on input "Планирует оплату" at bounding box center [264, 115] width 8 height 8
click at [302, 117] on span "Планирует оплату" at bounding box center [305, 117] width 62 height 8
click at [268, 117] on input "Планирует оплату" at bounding box center [264, 115] width 8 height 8
click at [302, 117] on span "Планирует оплату" at bounding box center [305, 117] width 62 height 8
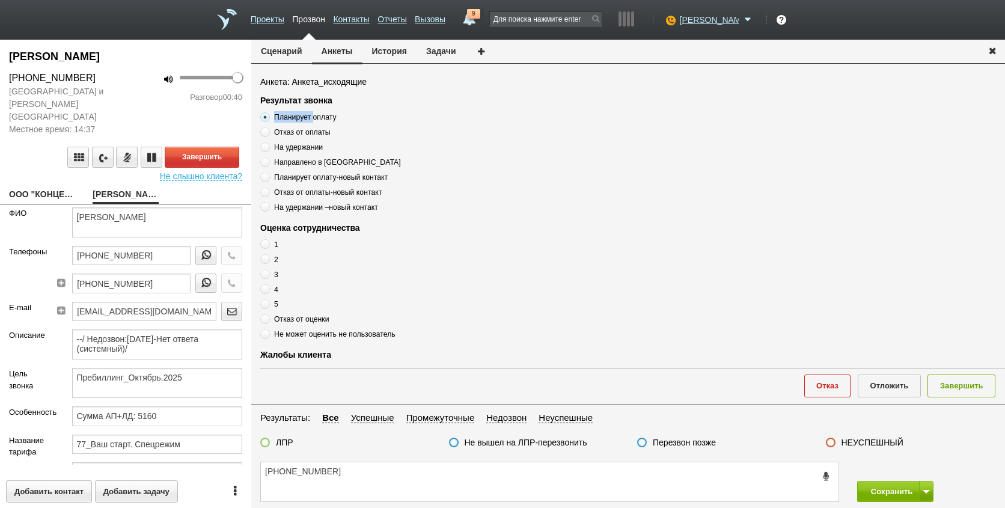
click at [268, 117] on input "Планирует оплату" at bounding box center [264, 115] width 8 height 8
click at [302, 117] on span "Планирует оплату" at bounding box center [305, 117] width 62 height 8
click at [268, 117] on input "Планирует оплату" at bounding box center [264, 115] width 8 height 8
copy div "Планирует оплату"
click at [395, 484] on textarea "[PHONE_NUMBER]" at bounding box center [549, 481] width 577 height 39
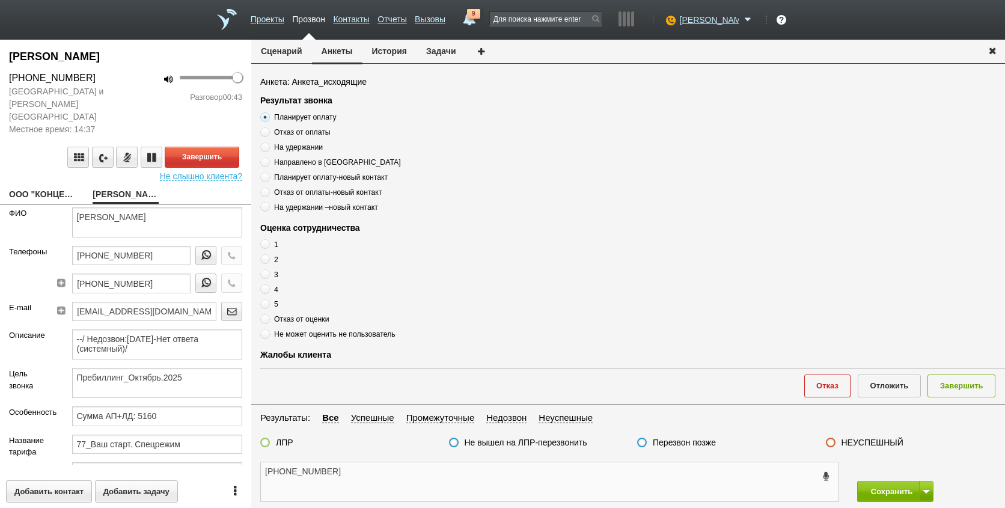
paste textarea "Планирует оплату"
click at [433, 475] on textarea "[PHONE_NUMBER] Планирует оплату" at bounding box center [549, 481] width 577 height 39
click at [471, 492] on textarea "[PHONE_NUMBER] Планирует оплату" at bounding box center [549, 481] width 577 height 39
click at [470, 471] on textarea "[PHONE_NUMBER] Планирует оплату" at bounding box center [549, 481] width 577 height 39
click at [448, 473] on textarea "[PHONE_NUMBER] Планирует оплату" at bounding box center [549, 481] width 577 height 39
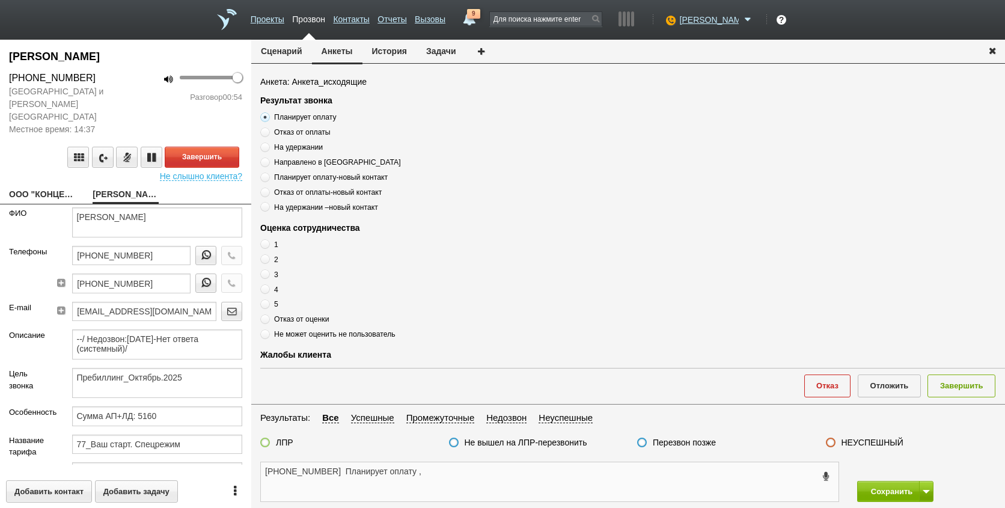
click at [490, 482] on textarea "[PHONE_NUMBER] Планирует оплату ," at bounding box center [549, 481] width 577 height 39
drag, startPoint x: 123, startPoint y: 201, endPoint x: 161, endPoint y: 208, distance: 39.0
click at [161, 208] on textarea "[PERSON_NAME]" at bounding box center [157, 222] width 171 height 30
click at [336, 469] on textarea "[PHONE_NUMBER] Планирует оплату ," at bounding box center [549, 481] width 577 height 39
paste textarea "[PERSON_NAME]"
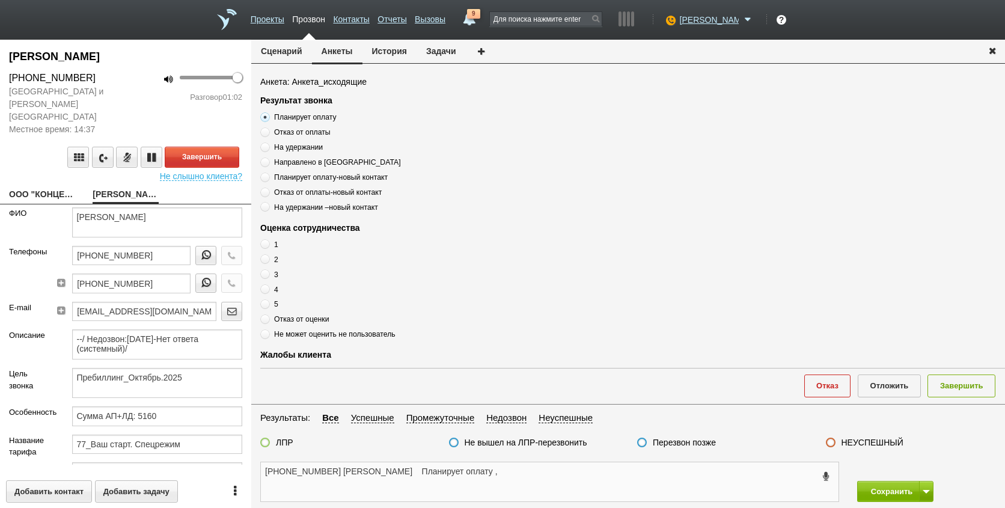
click at [509, 473] on textarea "[PHONE_NUMBER] [PERSON_NAME] Планирует оплату ," at bounding box center [549, 481] width 577 height 39
click at [378, 470] on textarea "[PHONE_NUMBER] [PERSON_NAME] Планирует оплату ," at bounding box center [549, 481] width 577 height 39
click at [382, 473] on textarea "[PHONE_NUMBER] [PERSON_NAME] Планирует оплату ," at bounding box center [549, 481] width 577 height 39
click at [495, 477] on textarea "[PHONE_NUMBER] [PERSON_NAME] , Планирует оплату ," at bounding box center [549, 481] width 577 height 39
click at [267, 303] on span at bounding box center [265, 304] width 10 height 10
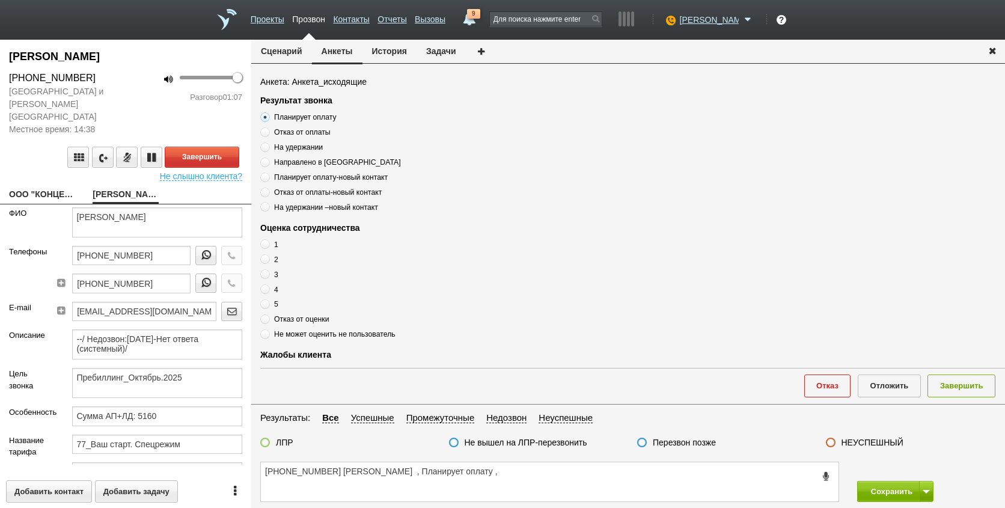
click at [267, 303] on input "5" at bounding box center [264, 302] width 8 height 8
click at [267, 303] on span at bounding box center [265, 304] width 10 height 10
click at [267, 303] on input "5" at bounding box center [264, 302] width 8 height 8
click at [484, 482] on textarea "[PHONE_NUMBER] [PERSON_NAME] , Планирует оплату ," at bounding box center [549, 481] width 577 height 39
click at [218, 147] on div "Завершение..." at bounding box center [125, 157] width 233 height 21
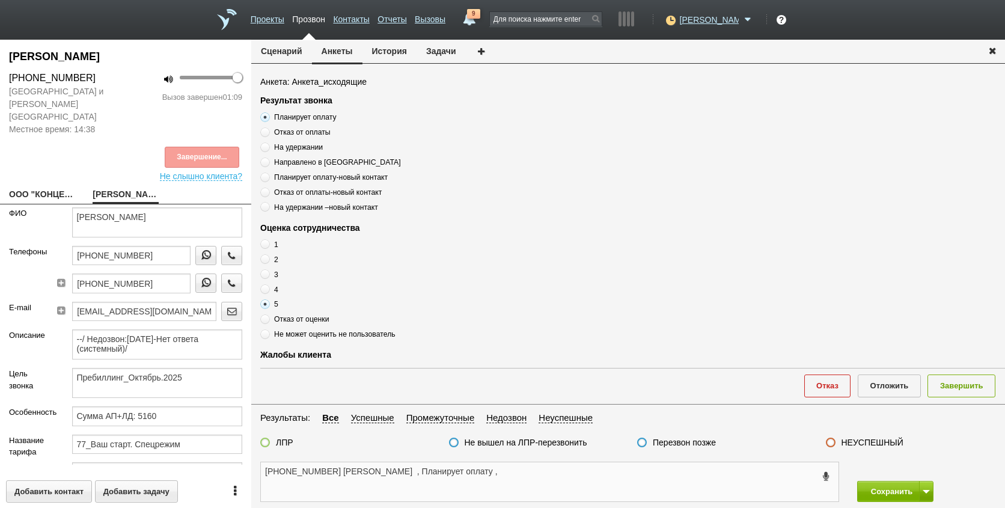
click at [499, 465] on textarea "[PHONE_NUMBER] [PERSON_NAME] , Планирует оплату ," at bounding box center [549, 481] width 577 height 39
click at [273, 442] on div "ЛПР" at bounding box center [276, 443] width 33 height 13
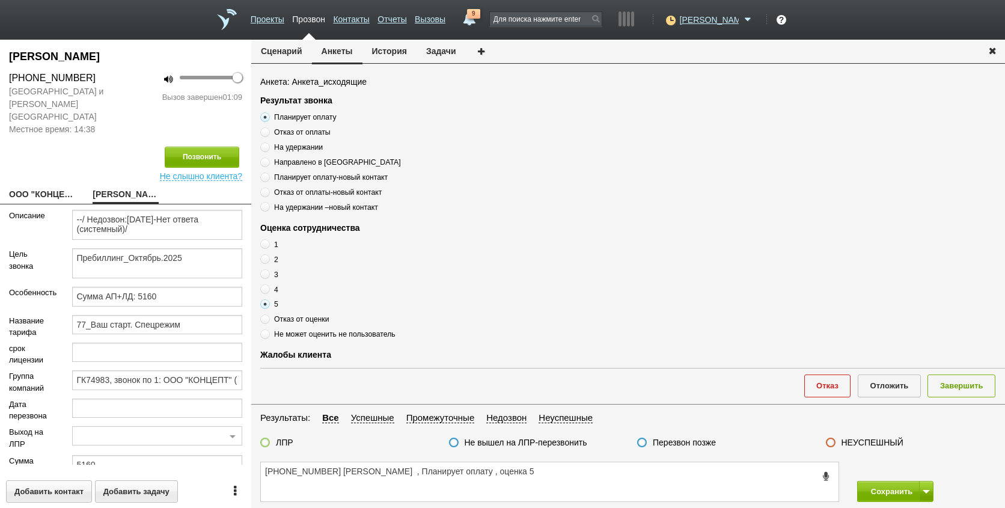
scroll to position [120, 0]
click at [264, 441] on label at bounding box center [265, 442] width 10 height 10
click at [0, 0] on input "ЛПР" at bounding box center [0, 0] width 0 height 0
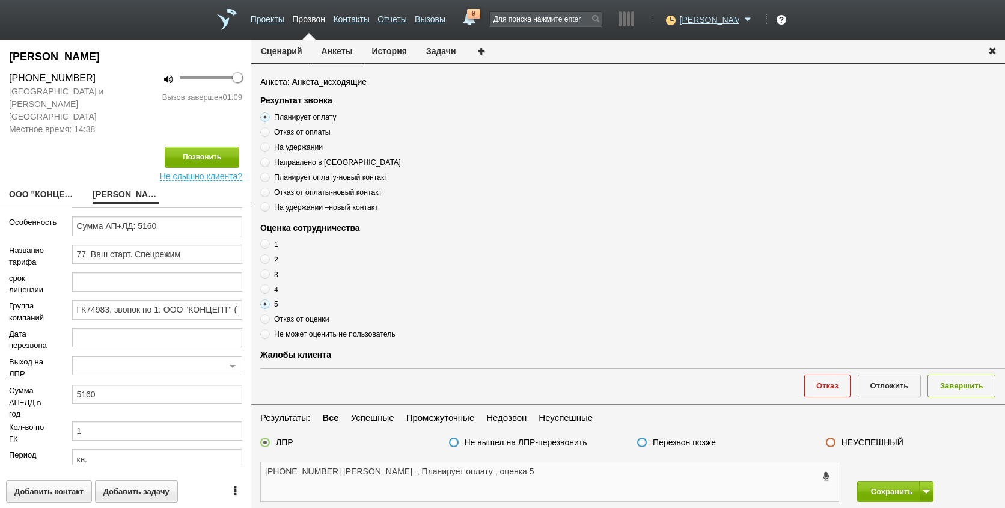
click at [533, 478] on textarea "[PHONE_NUMBER] [PERSON_NAME] , Планирует оплату , оценка 5" at bounding box center [549, 481] width 577 height 39
click at [600, 500] on textarea "[PHONE_NUMBER] [PERSON_NAME] , Планирует оплату , оценка 5" at bounding box center [549, 481] width 577 height 39
click at [600, 495] on textarea "[PHONE_NUMBER] [PERSON_NAME] , Планирует оплату , оценка 5" at bounding box center [549, 481] width 577 height 39
click at [963, 388] on button "Завершить" at bounding box center [961, 385] width 68 height 22
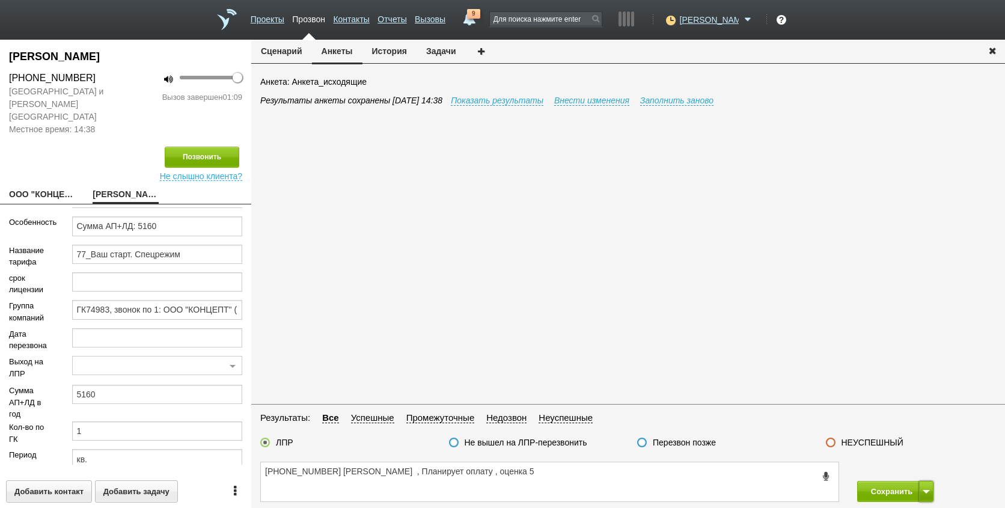
click at [922, 493] on button at bounding box center [926, 491] width 14 height 21
click at [912, 460] on button "Сохранить и остаться" at bounding box center [885, 468] width 93 height 21
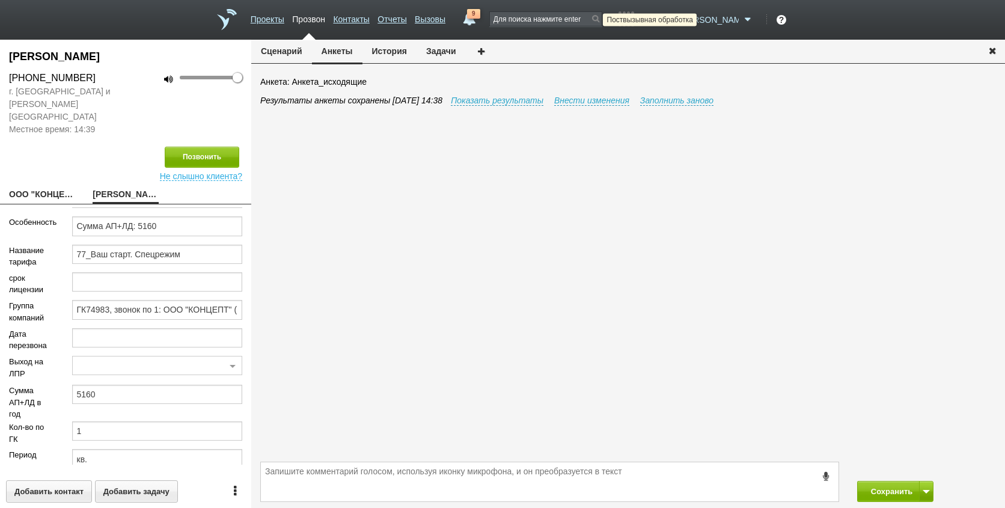
click at [677, 18] on icon at bounding box center [669, 20] width 16 height 12
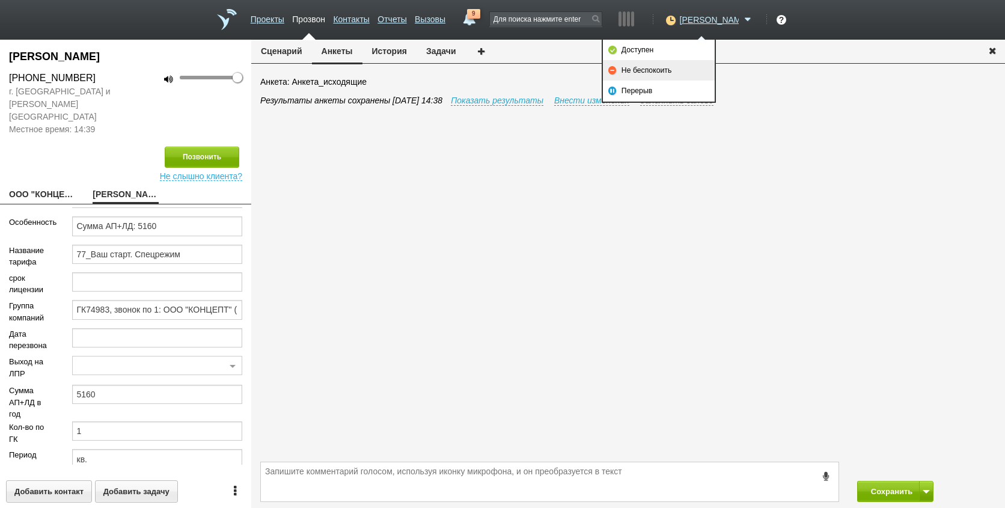
click at [665, 62] on link "Не беспокоить" at bounding box center [659, 70] width 112 height 20
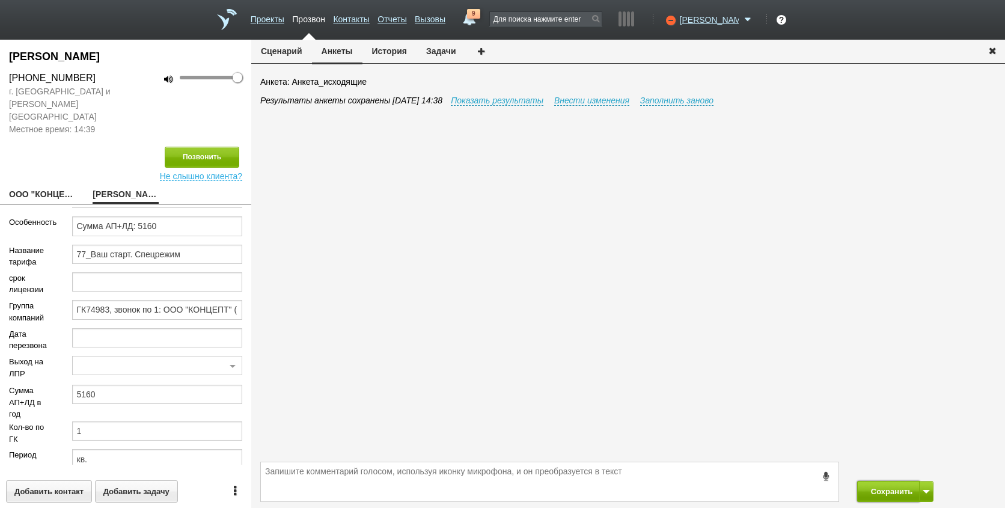
click at [892, 493] on button "Сохранить" at bounding box center [888, 491] width 63 height 21
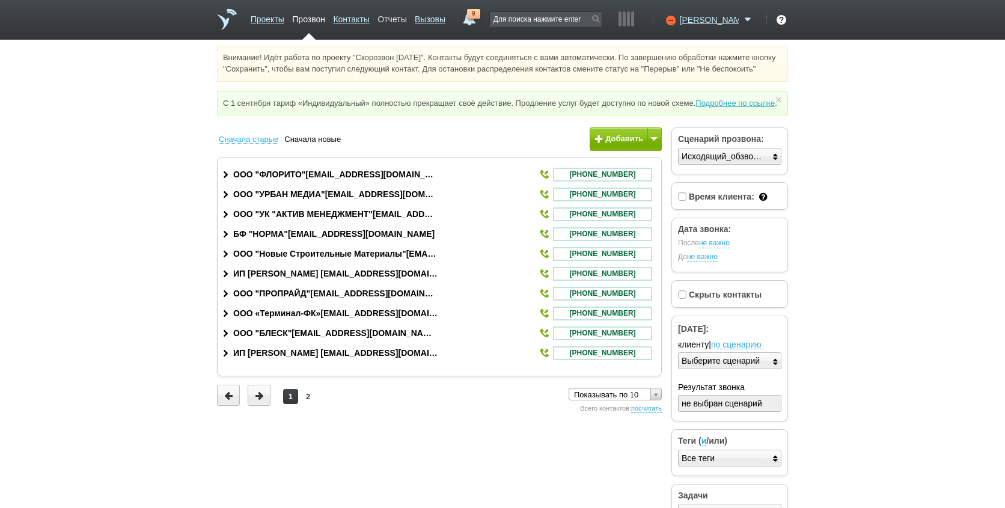
click at [406, 22] on link "Отчеты" at bounding box center [391, 16] width 29 height 17
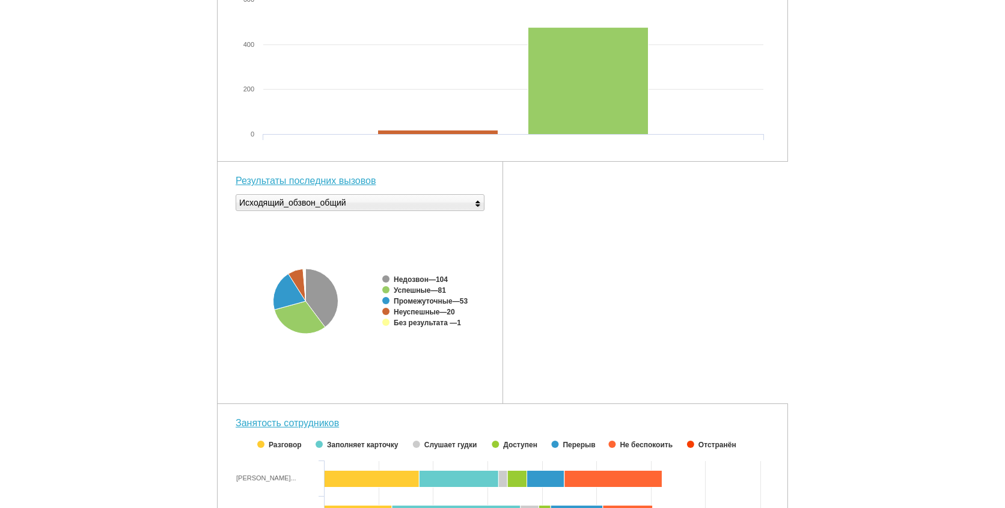
scroll to position [430, 0]
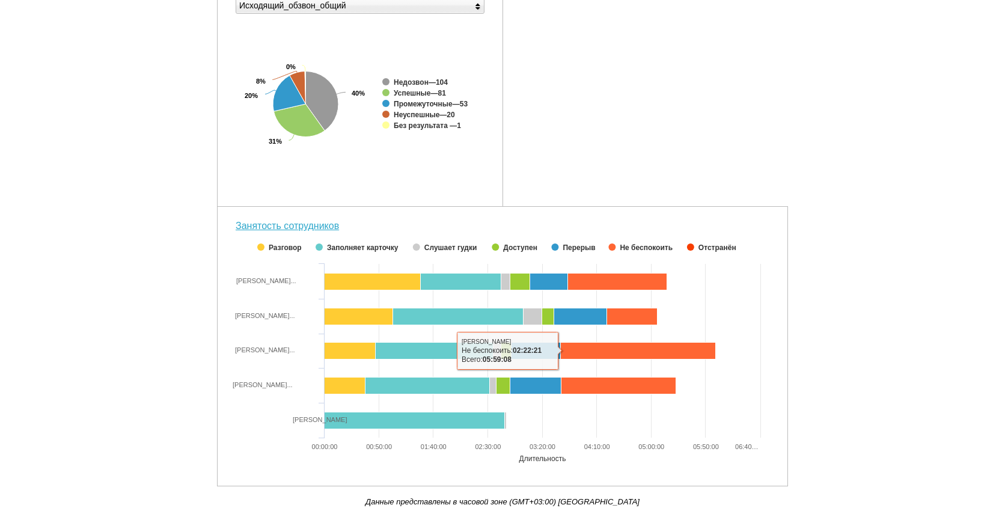
click at [817, 236] on div "Внимание! Идёт работа по проекту "Скорозвон [DATE]". Контакты будут соединяться…" at bounding box center [502, 73] width 1005 height 868
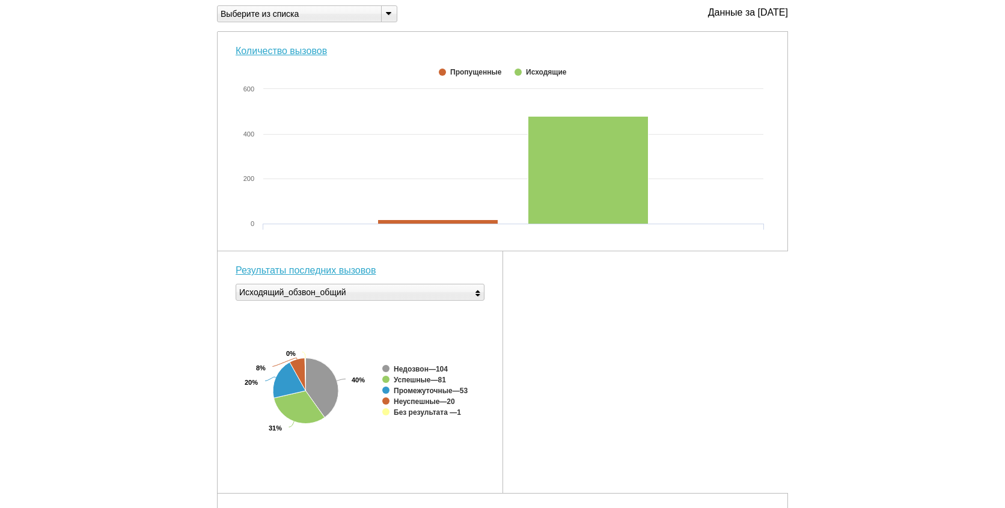
scroll to position [0, 0]
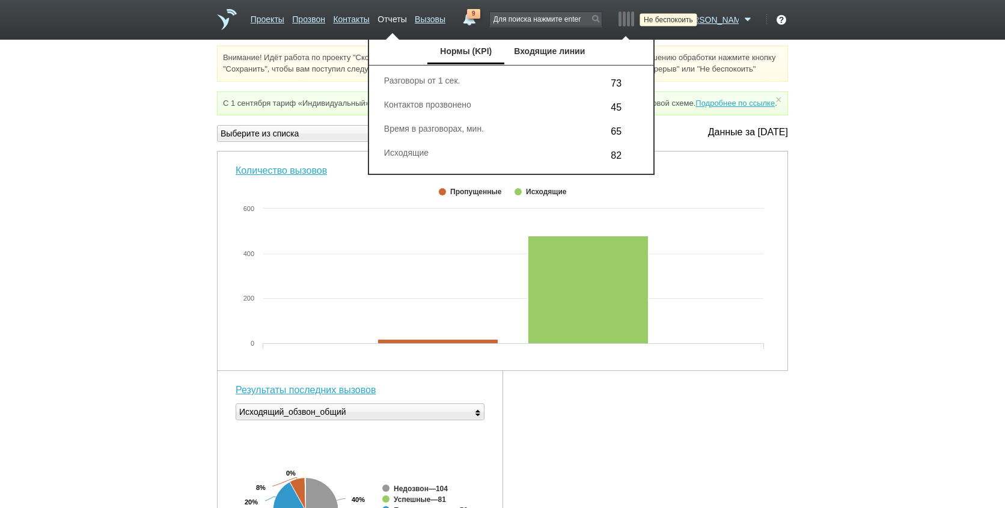
drag, startPoint x: 709, startPoint y: 20, endPoint x: 706, endPoint y: 35, distance: 15.3
click at [677, 20] on icon at bounding box center [669, 20] width 16 height 12
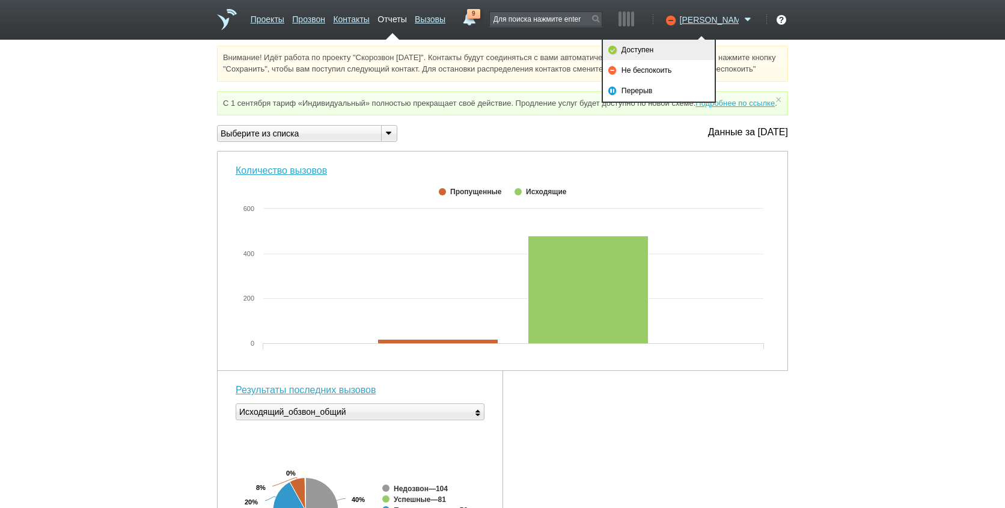
click at [674, 50] on link "Доступен" at bounding box center [659, 50] width 112 height 20
click at [863, 212] on div "Внимание! Идёт работа по проекту "Скорозвон [DATE]". Контакты будут соединяться…" at bounding box center [502, 480] width 1005 height 868
drag, startPoint x: 850, startPoint y: 290, endPoint x: 842, endPoint y: 258, distance: 32.4
click at [851, 278] on div "Внимание! Идёт работа по проекту "Скорозвон [DATE]". Контакты будут соединяться…" at bounding box center [502, 480] width 1005 height 868
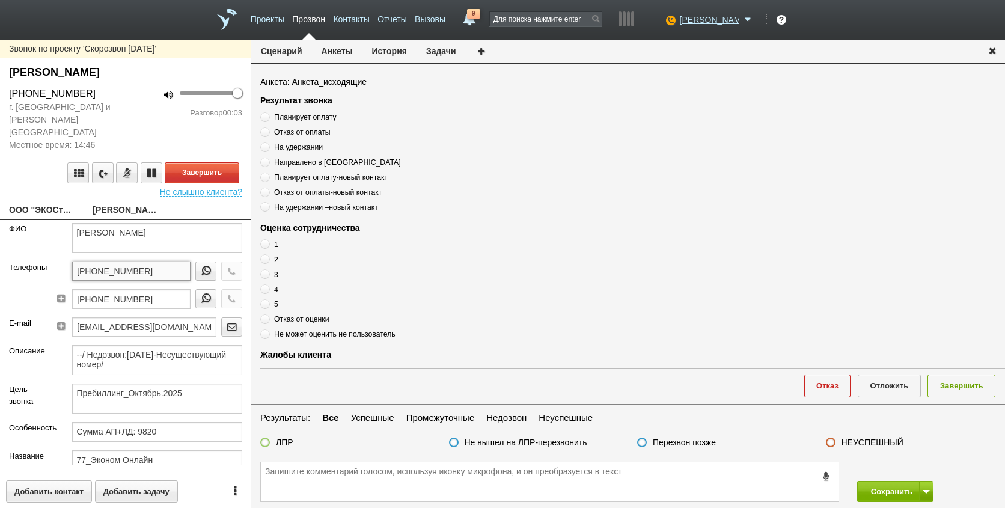
drag, startPoint x: 158, startPoint y: 261, endPoint x: 50, endPoint y: 260, distance: 108.2
click at [52, 261] on div "[PHONE_NUMBER] [PHONE_NUMBER]" at bounding box center [151, 289] width 199 height 56
paste textarea "[PHONE_NUMBER]"
click at [421, 484] on textarea "[PHONE_NUMBER]" at bounding box center [549, 481] width 577 height 39
click at [402, 484] on textarea "[PHONE_NUMBER]" at bounding box center [549, 481] width 577 height 39
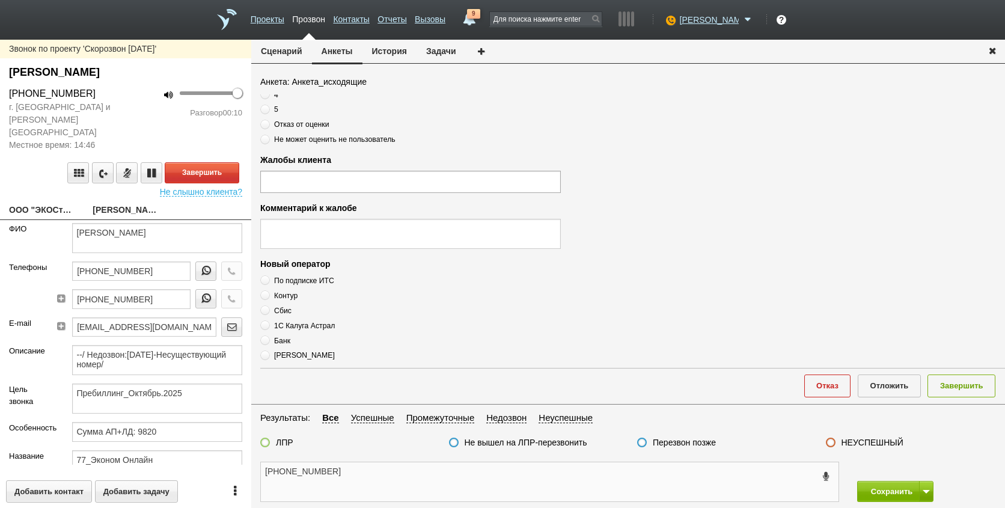
scroll to position [410, 0]
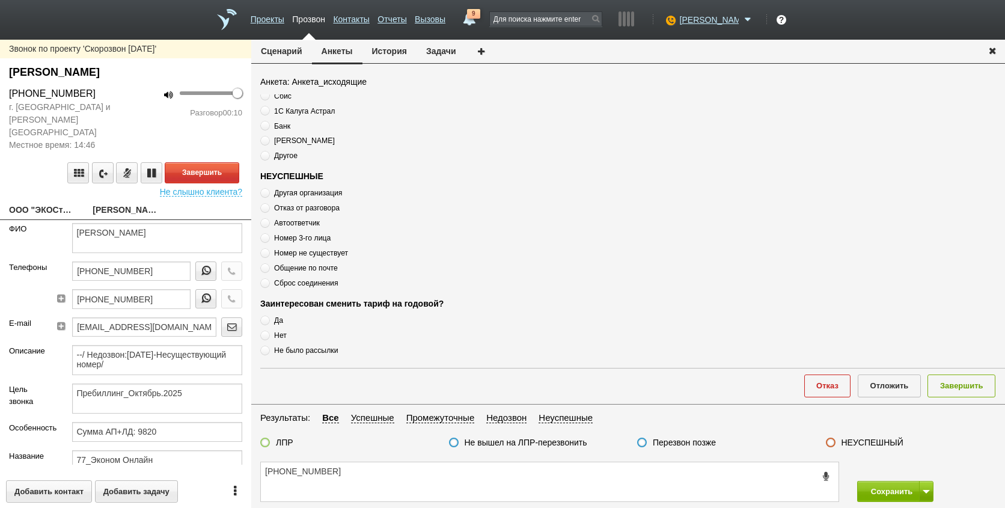
click at [288, 218] on div "Другая организация Отказ от разговора Автоответчик Номер 3-го лица Номер не сущ…" at bounding box center [410, 238] width 300 height 102
click at [288, 222] on span "Автоответчик" at bounding box center [297, 223] width 46 height 8
click at [199, 169] on button "Завершить" at bounding box center [202, 172] width 75 height 21
click at [296, 222] on span "Автоответчик" at bounding box center [297, 223] width 46 height 8
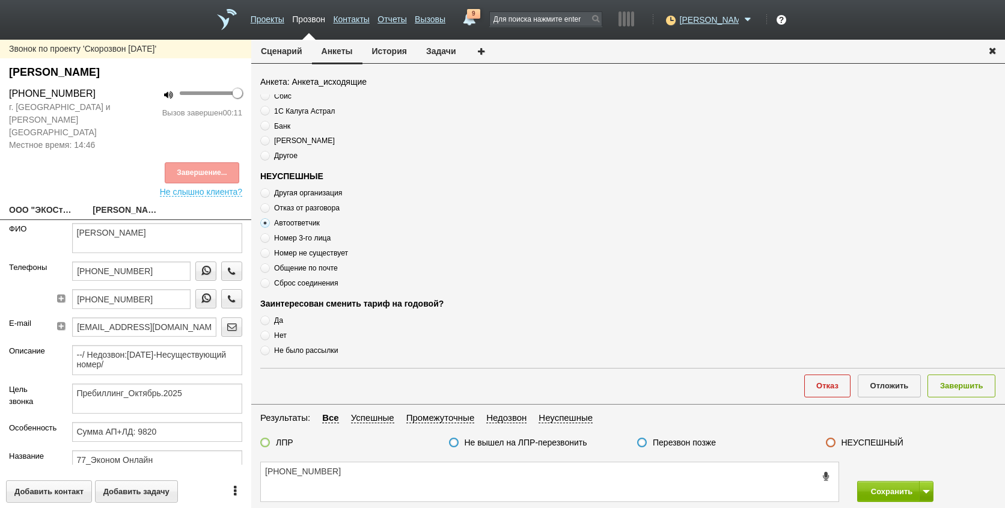
click at [296, 222] on span "Автоответчик" at bounding box center [297, 223] width 46 height 8
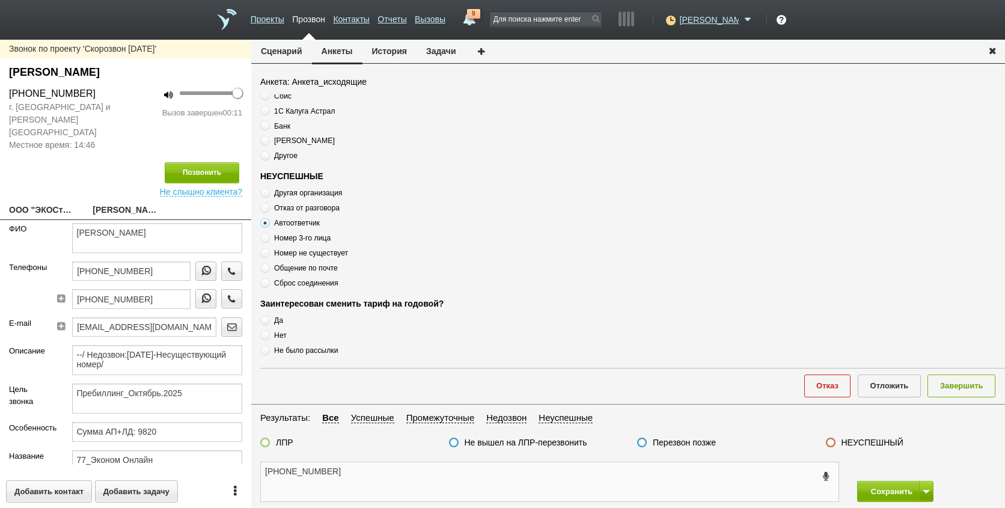
click at [362, 470] on textarea "[PHONE_NUMBER]" at bounding box center [549, 481] width 577 height 39
paste textarea "Автоответчик"
click at [426, 473] on textarea "[PHONE_NUMBER] Автоответчик" at bounding box center [549, 481] width 577 height 39
click at [709, 447] on label "Перезвон позже" at bounding box center [684, 442] width 63 height 11
click at [0, 0] on input "Перезвон позже" at bounding box center [0, 0] width 0 height 0
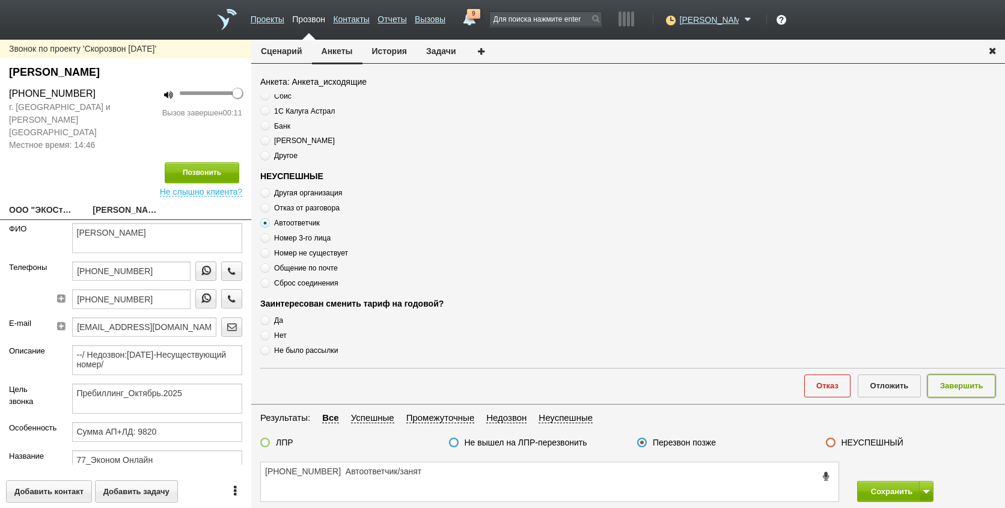
click at [939, 394] on button "Завершить" at bounding box center [961, 385] width 68 height 22
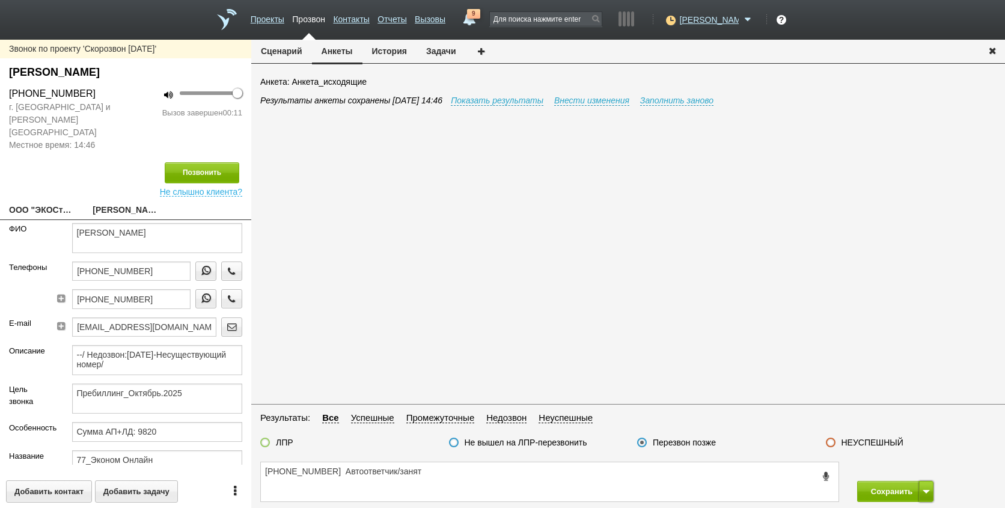
click at [933, 490] on button at bounding box center [926, 491] width 14 height 21
click at [927, 467] on button "Сохранить и остаться" at bounding box center [885, 468] width 93 height 21
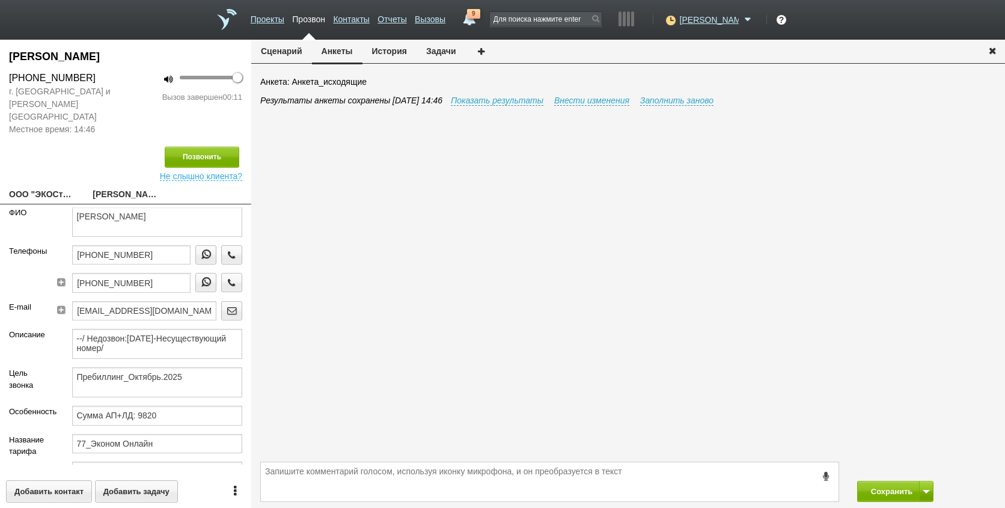
scroll to position [0, 0]
click at [225, 278] on icon "button" at bounding box center [231, 282] width 13 height 9
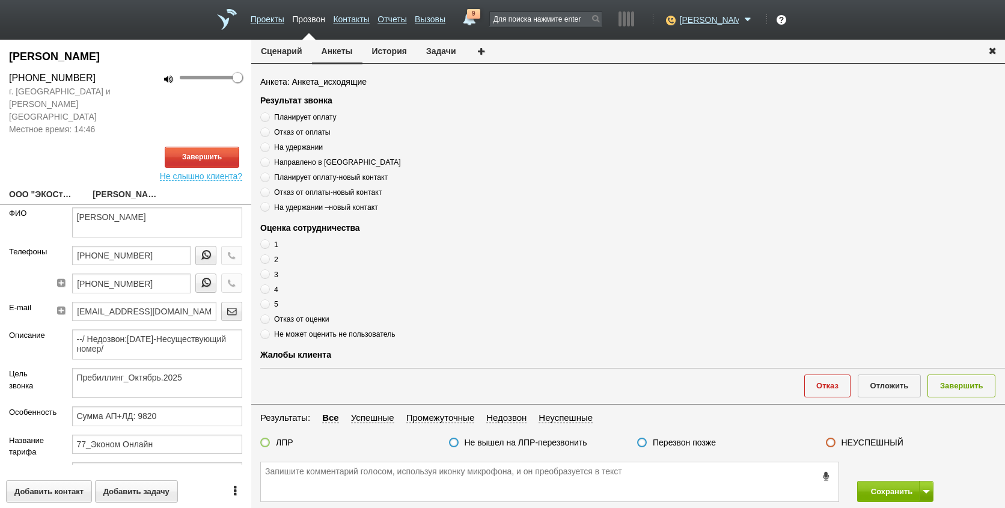
click at [59, 187] on link "ООО "ЭКОСтандарт"[EMAIL_ADDRESS][DOMAIN_NAME]" at bounding box center [41, 195] width 65 height 17
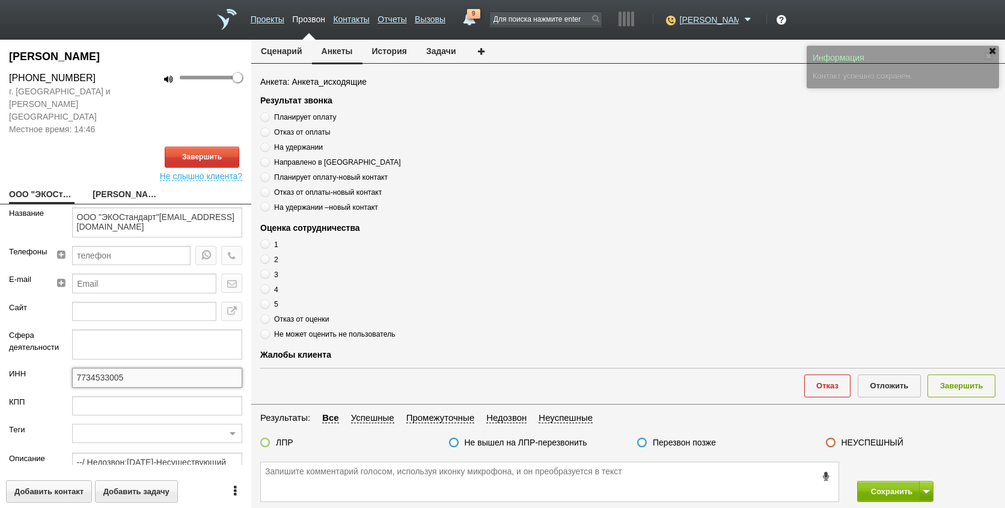
drag, startPoint x: 160, startPoint y: 365, endPoint x: 27, endPoint y: 366, distance: 132.8
click at [27, 368] on div "ИНН 7734533005" at bounding box center [125, 382] width 251 height 28
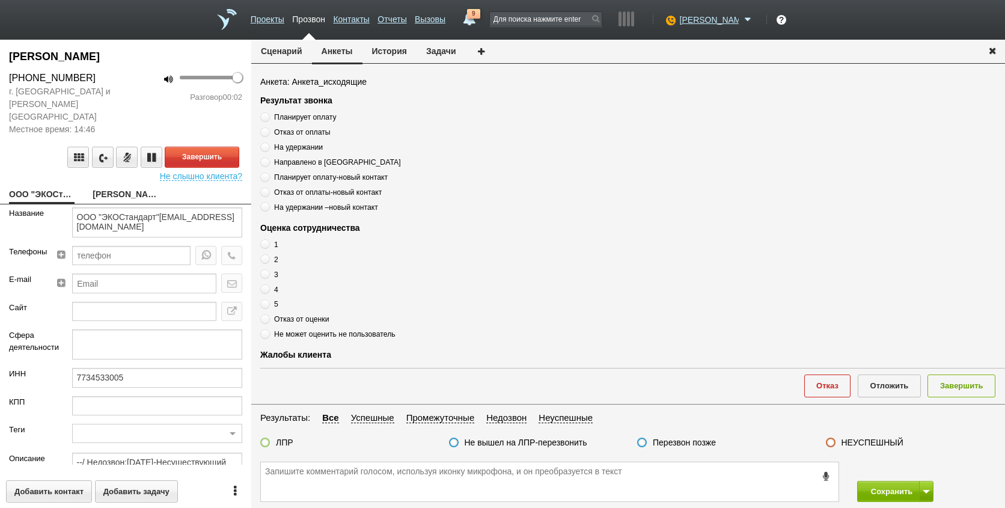
click at [113, 187] on link "[PERSON_NAME]" at bounding box center [125, 195] width 65 height 17
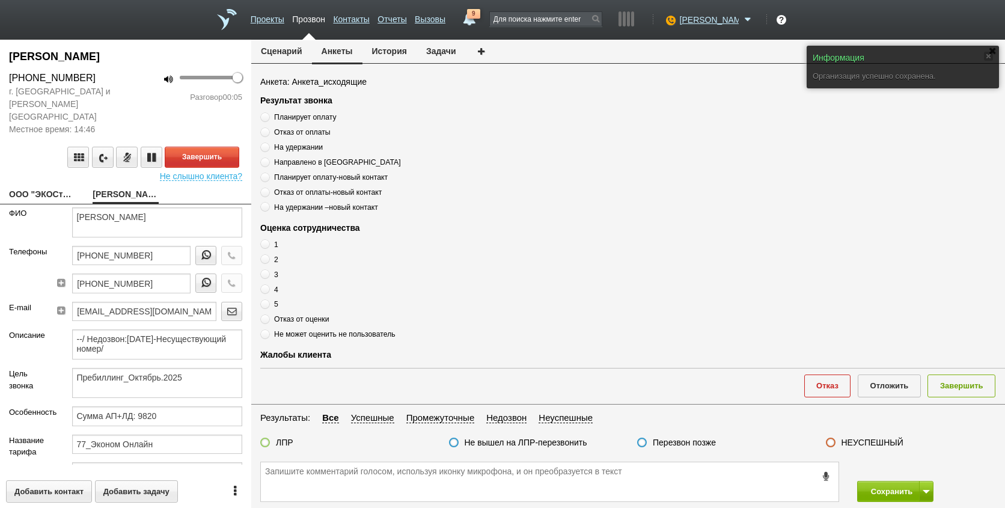
click at [19, 187] on link "ООО "ЭКОСтандарт"[EMAIL_ADDRESS][DOMAIN_NAME]" at bounding box center [41, 195] width 65 height 17
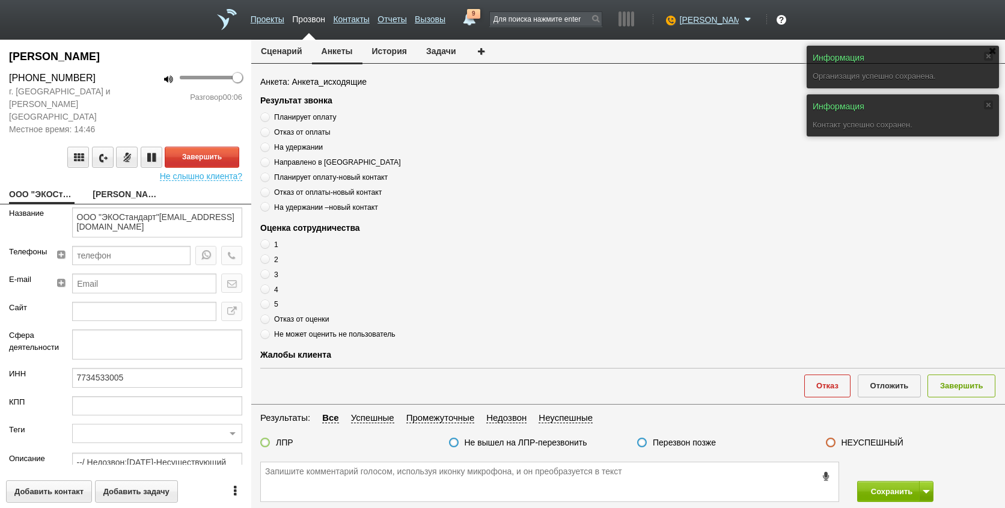
click at [136, 187] on link "[PERSON_NAME]" at bounding box center [125, 195] width 65 height 17
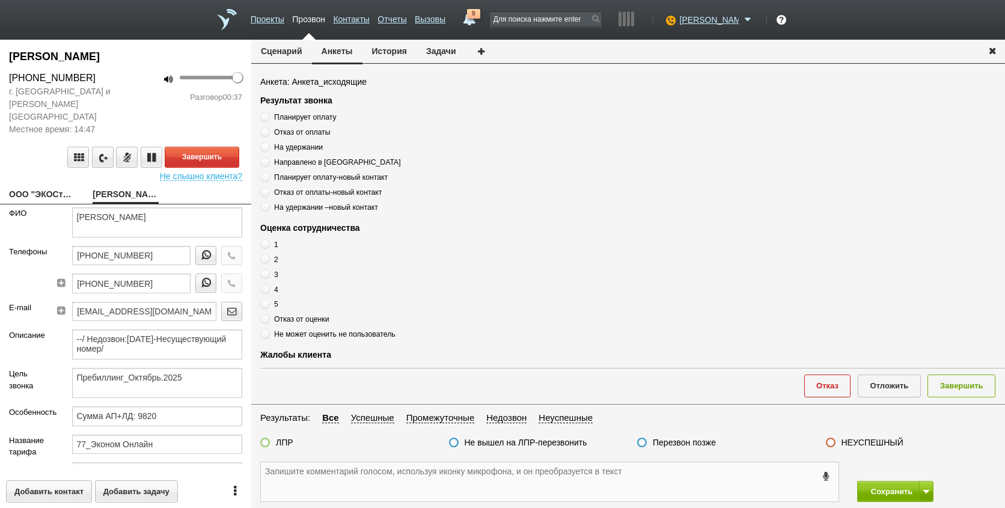
click at [483, 470] on textarea at bounding box center [549, 481] width 577 height 39
click at [331, 486] on textarea at bounding box center [549, 481] width 577 height 39
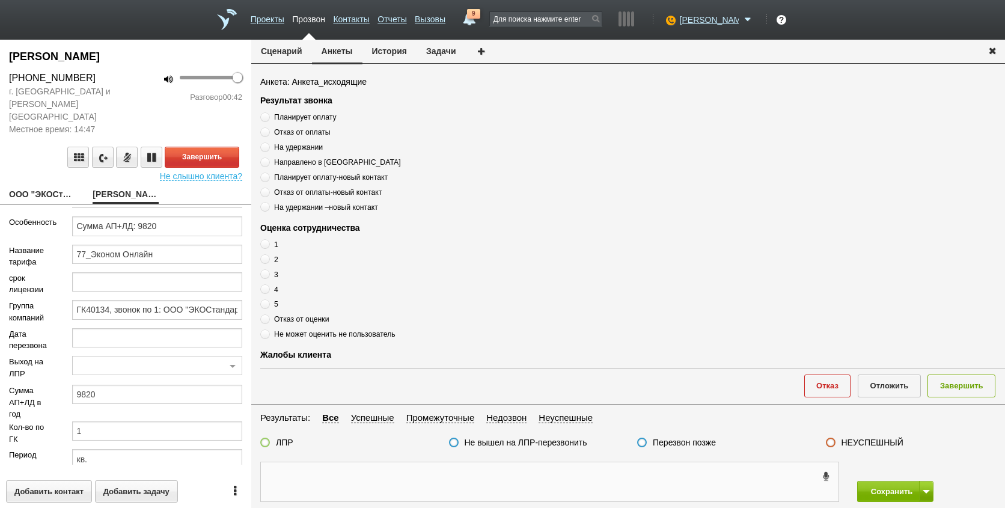
click at [415, 482] on textarea at bounding box center [549, 481] width 577 height 39
click at [704, 479] on textarea at bounding box center [549, 481] width 577 height 39
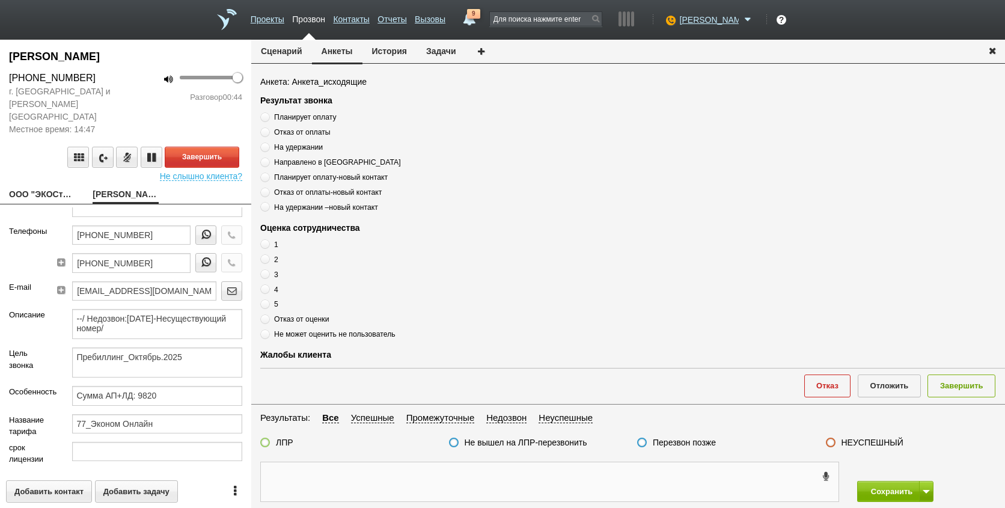
scroll to position [10, 0]
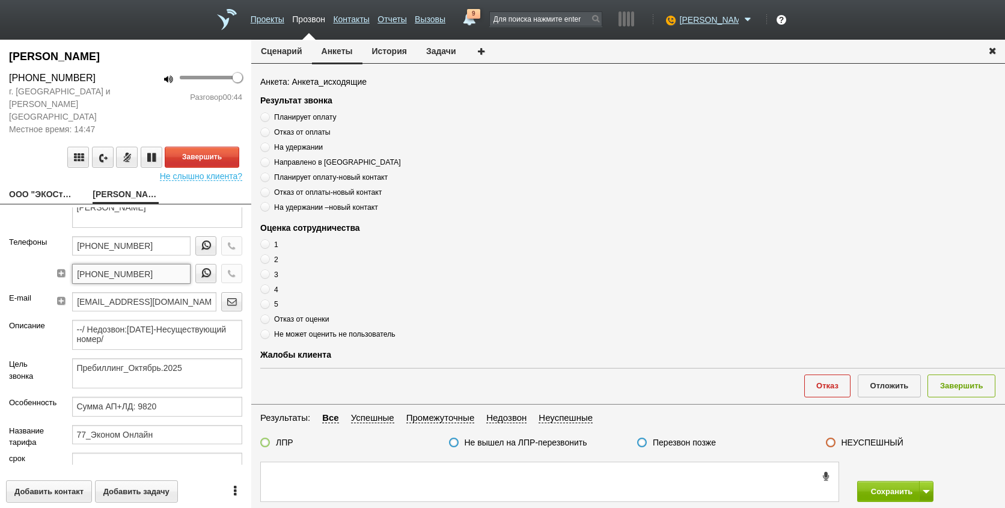
drag, startPoint x: 160, startPoint y: 263, endPoint x: 23, endPoint y: 263, distance: 136.4
click at [23, 263] on div "Телефоны [PHONE_NUMBER] [PHONE_NUMBER]" at bounding box center [125, 264] width 251 height 56
paste textarea "[PHONE_NUMBER]"
click at [451, 480] on textarea "[PHONE_NUMBER]" at bounding box center [549, 481] width 577 height 39
click at [388, 487] on textarea "[PHONE_NUMBER]" at bounding box center [549, 481] width 577 height 39
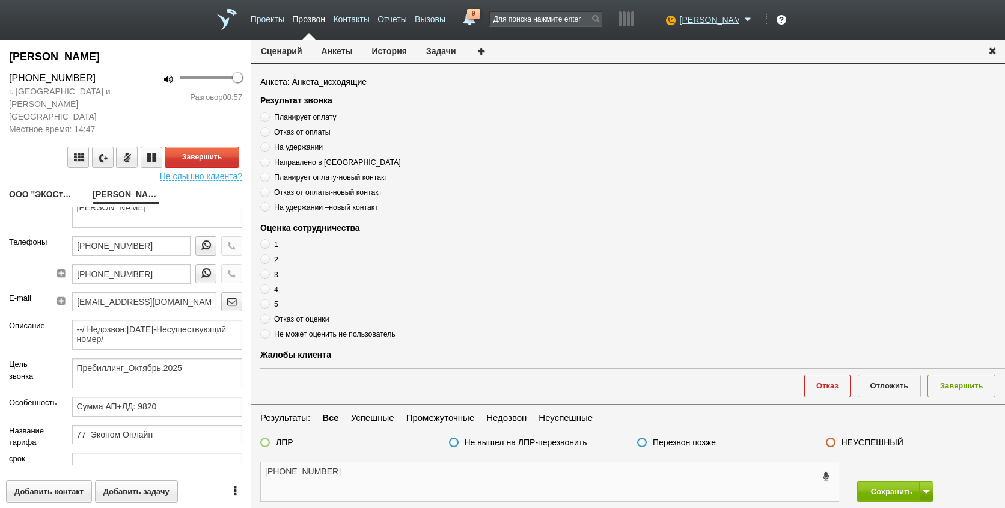
click at [388, 487] on textarea "[PHONE_NUMBER]" at bounding box center [549, 481] width 577 height 39
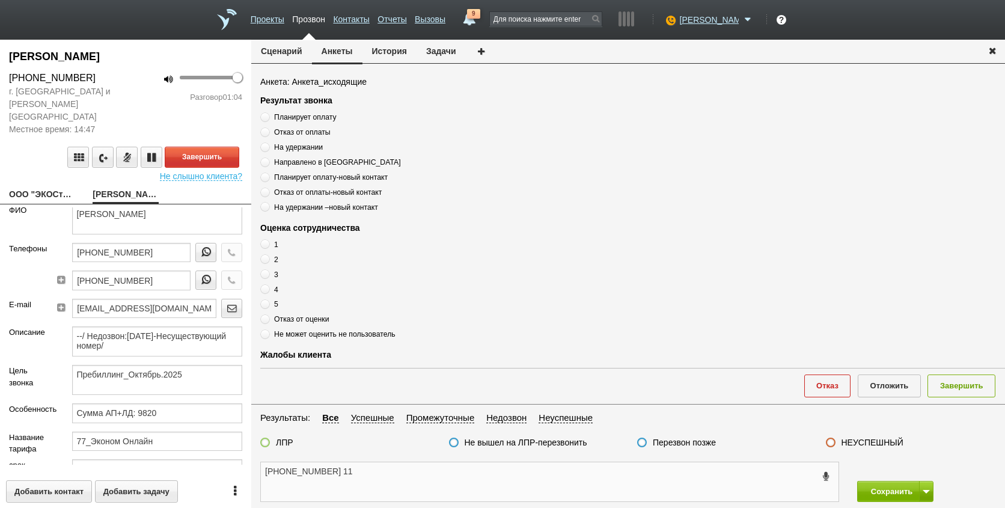
scroll to position [0, 0]
drag, startPoint x: 113, startPoint y: 205, endPoint x: 201, endPoint y: 194, distance: 89.0
click at [201, 194] on div "[PERSON_NAME] [PHONE_NUMBER] г. [GEOGRAPHIC_DATA] и [PERSON_NAME][GEOGRAPHIC_DA…" at bounding box center [125, 274] width 251 height 468
click at [363, 484] on textarea "[PHONE_NUMBER] 11" at bounding box center [549, 481] width 577 height 39
click at [364, 484] on textarea "[PHONE_NUMBER] 11" at bounding box center [549, 481] width 577 height 39
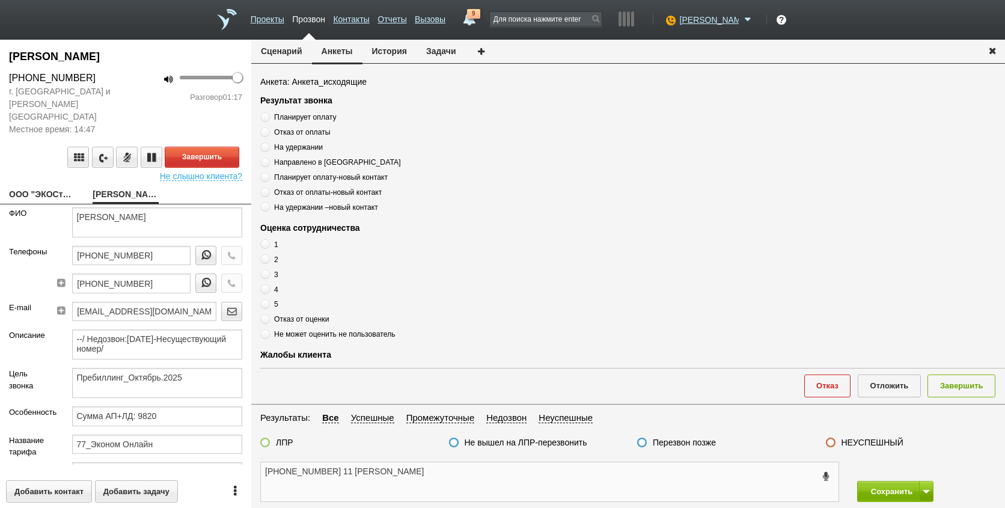
click at [412, 461] on div "[PHONE_NUMBER] 11 [PERSON_NAME]" at bounding box center [549, 481] width 579 height 40
click at [412, 465] on textarea "[PHONE_NUMBER] 11 [PERSON_NAME]" at bounding box center [549, 481] width 577 height 39
click at [495, 475] on textarea "[PHONE_NUMBER] 11 [PERSON_NAME]" at bounding box center [549, 481] width 577 height 39
click at [212, 147] on button "Завершить" at bounding box center [202, 157] width 75 height 21
click at [469, 472] on textarea "[PHONE_NUMBER] 11 [PERSON_NAME]" at bounding box center [549, 481] width 577 height 39
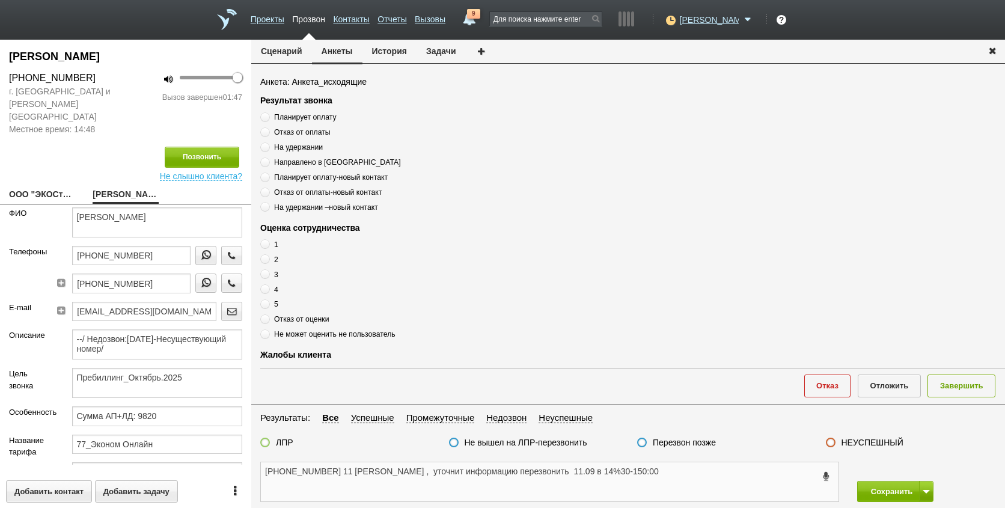
click at [657, 471] on textarea "[PHONE_NUMBER] 11 [PERSON_NAME] , уточнит информацию перезвонить 11.09 в 14%30-…" at bounding box center [549, 481] width 577 height 39
drag, startPoint x: 672, startPoint y: 475, endPoint x: 314, endPoint y: 472, distance: 357.5
click at [212, 465] on div "[PERSON_NAME] [PHONE_NUMBER] г. [GEOGRAPHIC_DATA] и [PERSON_NAME][GEOGRAPHIC_DA…" at bounding box center [502, 274] width 1005 height 468
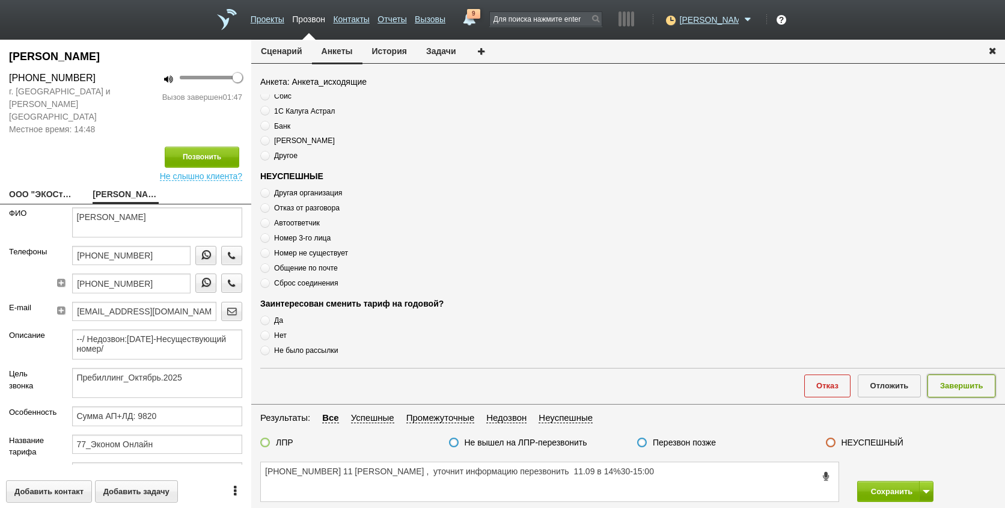
click at [971, 386] on button "Завершить" at bounding box center [961, 385] width 68 height 22
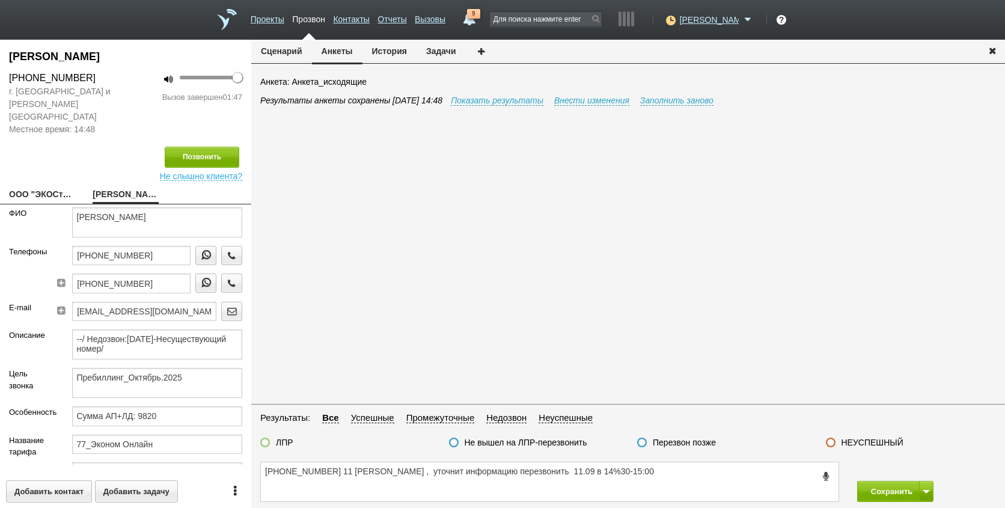
click at [693, 442] on label "Перезвон позже" at bounding box center [684, 442] width 63 height 11
click at [0, 0] on input "Перезвон позже" at bounding box center [0, 0] width 0 height 0
click at [628, 468] on textarea "[PHONE_NUMBER] 11 [PERSON_NAME] , уточнит информацию перезвонить 11.09 в 14%30-…" at bounding box center [549, 481] width 577 height 39
drag, startPoint x: 712, startPoint y: 469, endPoint x: 302, endPoint y: 464, distance: 409.8
click at [269, 465] on textarea "[PHONE_NUMBER] 11 [PERSON_NAME] , уточнит информацию перезвонить 11.09 в 14%30-…" at bounding box center [549, 481] width 577 height 39
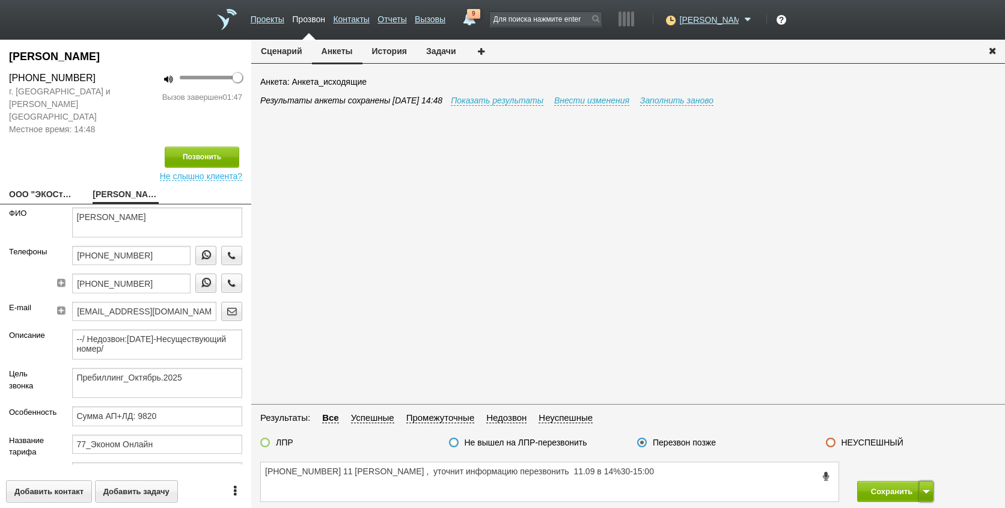
drag, startPoint x: 929, startPoint y: 493, endPoint x: 906, endPoint y: 479, distance: 27.2
click at [928, 493] on button at bounding box center [926, 491] width 14 height 21
click at [887, 467] on button "Сохранить и остаться" at bounding box center [885, 468] width 93 height 21
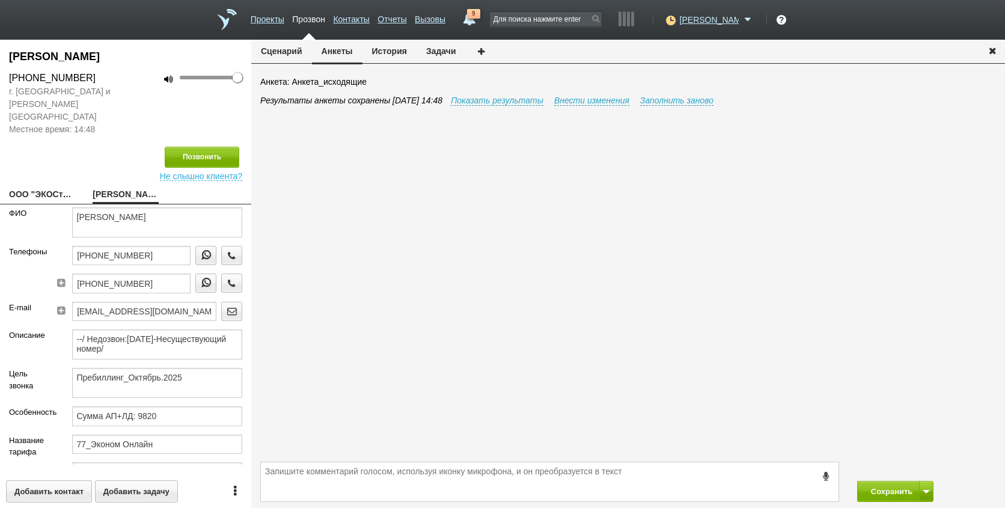
click at [448, 46] on button "Задачи" at bounding box center [440, 51] width 49 height 23
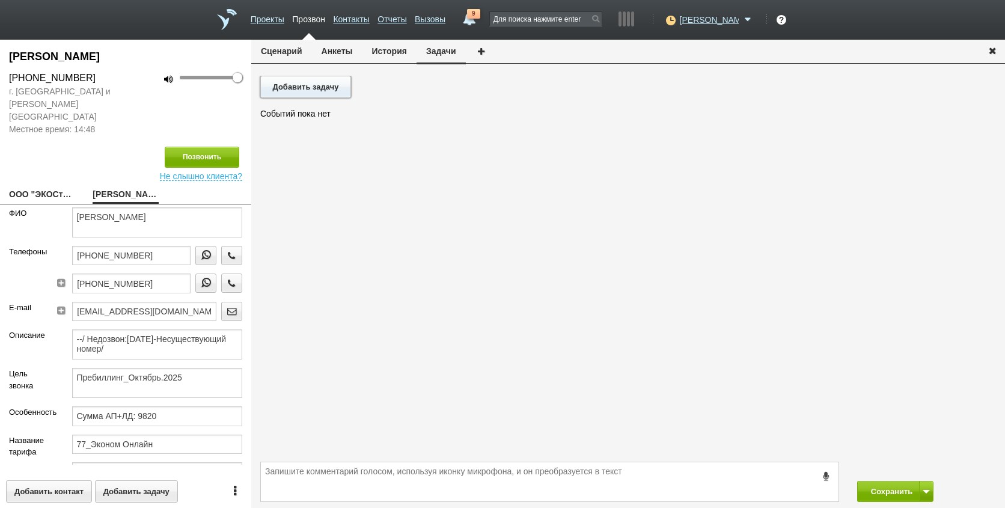
click at [306, 87] on button "Добавить задачу" at bounding box center [305, 87] width 91 height 22
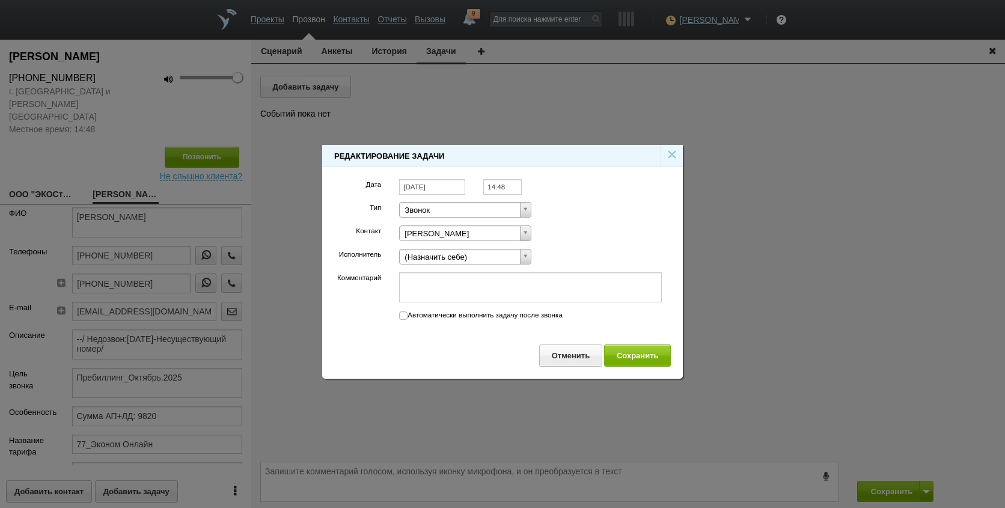
click at [431, 191] on input "[DATE]" at bounding box center [432, 187] width 66 height 16
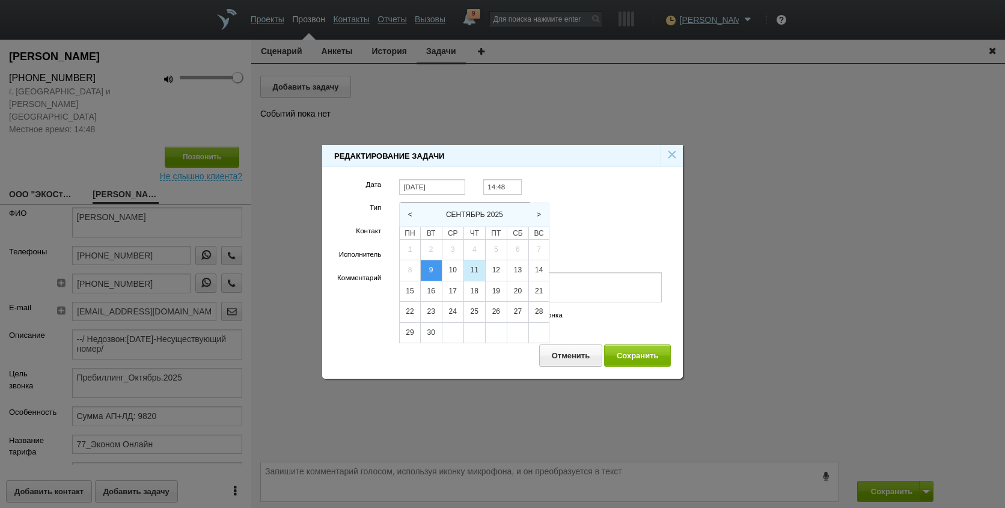
click at [480, 273] on div "11" at bounding box center [474, 270] width 21 height 20
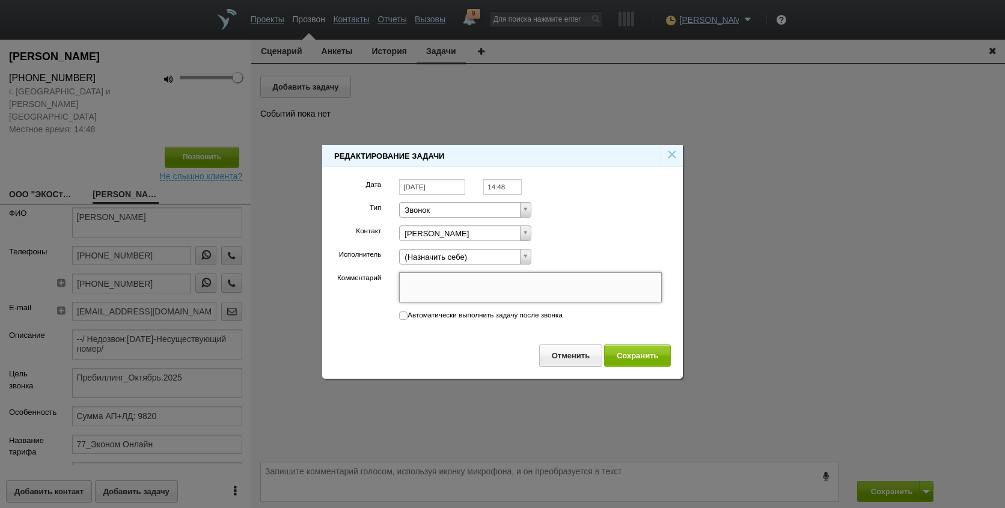
paste textarea "[PHONE_NUMBER] 11 [PERSON_NAME] , уточнит информацию перезвонить 11.09 в 14%30-…"
click at [508, 183] on input "14:48" at bounding box center [502, 187] width 38 height 16
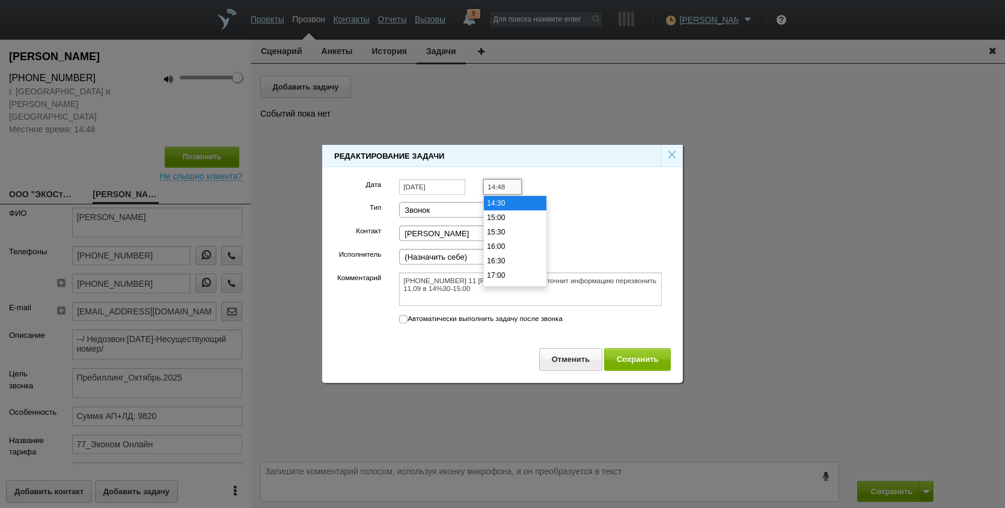
scroll to position [358, 0]
click at [507, 262] on li "14:30" at bounding box center [515, 263] width 62 height 14
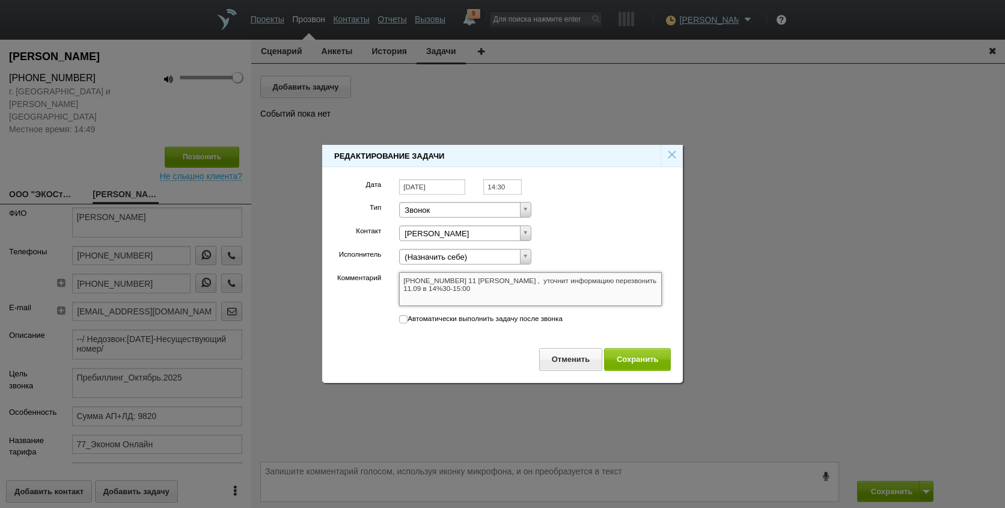
click at [556, 286] on textarea "[PHONE_NUMBER] 11 [PERSON_NAME] , уточнит информацию перезвонить 11.09 в 14%30-…" at bounding box center [530, 289] width 263 height 34
click at [486, 286] on textarea "[PHONE_NUMBER] 11 [PERSON_NAME] , уточнит информацию перезвонить 11.09 в 14%30-…" at bounding box center [530, 289] width 263 height 34
click at [620, 361] on button "Сохранить" at bounding box center [637, 359] width 67 height 22
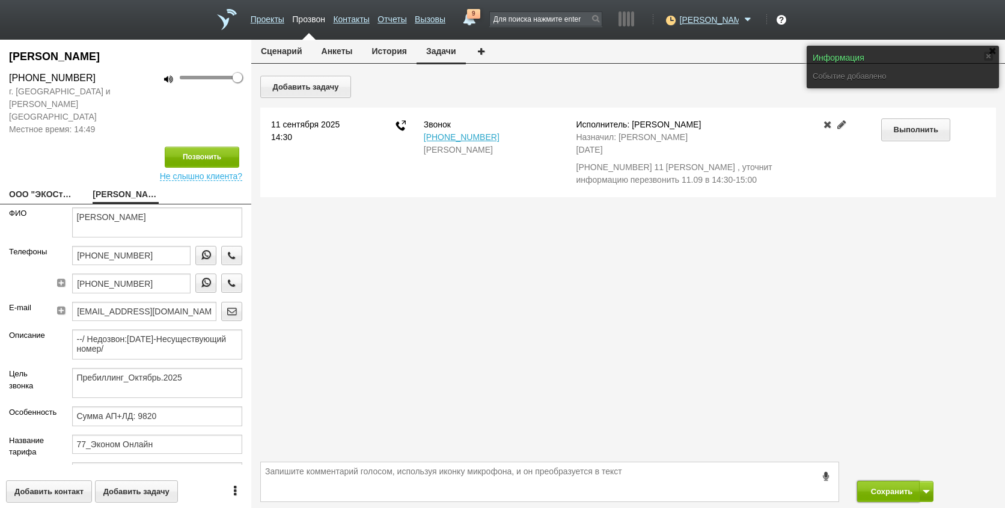
drag, startPoint x: 897, startPoint y: 498, endPoint x: 800, endPoint y: 366, distance: 163.5
click at [896, 498] on button "Сохранить" at bounding box center [888, 491] width 63 height 21
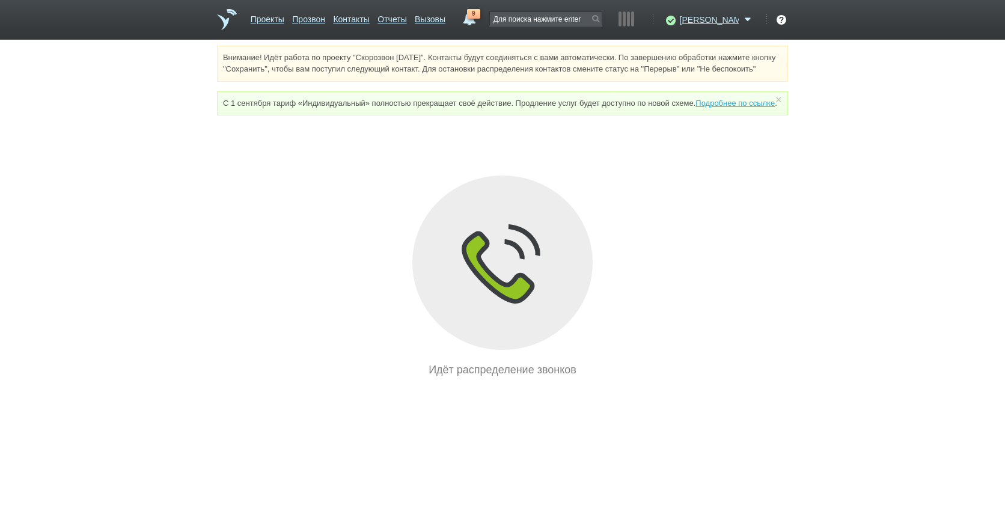
click at [600, 349] on div "Идёт распределение звонков" at bounding box center [502, 276] width 571 height 202
click at [406, 17] on link "Отчеты" at bounding box center [391, 16] width 29 height 17
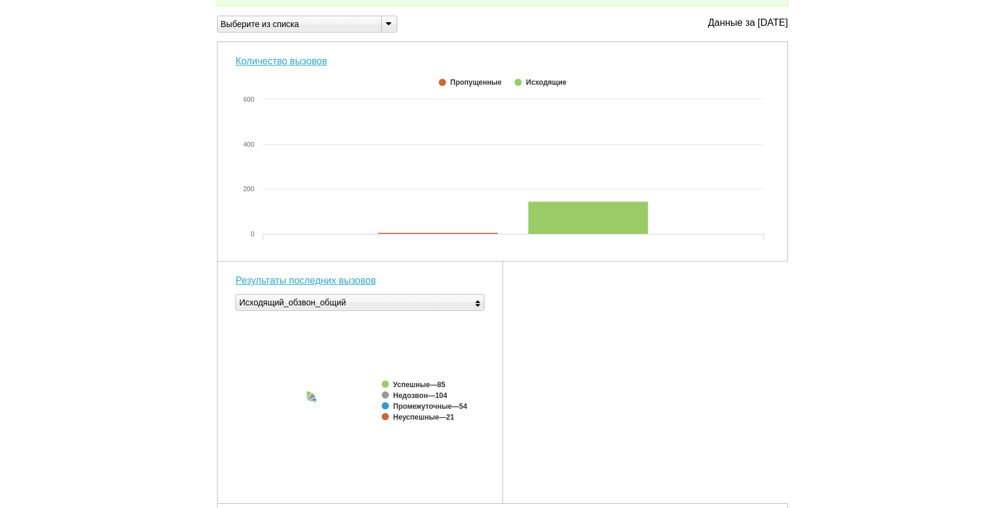
scroll to position [430, 0]
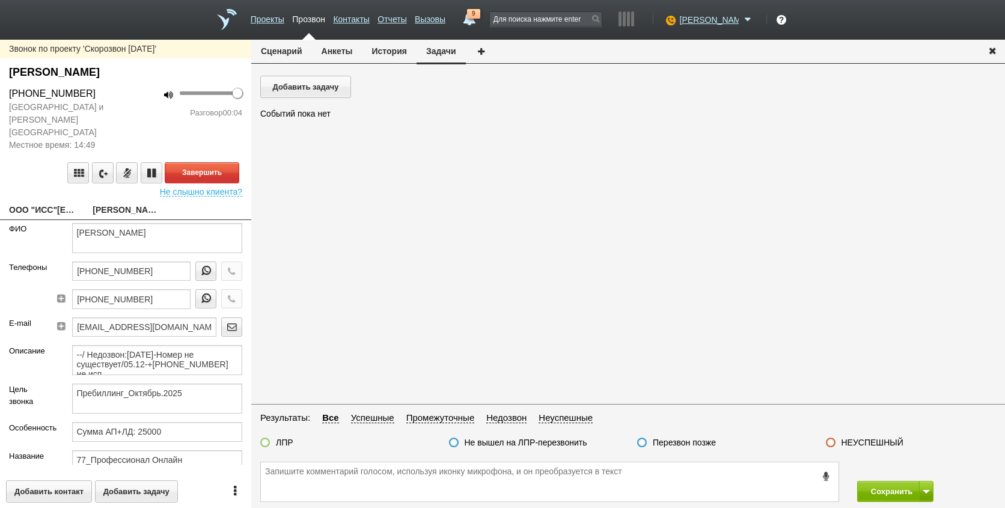
click at [41, 202] on link "ООО "ИСС"[EMAIL_ADDRESS][DOMAIN_NAME]" at bounding box center [41, 210] width 65 height 17
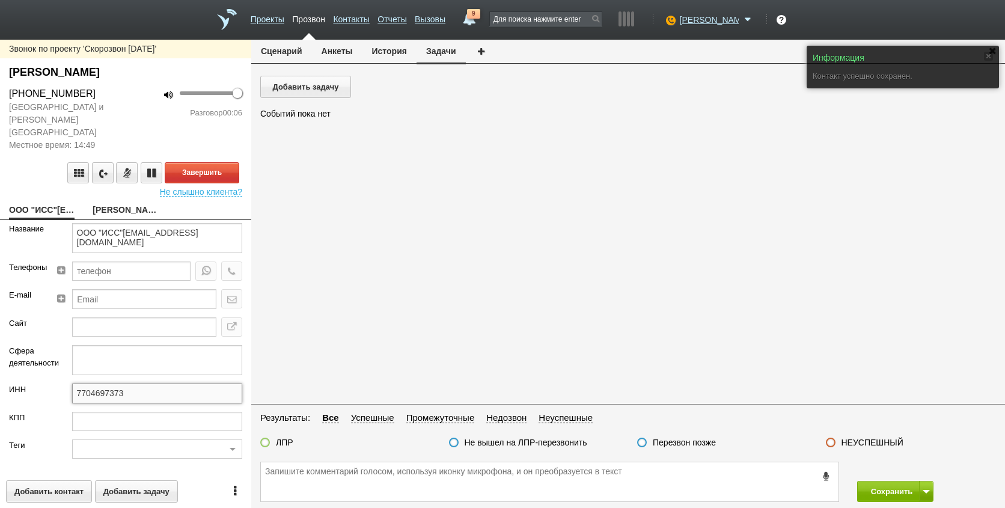
drag, startPoint x: 91, startPoint y: 376, endPoint x: 53, endPoint y: 377, distance: 37.3
click at [42, 383] on div "ИНН 7704697373" at bounding box center [125, 397] width 251 height 28
click at [126, 202] on link "[PERSON_NAME]" at bounding box center [125, 210] width 65 height 17
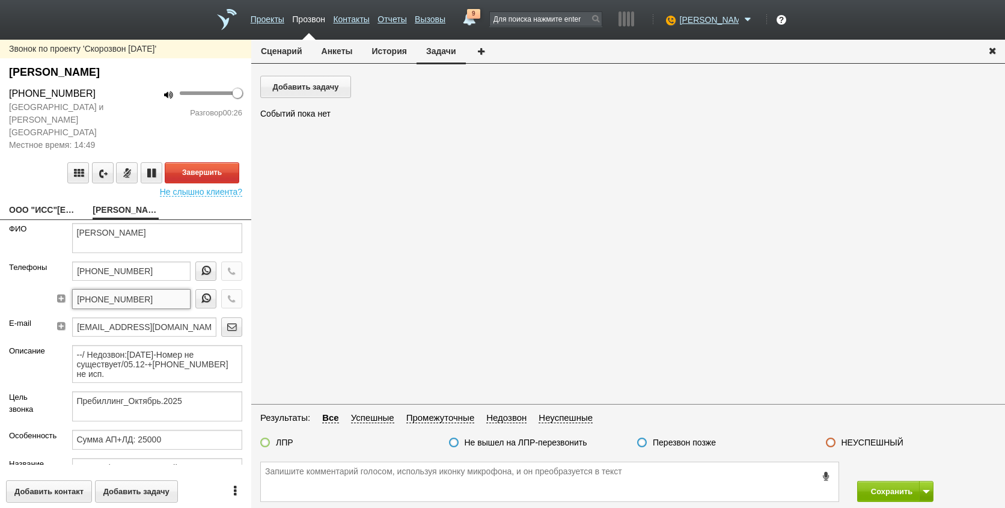
drag, startPoint x: 162, startPoint y: 282, endPoint x: 28, endPoint y: 286, distance: 134.1
click at [10, 286] on div "Телефоны [PHONE_NUMBER] [PHONE_NUMBER]" at bounding box center [125, 289] width 251 height 56
paste textarea "[PHONE_NUMBER]"
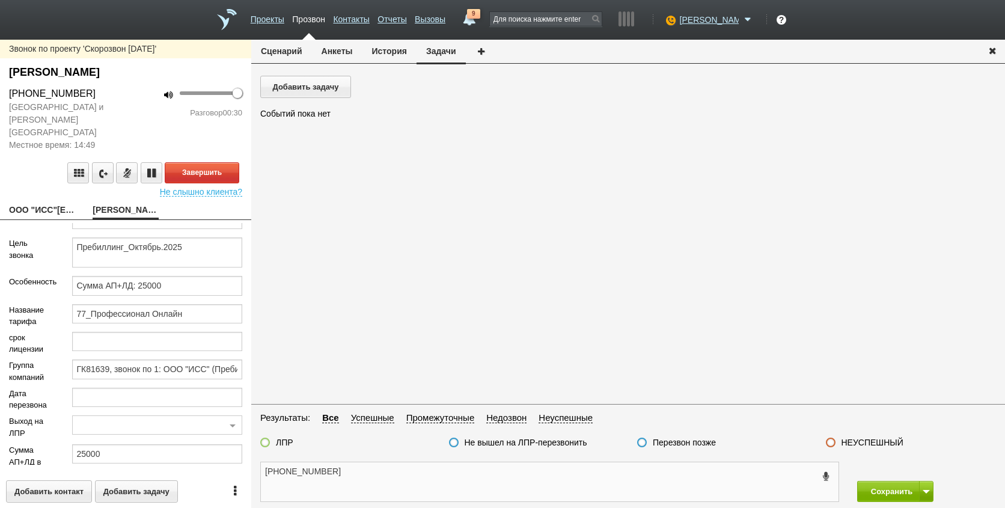
scroll to position [213, 0]
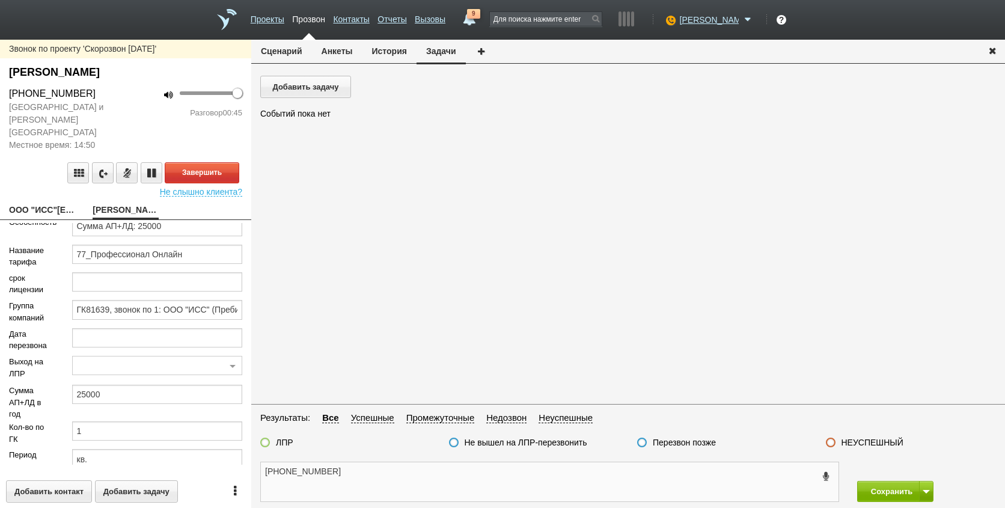
click at [407, 483] on textarea "[PHONE_NUMBER]" at bounding box center [549, 481] width 577 height 39
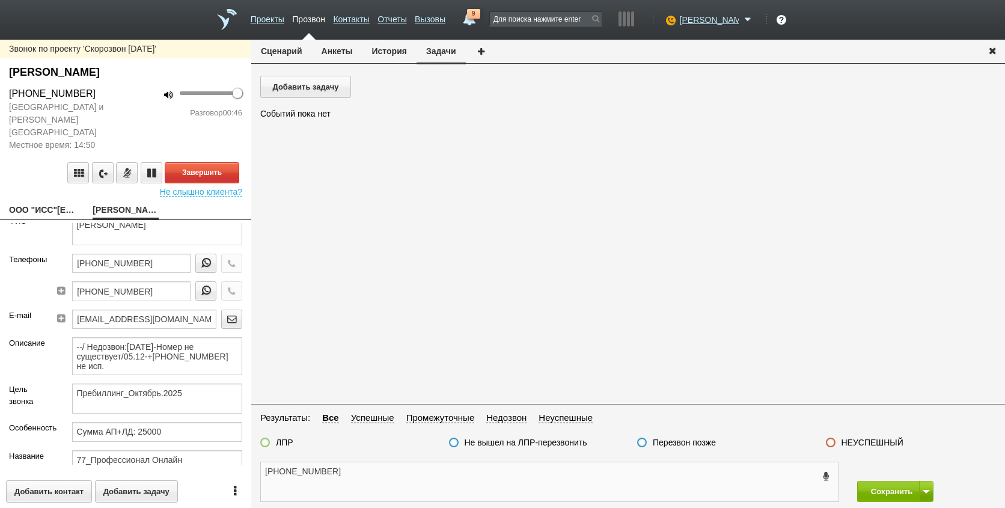
scroll to position [0, 0]
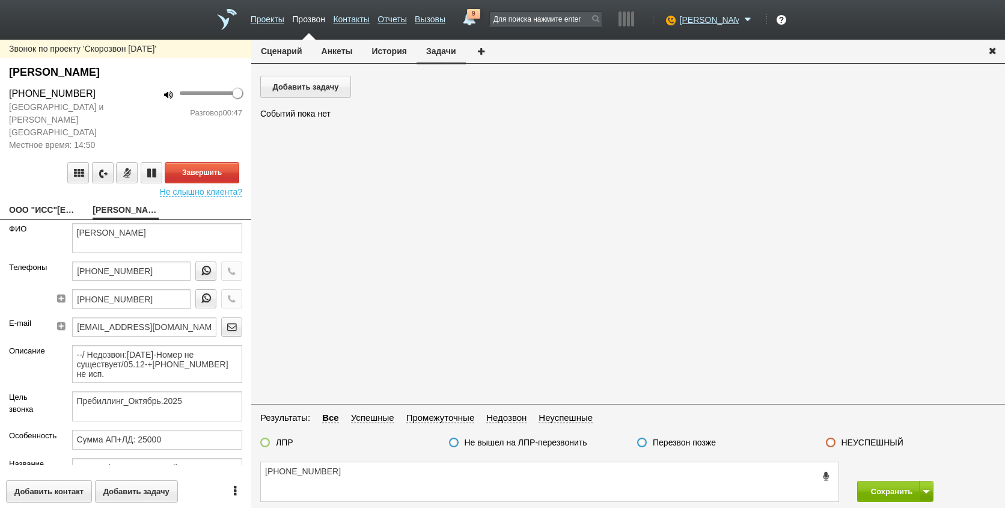
click at [337, 52] on button "Анкеты" at bounding box center [337, 51] width 50 height 23
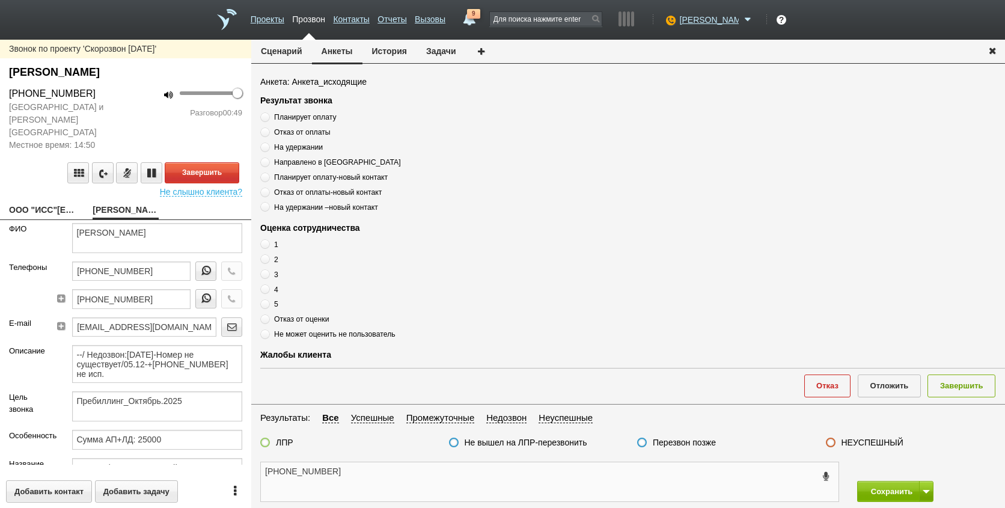
click at [376, 476] on textarea "[PHONE_NUMBER]" at bounding box center [549, 481] width 577 height 39
drag, startPoint x: 114, startPoint y: 218, endPoint x: 163, endPoint y: 218, distance: 49.9
click at [163, 223] on textarea "[PERSON_NAME]" at bounding box center [157, 238] width 171 height 30
click at [203, 168] on button "Завершить" at bounding box center [202, 172] width 75 height 21
click at [401, 476] on textarea "[PHONE_NUMBER]" at bounding box center [549, 481] width 577 height 39
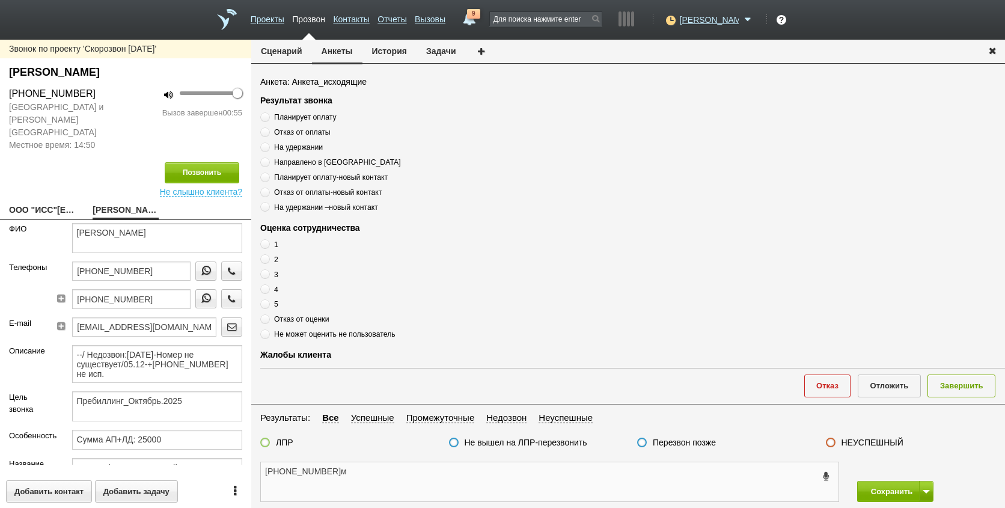
click at [377, 470] on textarea "[PHONE_NUMBER]м" at bounding box center [549, 481] width 577 height 39
paste textarea "[PERSON_NAME]"
click at [290, 117] on span "Планирует оплату" at bounding box center [305, 117] width 62 height 8
click at [268, 117] on input "Планирует оплату" at bounding box center [264, 115] width 8 height 8
click at [291, 117] on span "Планирует оплату" at bounding box center [305, 117] width 62 height 8
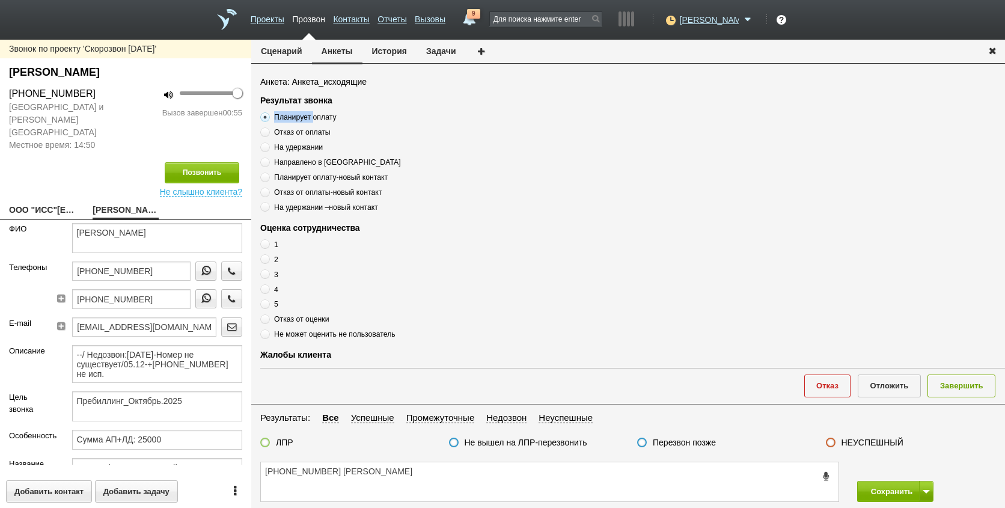
click at [268, 117] on input "Планирует оплату" at bounding box center [264, 115] width 8 height 8
click at [291, 117] on span "Планирует оплату" at bounding box center [305, 117] width 62 height 8
click at [268, 117] on input "Планирует оплату" at bounding box center [264, 115] width 8 height 8
drag, startPoint x: 417, startPoint y: 466, endPoint x: 410, endPoint y: 472, distance: 9.8
click at [416, 467] on div "[PHONE_NUMBER] [PERSON_NAME]" at bounding box center [627, 481] width 753 height 52
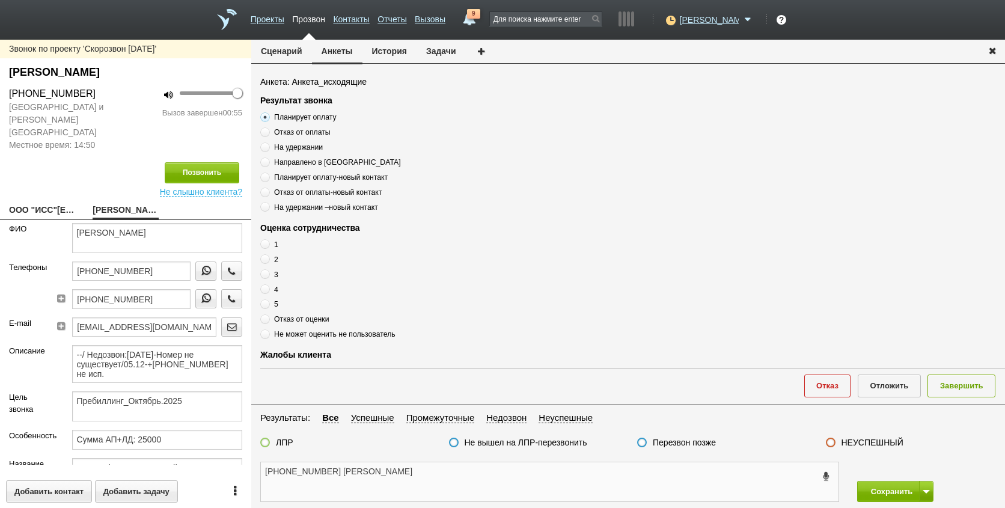
click at [409, 473] on textarea "[PHONE_NUMBER] [PERSON_NAME]" at bounding box center [549, 481] width 577 height 39
paste textarea "Планирует оплату"
click at [314, 315] on span "Отказ от оценки" at bounding box center [301, 319] width 55 height 8
click at [268, 315] on input "Отказ от оценки" at bounding box center [264, 317] width 8 height 8
click at [314, 318] on span "Отказ от оценки" at bounding box center [301, 319] width 55 height 8
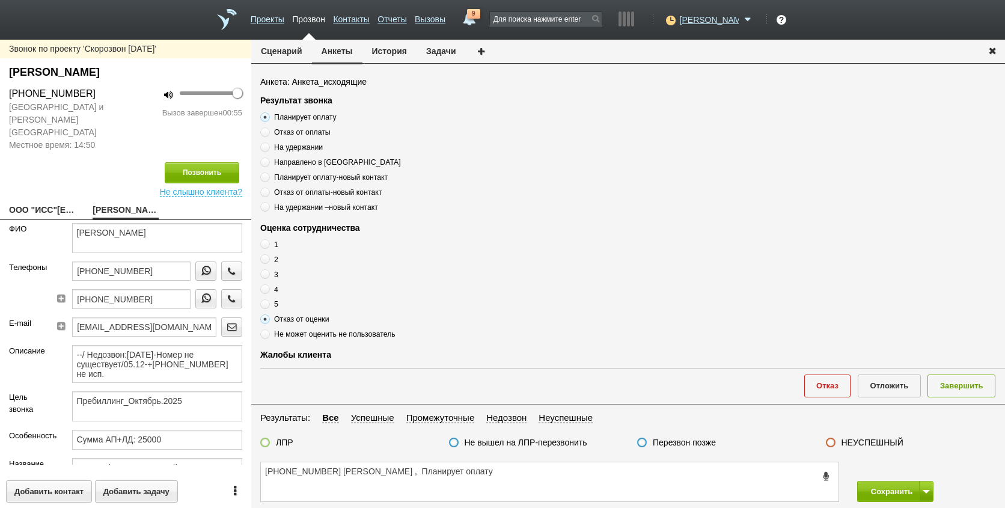
click at [268, 318] on input "Отказ от оценки" at bounding box center [264, 317] width 8 height 8
click at [314, 318] on span "Отказ от оценки" at bounding box center [301, 319] width 55 height 8
click at [268, 318] on input "Отказ от оценки" at bounding box center [264, 317] width 8 height 8
click at [314, 318] on span "Отказ от оценки" at bounding box center [301, 319] width 55 height 8
click at [268, 318] on input "Отказ от оценки" at bounding box center [264, 317] width 8 height 8
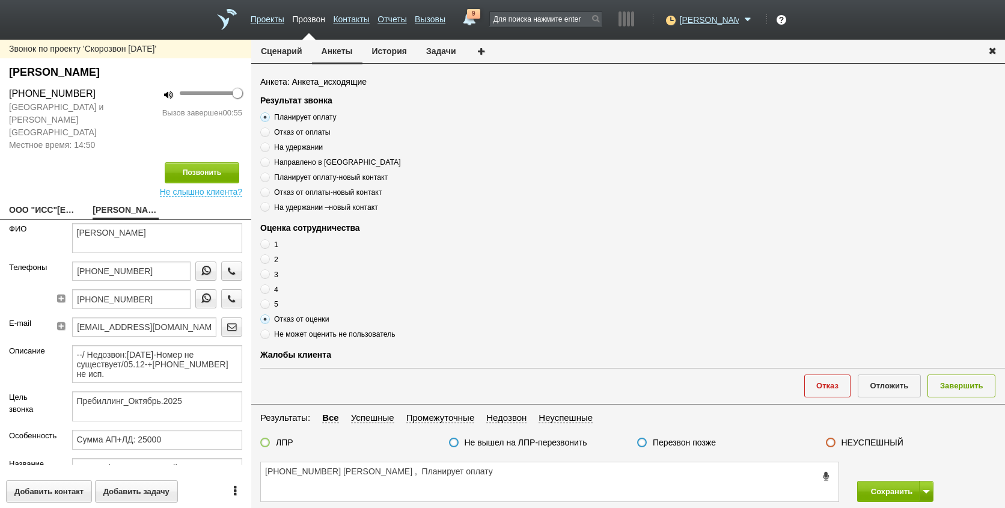
drag, startPoint x: 314, startPoint y: 318, endPoint x: 327, endPoint y: 338, distance: 23.3
click at [327, 341] on div "Результат звонка Планирует оплату Отказ от оплаты На удержании Направлено в [GE…" at bounding box center [632, 229] width 744 height 270
click at [327, 337] on span "Не может оценить не пользователь" at bounding box center [334, 334] width 121 height 8
click at [268, 336] on input "Не может оценить не пользователь" at bounding box center [264, 332] width 8 height 8
click at [327, 335] on span "Не может оценить не пользователь" at bounding box center [334, 334] width 121 height 8
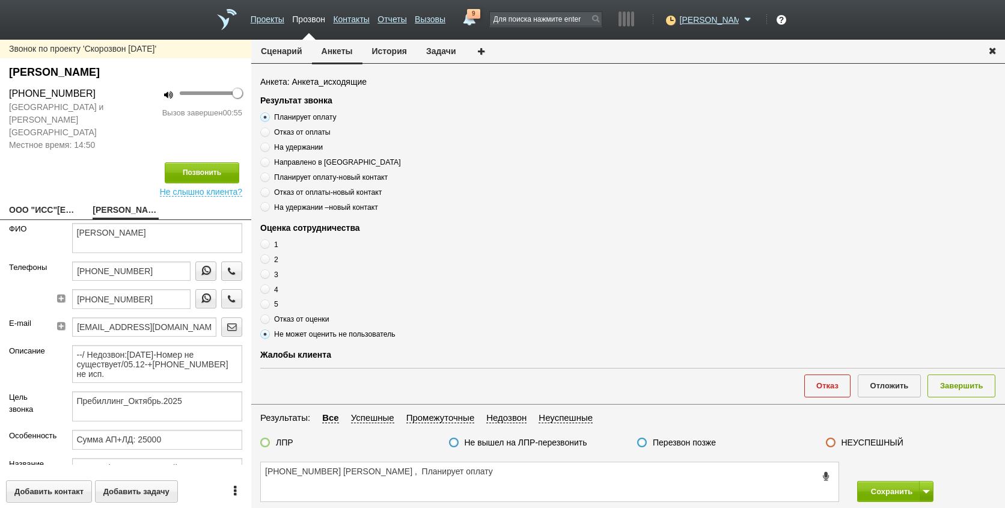
click at [268, 335] on input "Не может оценить не пользователь" at bounding box center [264, 332] width 8 height 8
click at [327, 335] on span "Не может оценить не пользователь" at bounding box center [334, 334] width 121 height 8
click at [268, 335] on input "Не может оценить не пользователь" at bounding box center [264, 332] width 8 height 8
click at [327, 335] on span "Не может оценить не пользователь" at bounding box center [334, 334] width 121 height 8
click at [268, 335] on input "Не может оценить не пользователь" at bounding box center [264, 332] width 8 height 8
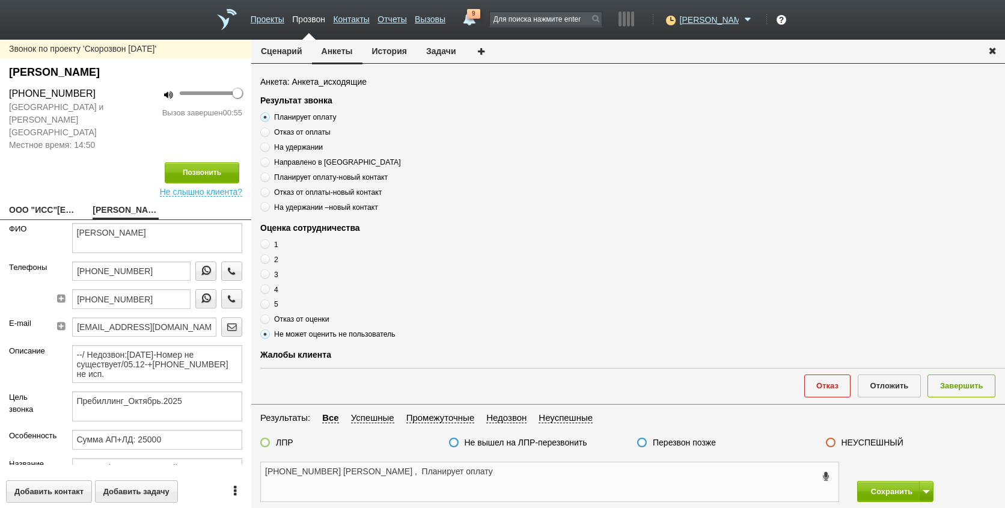
click at [470, 481] on textarea "[PHONE_NUMBER] [PERSON_NAME] , Планирует оплату" at bounding box center [549, 481] width 577 height 39
drag, startPoint x: 471, startPoint y: 476, endPoint x: 471, endPoint y: 468, distance: 7.8
click at [471, 474] on textarea "[PHONE_NUMBER] [PERSON_NAME] , Планирует оплату" at bounding box center [549, 481] width 577 height 39
click at [471, 468] on textarea "[PHONE_NUMBER] [PERSON_NAME] , Планирует оплату" at bounding box center [549, 481] width 577 height 39
paste textarea "Не может оценить не пользователь"
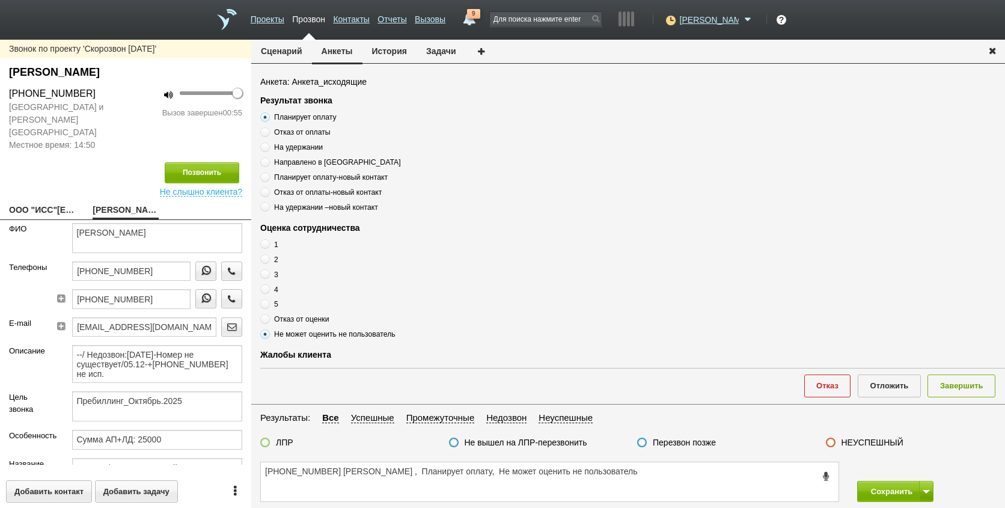
click at [280, 442] on fieldset "Результаты: Все Успешные Промежуточные Недозвон Неуспешные ЛПР Не вышел на ЛПР-…" at bounding box center [627, 432] width 753 height 45
click at [279, 443] on label "ЛПР" at bounding box center [284, 442] width 17 height 11
click at [0, 0] on input "ЛПР" at bounding box center [0, 0] width 0 height 0
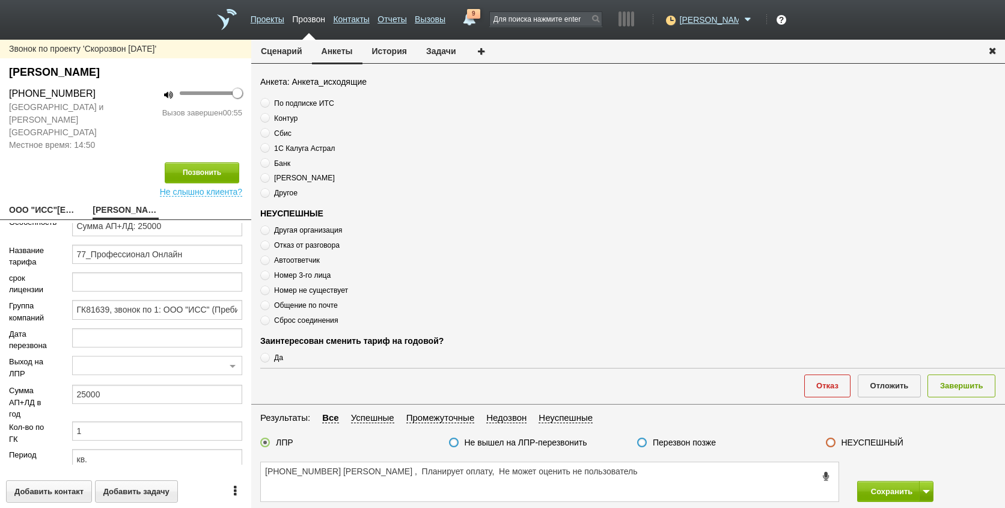
scroll to position [350, 0]
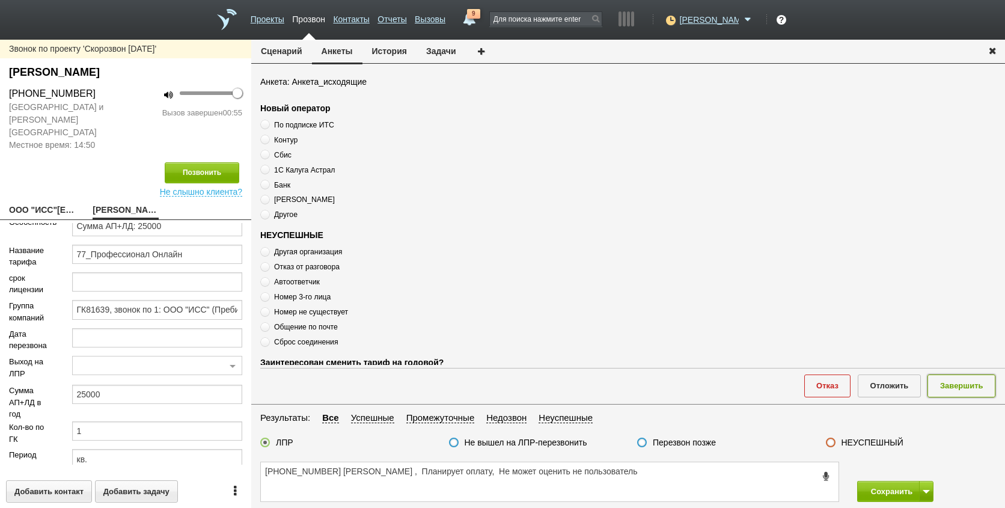
click at [957, 385] on button "Завершить" at bounding box center [961, 385] width 68 height 22
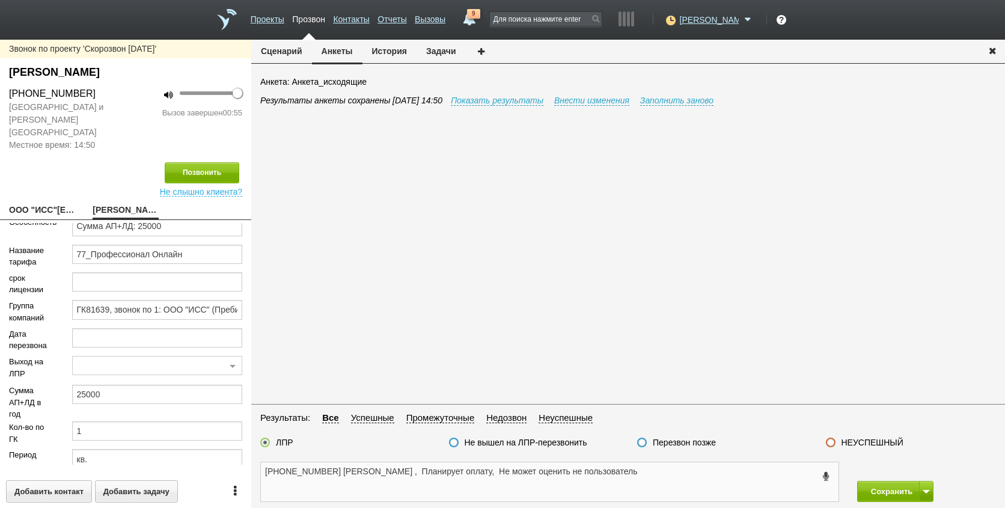
click at [673, 478] on textarea "[PHONE_NUMBER] [PERSON_NAME] , Планирует оплату, Не может оценить не пользовате…" at bounding box center [549, 481] width 577 height 39
click at [644, 461] on div "[PHONE_NUMBER] [PERSON_NAME] , Планирует оплату, Не может оценить не пользовате…" at bounding box center [627, 481] width 753 height 52
click at [922, 489] on button at bounding box center [926, 491] width 14 height 21
click at [907, 469] on button "Сохранить и остаться" at bounding box center [885, 468] width 93 height 21
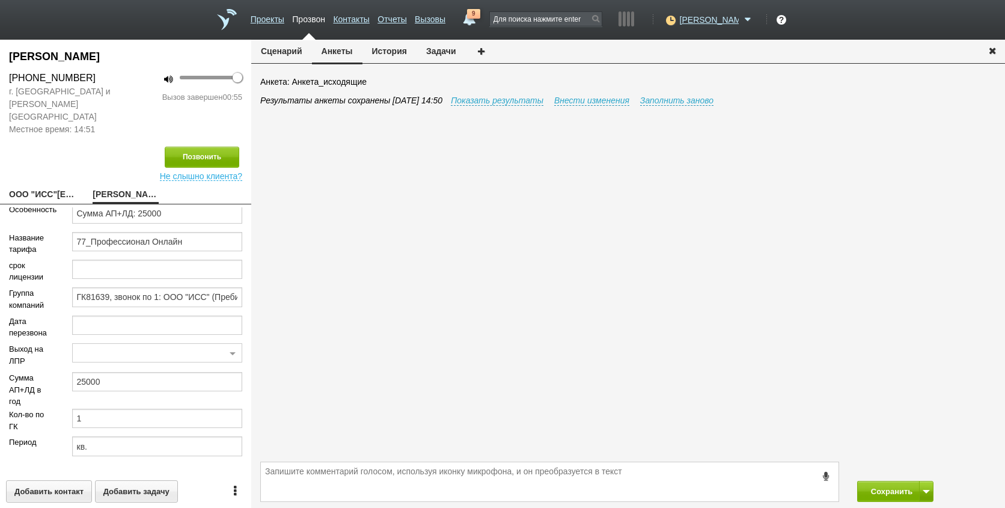
scroll to position [198, 0]
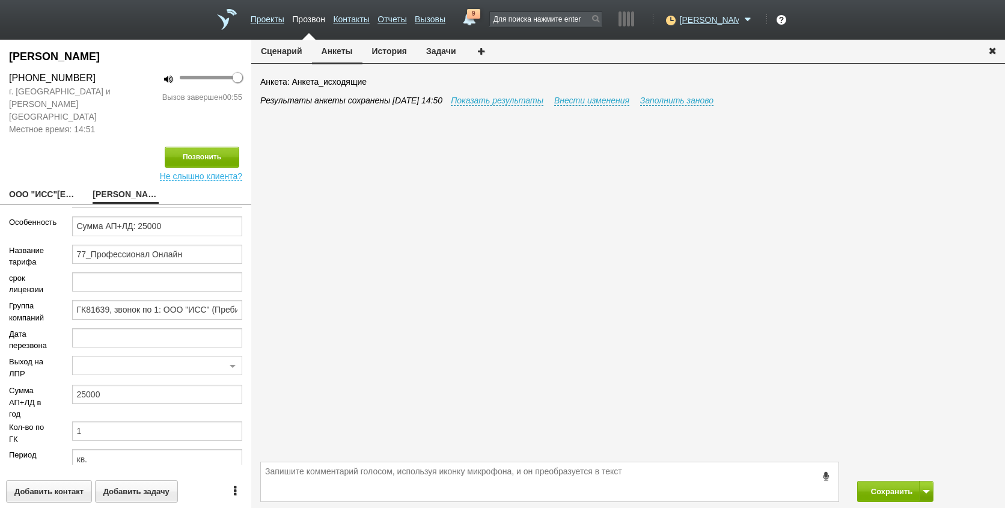
click at [824, 312] on div "Результаты анкеты сохранены [DATE] 14:50 Показать результаты Внести изменения З…" at bounding box center [632, 276] width 744 height 364
click at [448, 478] on textarea at bounding box center [549, 481] width 577 height 39
click at [535, 474] on textarea at bounding box center [549, 481] width 577 height 39
click at [480, 20] on link "9" at bounding box center [469, 16] width 22 height 14
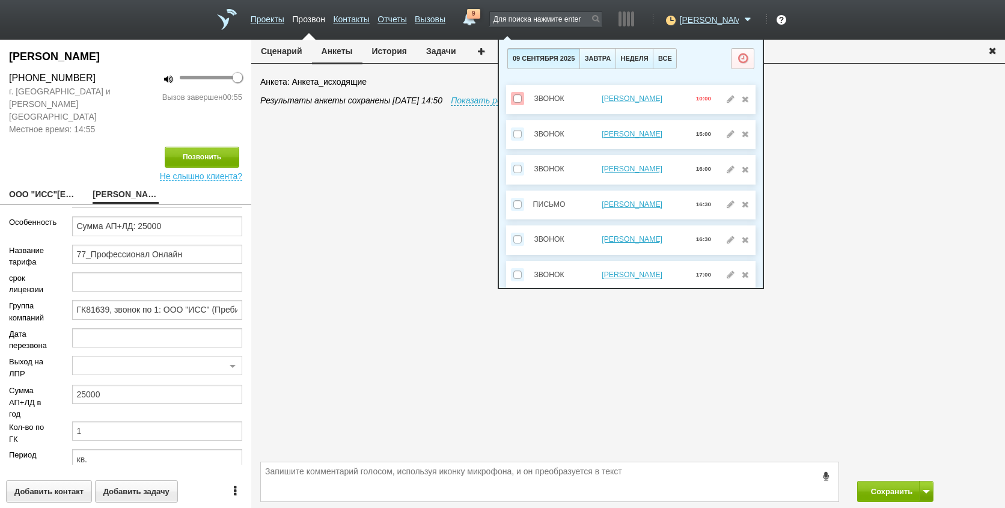
click at [860, 183] on div "Результаты анкеты сохранены [DATE] 14:50 Показать результаты Внести изменения З…" at bounding box center [632, 276] width 744 height 364
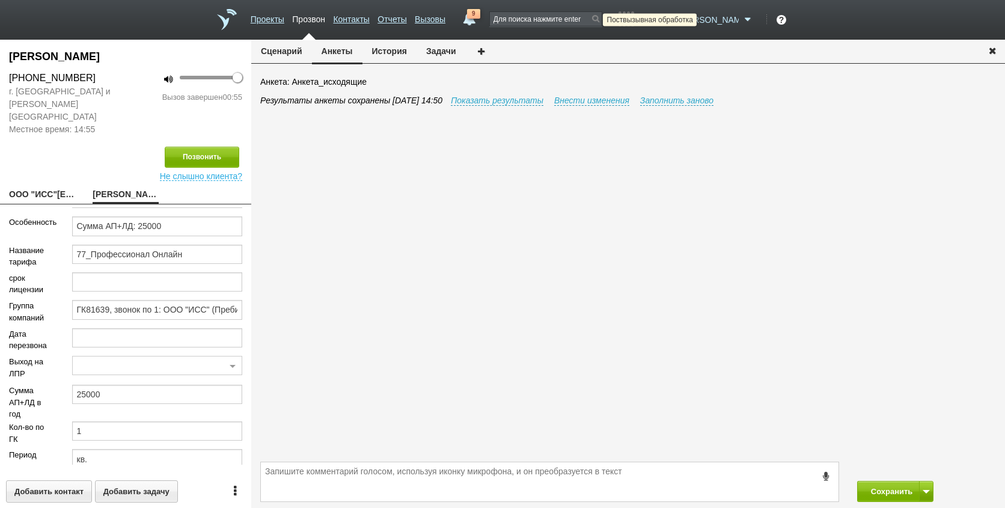
click at [677, 18] on icon at bounding box center [669, 20] width 16 height 12
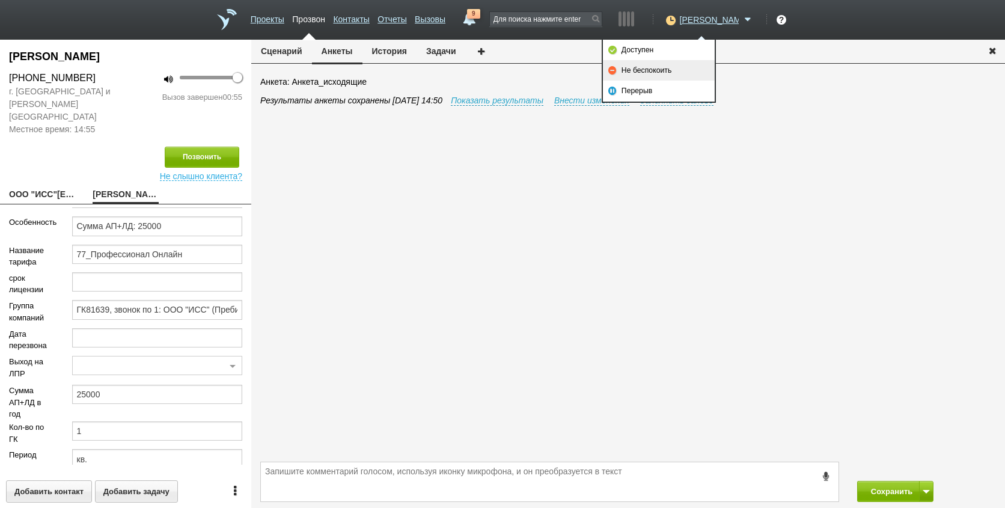
click at [664, 72] on link "Не беспокоить" at bounding box center [659, 70] width 112 height 20
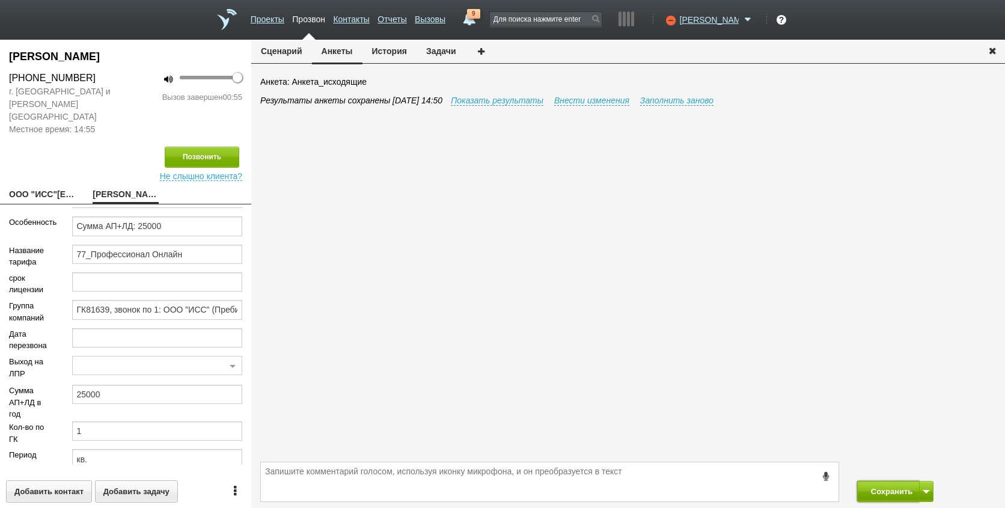
click at [892, 501] on button "Сохранить" at bounding box center [888, 491] width 63 height 21
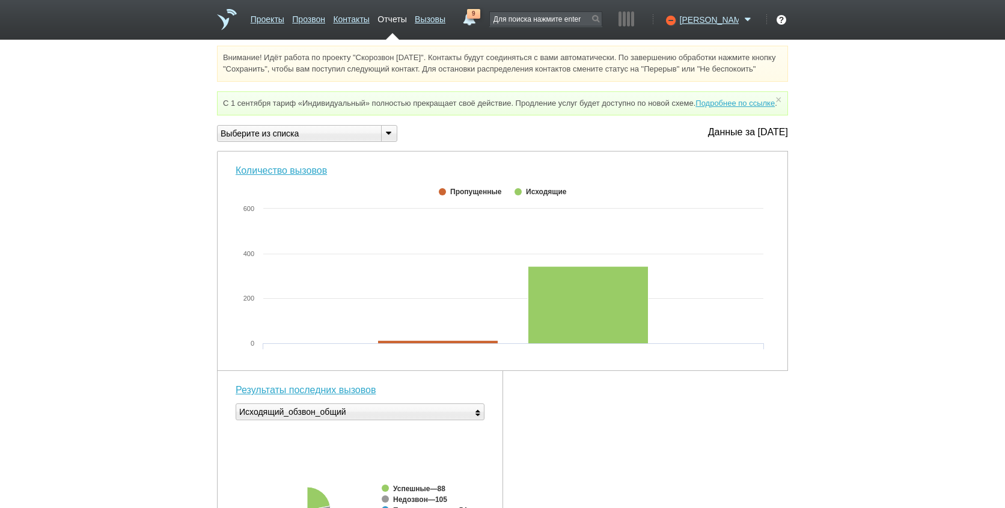
click at [480, 10] on span "9" at bounding box center [473, 14] width 13 height 10
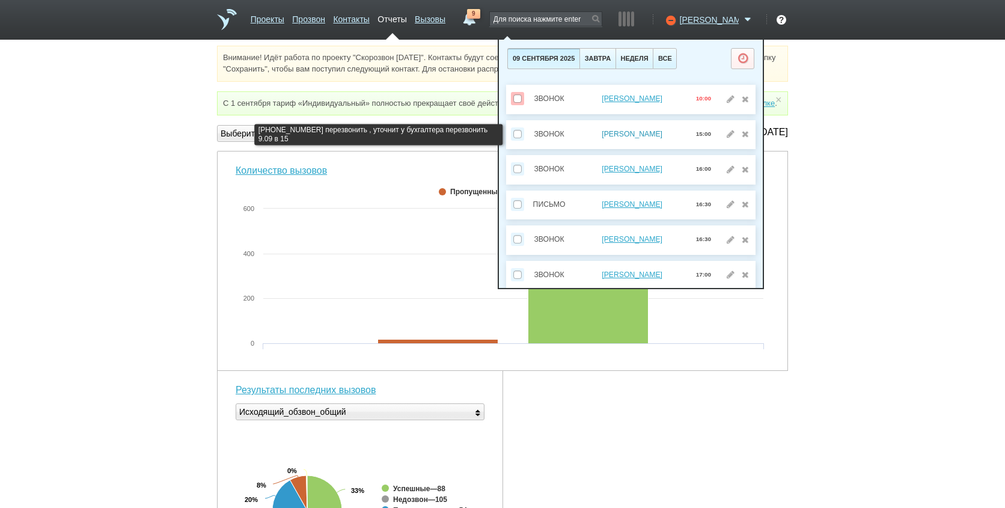
click at [630, 136] on link "[PERSON_NAME]" at bounding box center [631, 134] width 61 height 8
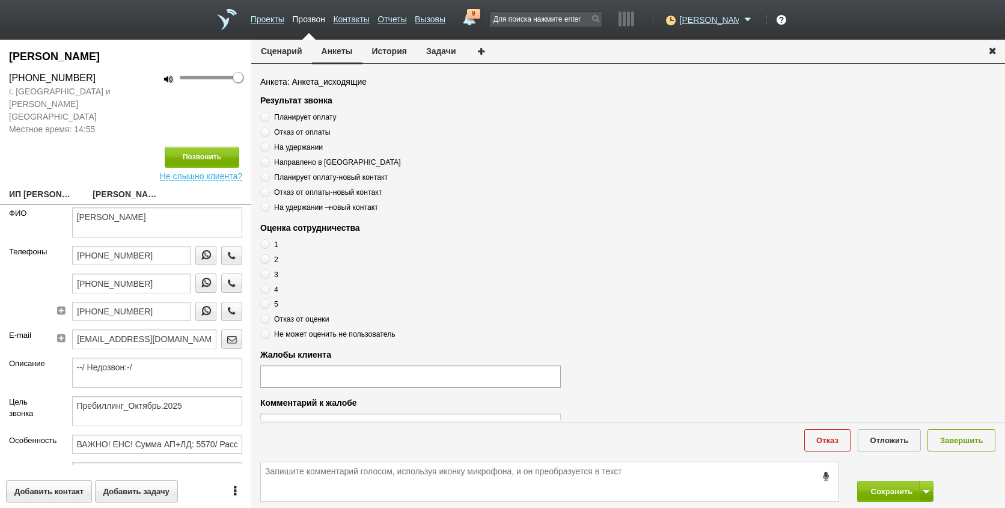
click at [448, 47] on button "Задачи" at bounding box center [440, 51] width 49 height 23
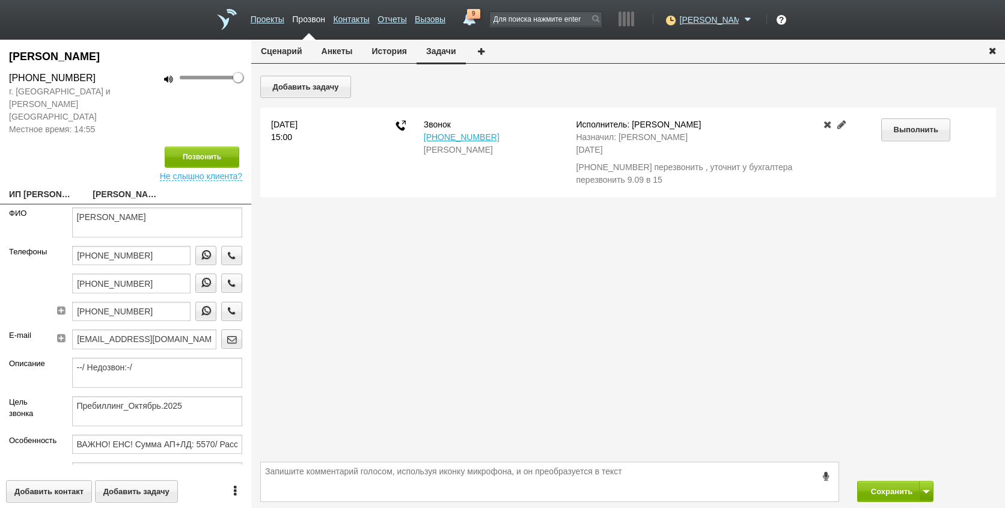
drag, startPoint x: 30, startPoint y: 181, endPoint x: 68, endPoint y: 235, distance: 65.5
click at [31, 187] on link "ИП [PERSON_NAME] [EMAIL_ADDRESS][DOMAIN_NAME]" at bounding box center [41, 195] width 65 height 17
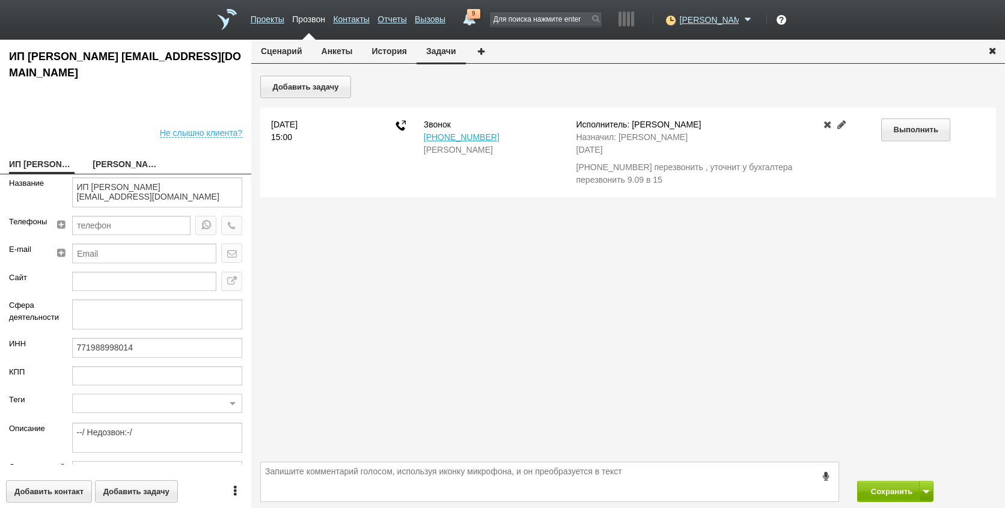
click at [144, 358] on div "771988998014" at bounding box center [157, 352] width 189 height 28
click at [143, 355] on input "771988998014" at bounding box center [157, 347] width 171 height 19
click at [143, 353] on input "771988998014" at bounding box center [157, 347] width 171 height 19
click at [143, 349] on input "771988998014" at bounding box center [157, 347] width 171 height 19
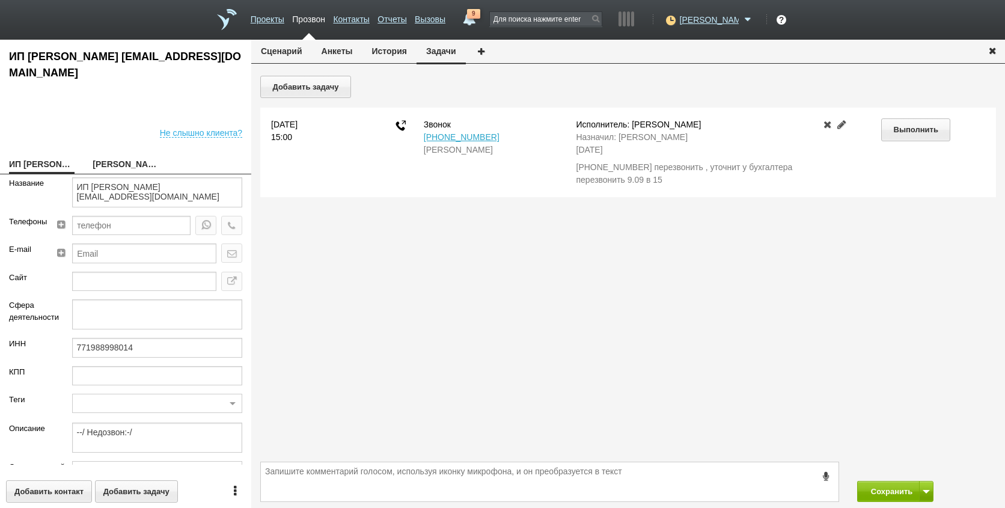
click at [338, 419] on div "Добавить задачу [DATE] 15:00 Звонок [PHONE_NUMBER] [PERSON_NAME]: [PERSON_NAME]…" at bounding box center [627, 266] width 753 height 380
click at [149, 164] on link "[PERSON_NAME]" at bounding box center [125, 165] width 65 height 17
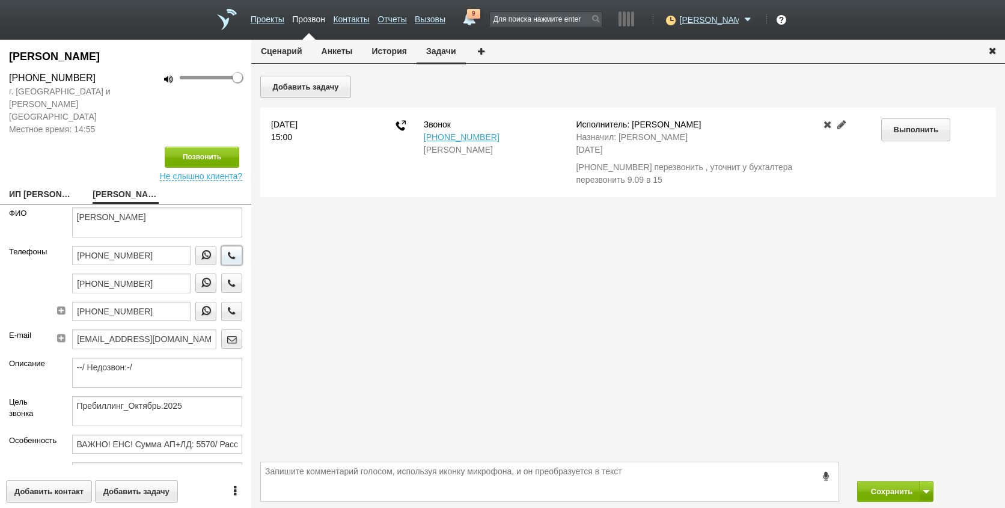
click at [225, 251] on icon "button" at bounding box center [231, 255] width 13 height 9
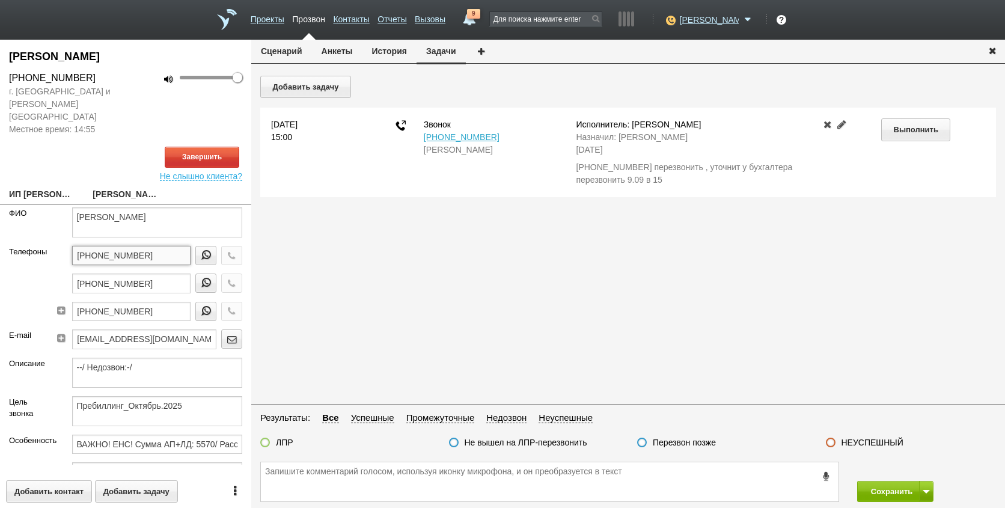
drag, startPoint x: 127, startPoint y: 247, endPoint x: 2, endPoint y: 247, distance: 125.0
click at [2, 247] on div "Телефоны [PHONE_NUMBER] [PHONE_NUMBER] [PHONE_NUMBER]" at bounding box center [125, 288] width 251 height 84
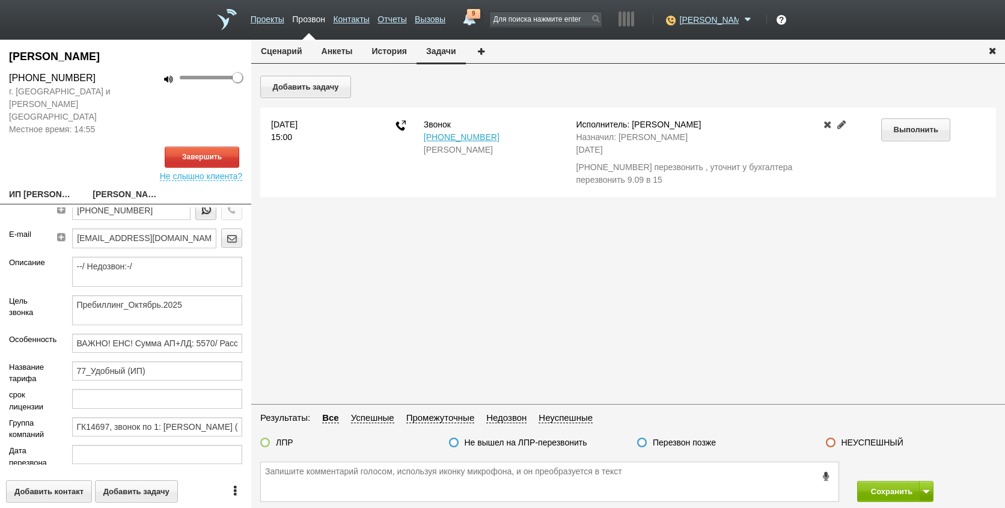
scroll to position [218, 0]
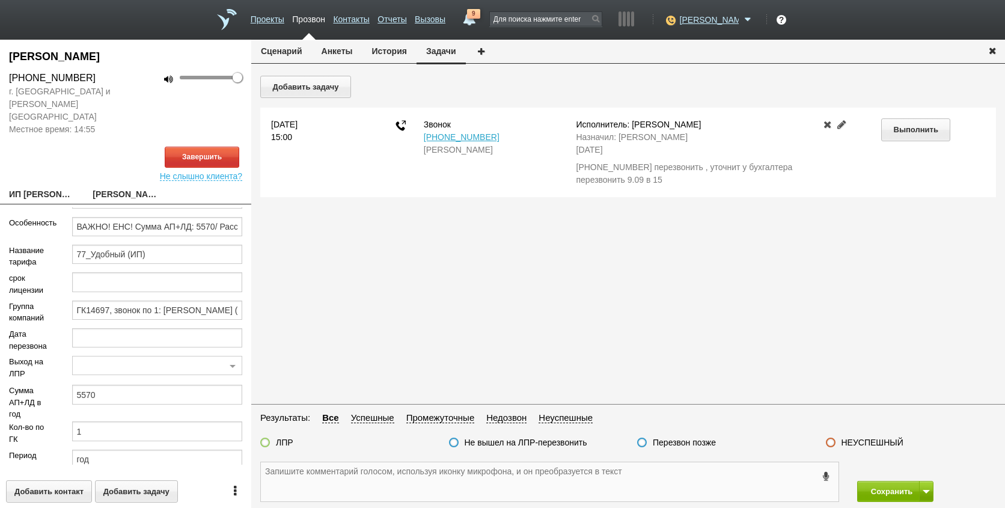
paste textarea "[PHONE_NUMBER]"
click at [898, 286] on div "Добавить задачу [DATE] 15:00 Звонок [PHONE_NUMBER] [PERSON_NAME]: [PERSON_NAME]…" at bounding box center [627, 238] width 753 height 325
click at [40, 187] on link "ИП [PERSON_NAME] [EMAIL_ADDRESS][DOMAIN_NAME]" at bounding box center [41, 195] width 65 height 17
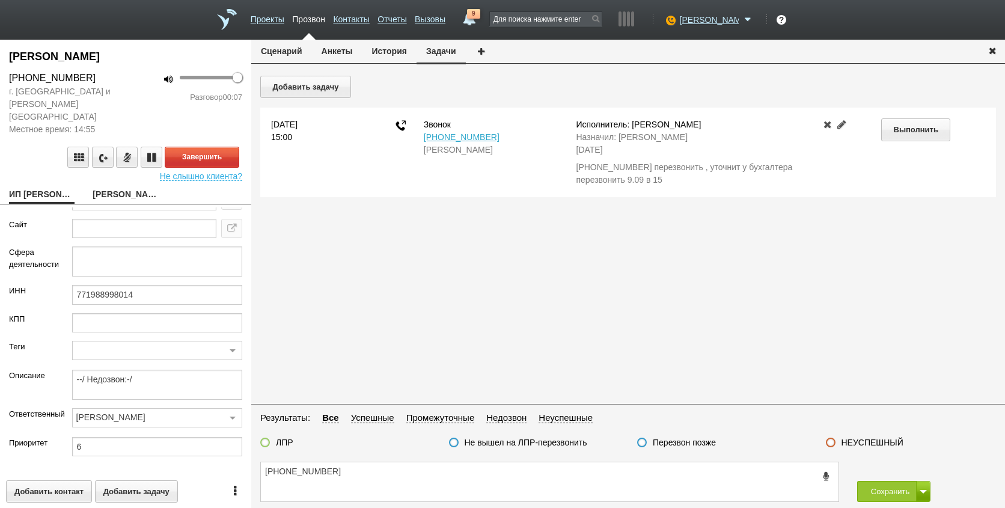
scroll to position [70, 0]
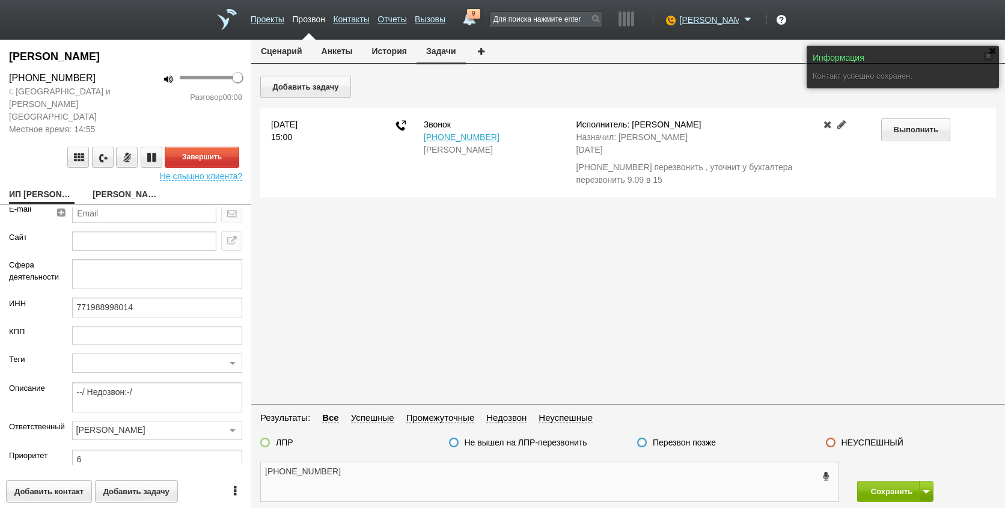
click at [382, 482] on textarea "[PHONE_NUMBER]" at bounding box center [549, 481] width 577 height 39
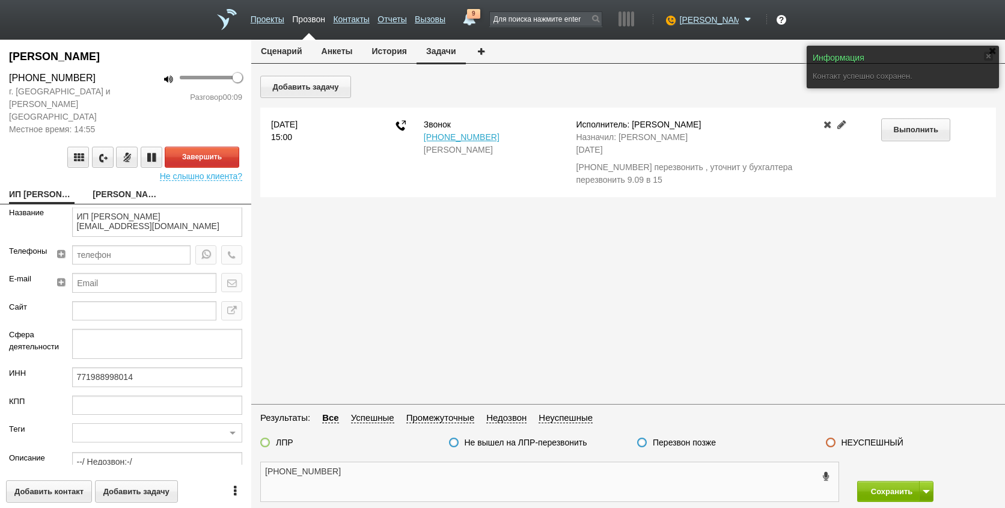
scroll to position [0, 0]
click at [114, 187] on link "[PERSON_NAME]" at bounding box center [125, 195] width 65 height 17
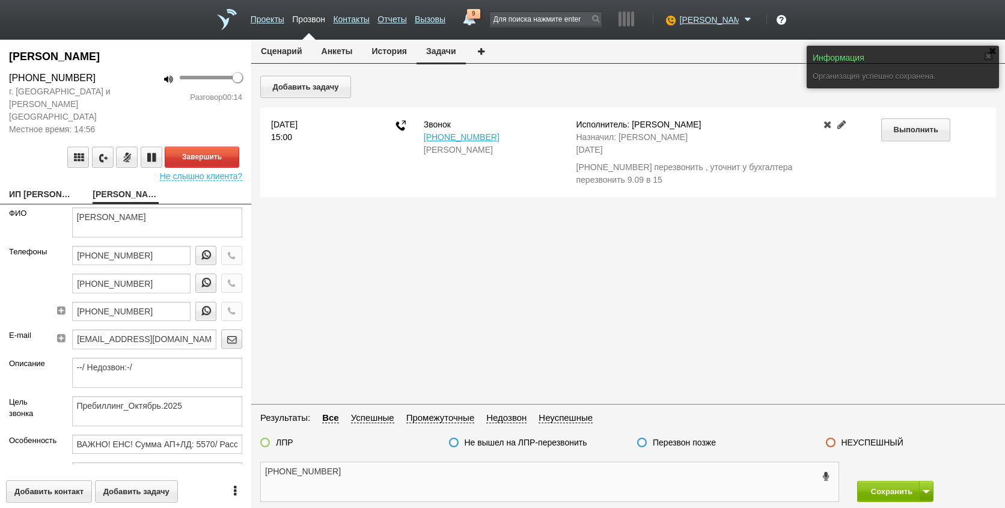
click at [463, 494] on textarea "[PHONE_NUMBER]" at bounding box center [549, 481] width 577 height 39
click at [375, 484] on textarea "[PHONE_NUMBER]" at bounding box center [549, 481] width 577 height 39
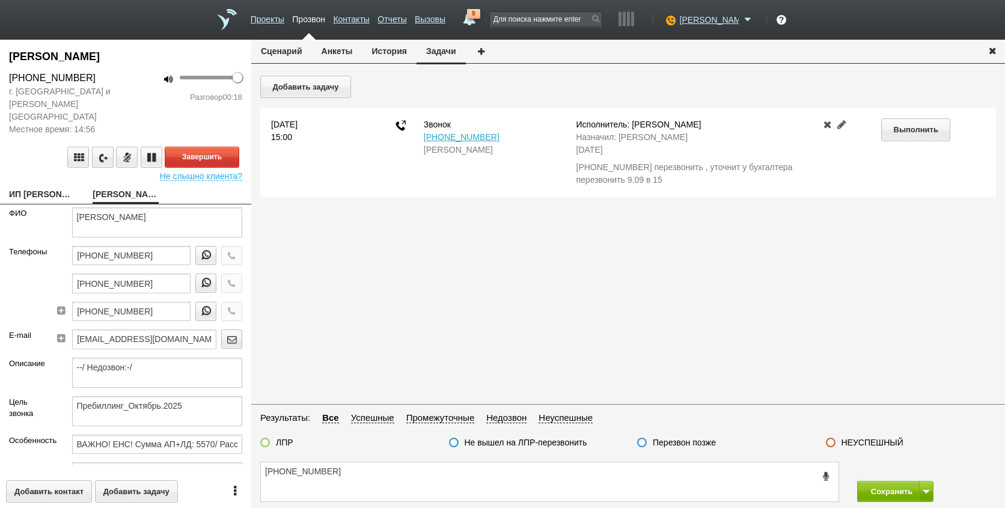
click at [55, 188] on link "ИП [PERSON_NAME] [EMAIL_ADDRESS][DOMAIN_NAME]" at bounding box center [41, 195] width 65 height 17
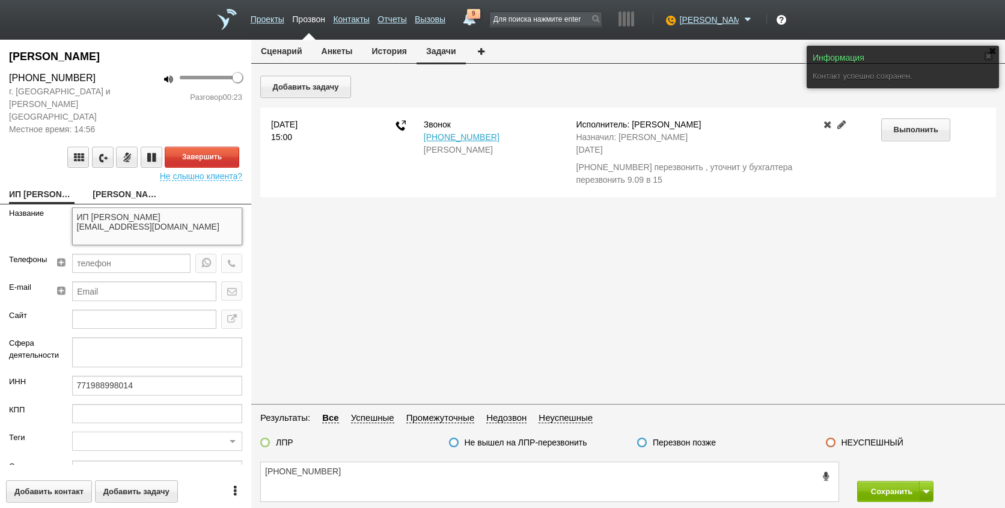
drag, startPoint x: 121, startPoint y: 199, endPoint x: 148, endPoint y: 211, distance: 29.4
click at [148, 211] on textarea "ИП [PERSON_NAME] [EMAIL_ADDRESS][DOMAIN_NAME]" at bounding box center [157, 226] width 171 height 38
click at [119, 173] on div "[PERSON_NAME] [PHONE_NUMBER] г. [GEOGRAPHIC_DATA] и [PERSON_NAME][GEOGRAPHIC_DA…" at bounding box center [125, 274] width 251 height 468
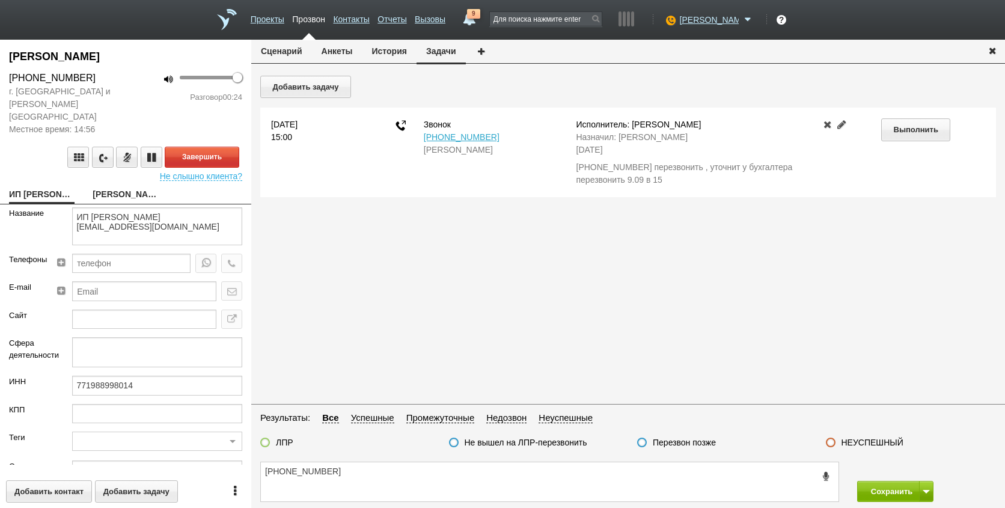
click at [124, 187] on link "[PERSON_NAME]" at bounding box center [125, 195] width 65 height 17
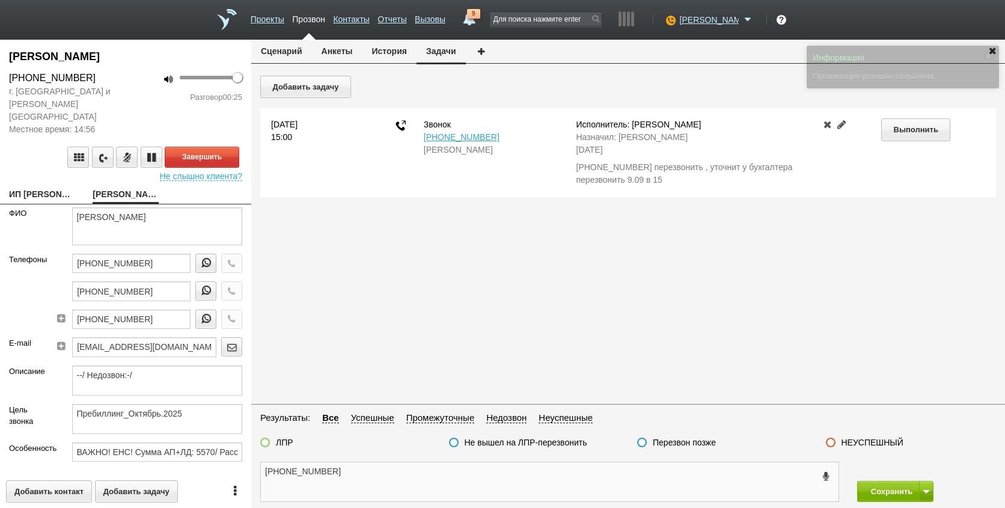
click at [379, 477] on textarea "[PHONE_NUMBER]" at bounding box center [549, 481] width 577 height 39
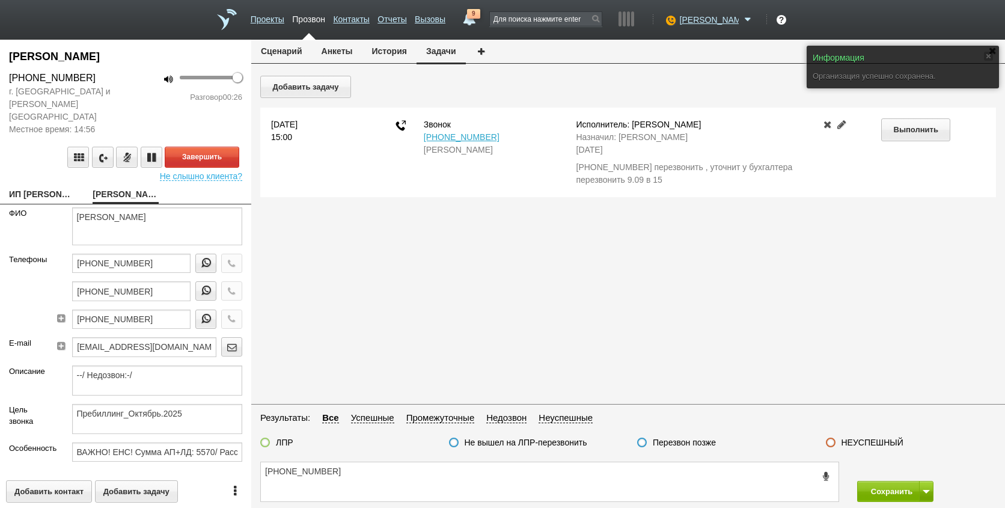
click at [345, 42] on button "Анкеты" at bounding box center [337, 51] width 50 height 23
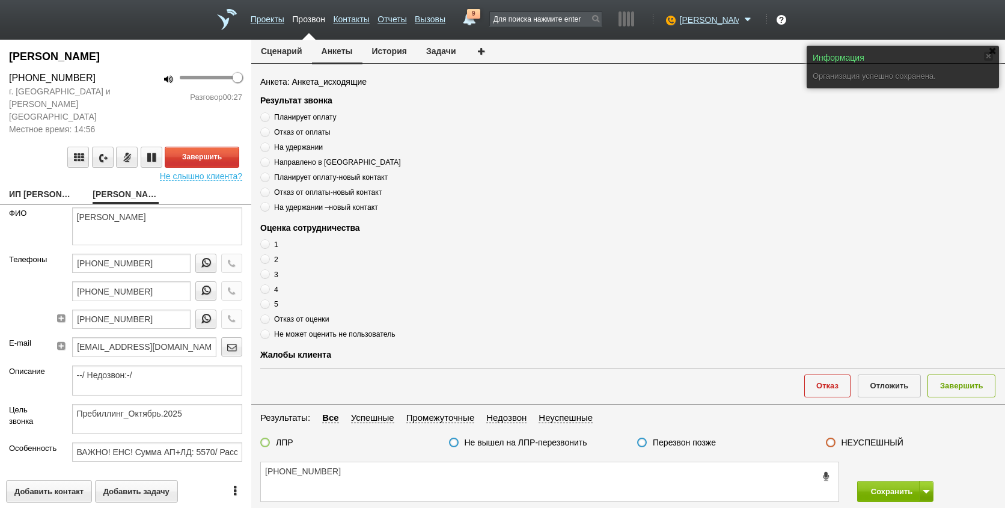
click at [309, 114] on span "Планирует оплату" at bounding box center [305, 117] width 62 height 8
click at [268, 114] on input "Планирует оплату" at bounding box center [264, 115] width 8 height 8
click at [309, 115] on span "Планирует оплату" at bounding box center [305, 117] width 62 height 8
click at [268, 115] on input "Планирует оплату" at bounding box center [264, 115] width 8 height 8
click at [309, 115] on span "Планирует оплату" at bounding box center [305, 117] width 62 height 8
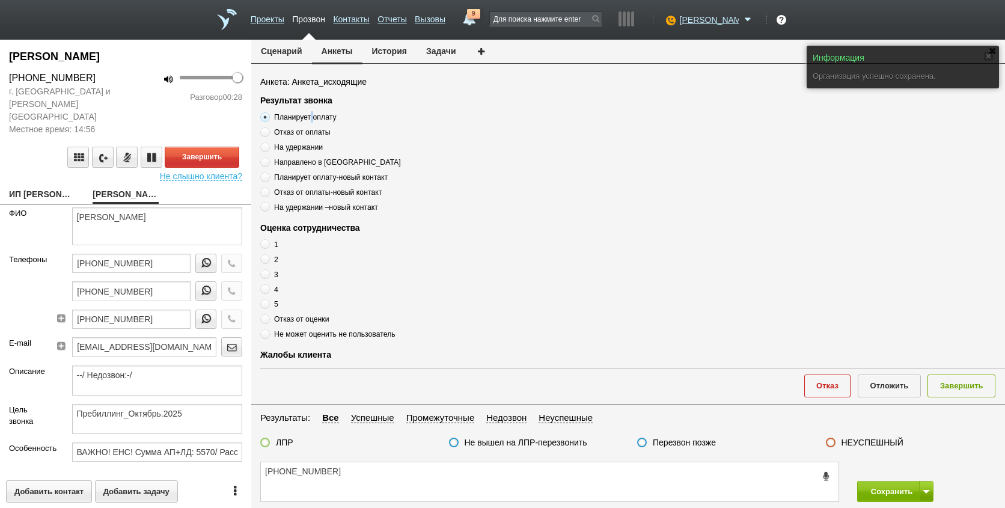
click at [268, 115] on input "Планирует оплату" at bounding box center [264, 115] width 8 height 8
click at [309, 115] on span "Планирует оплату" at bounding box center [305, 117] width 62 height 8
click at [268, 115] on input "Планирует оплату" at bounding box center [264, 115] width 8 height 8
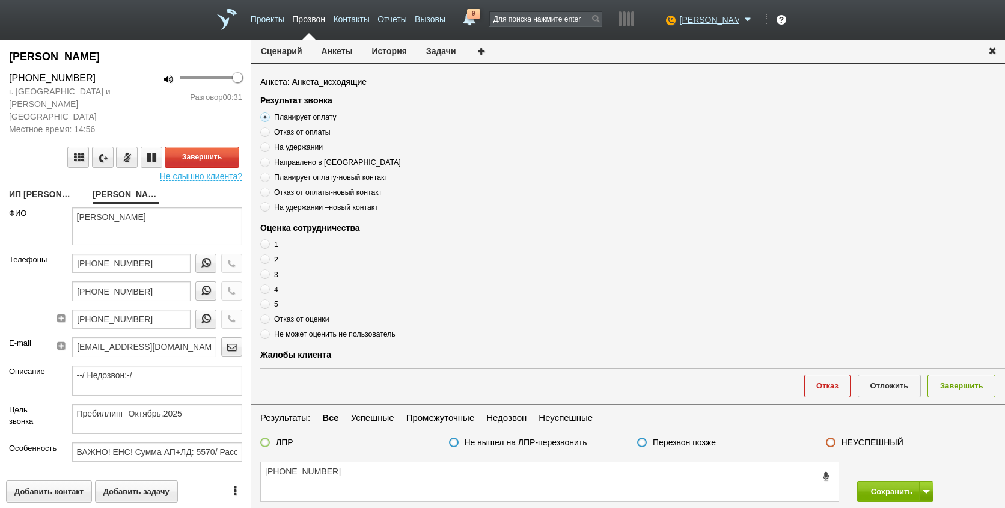
click at [388, 459] on div "[PHONE_NUMBER] Сохранить" at bounding box center [627, 481] width 753 height 52
click at [372, 469] on textarea "[PHONE_NUMBER]" at bounding box center [549, 481] width 577 height 39
paste textarea "Планирует оплату"
click at [436, 478] on textarea "[PHONE_NUMBER] Планирует оплату" at bounding box center [549, 481] width 577 height 39
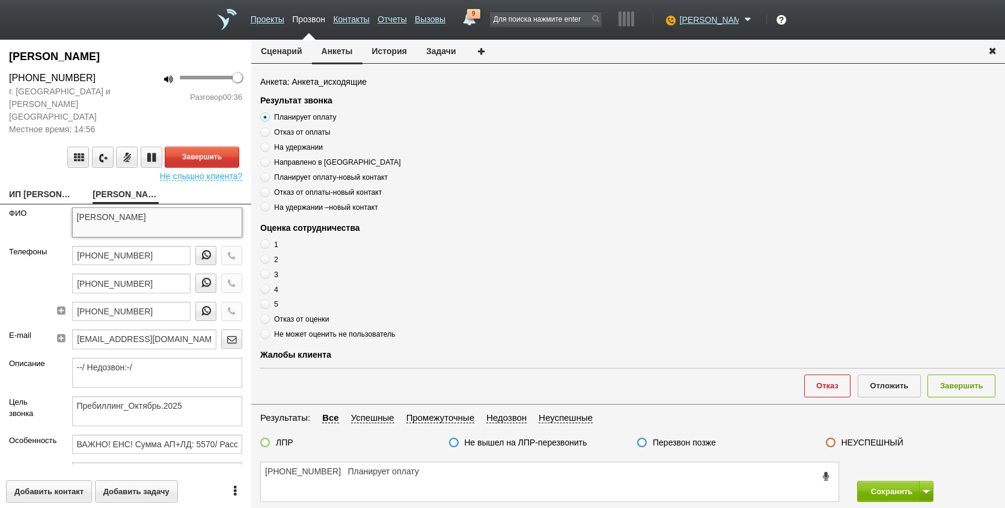
drag, startPoint x: 104, startPoint y: 199, endPoint x: 208, endPoint y: 213, distance: 104.8
click at [208, 213] on textarea "[PERSON_NAME]" at bounding box center [157, 222] width 171 height 30
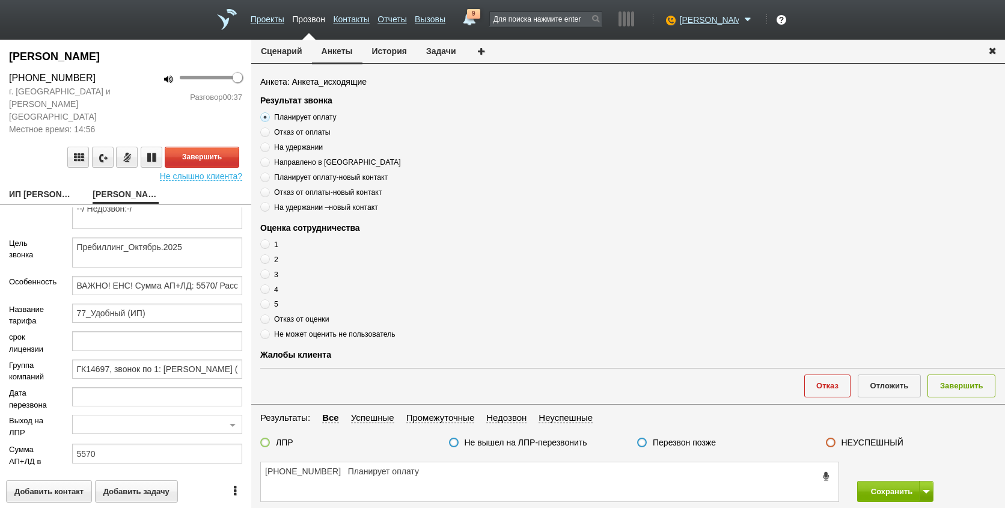
scroll to position [218, 0]
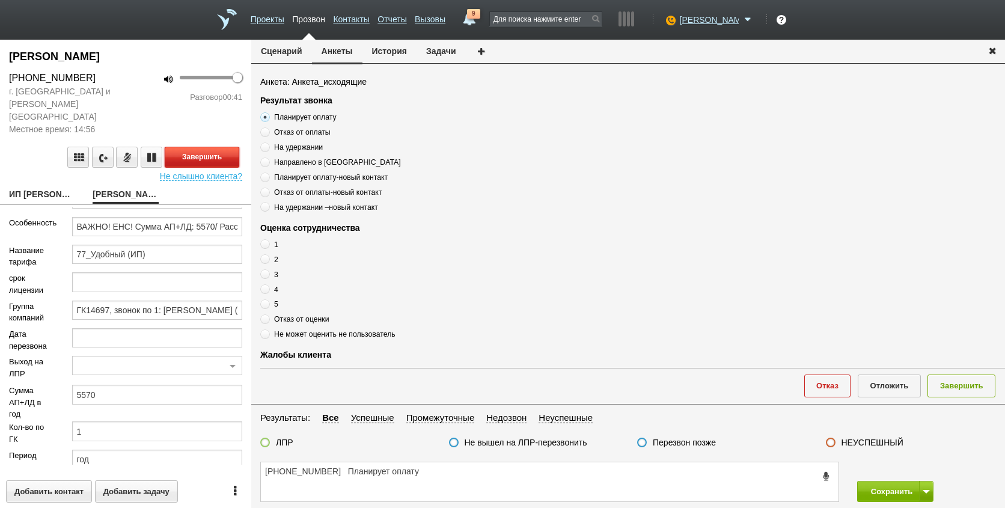
click at [219, 147] on button "Завершить" at bounding box center [202, 157] width 75 height 21
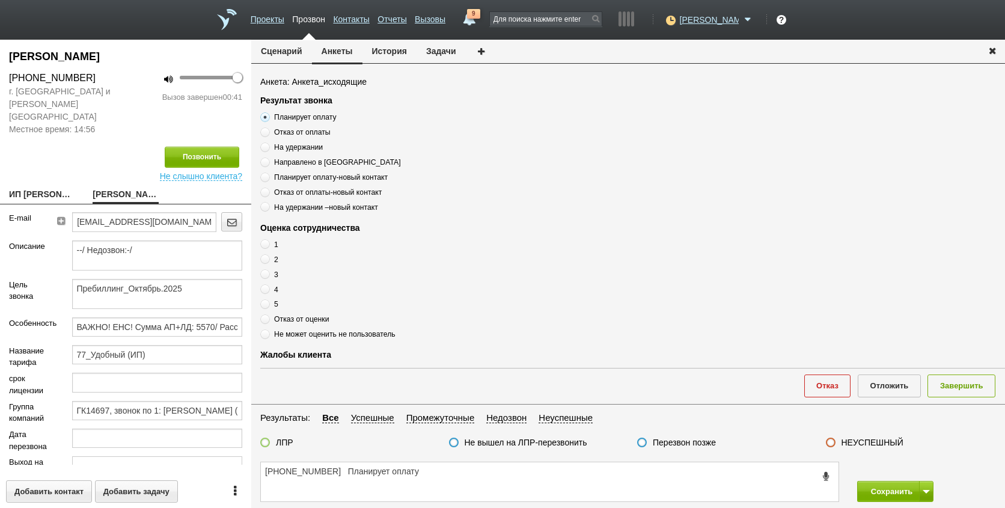
scroll to position [0, 0]
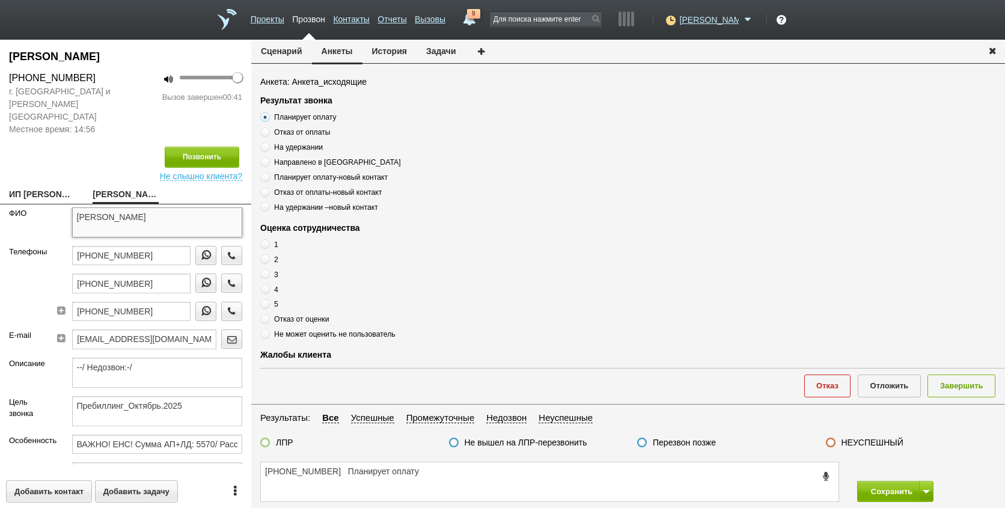
drag, startPoint x: 105, startPoint y: 207, endPoint x: 221, endPoint y: 205, distance: 116.0
click at [221, 207] on textarea "[PERSON_NAME]" at bounding box center [157, 222] width 171 height 30
click at [338, 472] on textarea "[PHONE_NUMBER] Планирует оплату" at bounding box center [549, 481] width 577 height 39
paste textarea "[PERSON_NAME]"
click at [298, 315] on span "Отказ от оценки" at bounding box center [301, 319] width 55 height 8
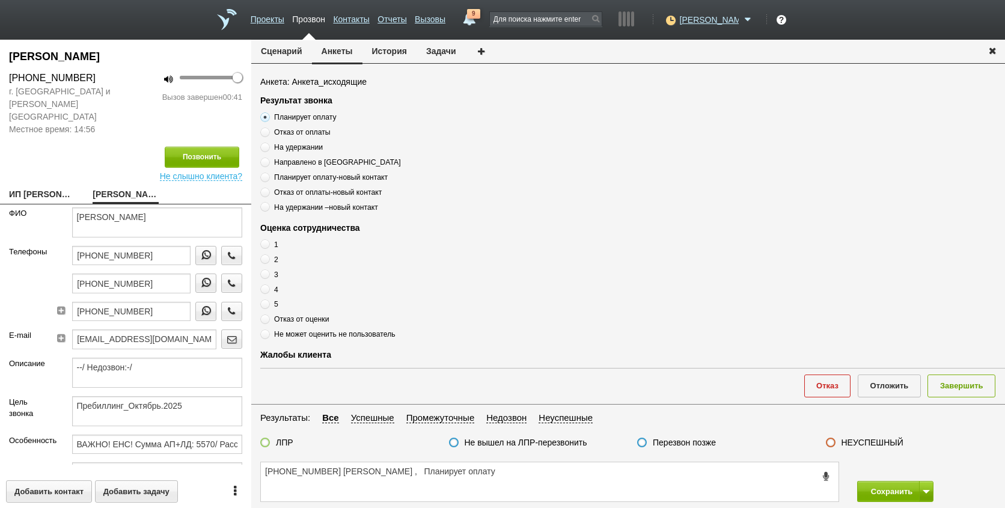
click at [268, 315] on input "Отказ от оценки" at bounding box center [264, 317] width 8 height 8
click at [301, 339] on label "Не может оценить не пользователь" at bounding box center [410, 333] width 300 height 11
click at [268, 336] on input "Не может оценить не пользователь" at bounding box center [264, 332] width 8 height 8
click at [301, 339] on label "Не может оценить не пользователь" at bounding box center [410, 333] width 300 height 11
click at [268, 336] on input "Не может оценить не пользователь" at bounding box center [264, 332] width 8 height 8
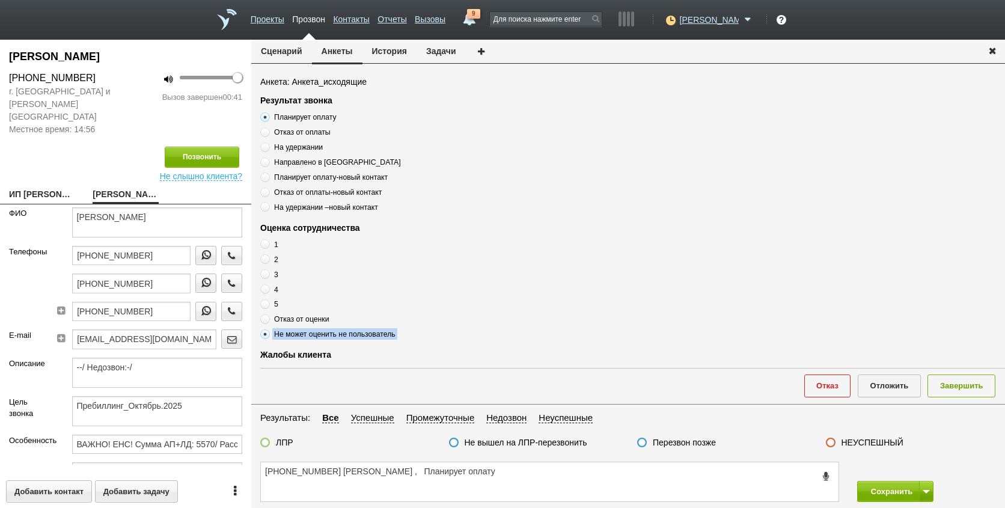
click at [301, 339] on label "Не может оценить не пользователь" at bounding box center [410, 333] width 300 height 11
click at [268, 336] on input "Не может оценить не пользователь" at bounding box center [264, 332] width 8 height 8
click at [301, 339] on label "Не может оценить не пользователь" at bounding box center [410, 333] width 300 height 11
click at [268, 336] on input "Не может оценить не пользователь" at bounding box center [264, 332] width 8 height 8
click at [527, 482] on textarea "[PHONE_NUMBER] [PERSON_NAME] , Планирует оплату" at bounding box center [549, 481] width 577 height 39
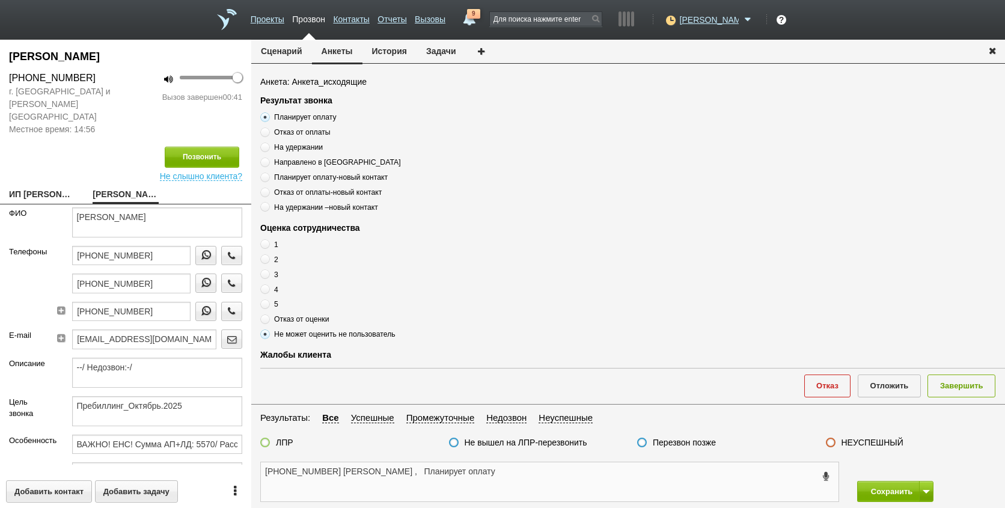
click at [526, 470] on textarea "[PHONE_NUMBER] [PERSON_NAME] , Планирует оплату" at bounding box center [549, 481] width 577 height 39
click at [504, 470] on textarea "[PHONE_NUMBER] [PERSON_NAME] , Планирует оплату," at bounding box center [549, 481] width 577 height 39
click at [717, 470] on textarea "[PHONE_NUMBER] [PERSON_NAME] , Планирует оплату уточнил информацию все в порядк…" at bounding box center [549, 481] width 577 height 39
paste textarea "Не может оценить не пользователь"
click at [490, 494] on textarea "[PHONE_NUMBER] [PERSON_NAME] , Планирует оплату уточнил информацию все в порядк…" at bounding box center [549, 481] width 577 height 39
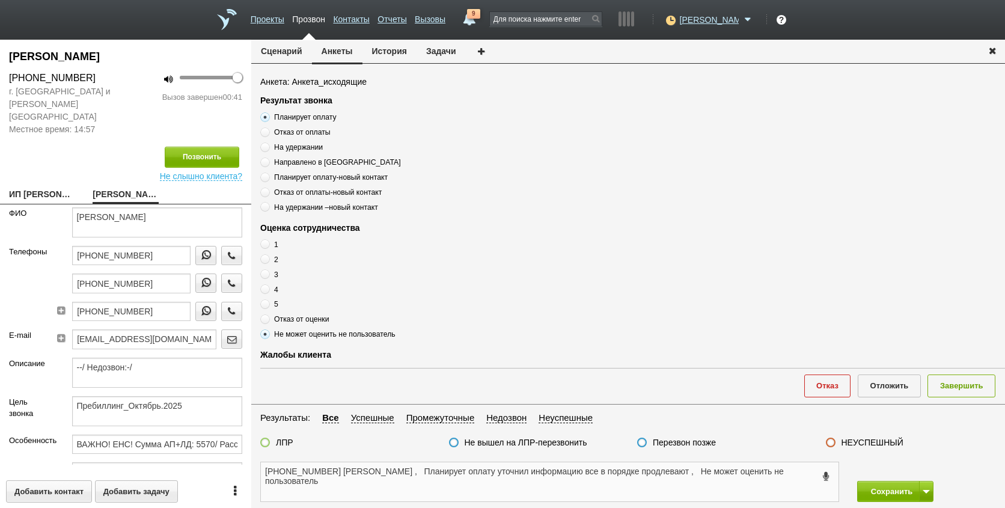
click at [434, 474] on textarea "[PHONE_NUMBER] [PERSON_NAME] , Планирует оплату уточнил информацию все в порядк…" at bounding box center [549, 481] width 577 height 39
click at [397, 479] on textarea "[PHONE_NUMBER] [PERSON_NAME] , Планирует оплату уточнил информацию все в порядк…" at bounding box center [549, 481] width 577 height 39
click at [516, 470] on textarea "[PHONE_NUMBER] [PERSON_NAME] , Планирует оплату уточнил информацию все в порядк…" at bounding box center [549, 481] width 577 height 39
drag, startPoint x: 509, startPoint y: 470, endPoint x: 701, endPoint y: 473, distance: 191.7
click at [701, 473] on textarea "[PHONE_NUMBER] [PERSON_NAME] , Планирует оплату уточнил информацию все в порядк…" at bounding box center [549, 481] width 577 height 39
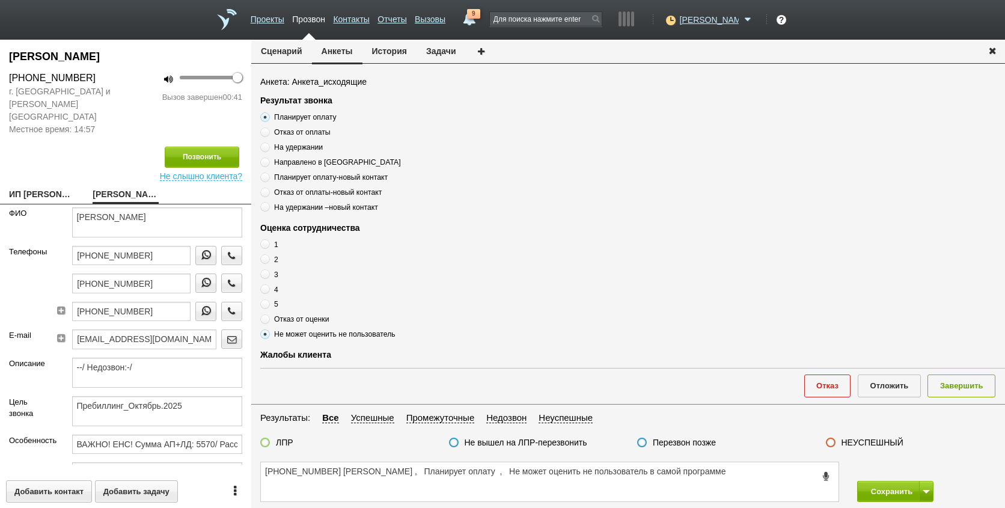
click at [710, 462] on div "[PHONE_NUMBER] [PERSON_NAME] , Планирует оплату , Не может оценить не пользоват…" at bounding box center [627, 481] width 753 height 52
click at [748, 475] on textarea "[PHONE_NUMBER] [PERSON_NAME] , Планирует оплату , Не может оценить не пользоват…" at bounding box center [549, 481] width 577 height 39
drag, startPoint x: 577, startPoint y: 472, endPoint x: 626, endPoint y: 467, distance: 48.9
click at [585, 470] on textarea "[PHONE_NUMBER] [PERSON_NAME] , Планирует оплату , Не может оценить не пользоват…" at bounding box center [549, 481] width 577 height 39
click at [754, 470] on textarea "[PHONE_NUMBER] [PERSON_NAME] , Планирует оплату , Не может оценить не пользоват…" at bounding box center [549, 481] width 577 height 39
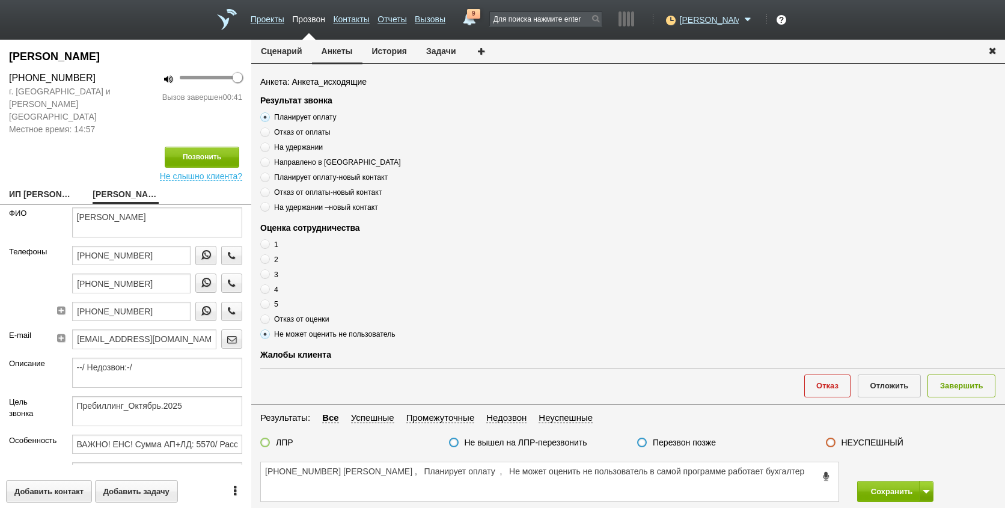
click at [272, 446] on div "ЛПР" at bounding box center [276, 443] width 33 height 13
click at [270, 442] on div "ЛПР" at bounding box center [276, 443] width 33 height 13
click at [268, 440] on label at bounding box center [265, 442] width 10 height 10
click at [0, 0] on input "ЛПР" at bounding box center [0, 0] width 0 height 0
click at [408, 483] on textarea "[PHONE_NUMBER] [PERSON_NAME] , Планирует оплату , Не может оценить не пользоват…" at bounding box center [549, 481] width 577 height 39
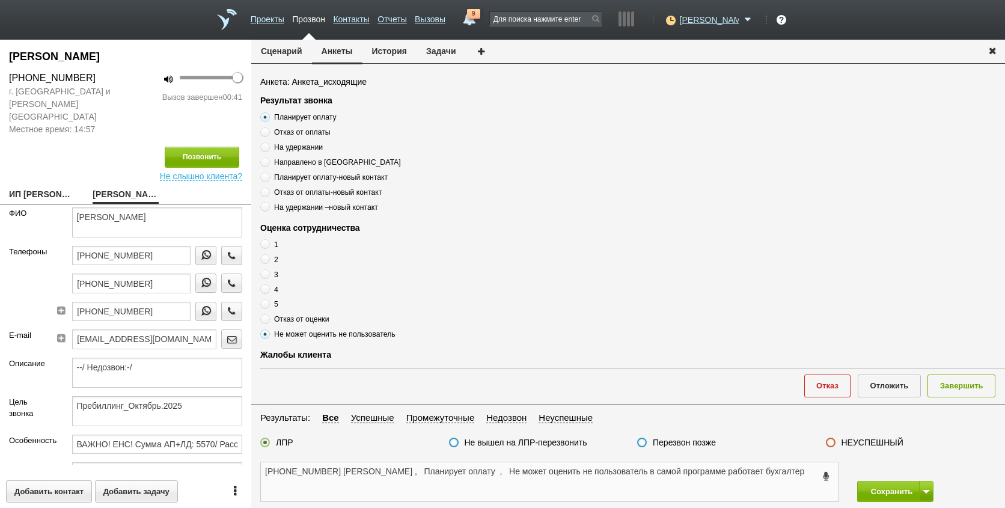
click at [710, 476] on textarea "[PHONE_NUMBER] [PERSON_NAME] , Планирует оплату , Не может оценить не пользоват…" at bounding box center [549, 481] width 577 height 39
click at [811, 469] on textarea "[PHONE_NUMBER] [PERSON_NAME] , Планирует оплату , Не может оценить не пользоват…" at bounding box center [549, 481] width 577 height 39
drag, startPoint x: 769, startPoint y: 474, endPoint x: 713, endPoint y: 474, distance: 55.3
click at [745, 474] on textarea "[PHONE_NUMBER] [PERSON_NAME] , Планирует оплату , Не может оценить не пользоват…" at bounding box center [549, 481] width 577 height 39
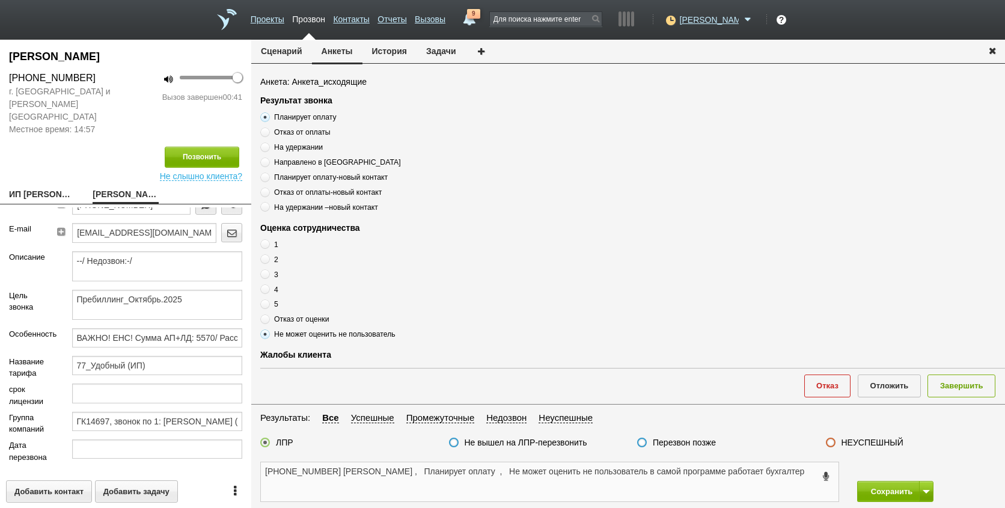
scroll to position [218, 0]
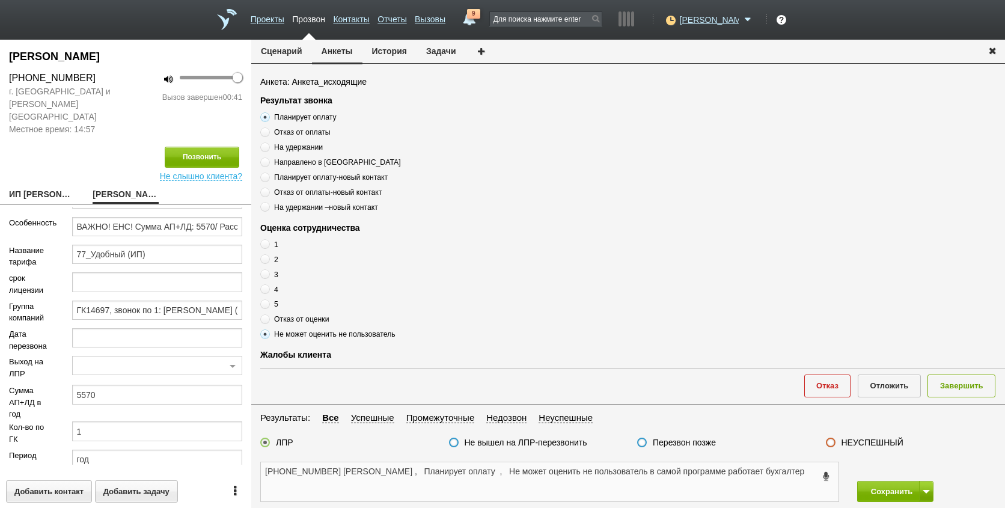
click at [642, 486] on textarea "[PHONE_NUMBER] [PERSON_NAME] , Планирует оплату , Не может оценить не пользоват…" at bounding box center [549, 481] width 577 height 39
drag, startPoint x: 434, startPoint y: 471, endPoint x: 453, endPoint y: 470, distance: 18.7
click at [435, 471] on textarea "[PHONE_NUMBER] [PERSON_NAME] , Планирует оплату , Не может оценить не пользоват…" at bounding box center [549, 481] width 577 height 39
click at [522, 472] on textarea "[PHONE_NUMBER] [PERSON_NAME] , Планирует оплату , Не может оценить не пользоват…" at bounding box center [549, 481] width 577 height 39
click at [522, 473] on textarea "[PHONE_NUMBER] [PERSON_NAME] , Планирует оплату , Не может оценить не пользоват…" at bounding box center [549, 481] width 577 height 39
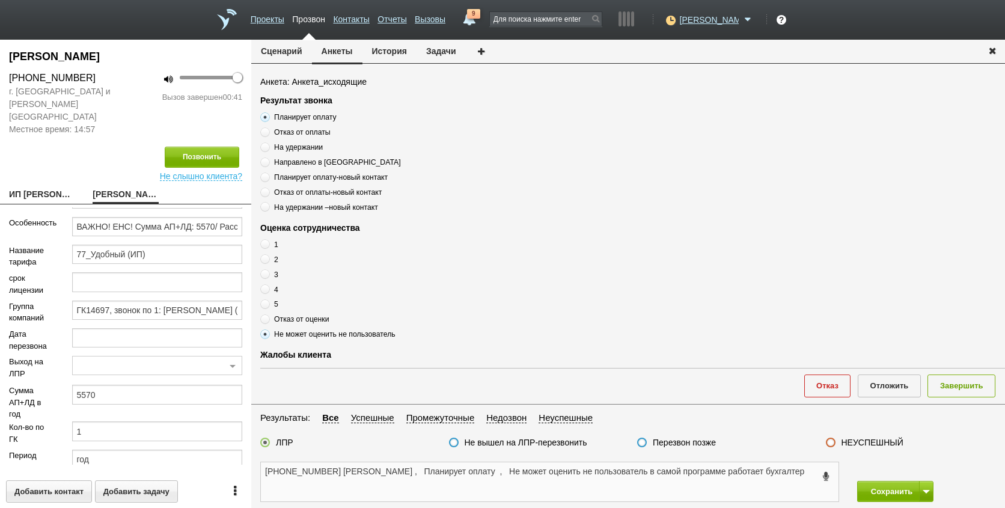
click at [815, 470] on textarea "[PHONE_NUMBER] [PERSON_NAME] , Планирует оплату , Не может оценить не пользоват…" at bounding box center [549, 481] width 577 height 39
drag, startPoint x: 338, startPoint y: 475, endPoint x: 338, endPoint y: 481, distance: 6.6
click at [404, 483] on textarea "[PHONE_NUMBER] [PERSON_NAME] , Планирует оплату , Не может оценить не пользоват…" at bounding box center [549, 481] width 577 height 39
drag, startPoint x: 971, startPoint y: 380, endPoint x: 967, endPoint y: 430, distance: 50.6
click at [973, 382] on button "Завершить" at bounding box center [961, 385] width 68 height 22
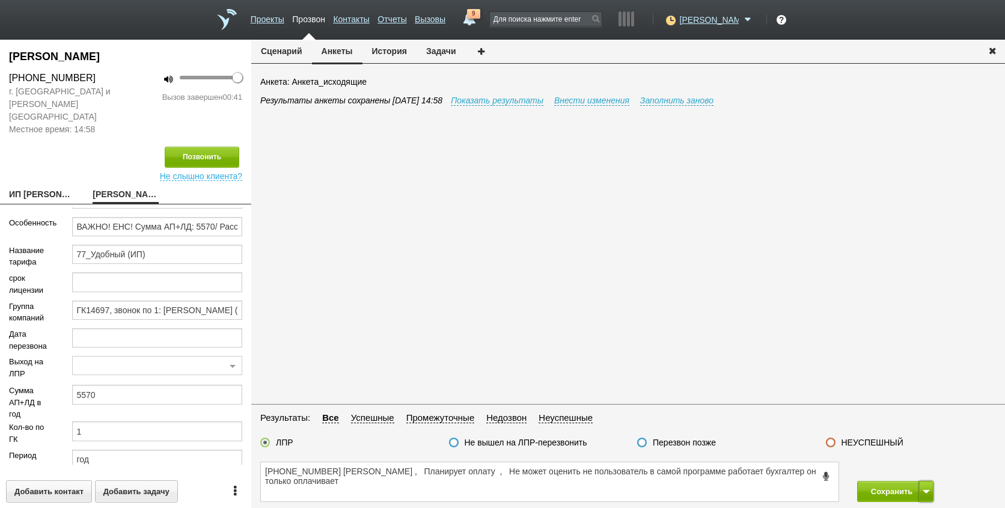
click at [920, 491] on button at bounding box center [926, 491] width 14 height 21
click at [901, 470] on button "Сохранить и остаться" at bounding box center [885, 468] width 93 height 21
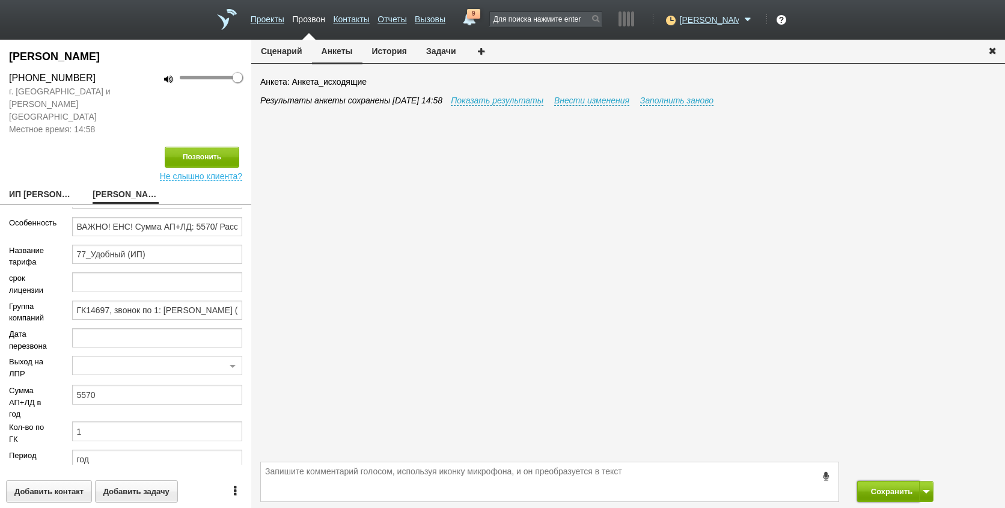
click at [893, 490] on button "Сохранить" at bounding box center [888, 491] width 63 height 21
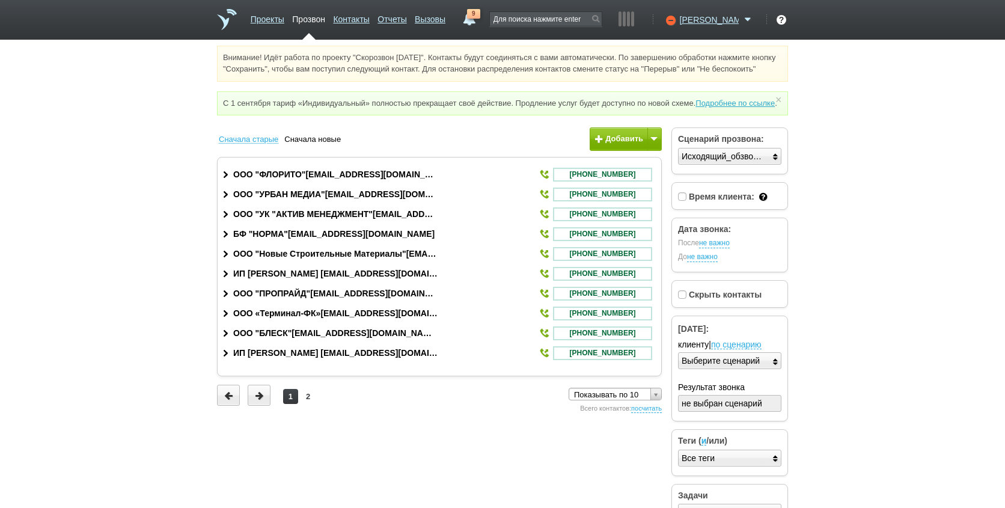
click at [480, 23] on link "9" at bounding box center [469, 16] width 22 height 14
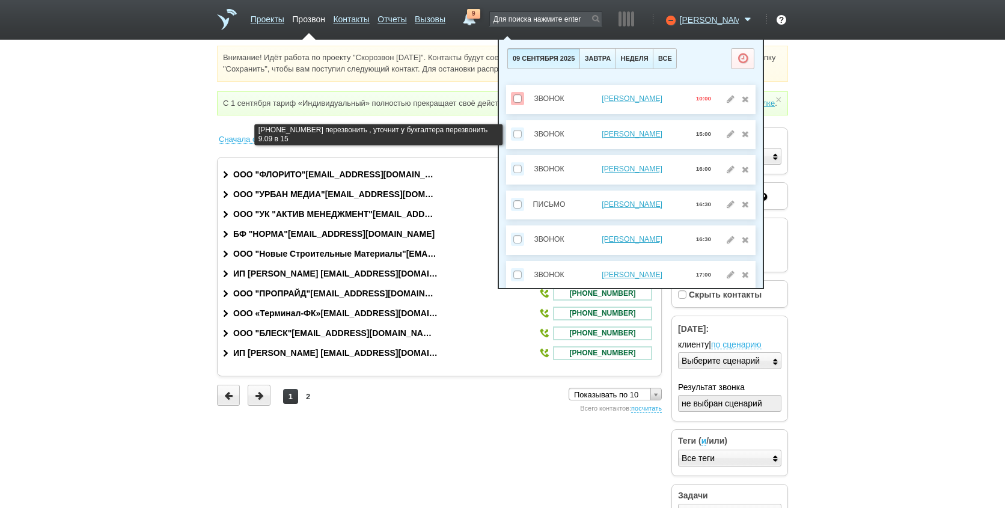
click at [514, 133] on span at bounding box center [517, 134] width 8 height 8
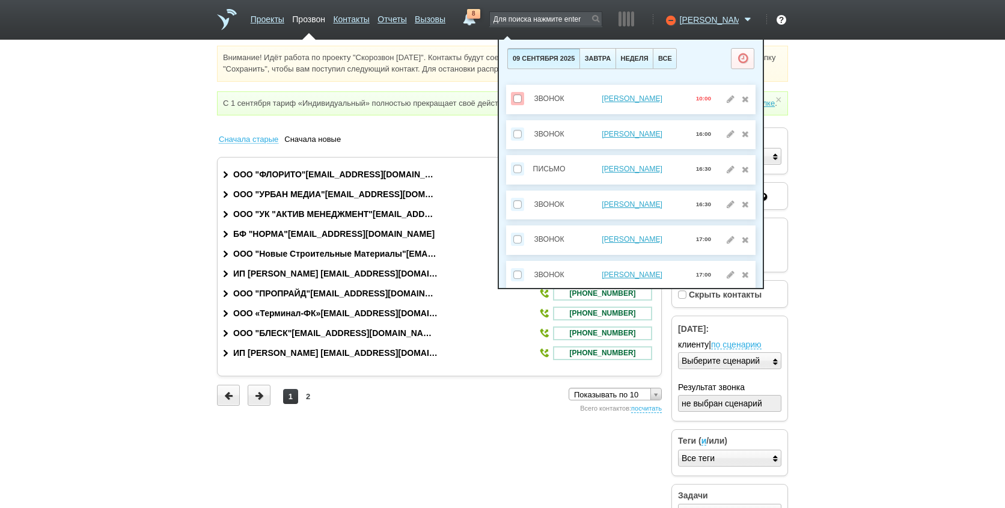
click at [946, 214] on html "Проекты Прозвон Контакты Отчеты Вызовы 8 [DATE] [DATE] неделя все Звонок [PERSO…" at bounding box center [502, 269] width 1005 height 538
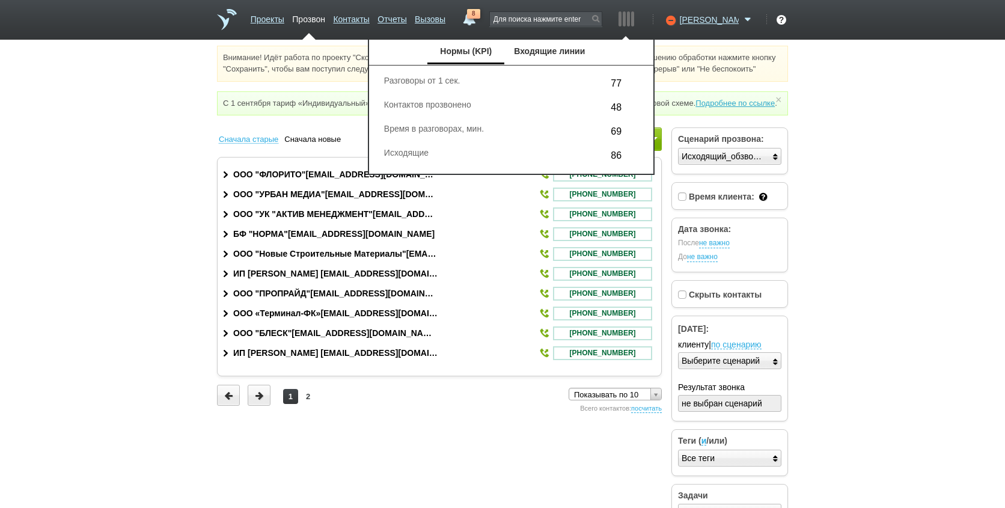
click at [621, 20] on div at bounding box center [619, 18] width 3 height 15
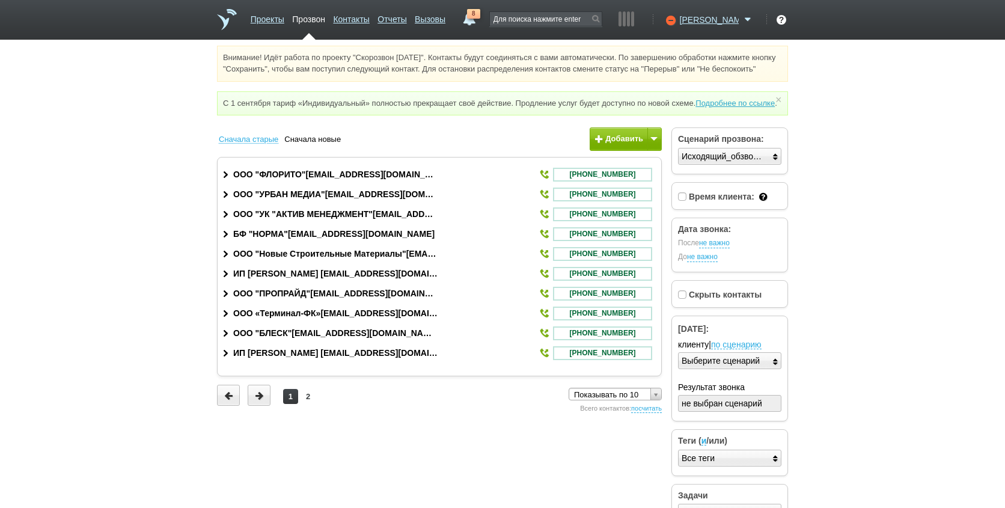
click at [364, 460] on html "Проекты Прозвон Контакты Отчеты Вызовы 8 [DATE] [DATE] неделя все Звонок [PERSO…" at bounding box center [502, 269] width 1005 height 538
click at [480, 17] on span "8" at bounding box center [473, 14] width 13 height 10
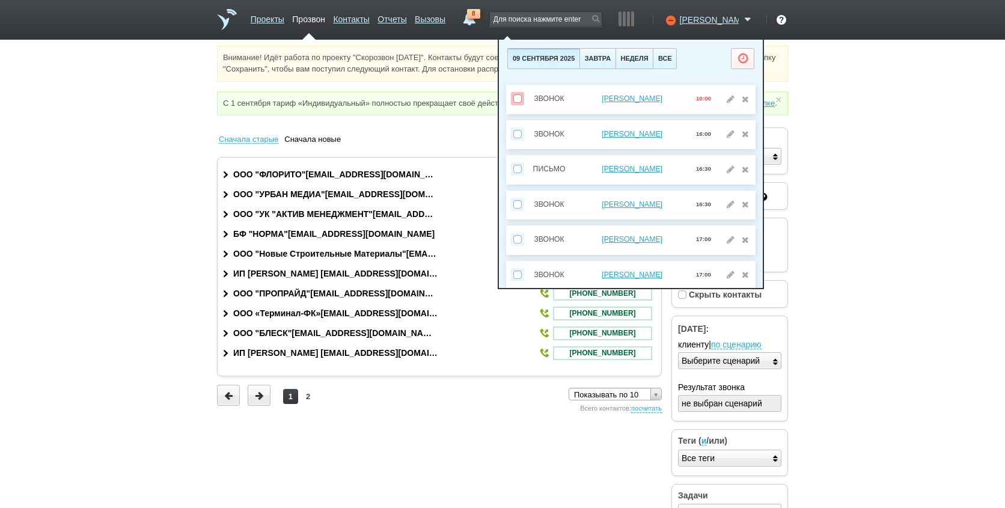
drag, startPoint x: 991, startPoint y: 255, endPoint x: 977, endPoint y: 253, distance: 13.9
click at [991, 255] on html "Проекты Прозвон Контакты Отчеты Вызовы 8 [DATE] [DATE] неделя все Звонок [PERSO…" at bounding box center [502, 269] width 1005 height 538
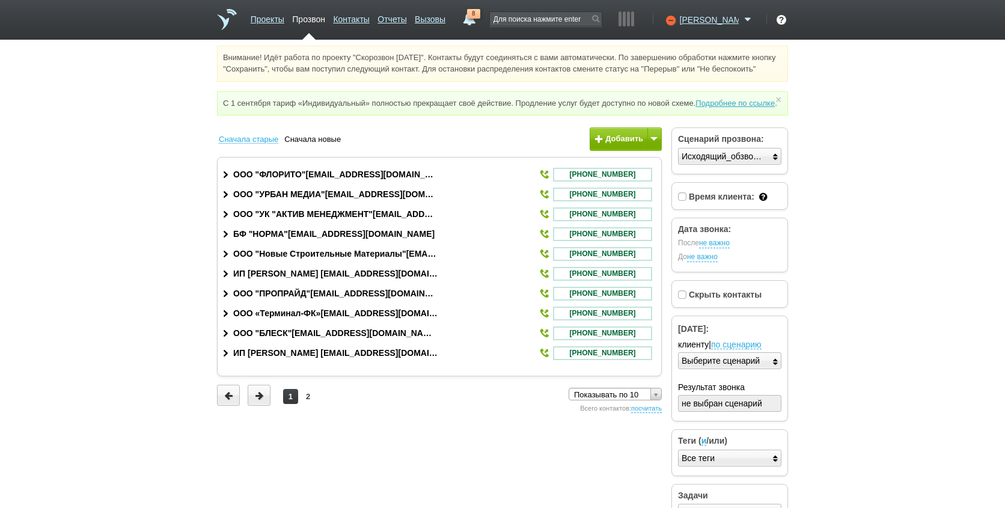
click at [999, 245] on html "Проекты Прозвон Контакты Отчеты Вызовы 8 [DATE] [DATE] неделя все Звонок [PERSO…" at bounding box center [502, 269] width 1005 height 538
